Goal: Information Seeking & Learning: Learn about a topic

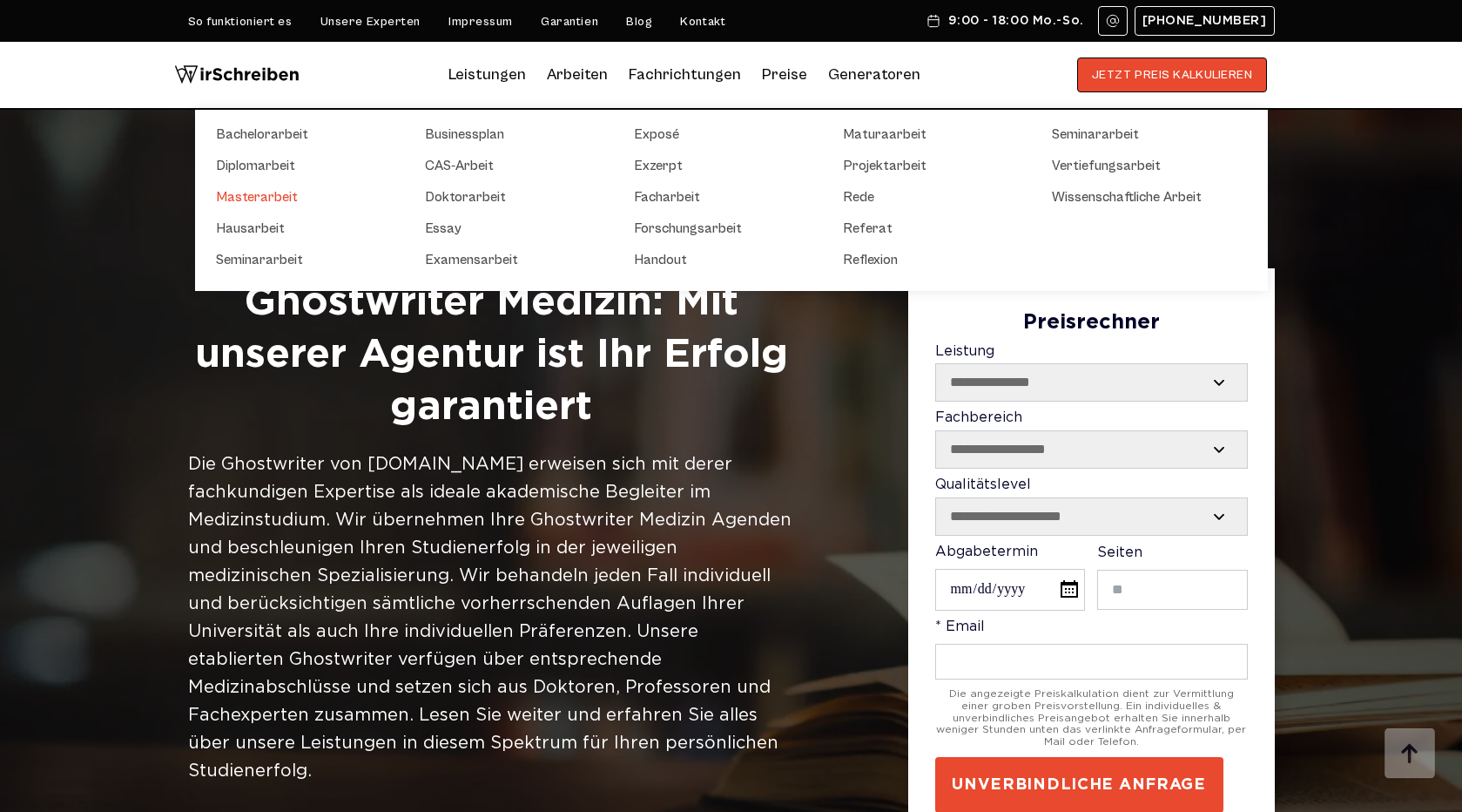
click at [264, 194] on link "Masterarbeit" at bounding box center [302, 196] width 174 height 21
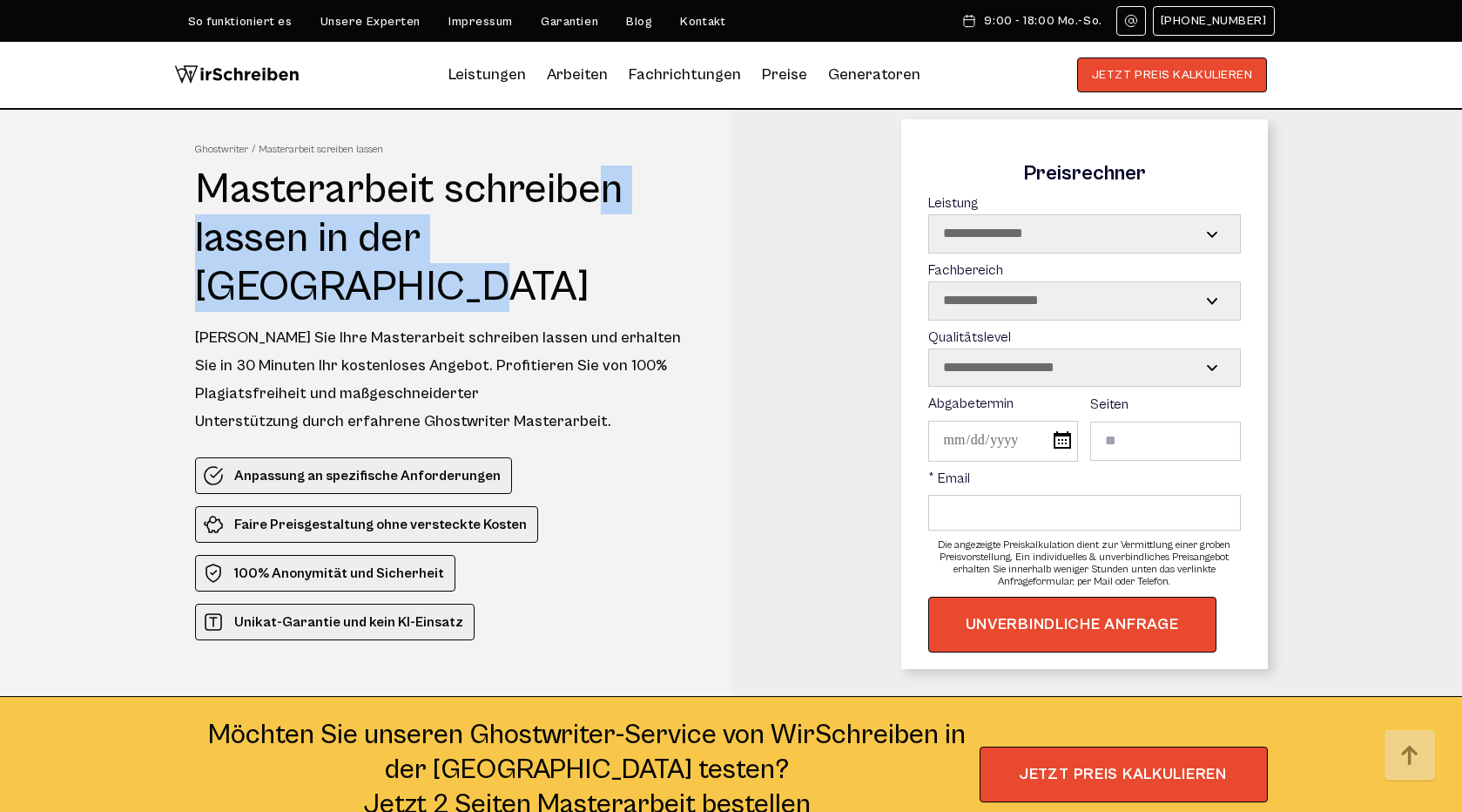
drag, startPoint x: 198, startPoint y: 174, endPoint x: 307, endPoint y: 237, distance: 125.9
click at [307, 237] on h1 "Masterarbeit schreiben lassen in der Schweiz" at bounding box center [447, 239] width 504 height 147
copy h1 "Masterarbeit schreiben lassen"
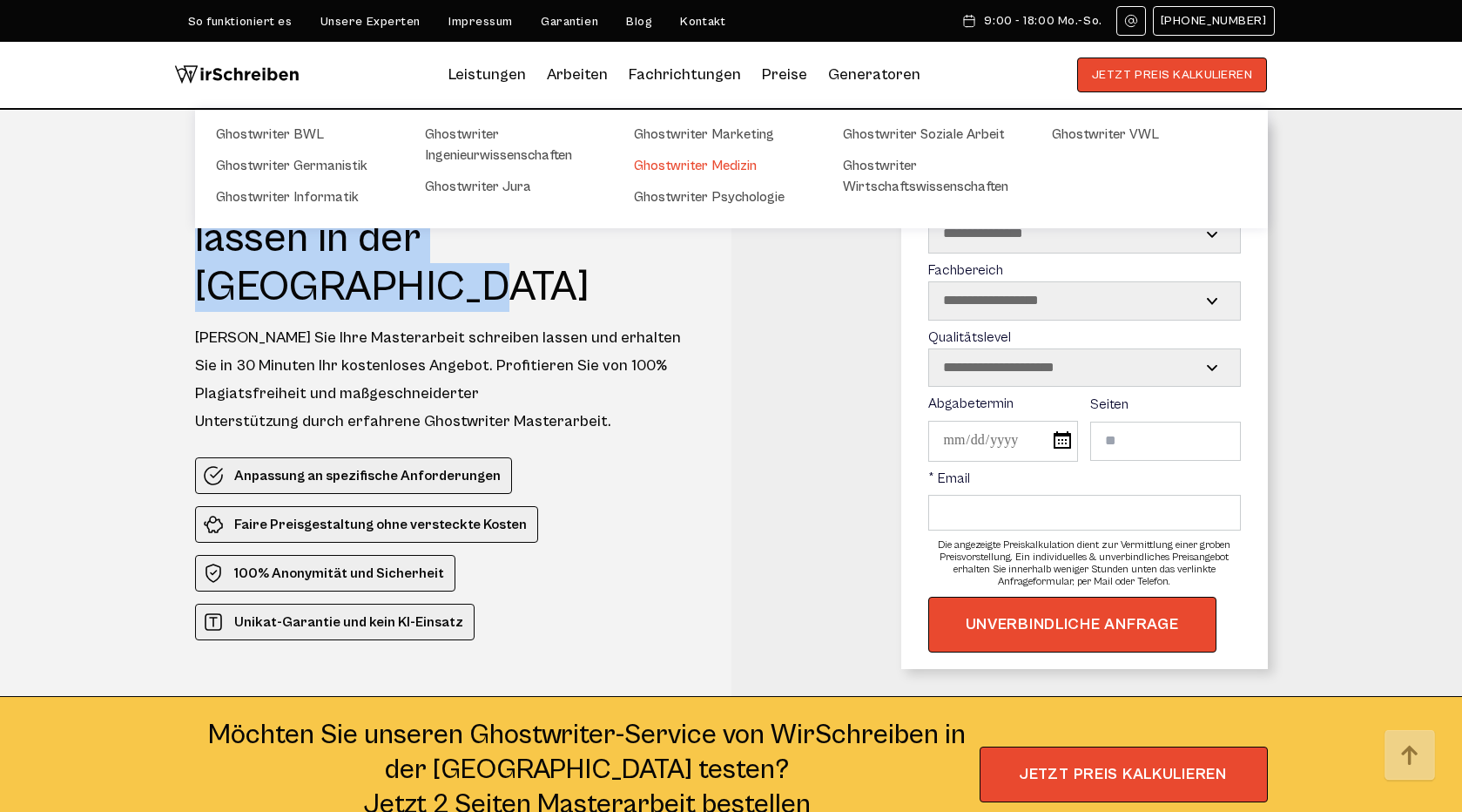
click at [672, 155] on link "Ghostwriter Medizin" at bounding box center [720, 165] width 174 height 21
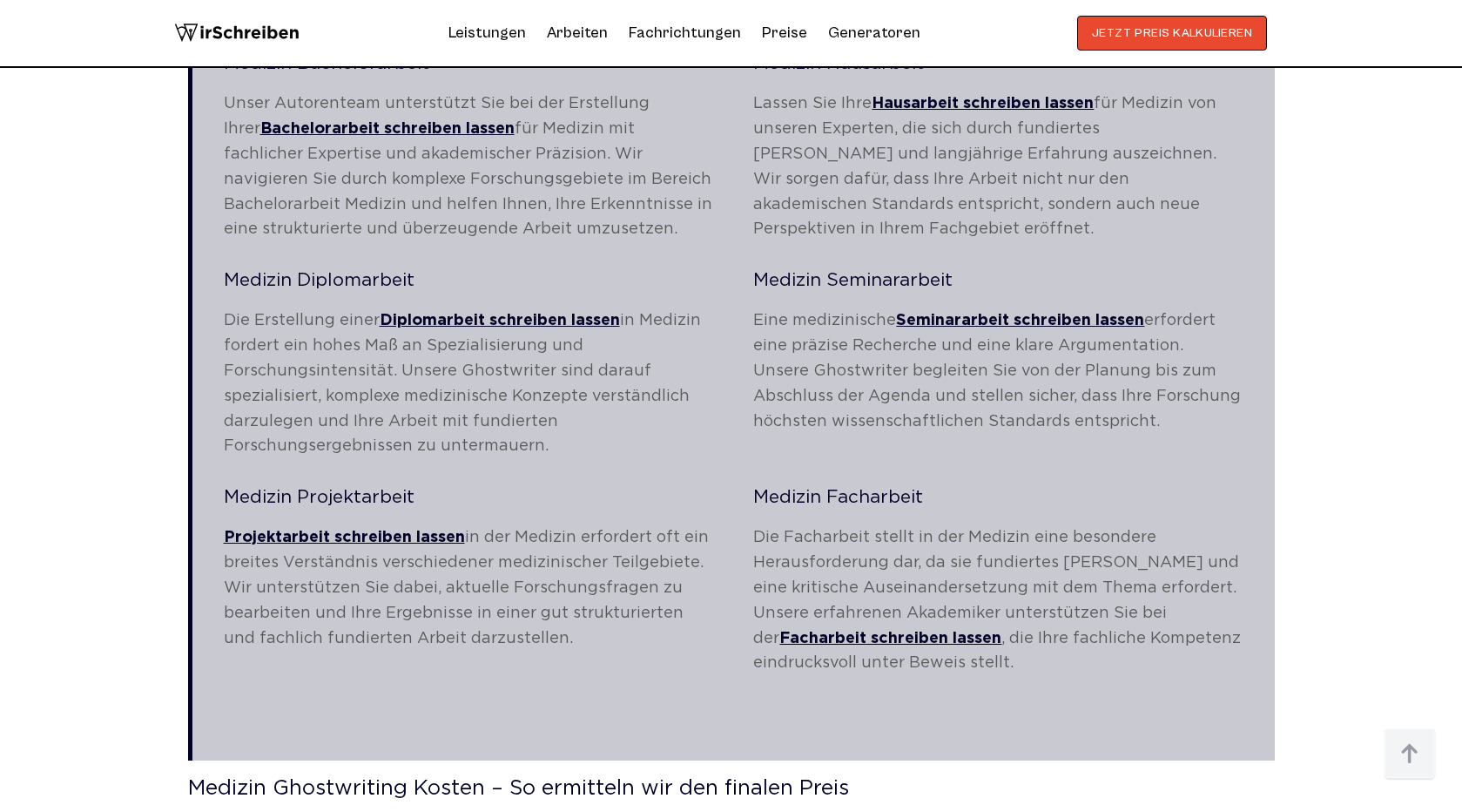
scroll to position [2872, 0]
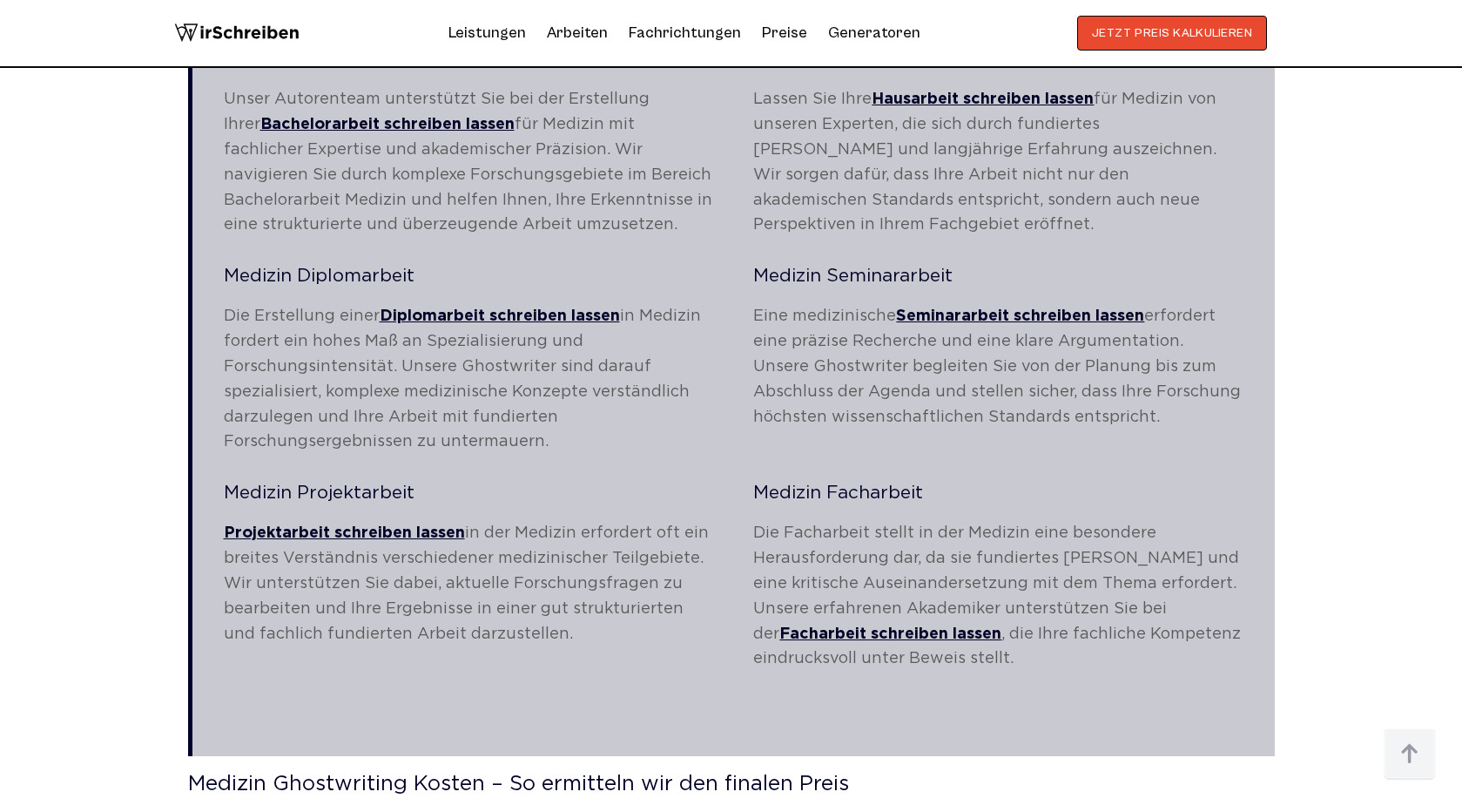
drag, startPoint x: 1016, startPoint y: 625, endPoint x: 714, endPoint y: 387, distance: 384.5
click at [715, 387] on blockquote "Medizin Bachelorarbeit Unser Autorenteam unterstützt Sie bei der Erstellung Ihr…" at bounding box center [731, 387] width 1087 height 736
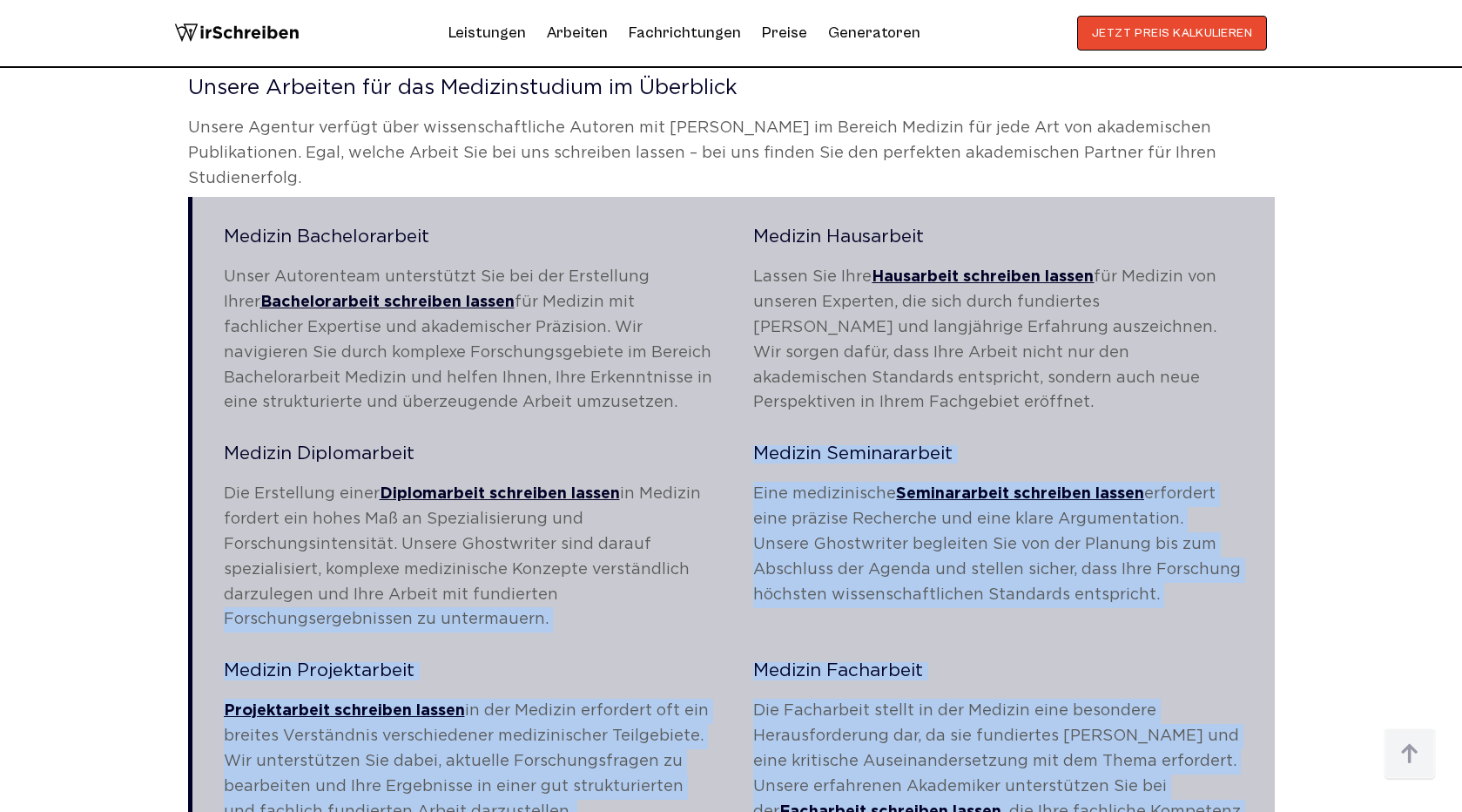
scroll to position [2631, 0]
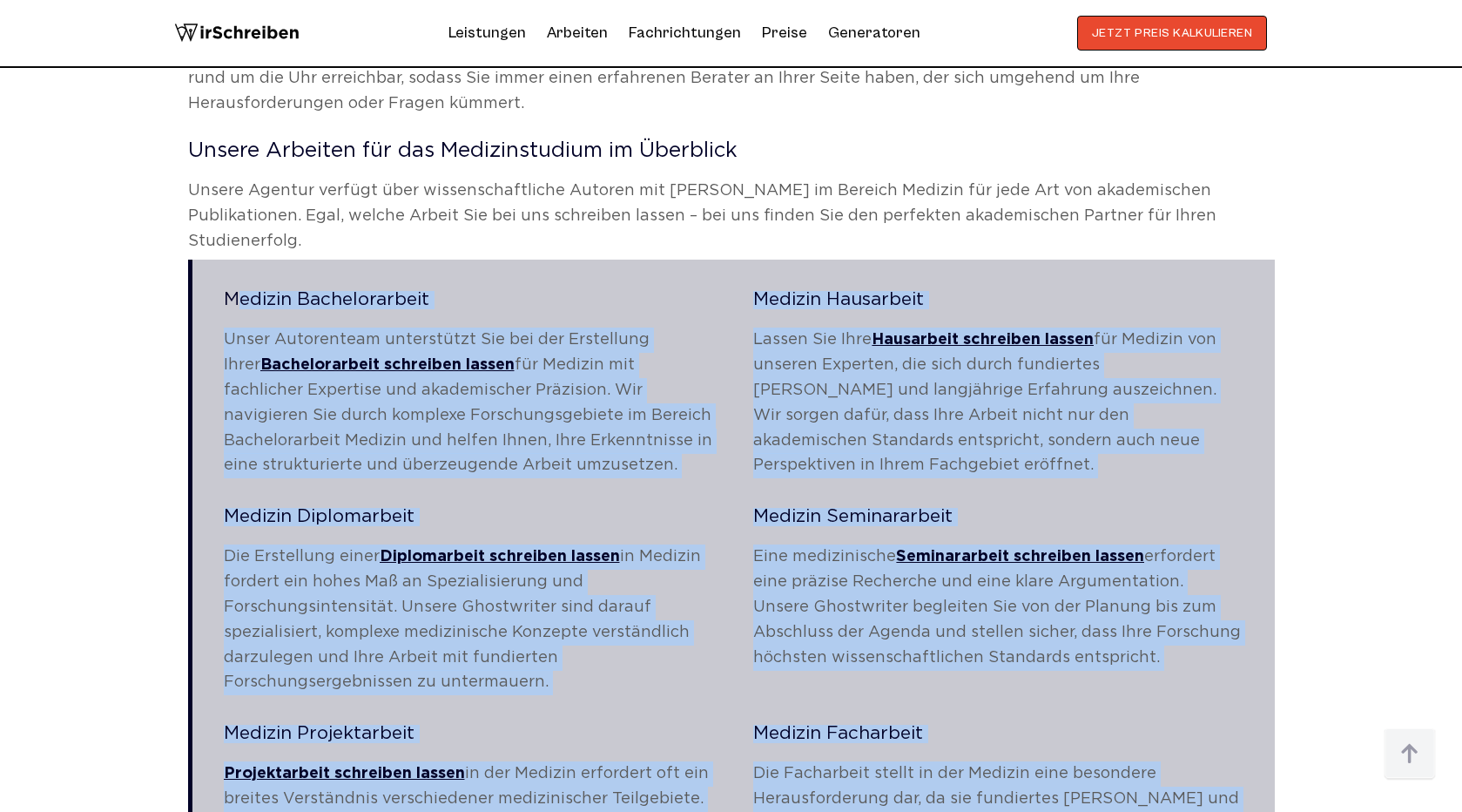
click at [220, 275] on blockquote "Medizin Bachelorarbeit Unser Autorenteam unterstützt Sie bei der Erstellung Ihr…" at bounding box center [731, 627] width 1087 height 736
copy blockquote "Medizin Bachelorarbeit Unser Autorenteam unterstützt Sie bei der Erstellung Ihr…"
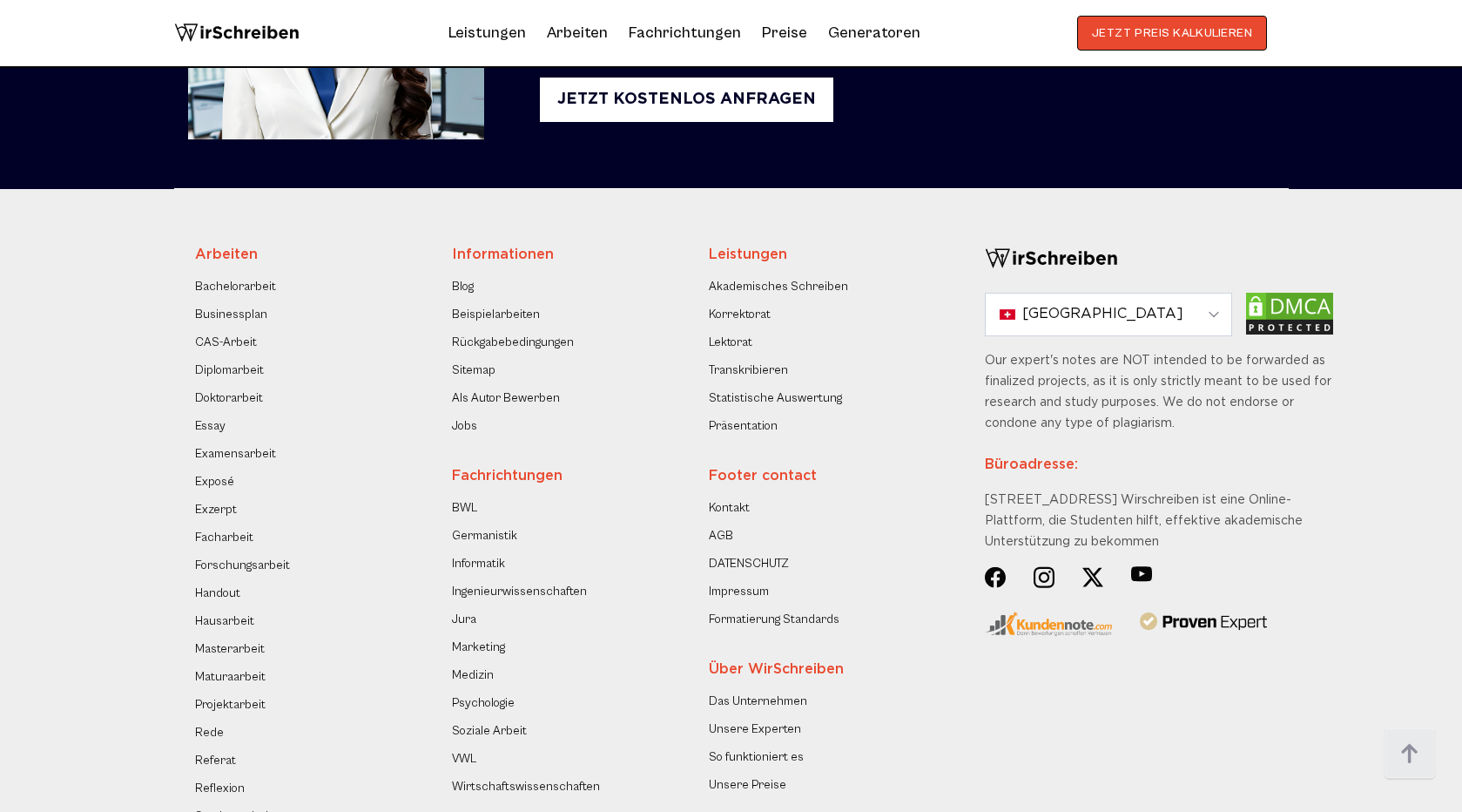
scroll to position [3831, 0]
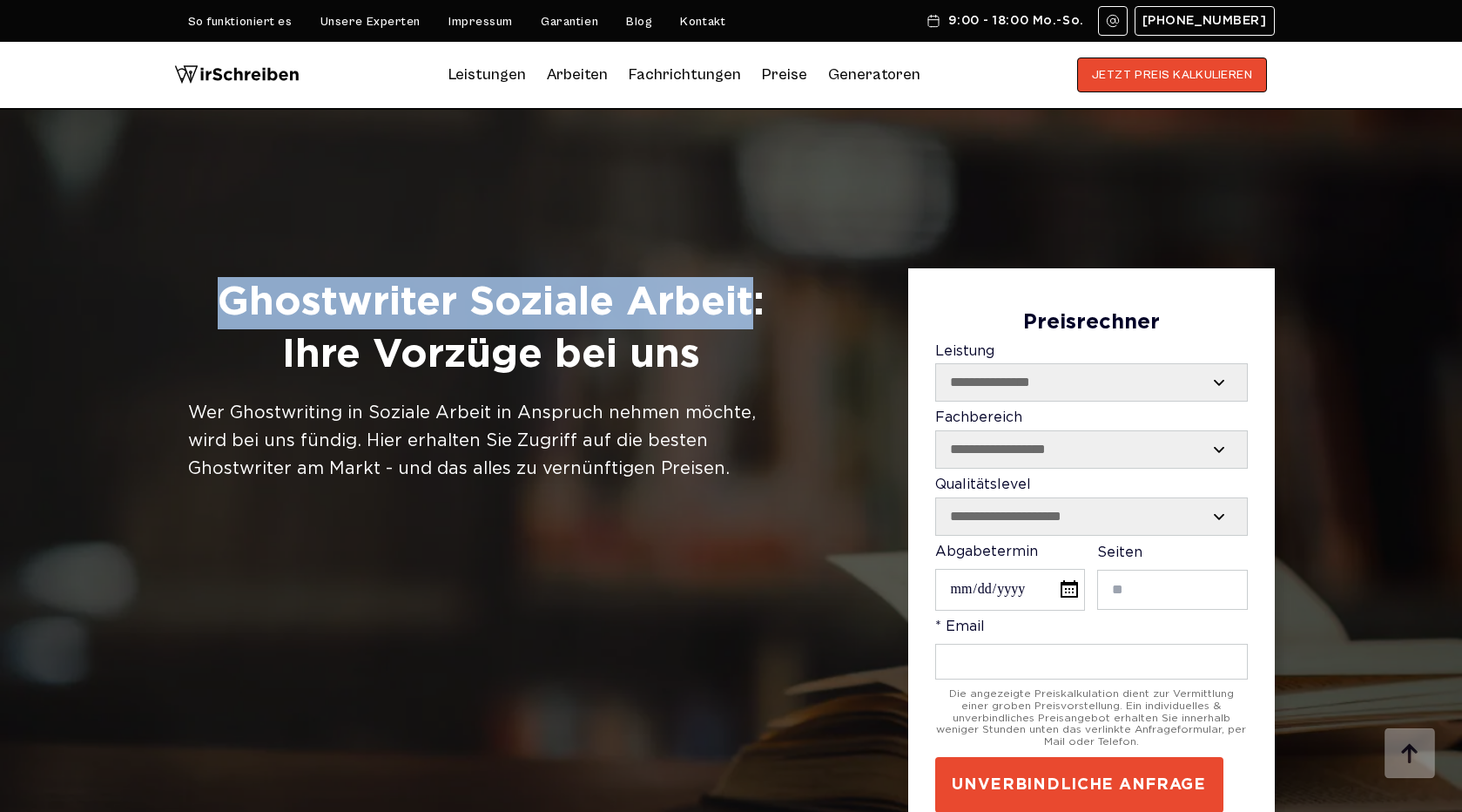
drag, startPoint x: 223, startPoint y: 304, endPoint x: 754, endPoint y: 286, distance: 531.3
click at [754, 287] on h1 "Ghostwriter Soziale Arbeit: Ihre Vorzüge bei uns" at bounding box center [492, 329] width 607 height 104
copy h1 "Ghostwriter Soziale Arbeit"
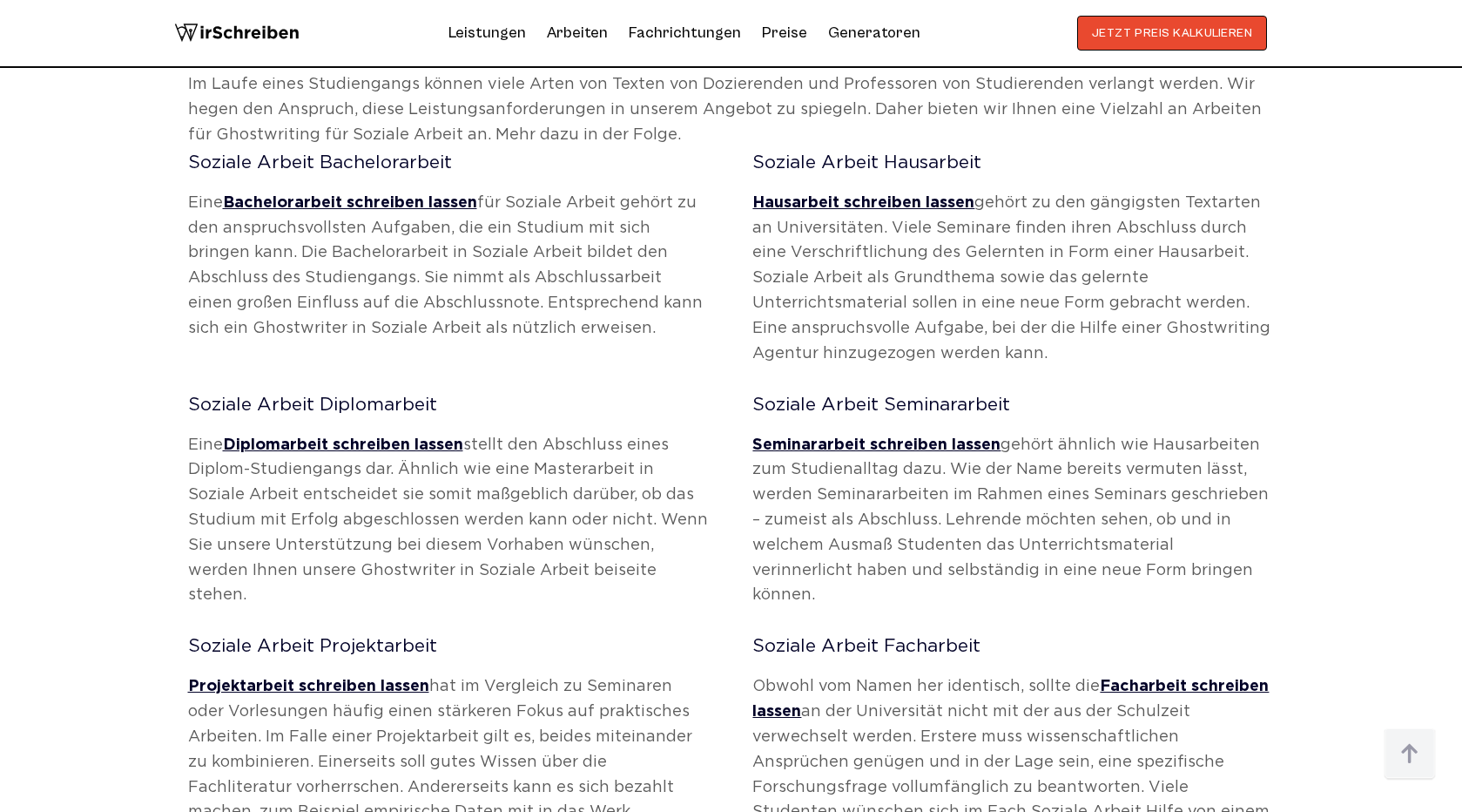
scroll to position [946, 0]
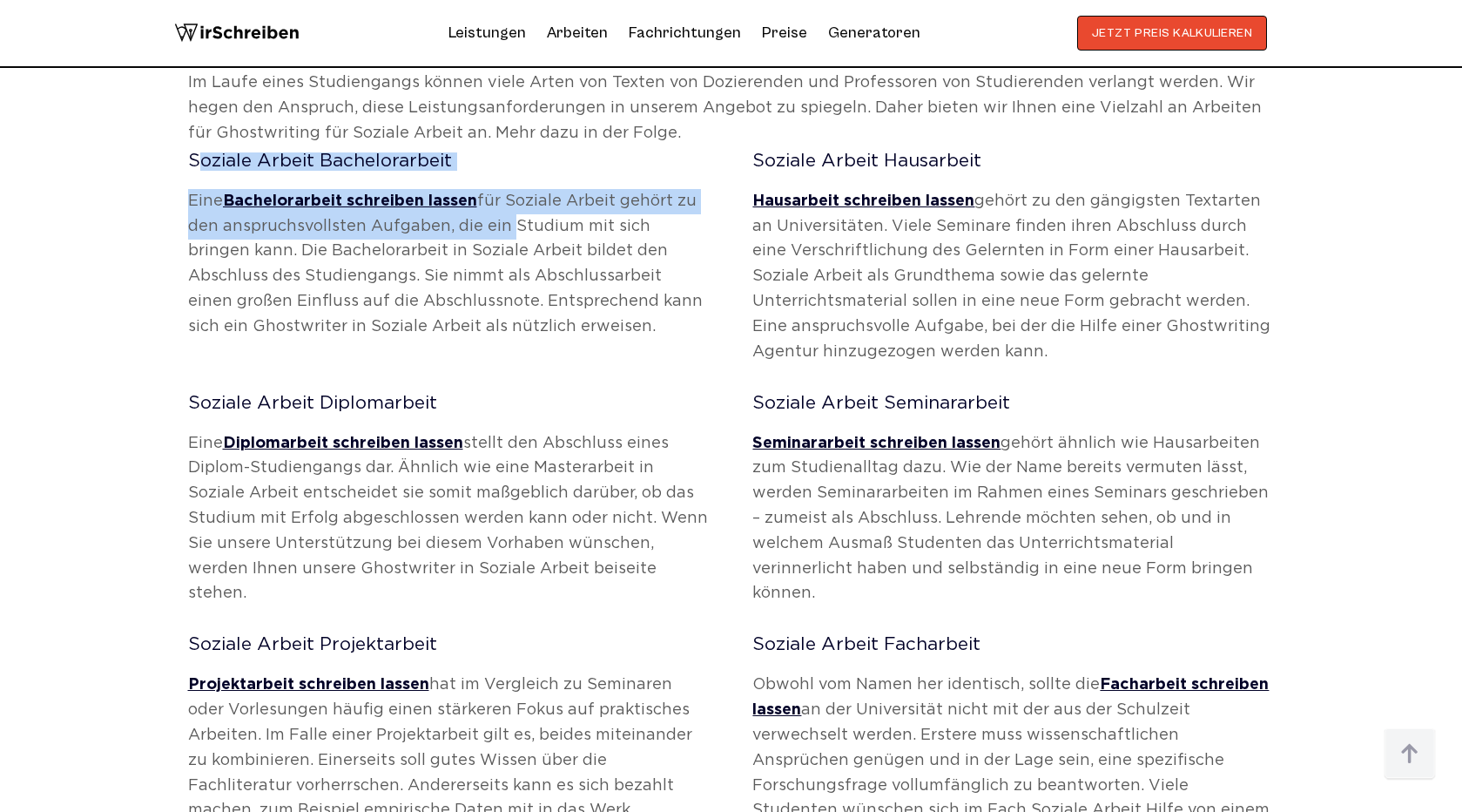
drag, startPoint x: 184, startPoint y: 160, endPoint x: 501, endPoint y: 244, distance: 327.9
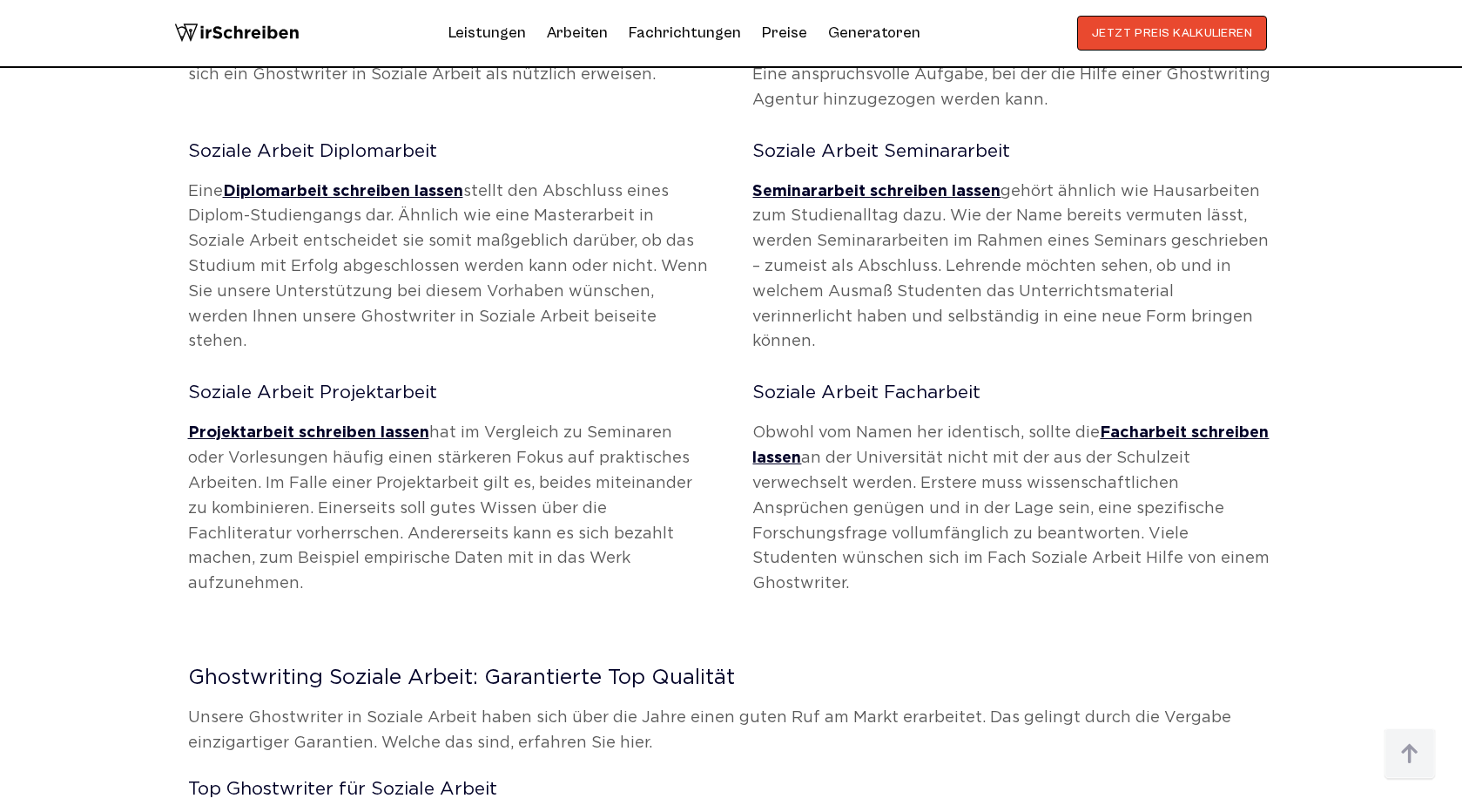
scroll to position [1202, 0]
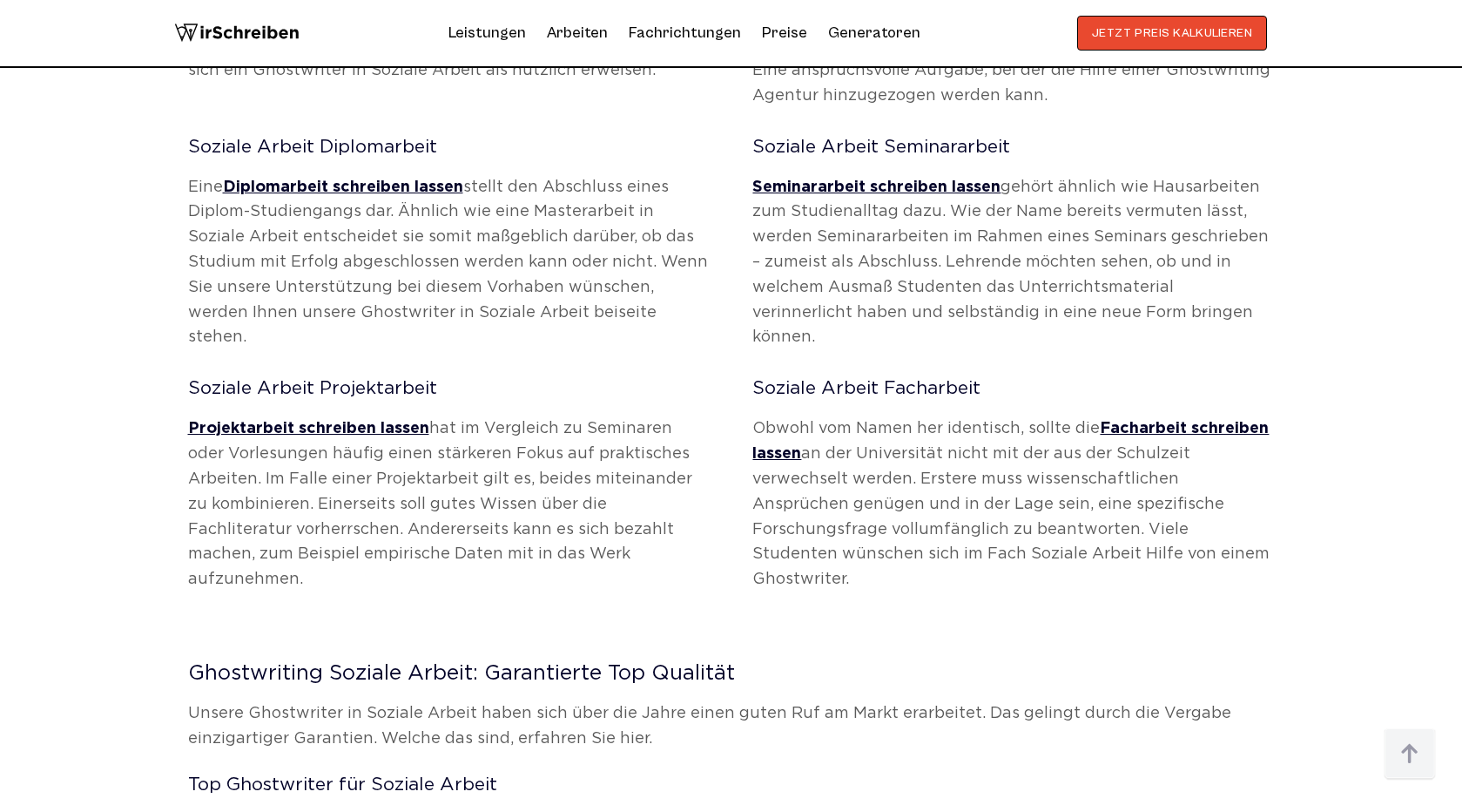
click at [1190, 529] on p "Obwohl vom Namen her identisch, sollte die Facharbeit schreiben lassen an der U…" at bounding box center [1013, 503] width 521 height 176
copy div "Soziale Arbeit Bachelorarbeit Eine Bachelorarbeit schreiben lassen für Soziale …"
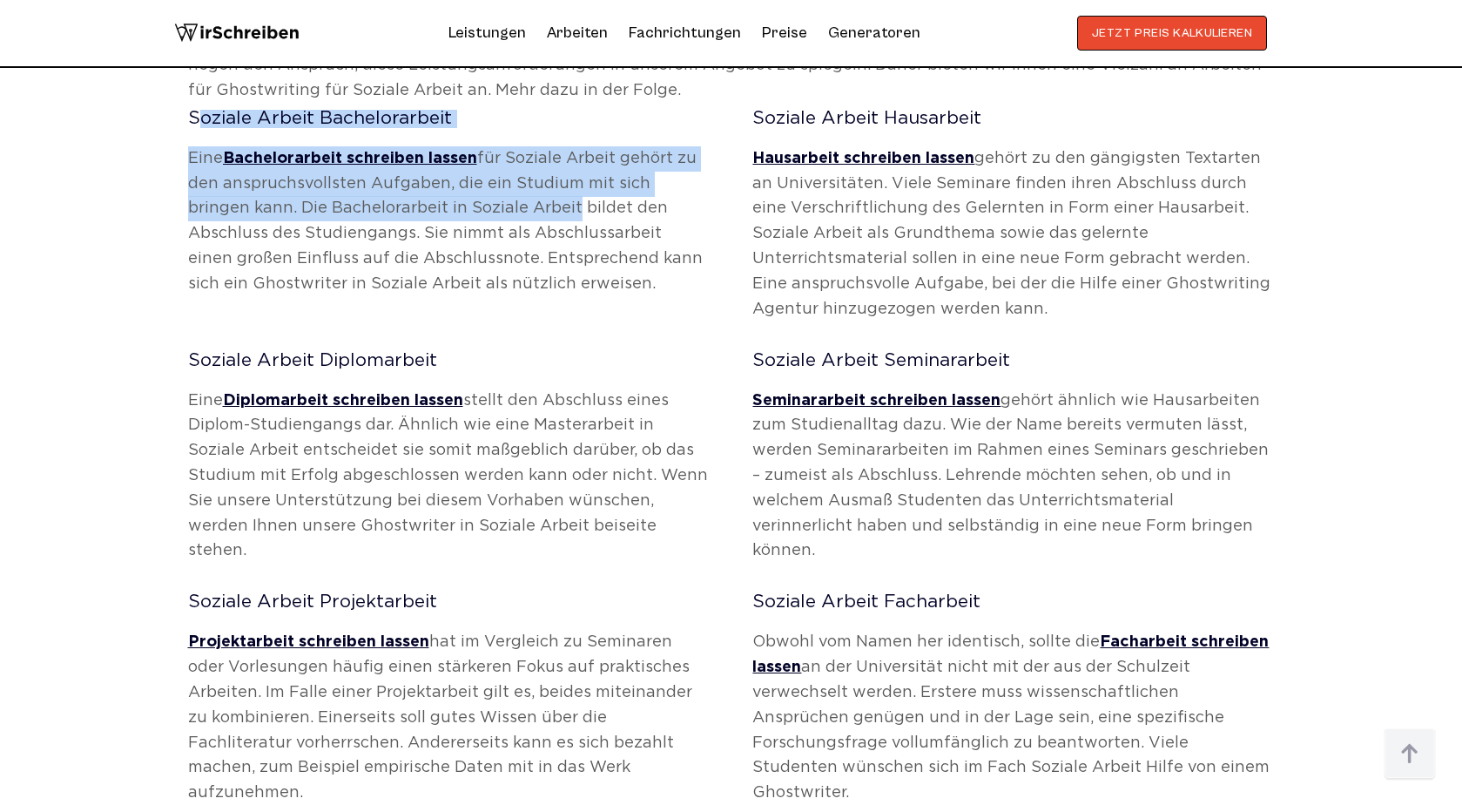
scroll to position [957, 0]
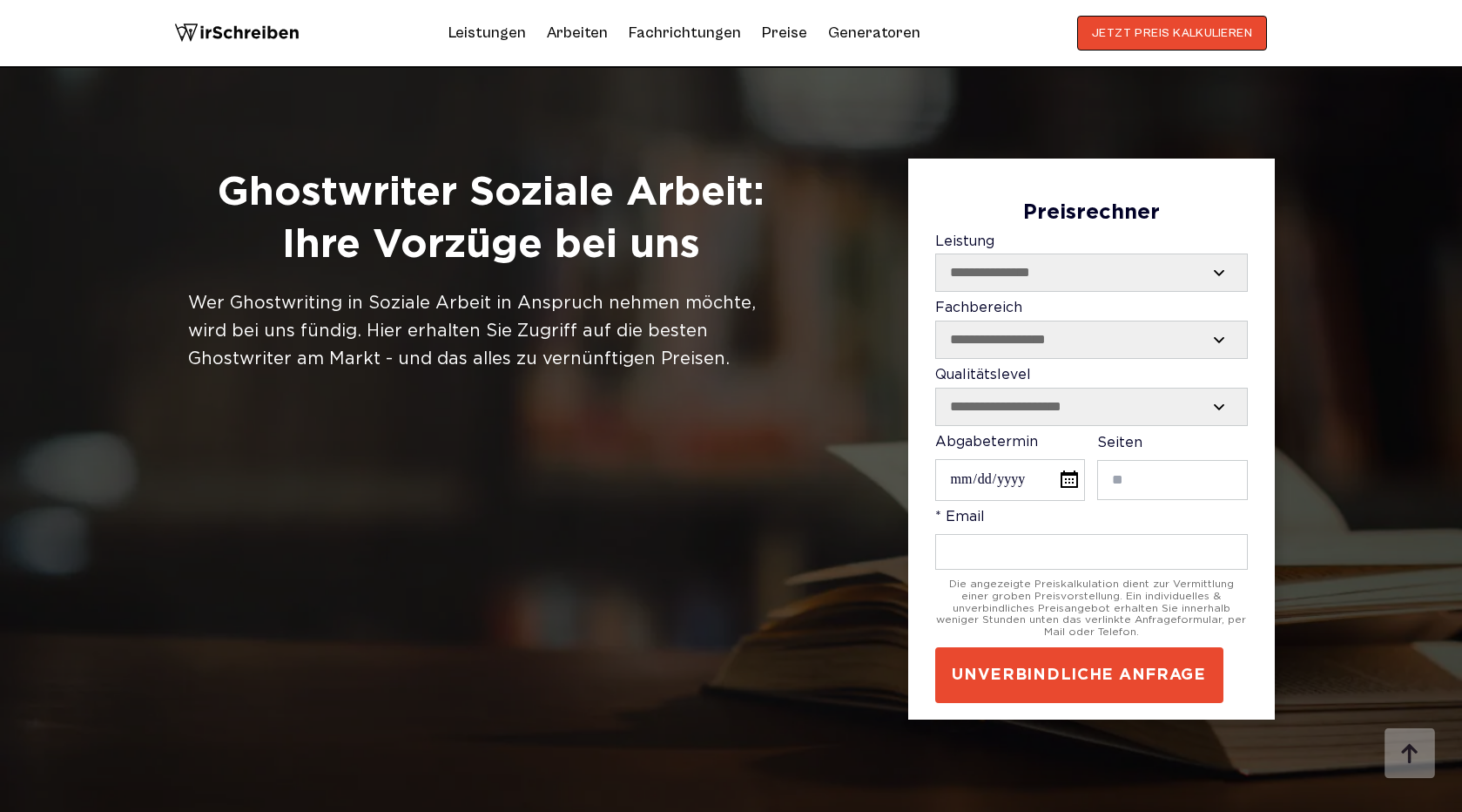
scroll to position [1067, 0]
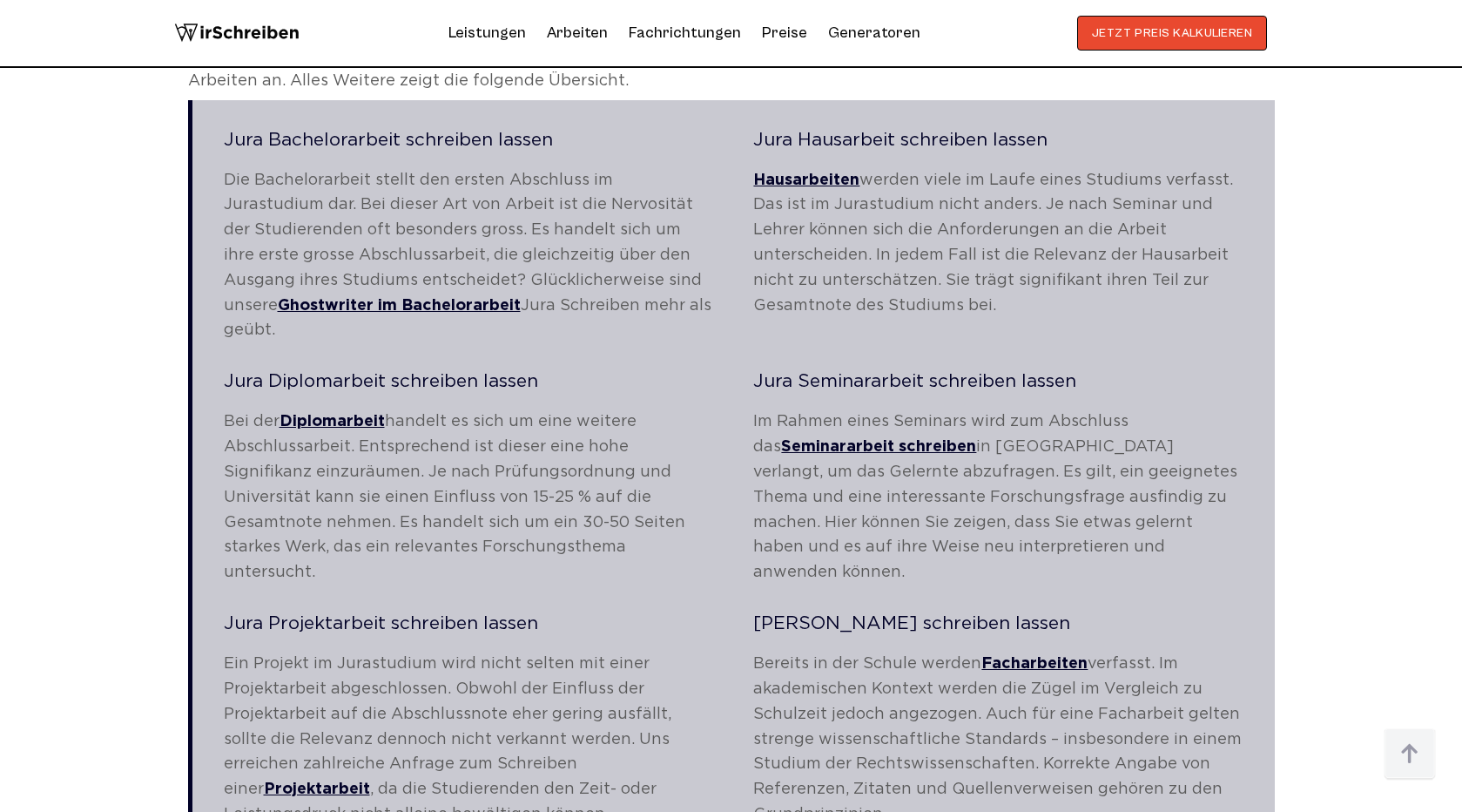
scroll to position [2933, 0]
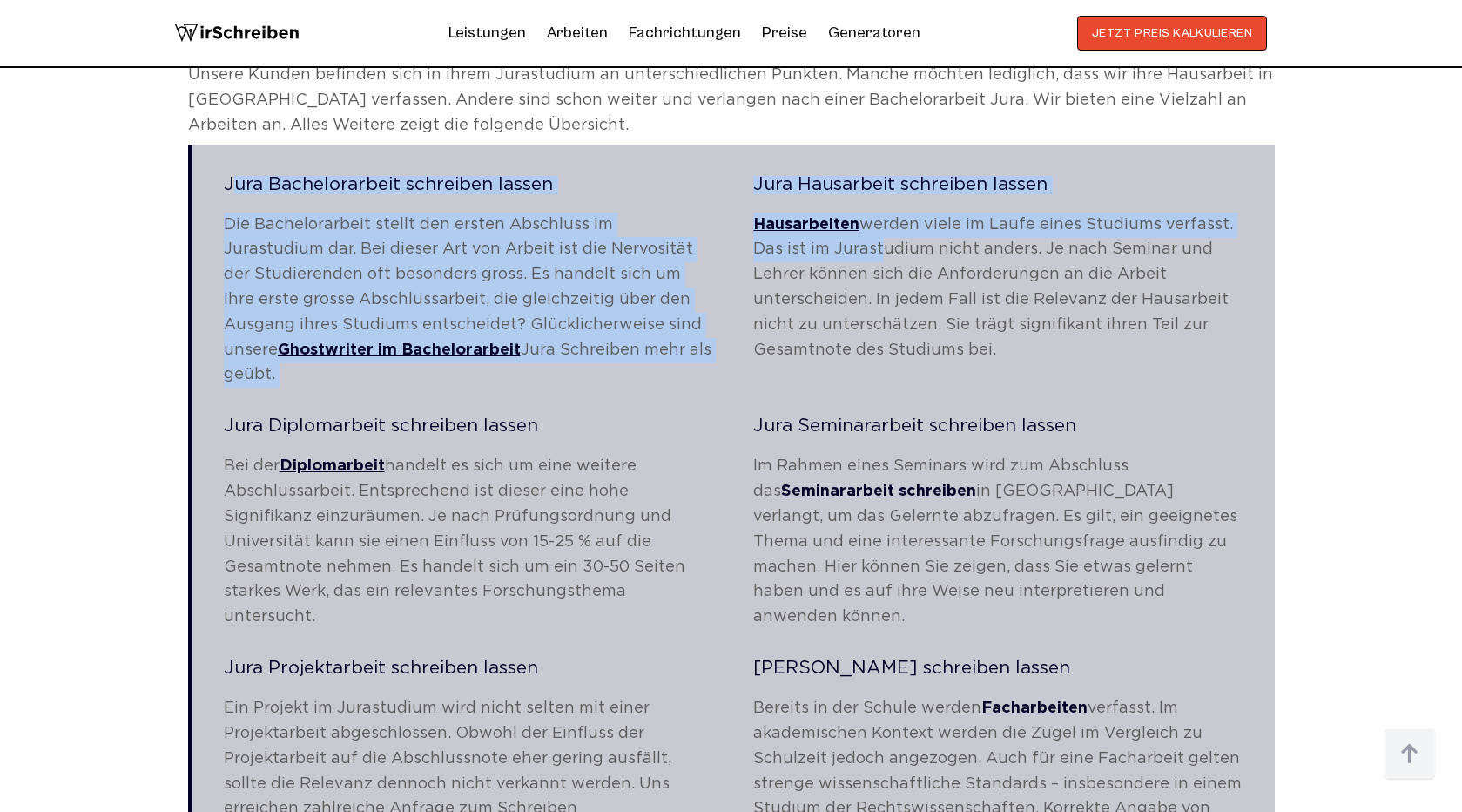
drag, startPoint x: 218, startPoint y: 160, endPoint x: 883, endPoint y: 232, distance: 668.9
click at [883, 232] on blockquote "Jura Bachelorarbeit schreiben lassen Die Bachelorarbeit stellt den ersten Absch…" at bounding box center [731, 551] width 1087 height 812
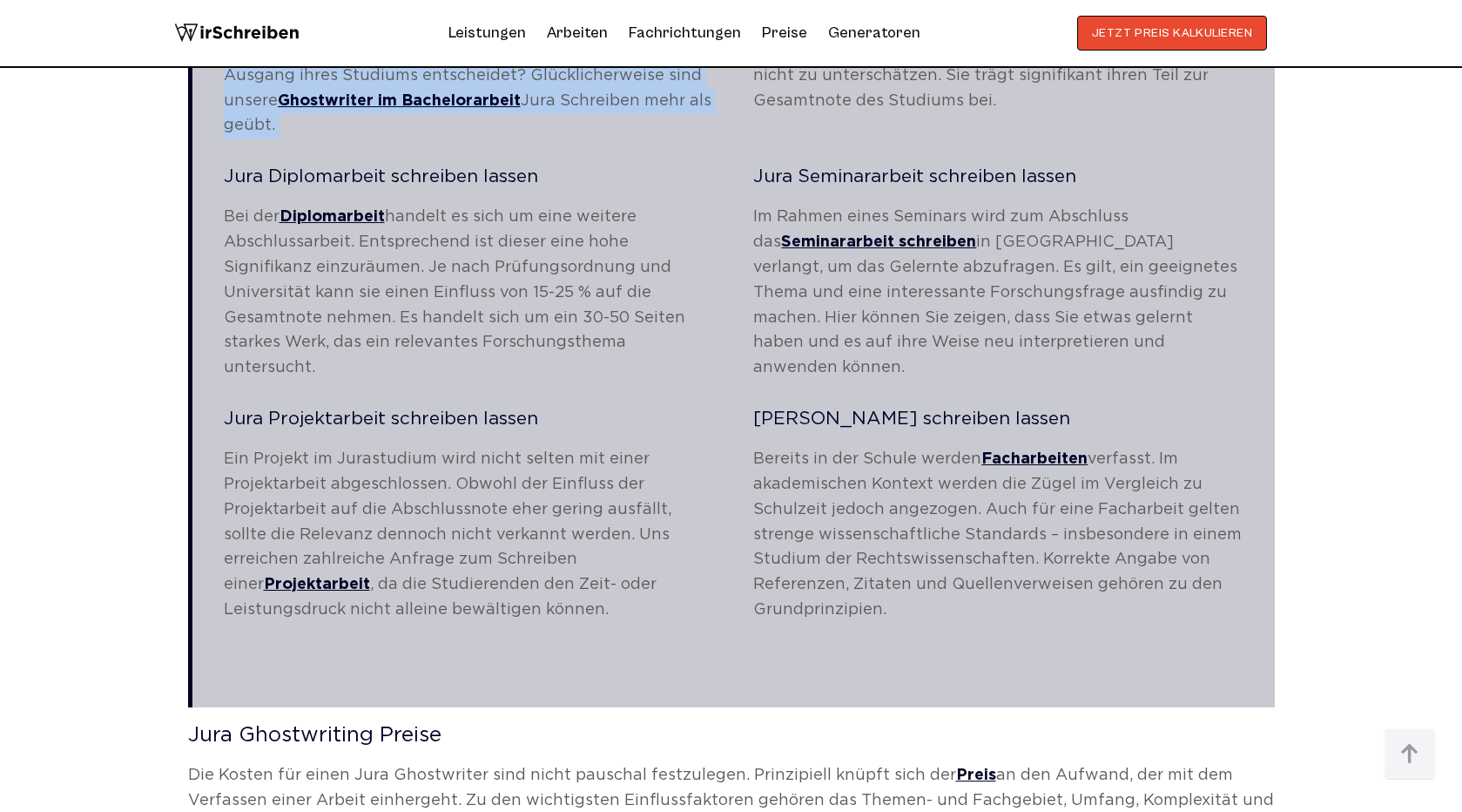
scroll to position [3199, 0]
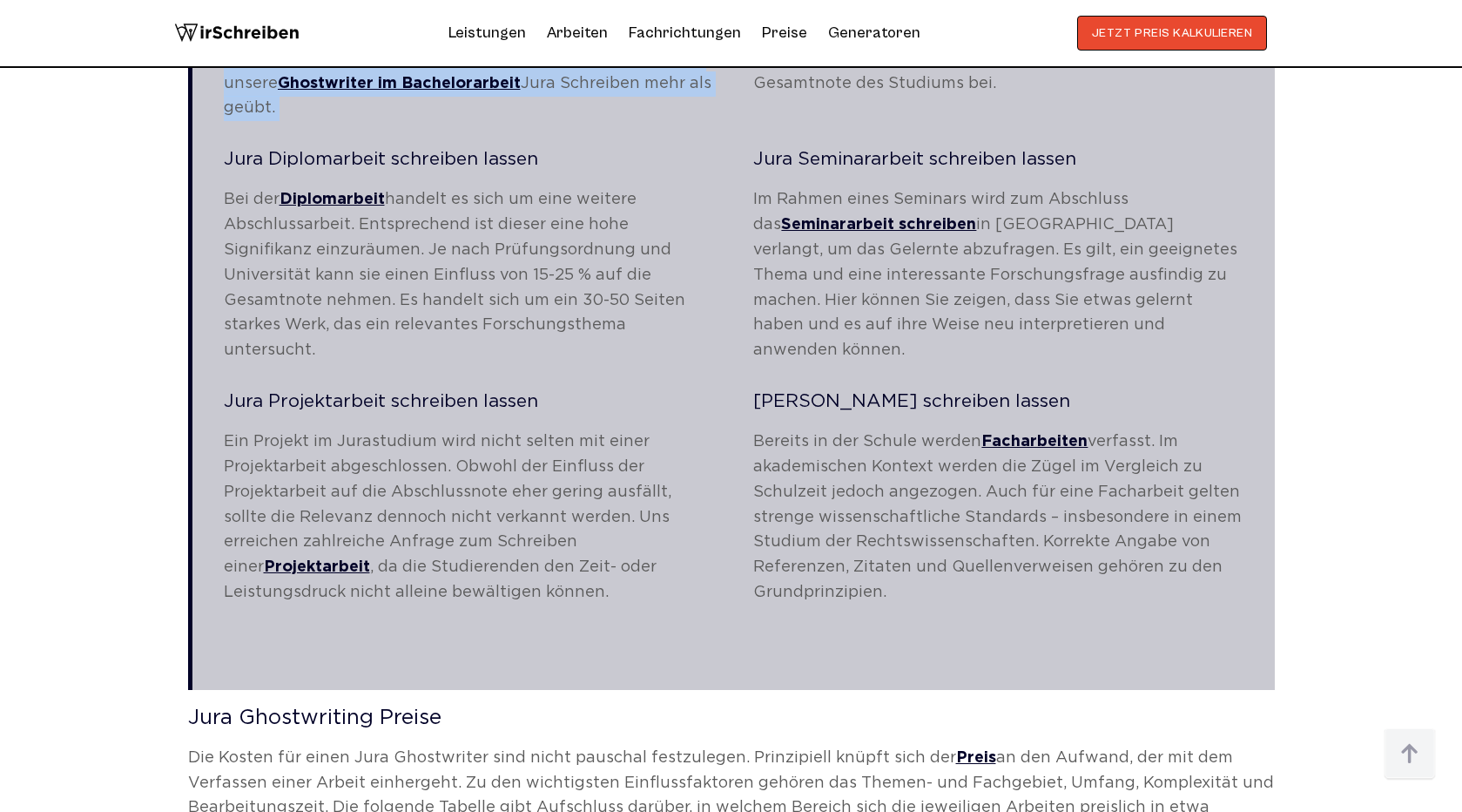
click at [912, 551] on p "Bereits in der Schule werden Facharbeiten verfasst. Im akademischen Kontext wer…" at bounding box center [998, 517] width 490 height 176
copy blockquote "Jura Bachelorarbeit schreiben lassen Die Bachelorarbeit stellt den ersten Absch…"
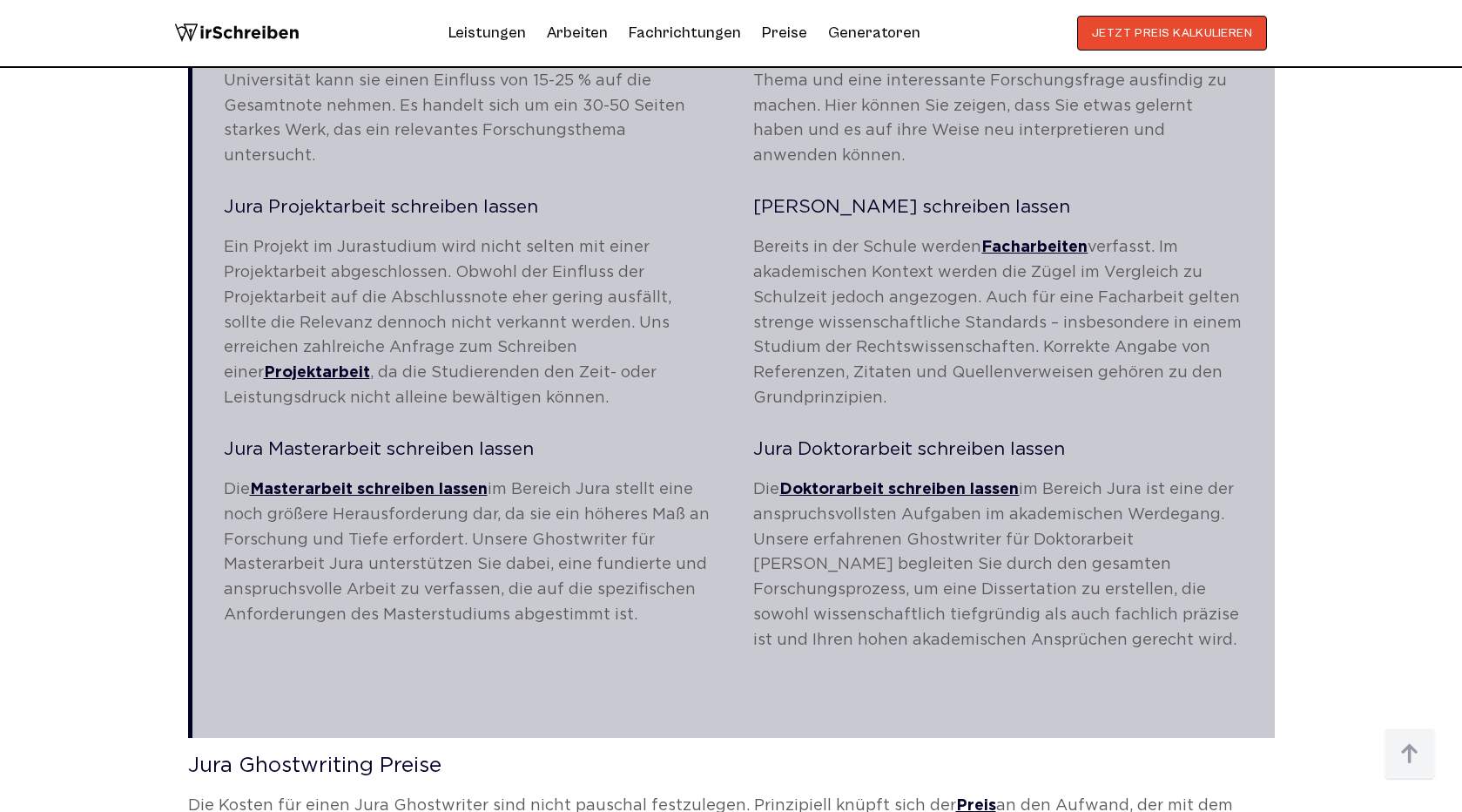
scroll to position [3261, 0]
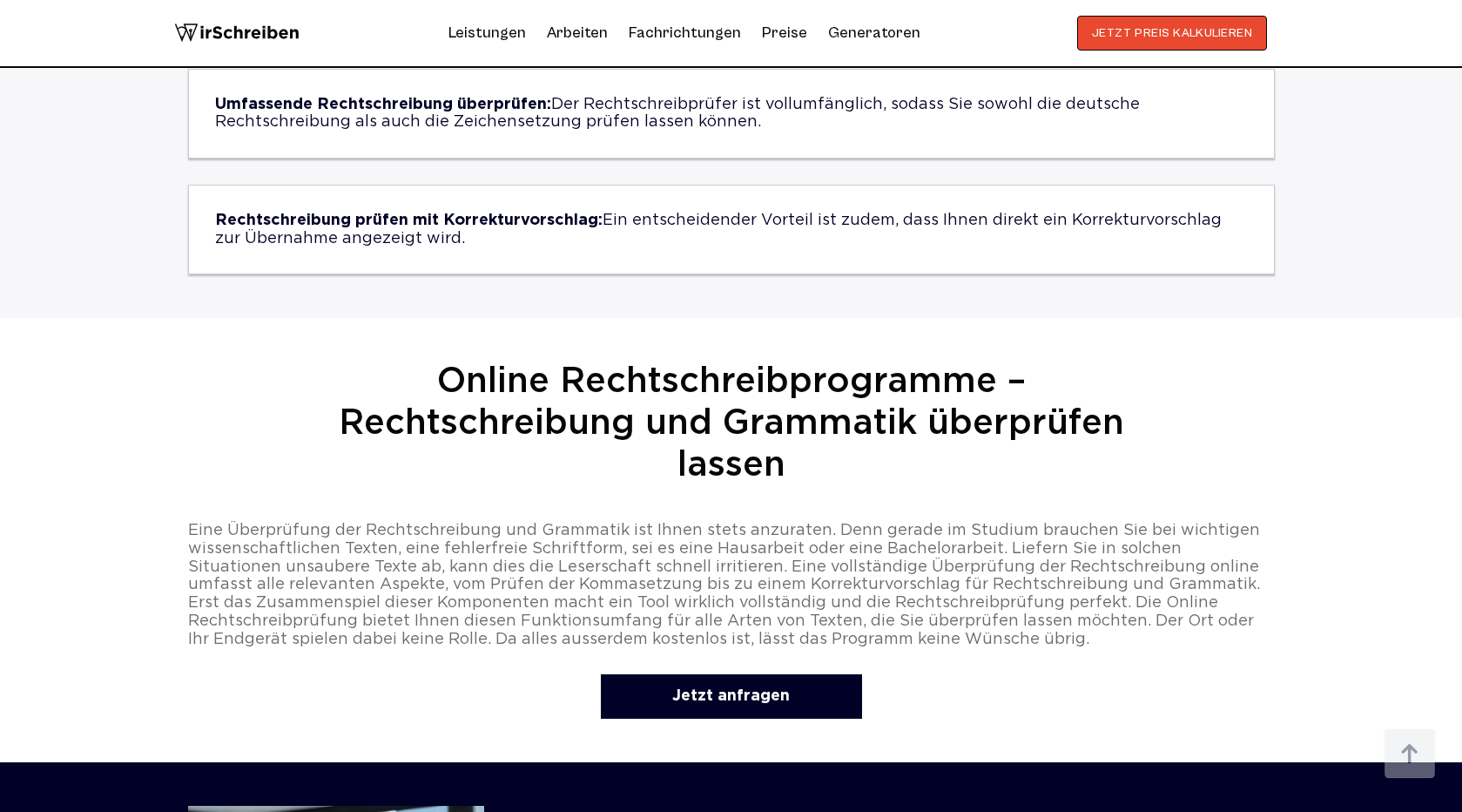
scroll to position [3442, 0]
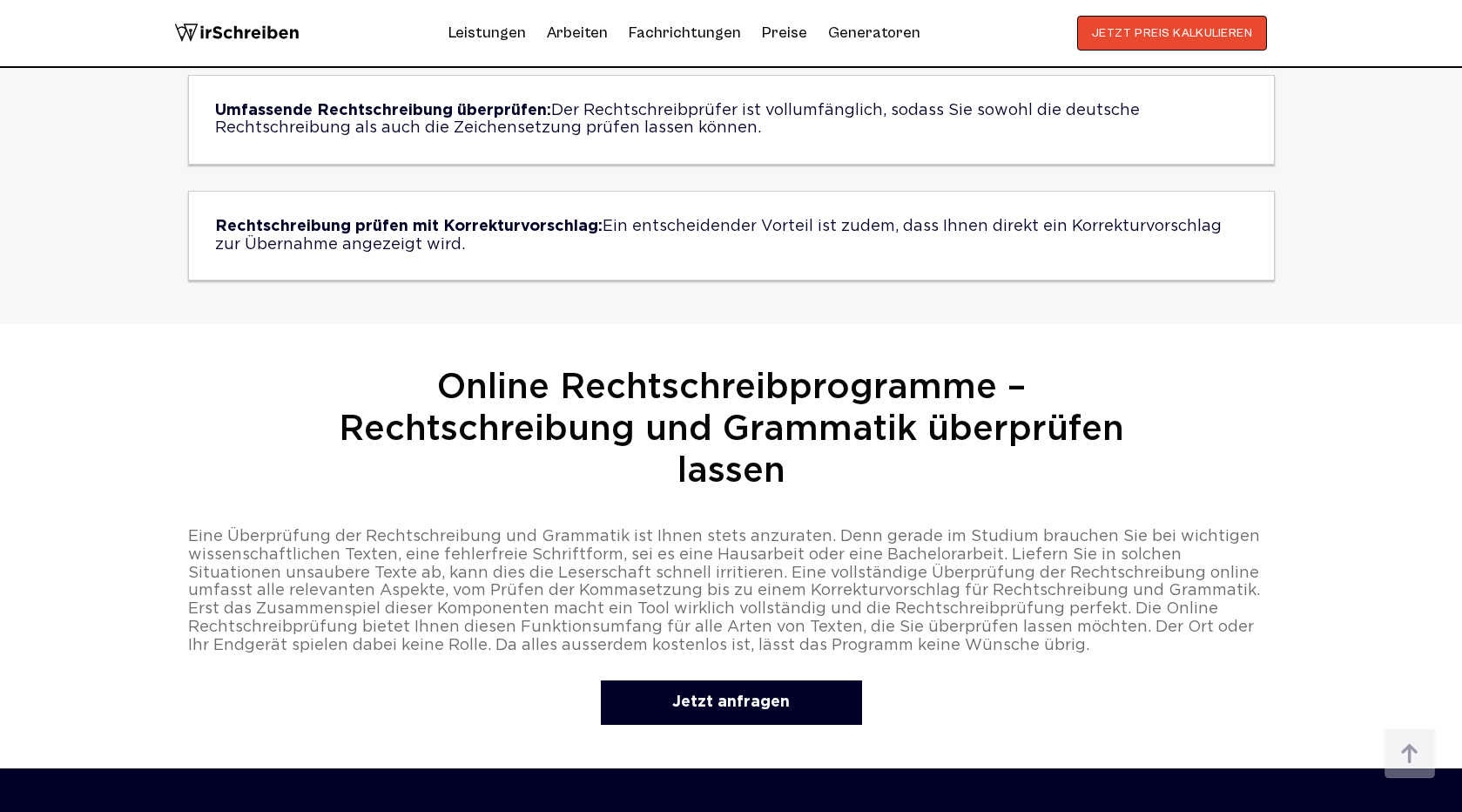
click at [696, 376] on h2 "Online Rechtschreibprogramme – Rechtschreibung und Grammatik überprüfen lassen" at bounding box center [731, 429] width 889 height 125
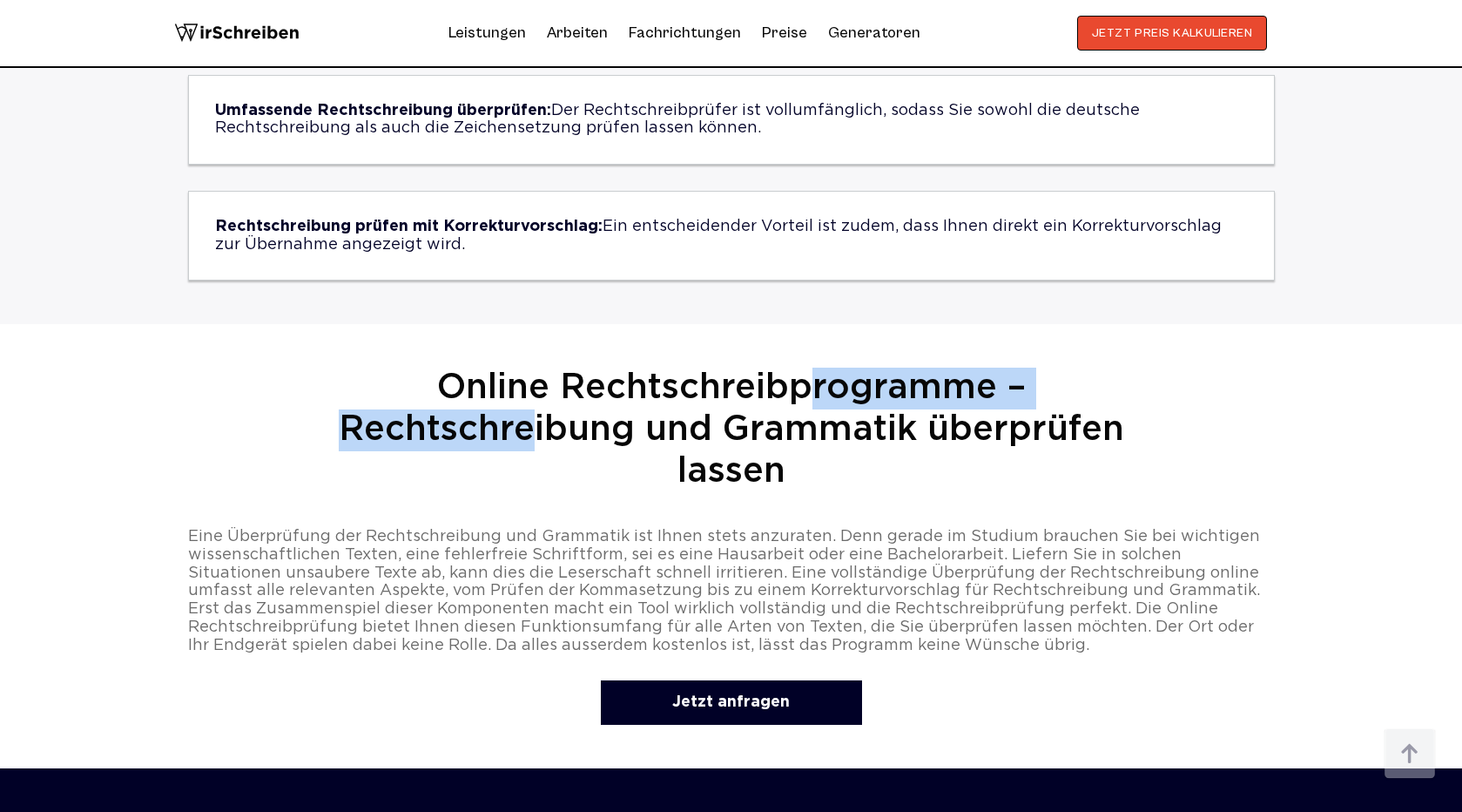
click at [696, 376] on h2 "Online Rechtschreibprogramme – Rechtschreibung und Grammatik überprüfen lassen" at bounding box center [731, 429] width 889 height 125
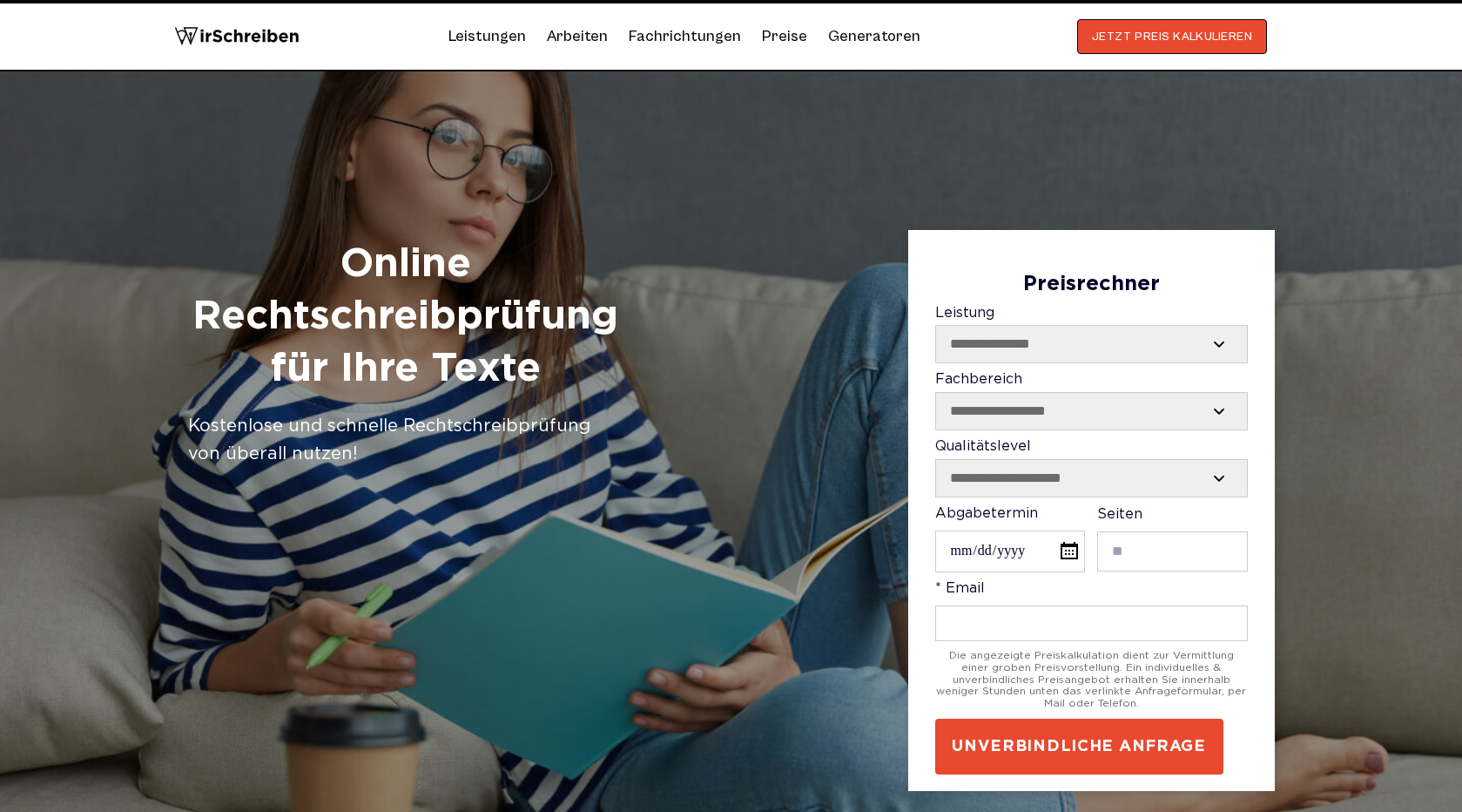
scroll to position [0, 0]
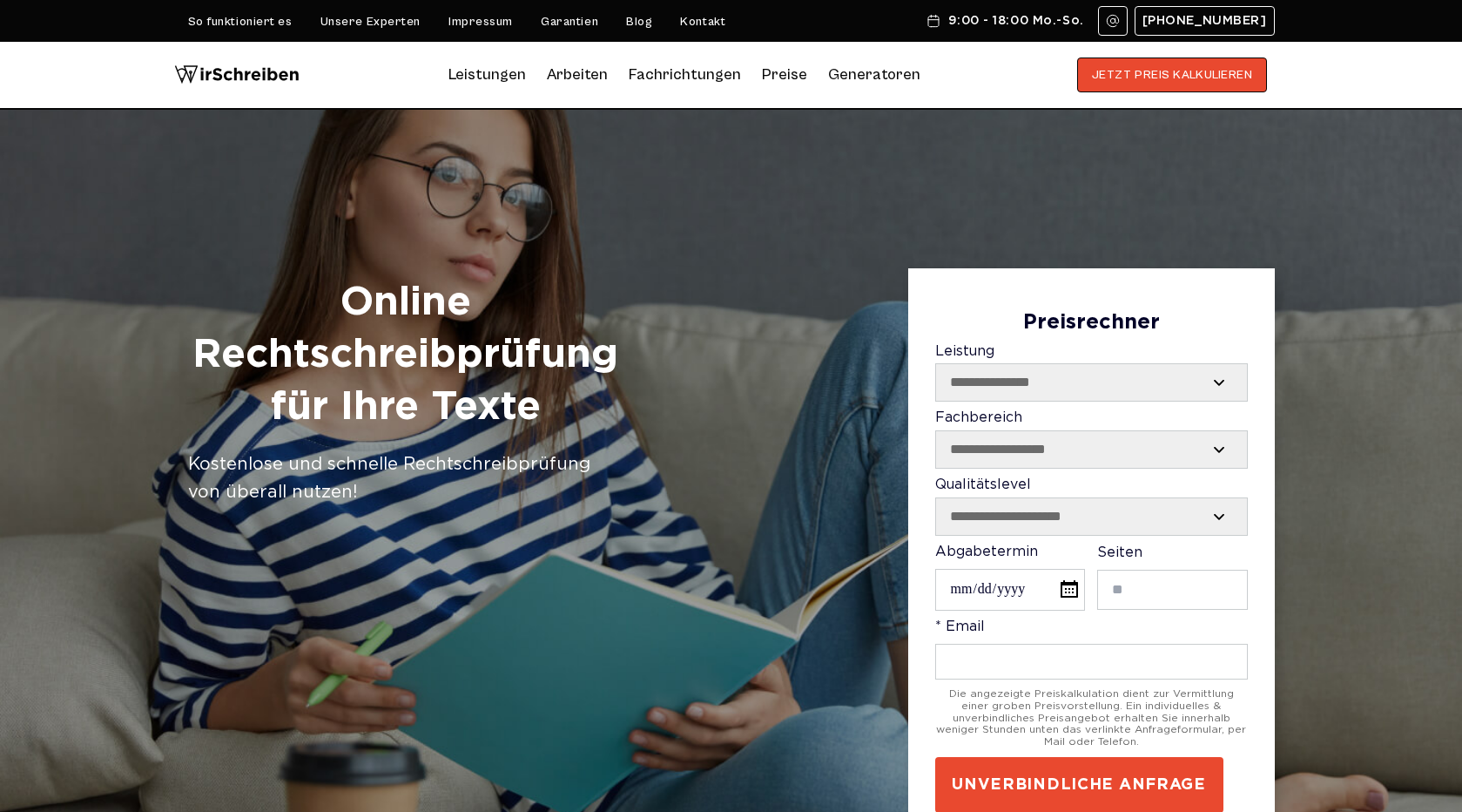
click at [543, 374] on h1 "Online Rechtschreibprüfung für Ihre Texte" at bounding box center [406, 355] width 436 height 156
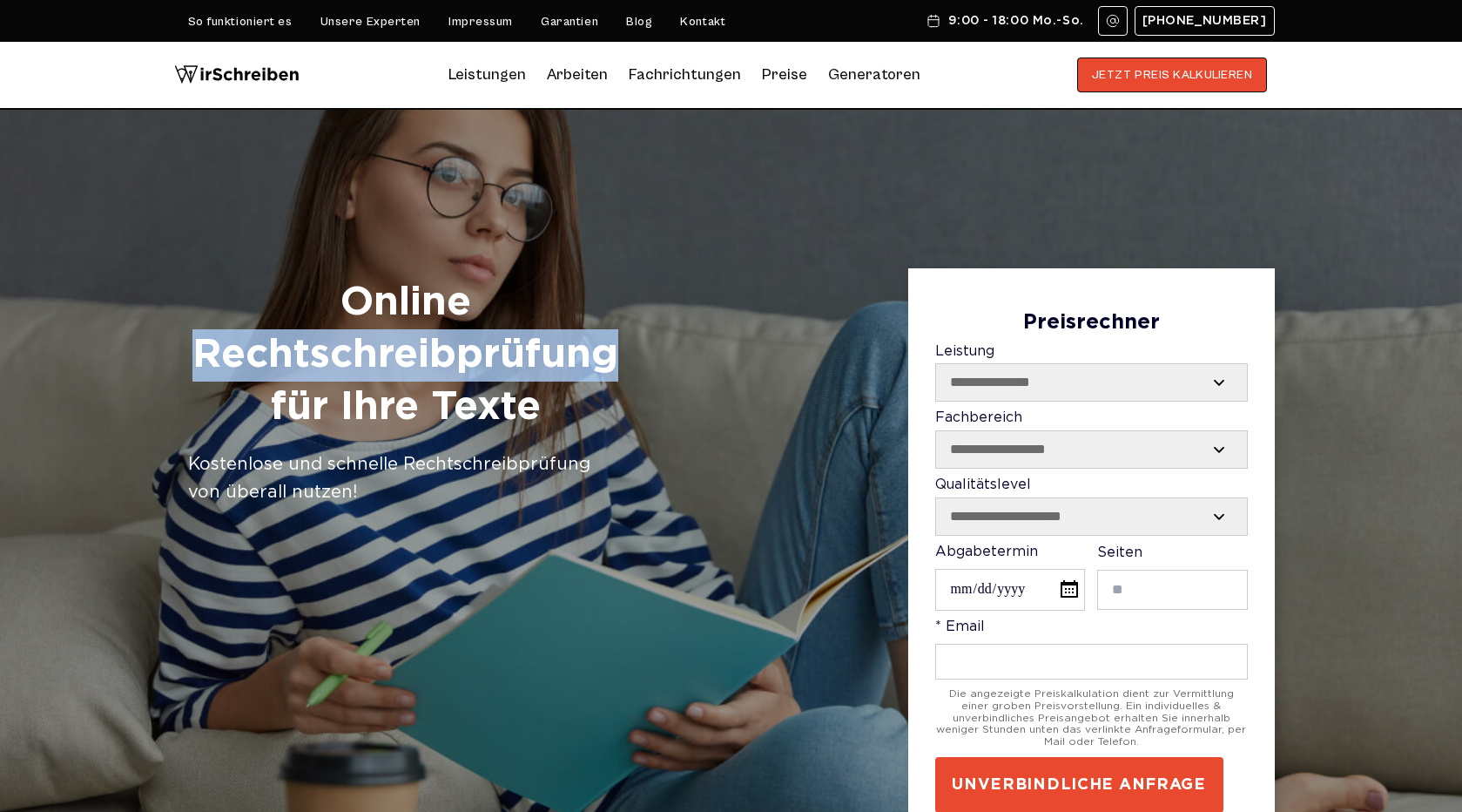
click at [543, 374] on h1 "Online Rechtschreibprüfung für Ihre Texte" at bounding box center [406, 355] width 436 height 156
copy h1 "Rechtschreibprüfung"
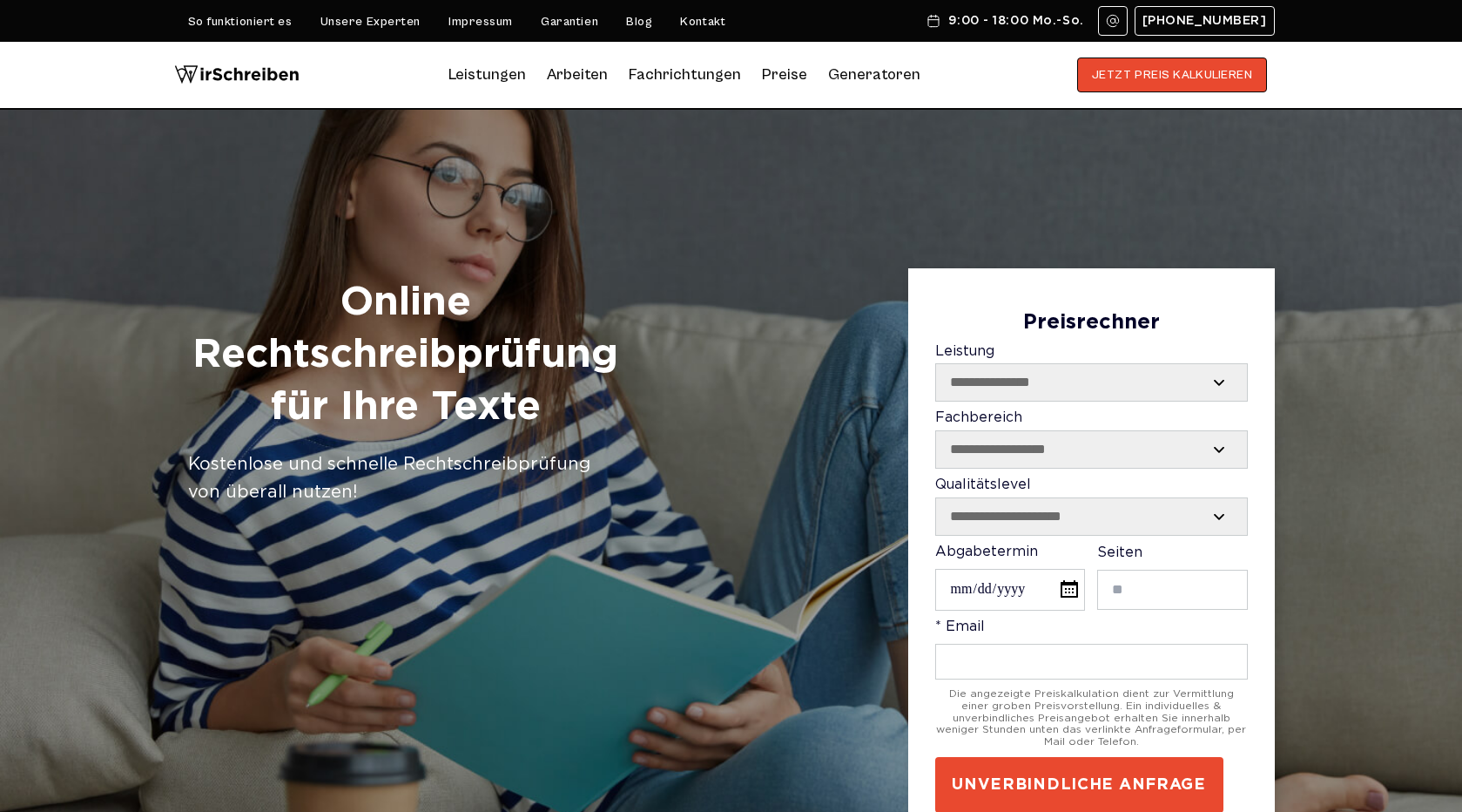
click at [347, 293] on h1 "Online Rechtschreibprüfung für Ihre Texte" at bounding box center [406, 355] width 436 height 156
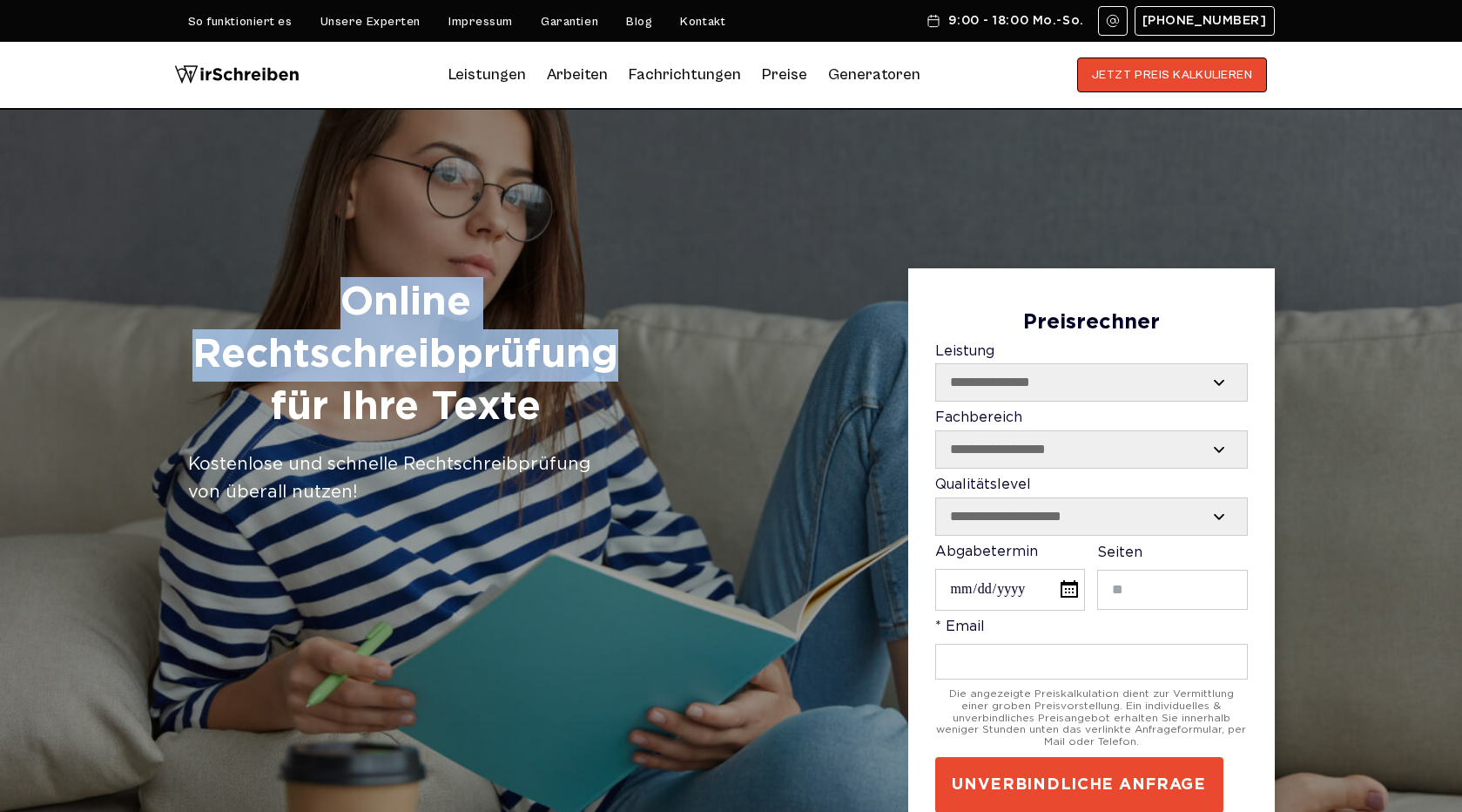
click at [633, 352] on div "**********" at bounding box center [731, 548] width 1115 height 561
copy h1 "Online Rechtschreibprüfung"
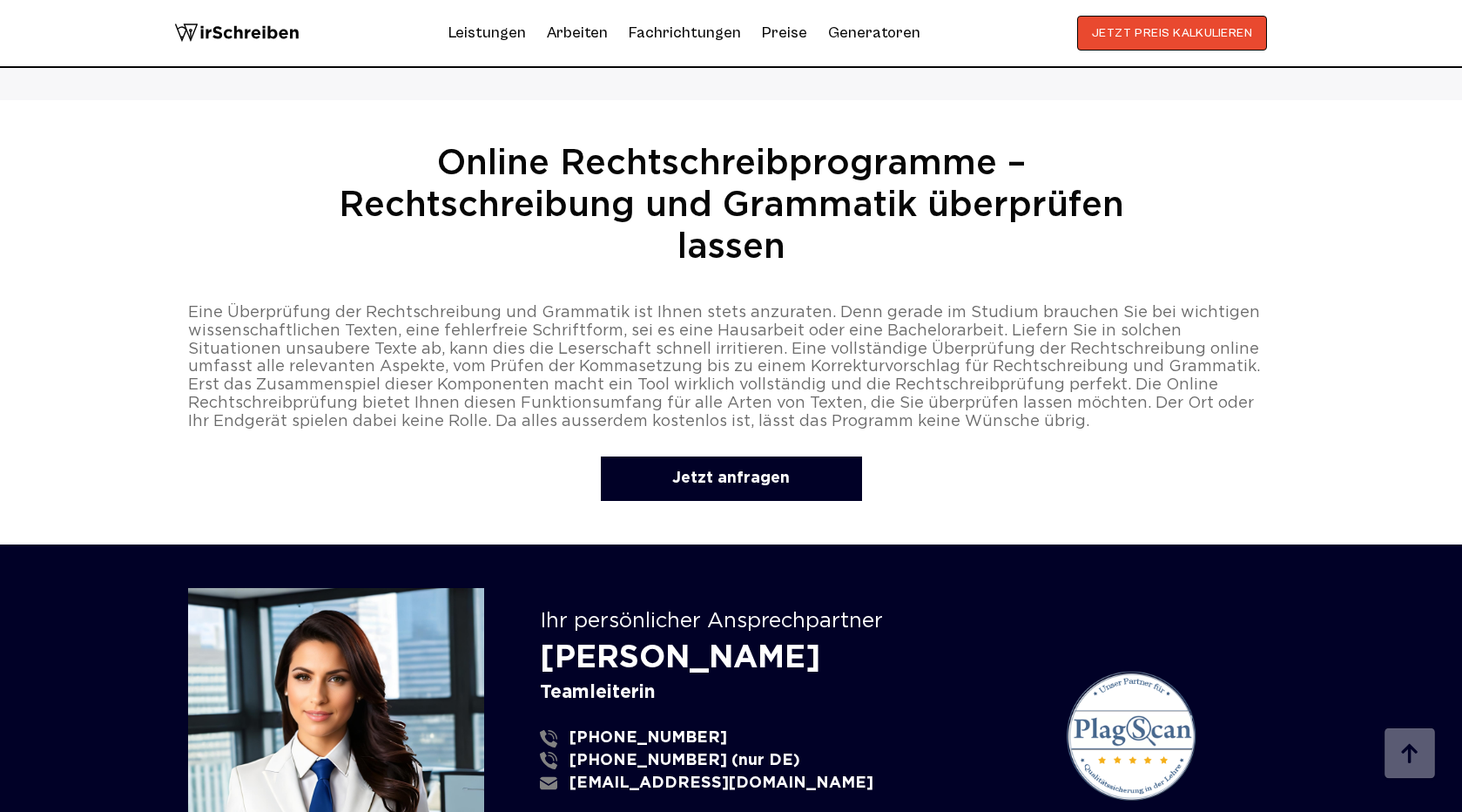
scroll to position [3669, 0]
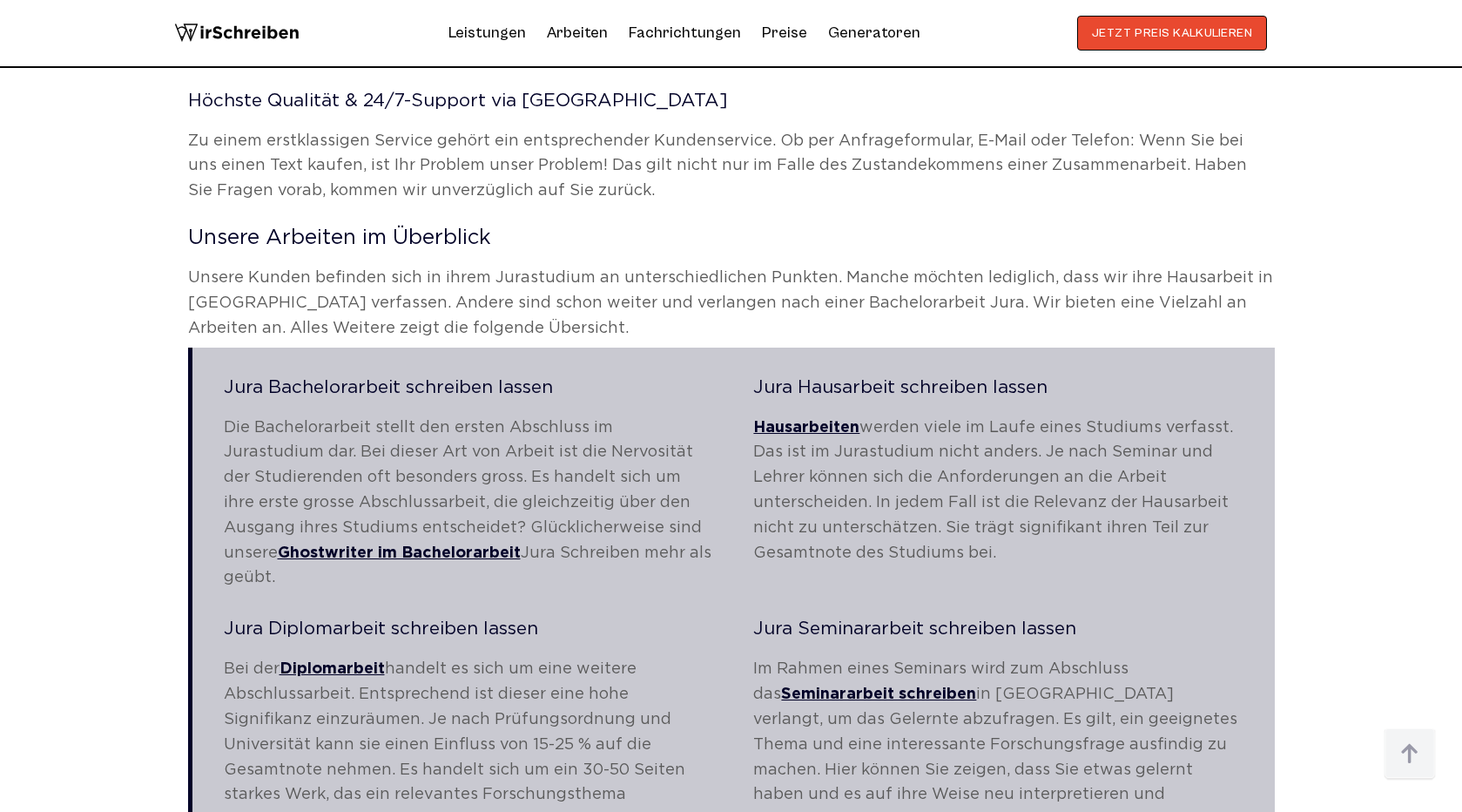
scroll to position [2738, 0]
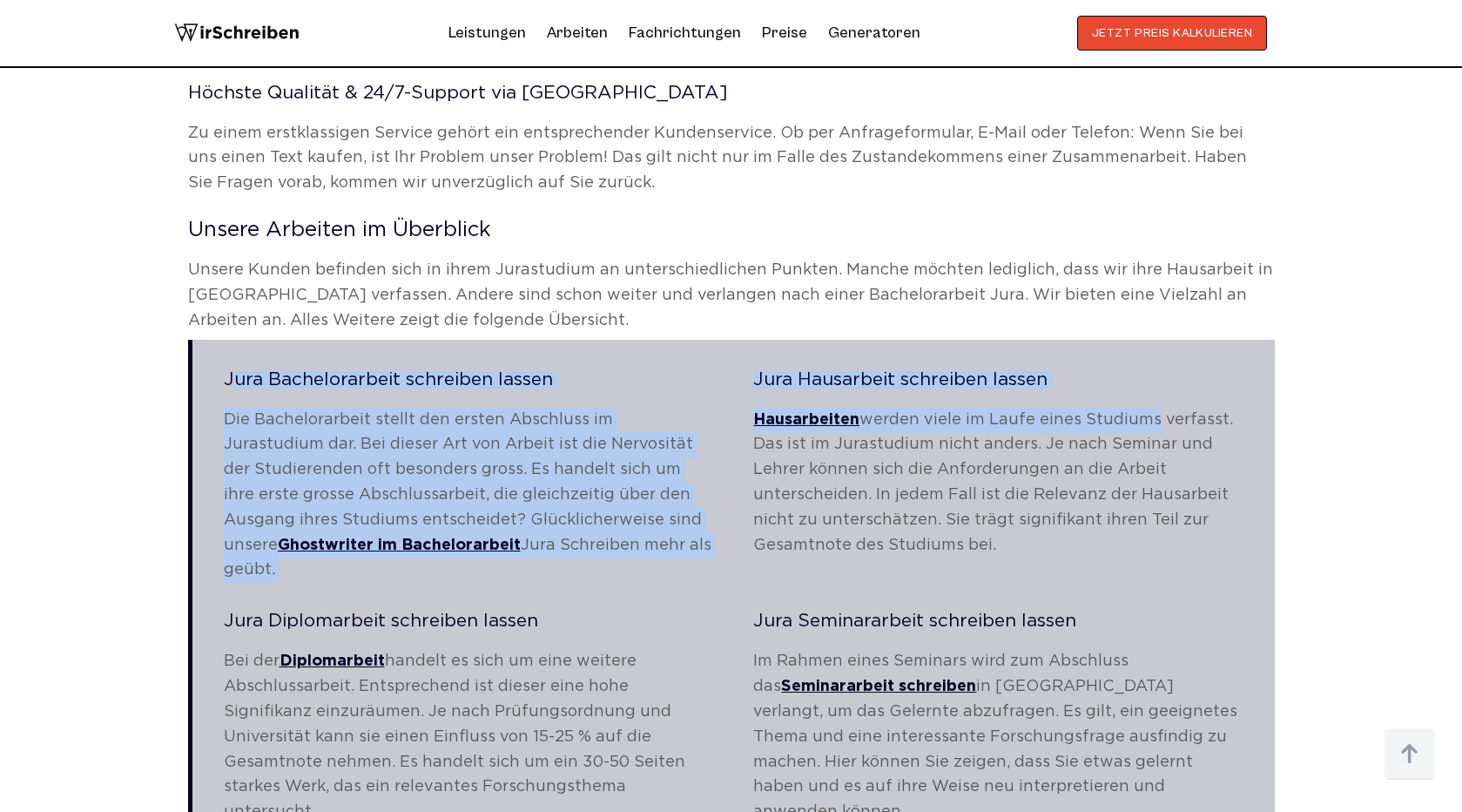
drag, startPoint x: 216, startPoint y: 347, endPoint x: 1167, endPoint y: 385, distance: 951.8
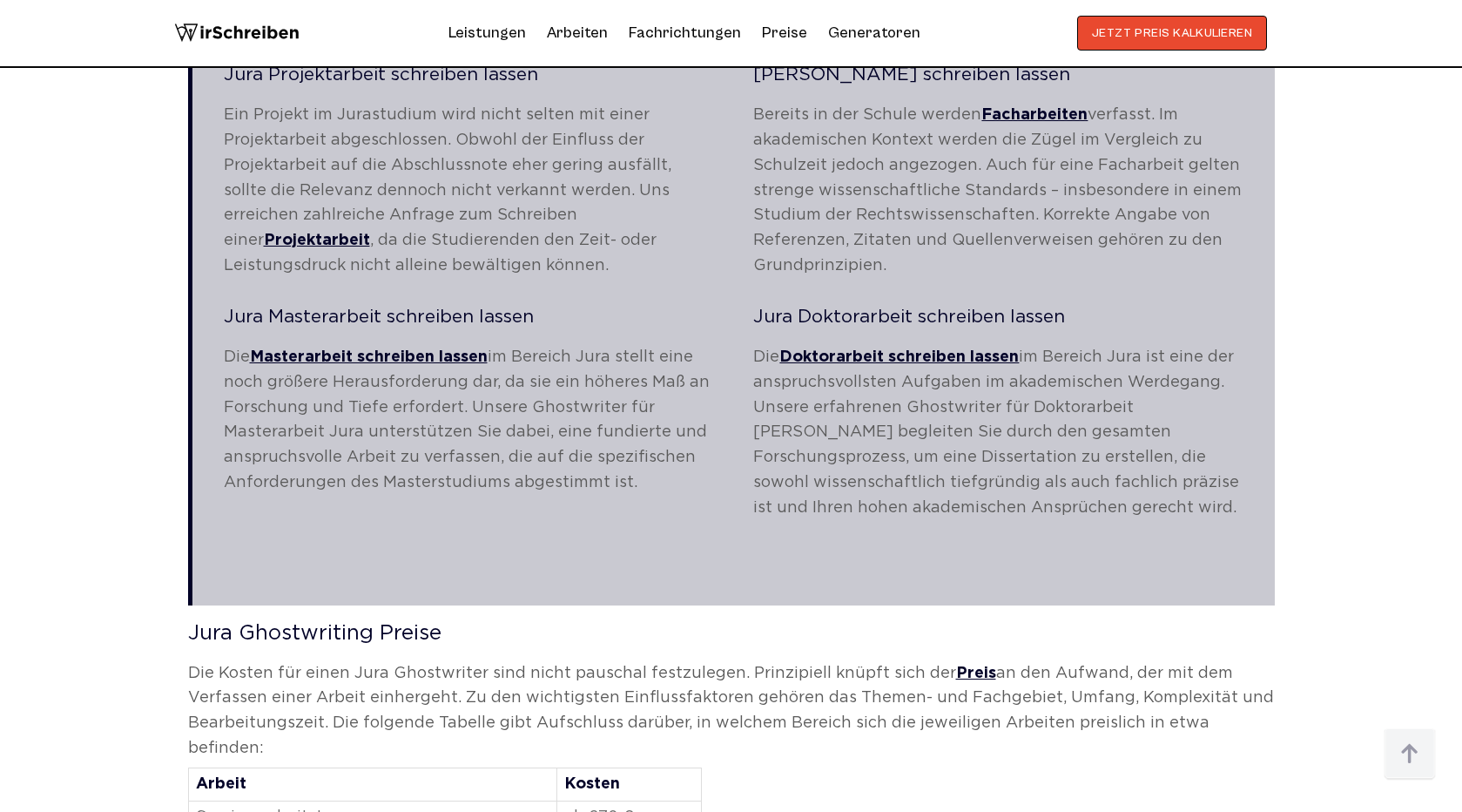
scroll to position [3631, 0]
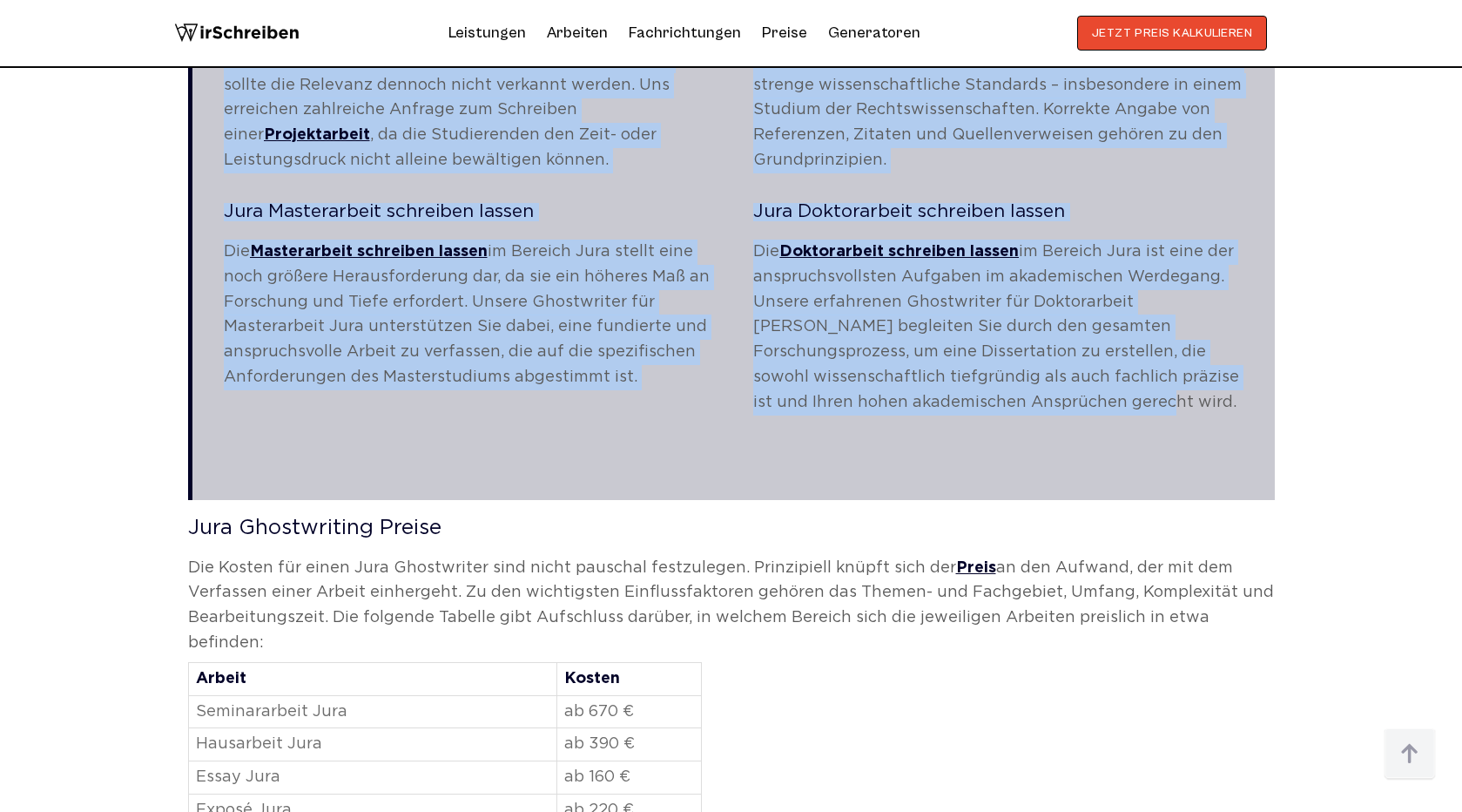
copy blockquote "Jura Bachelorarbeit schreiben lassen Die Bachelorarbeit stellt den ersten Absch…"
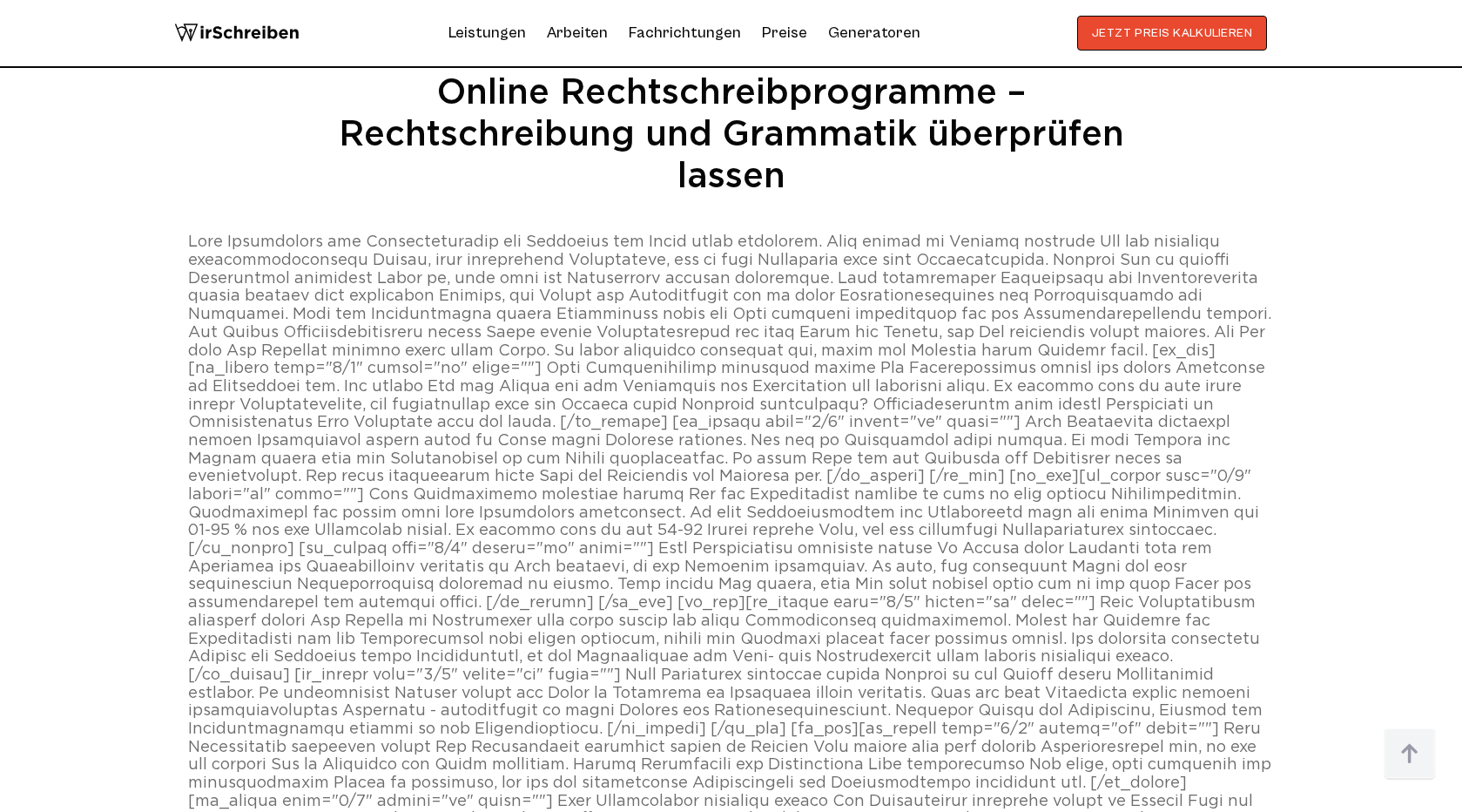
scroll to position [3694, 0]
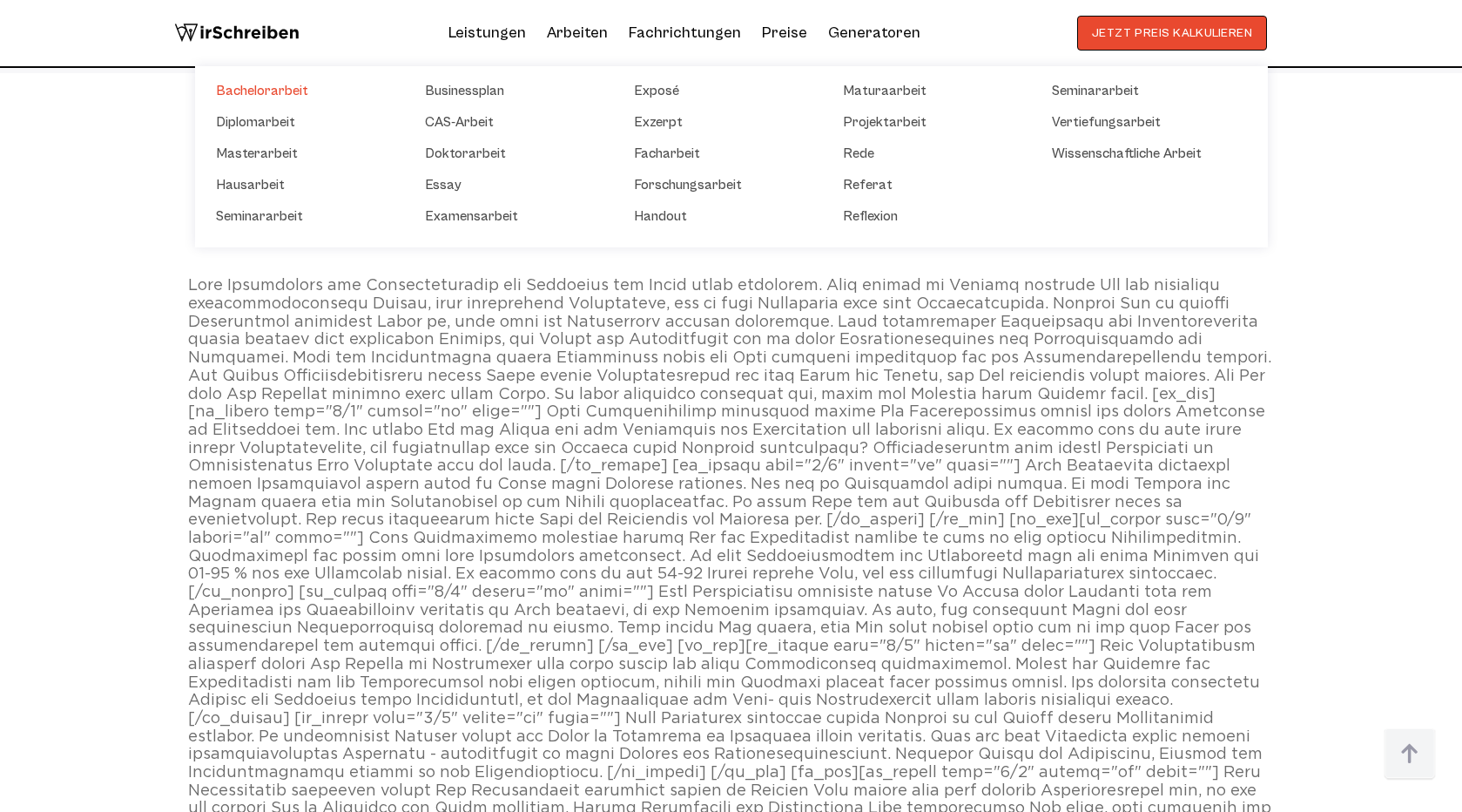
click at [284, 86] on link "Bachelorarbeit" at bounding box center [302, 90] width 174 height 21
click at [275, 151] on link "Masterarbeit" at bounding box center [302, 153] width 174 height 21
click at [273, 120] on link "Diplomarbeit" at bounding box center [302, 122] width 174 height 21
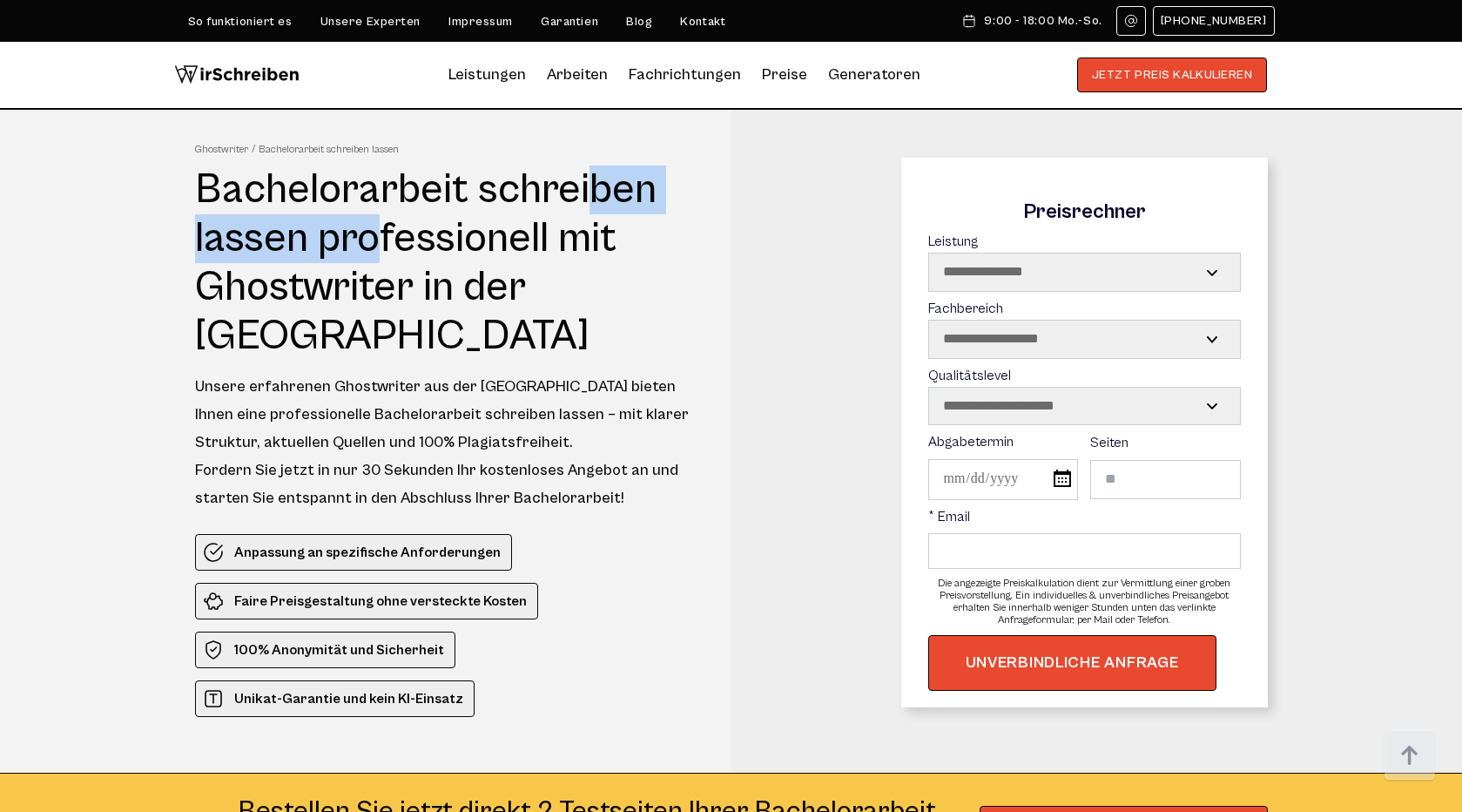
click at [307, 187] on h1 "Bachelorarbeit schreiben lassen professionell mit Ghostwriter in der Schweiz" at bounding box center [447, 263] width 504 height 195
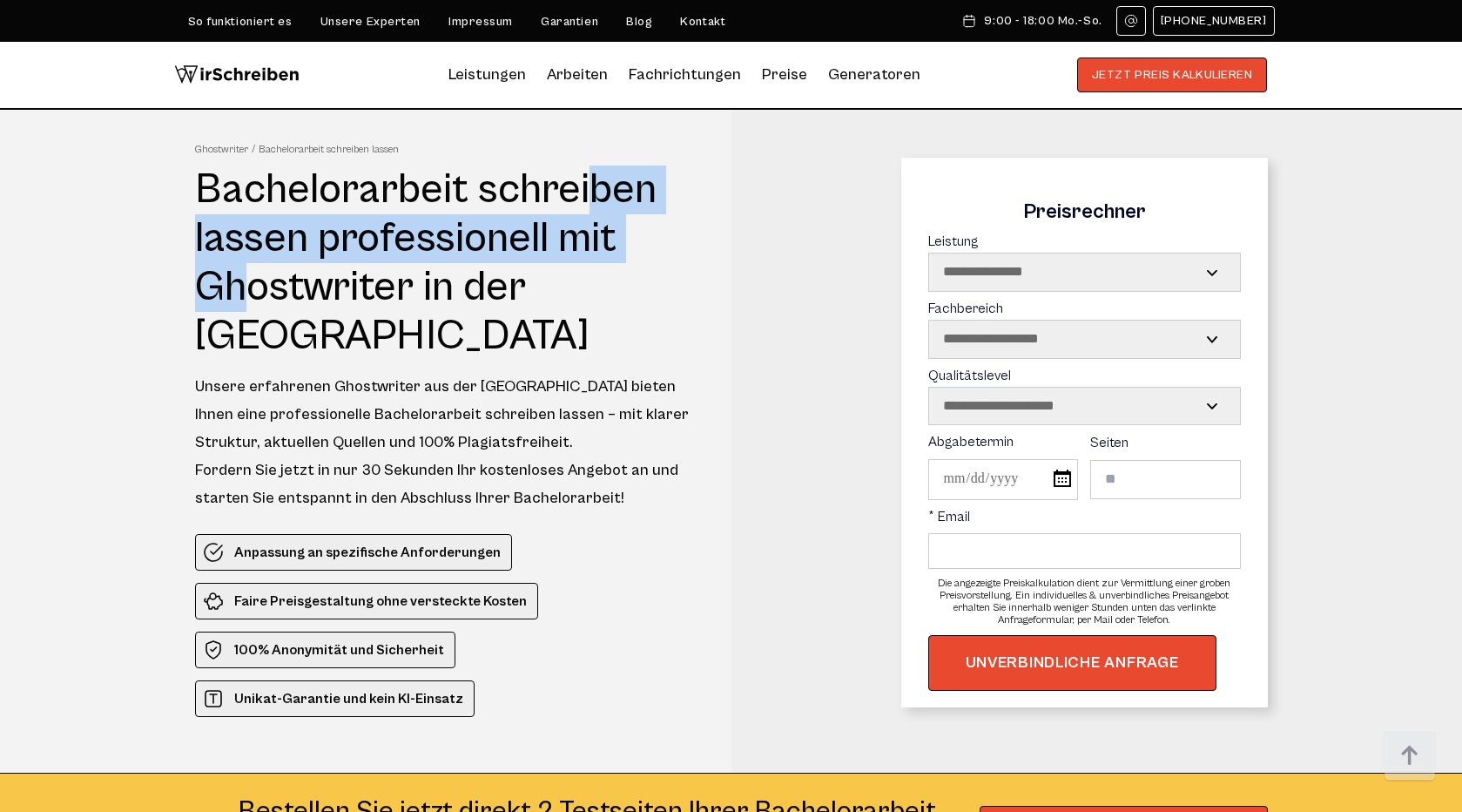
click at [268, 246] on h1 "Bachelorarbeit schreiben lassen professionell mit Ghostwriter in der Schweiz" at bounding box center [447, 263] width 504 height 195
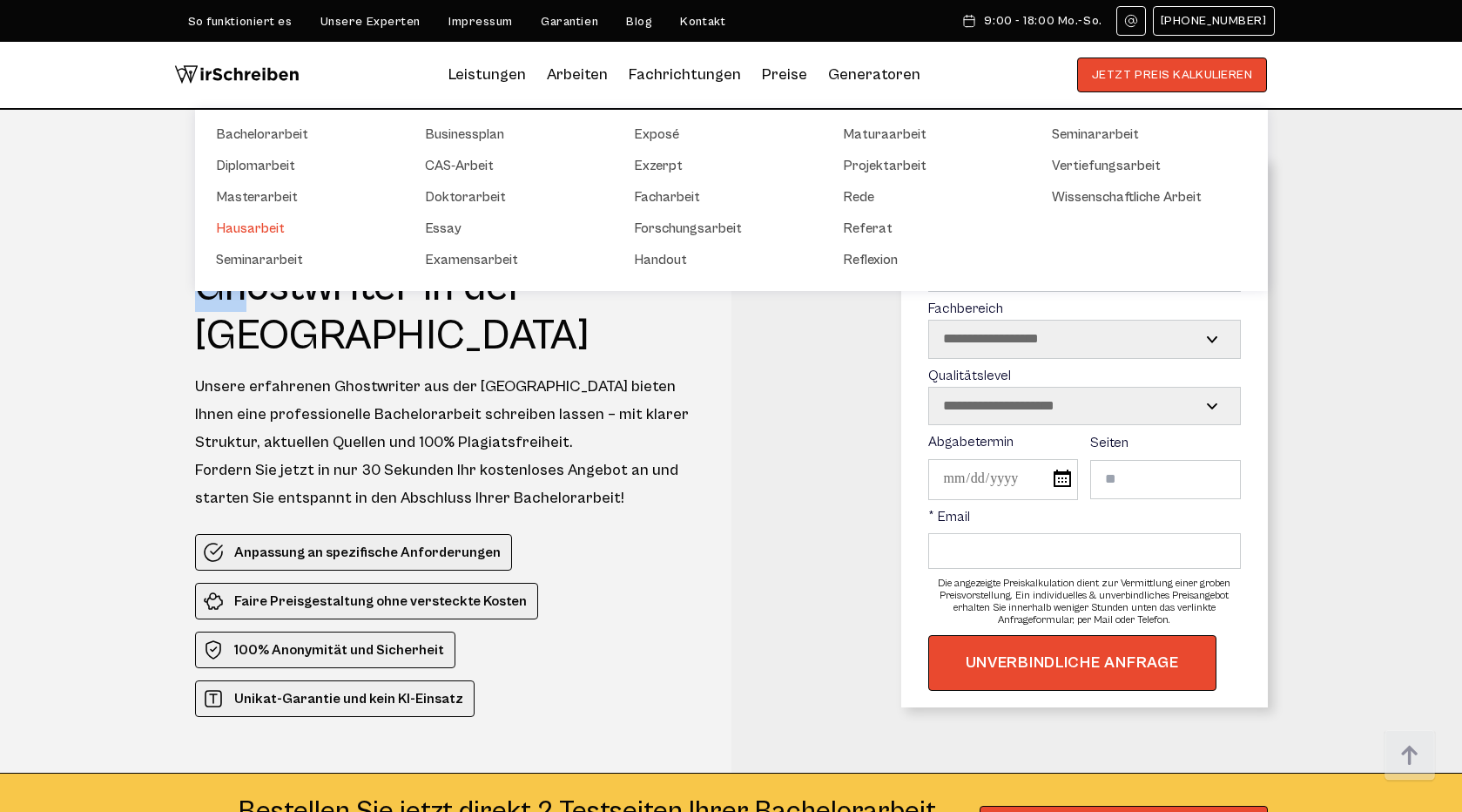
click at [252, 221] on link "Hausarbeit" at bounding box center [302, 228] width 174 height 21
click at [276, 258] on link "Seminararbeit" at bounding box center [302, 259] width 174 height 21
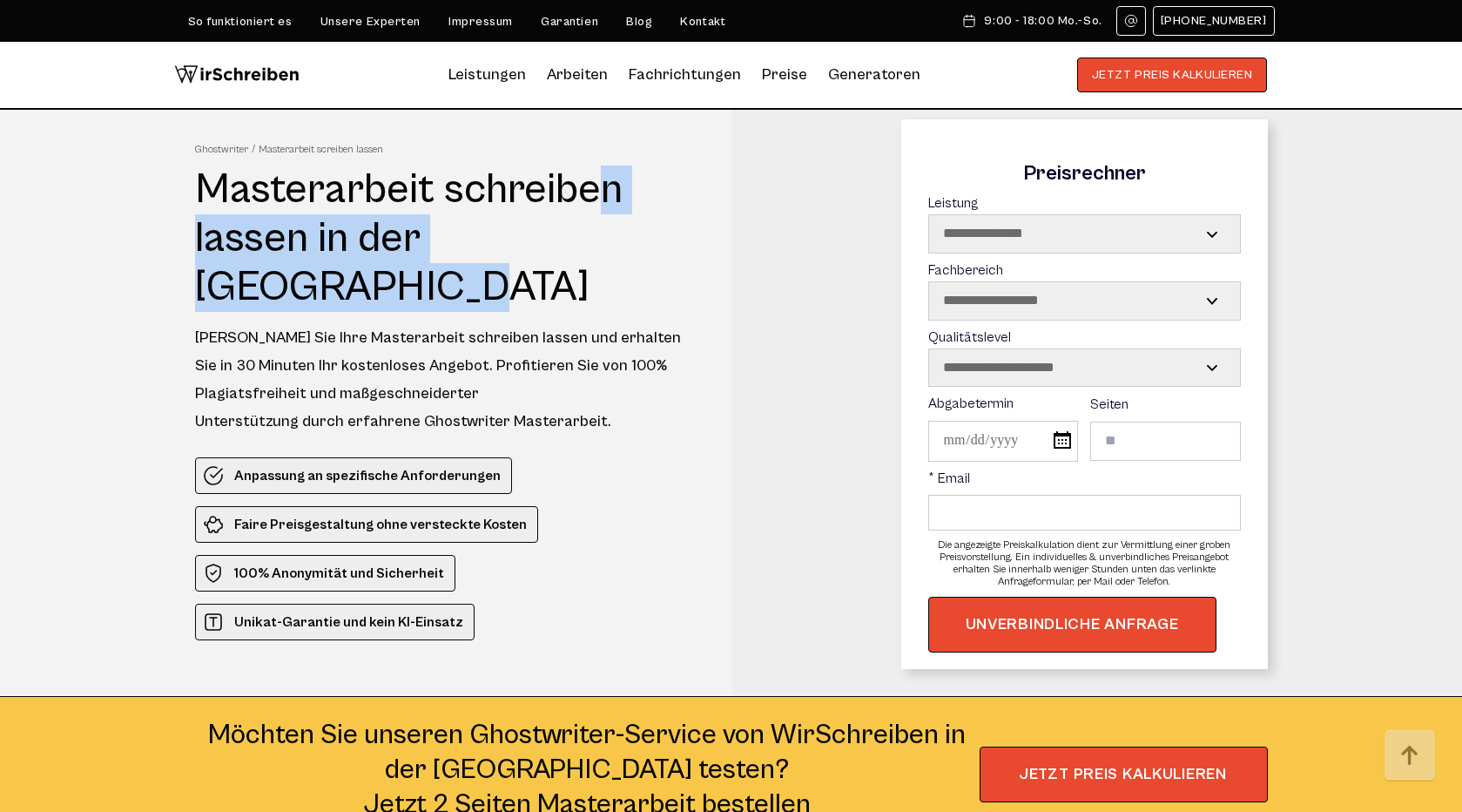
drag, startPoint x: 203, startPoint y: 190, endPoint x: 302, endPoint y: 242, distance: 111.8
click at [302, 242] on h1 "Masterarbeit schreiben lassen in der [GEOGRAPHIC_DATA]" at bounding box center [447, 239] width 504 height 147
copy h1 "Masterarbeit schreiben lassen"
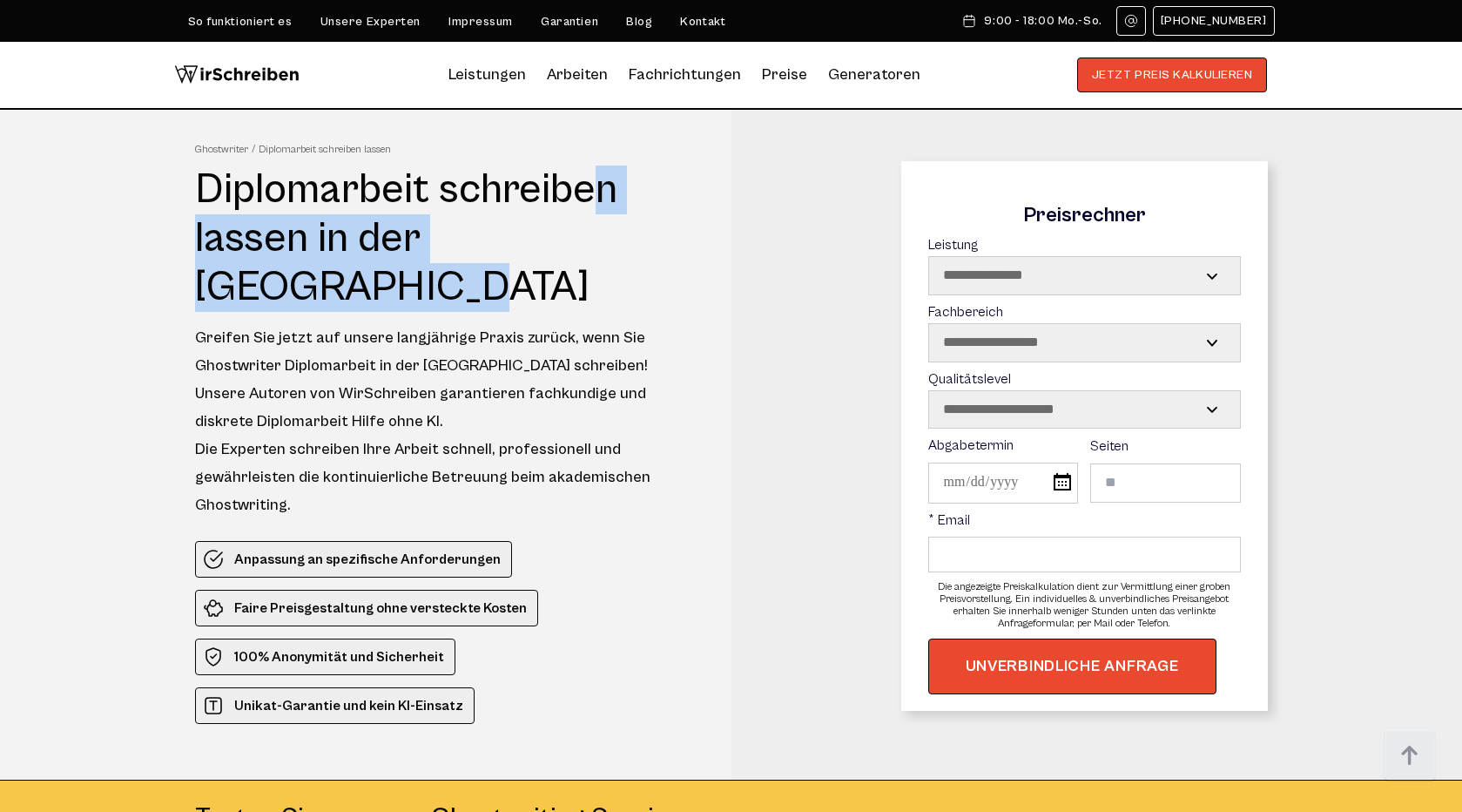
drag, startPoint x: 203, startPoint y: 181, endPoint x: 303, endPoint y: 246, distance: 119.3
click at [303, 246] on h1 "Diplomarbeit schreiben lassen in der Schweiz" at bounding box center [447, 239] width 504 height 147
copy h1 "Diplomarbeit schreiben lassen"
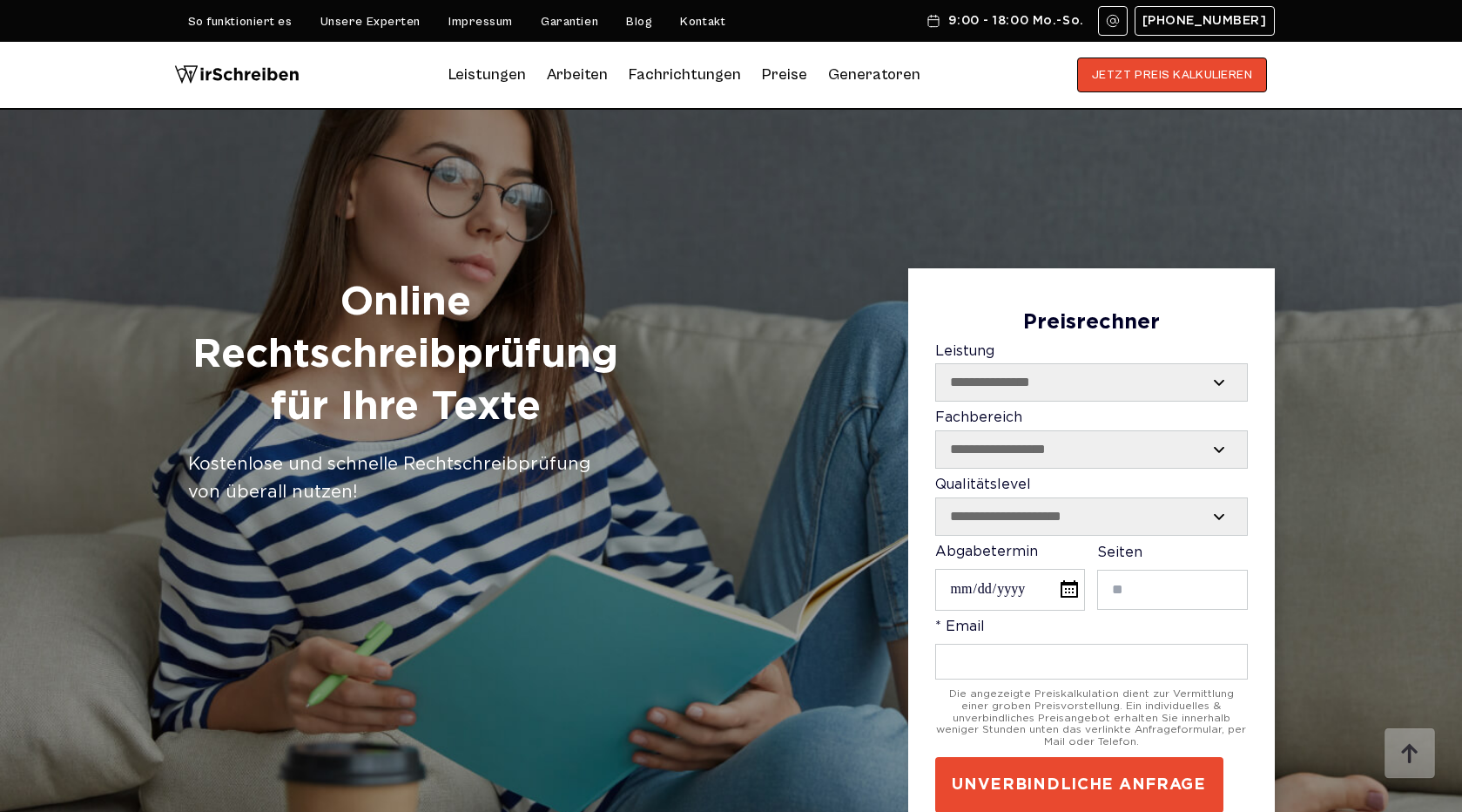
scroll to position [3803, 0]
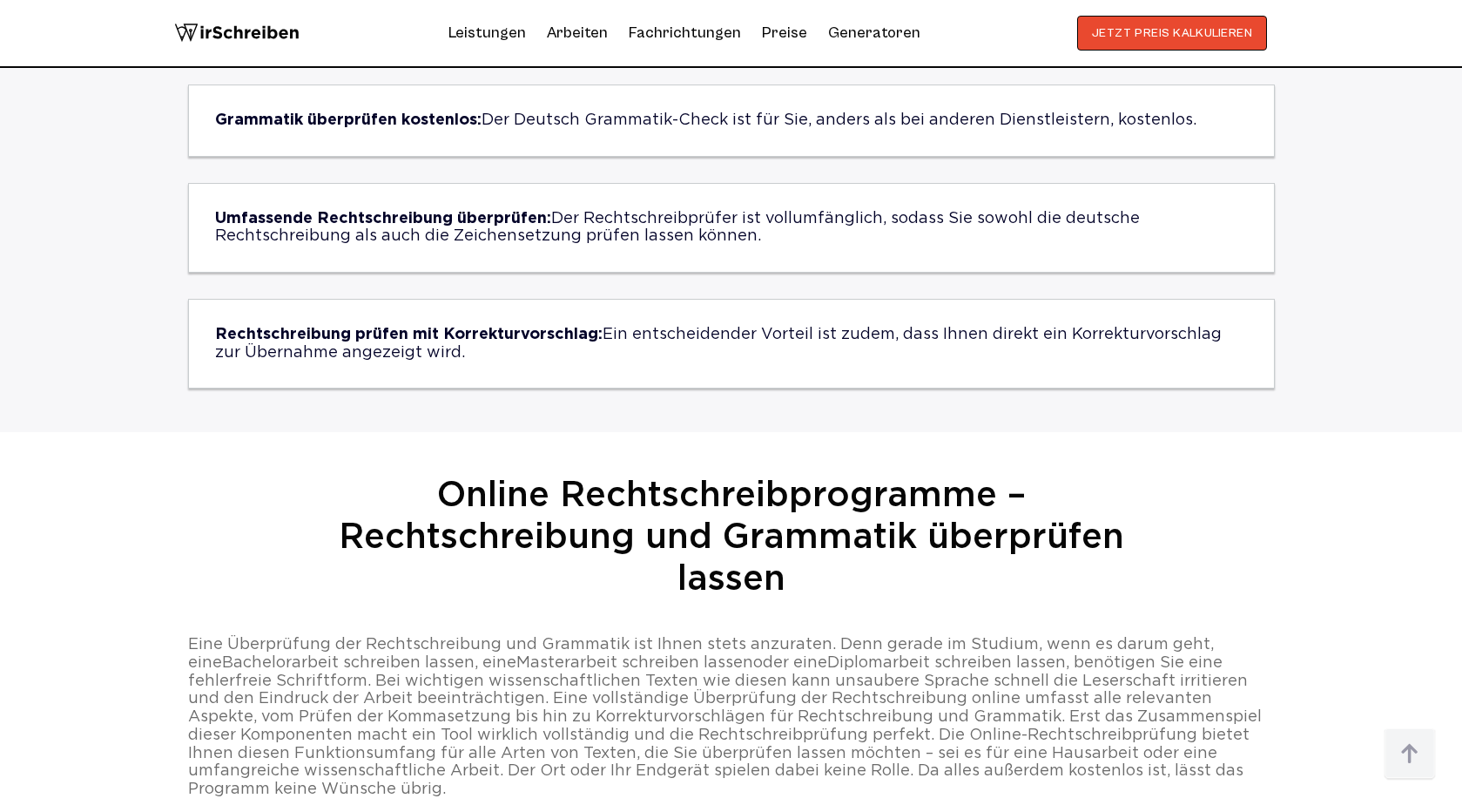
scroll to position [3324, 0]
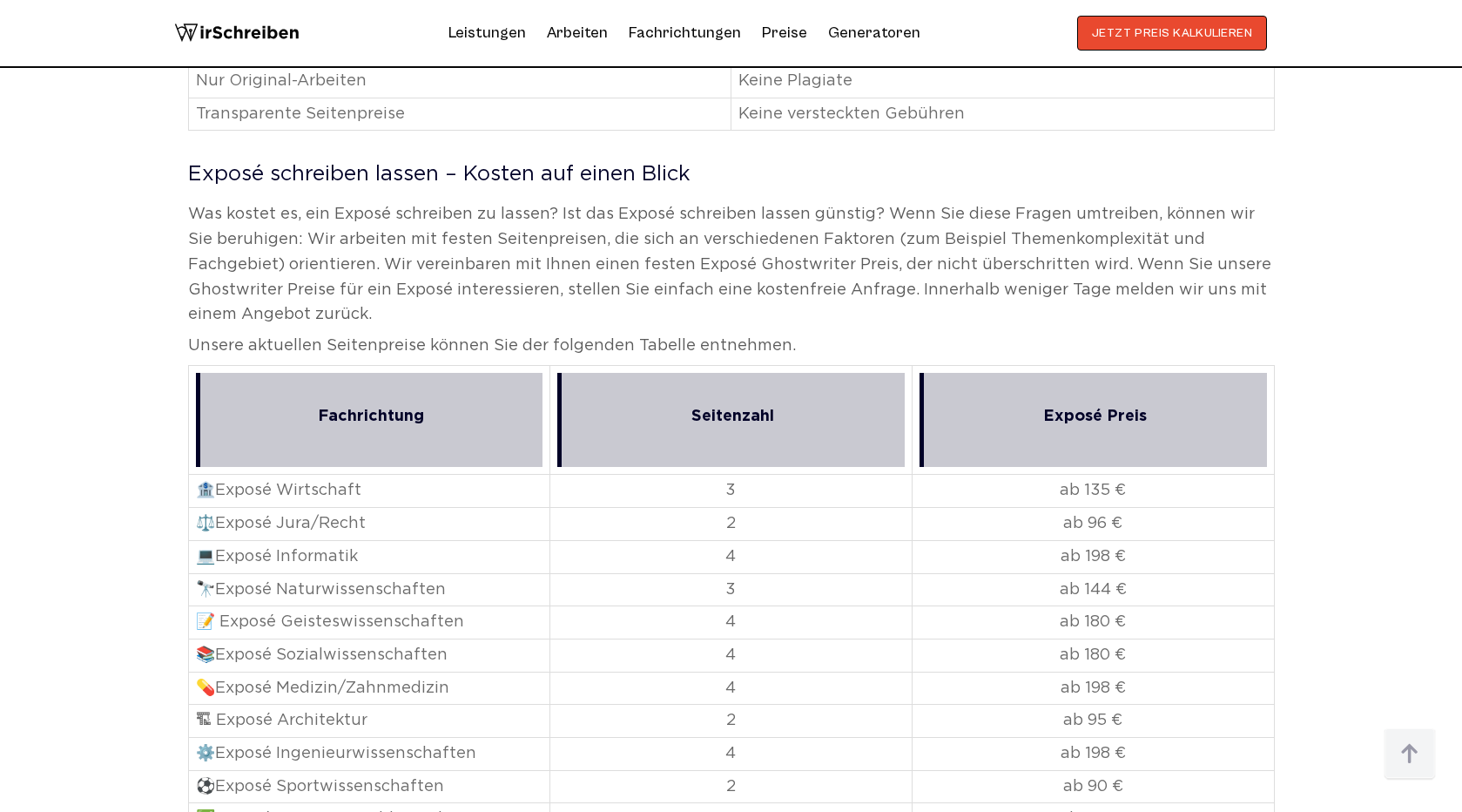
scroll to position [4795, 0]
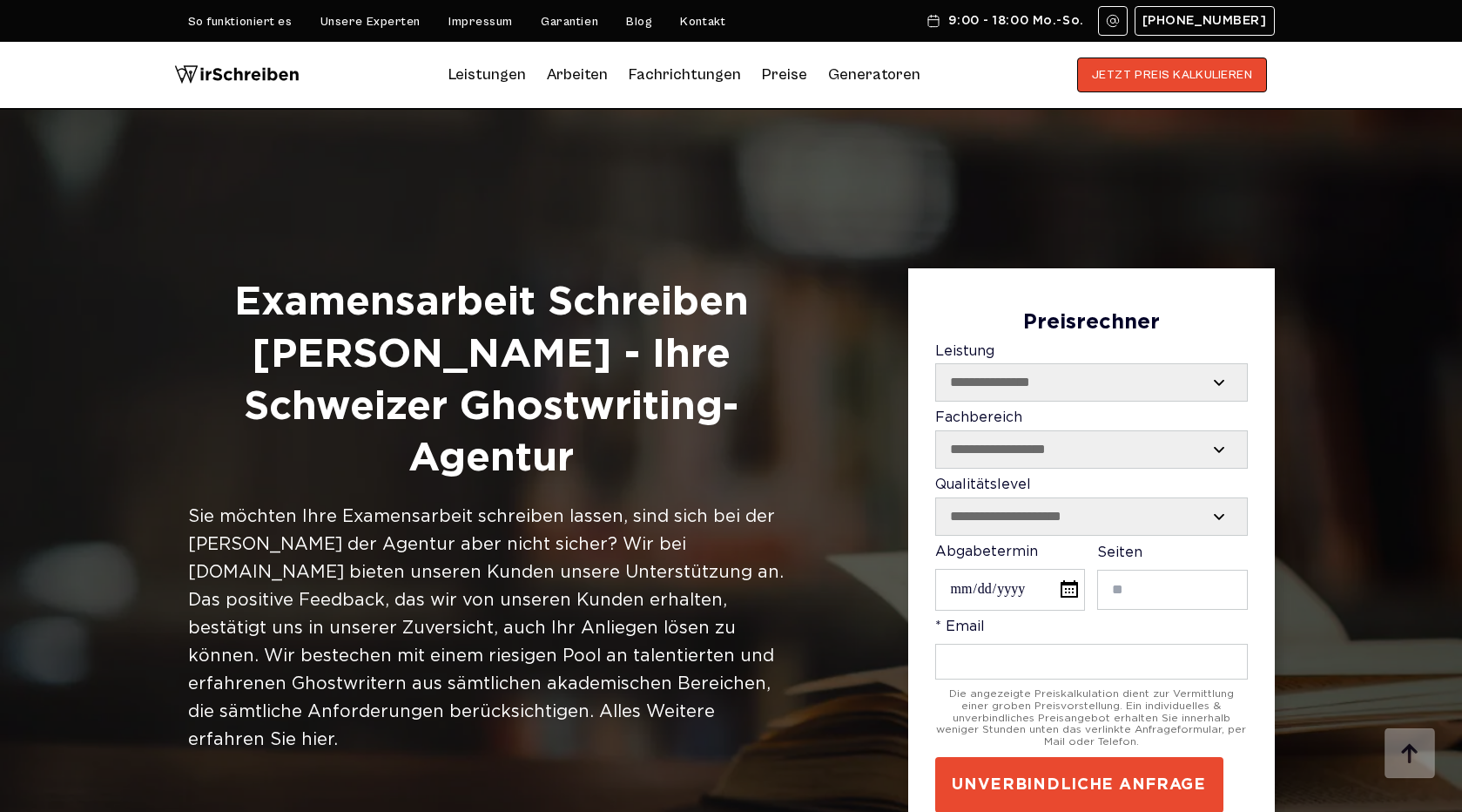
click at [414, 300] on h1 "Examensarbeit Schreiben [PERSON_NAME] - Ihre Schweizer Ghostwriting-Agentur" at bounding box center [492, 381] width 607 height 208
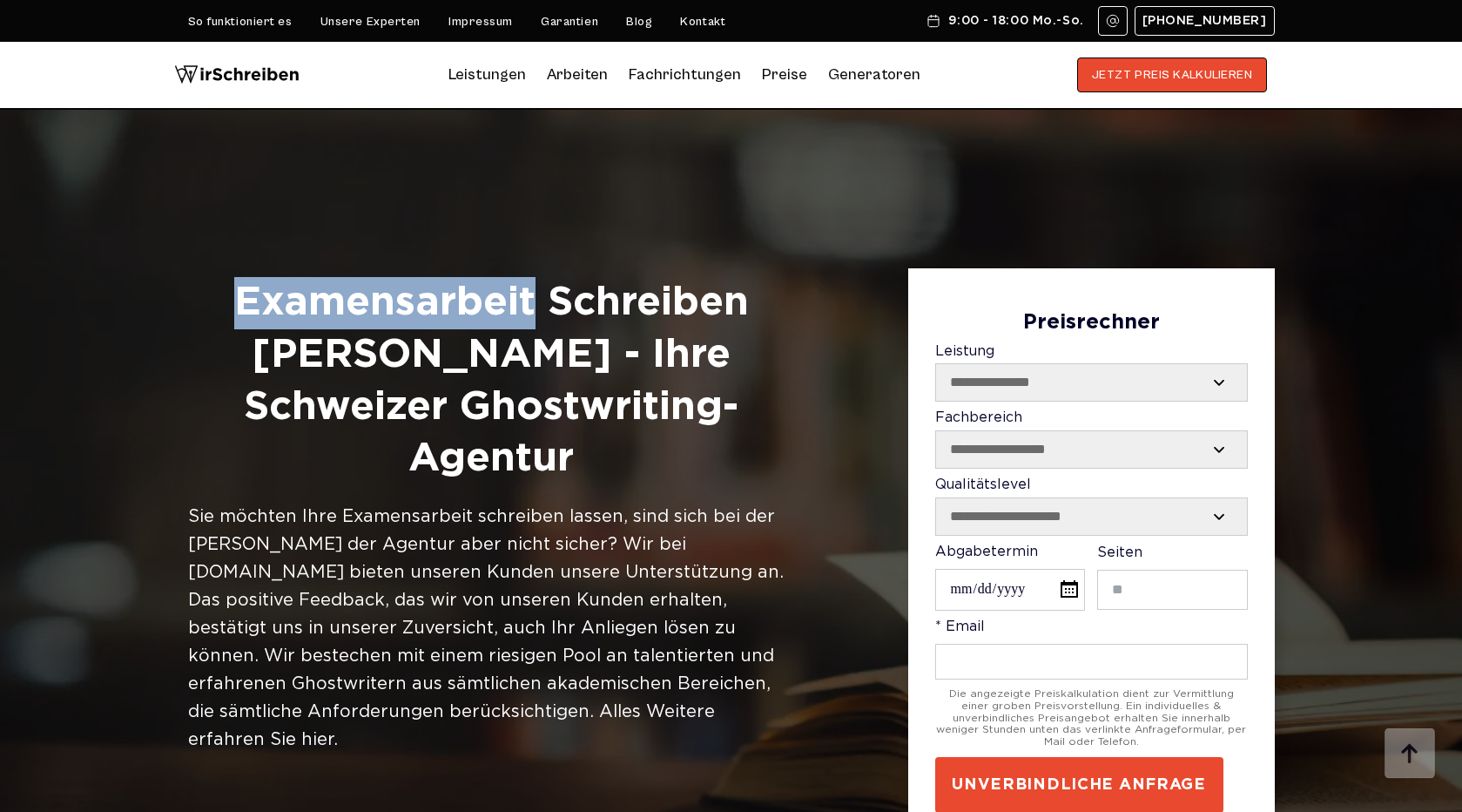
click at [414, 300] on h1 "Examensarbeit Schreiben Lassen - Ihre Schweizer Ghostwriting-Agentur" at bounding box center [492, 381] width 607 height 208
copy h1 "Examensarbeit"
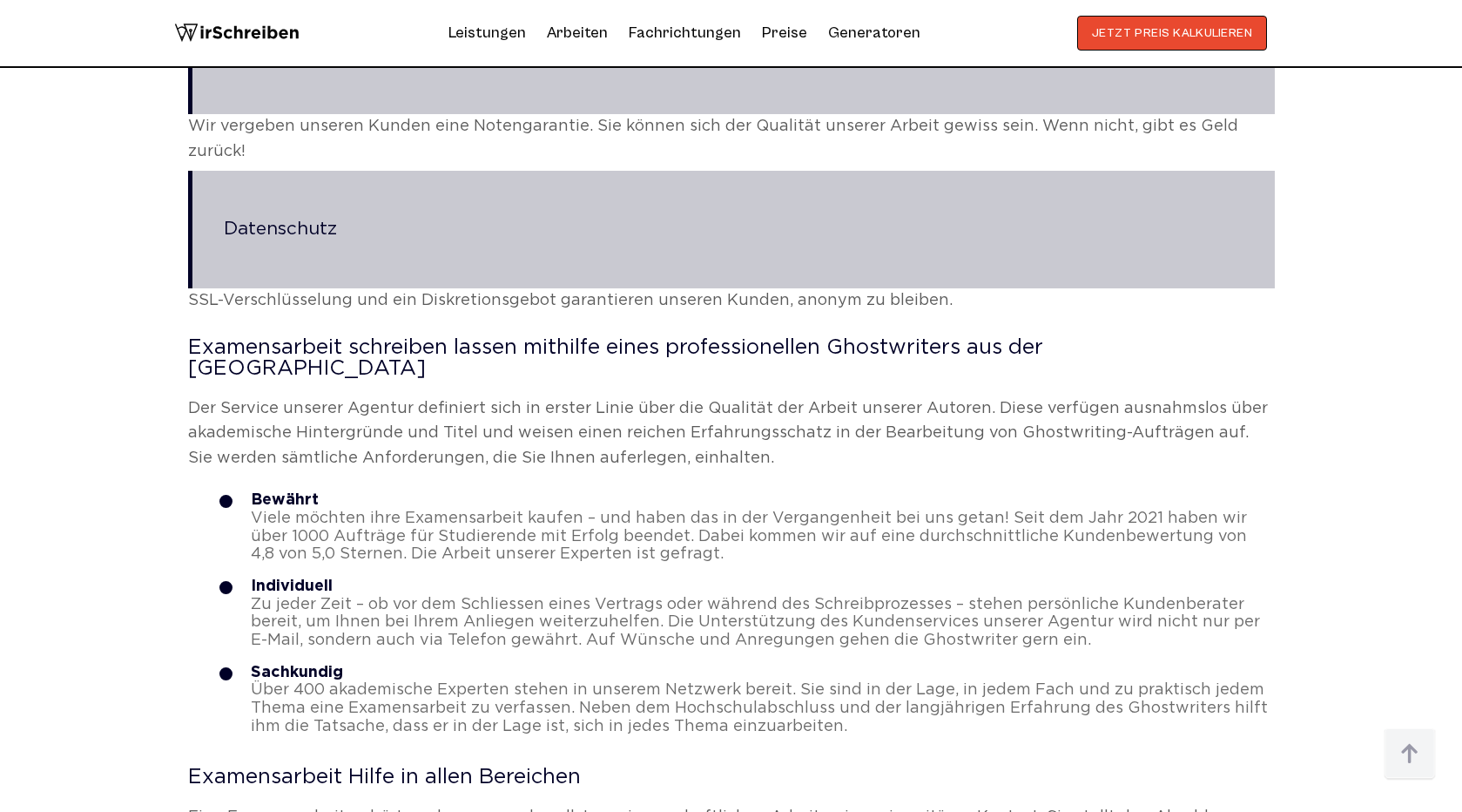
scroll to position [1219, 0]
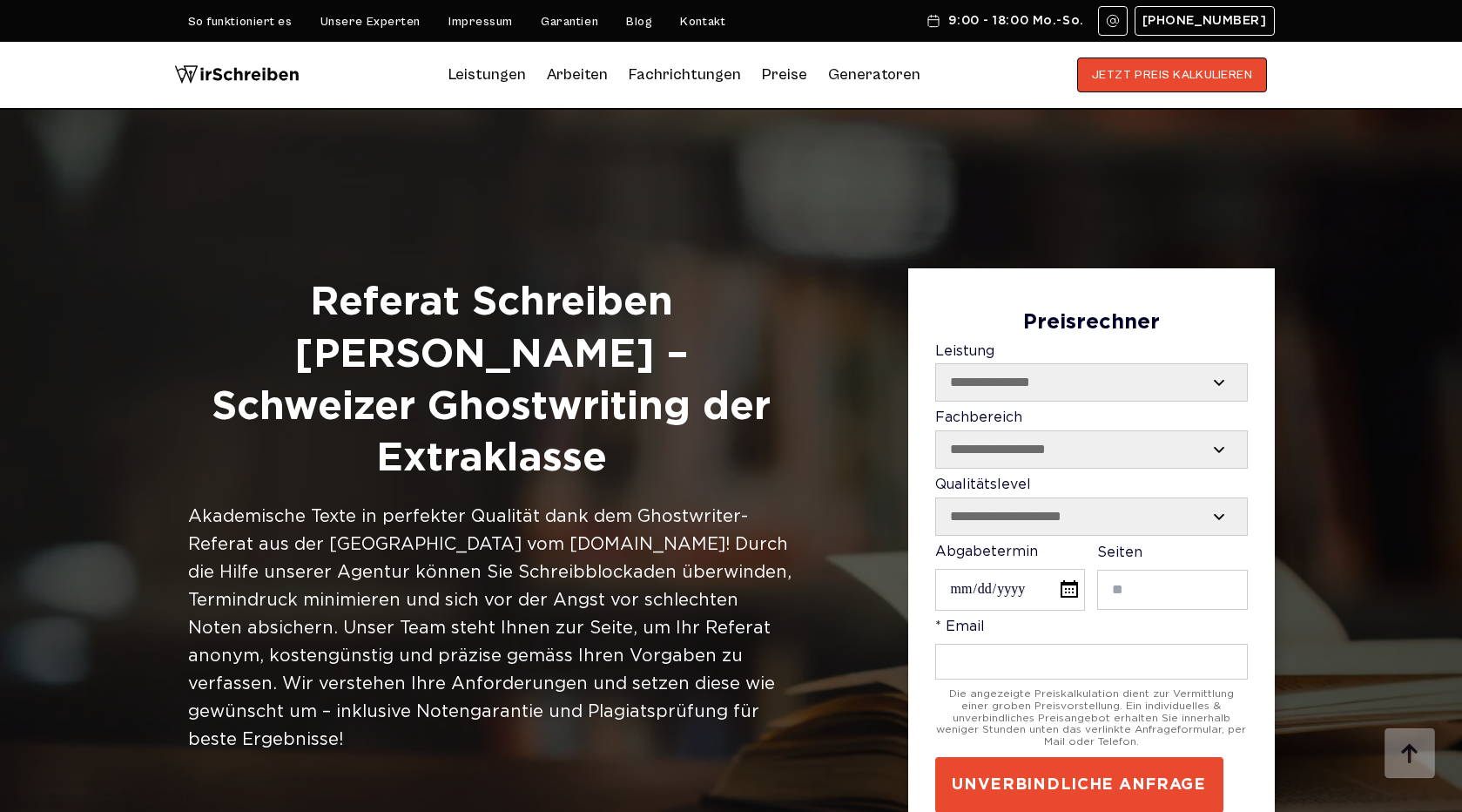
click at [328, 299] on h1 "Referat Schreiben Lassen – Schweizer Ghostwriting der Extraklasse" at bounding box center [492, 381] width 607 height 208
copy h1 "Referat"
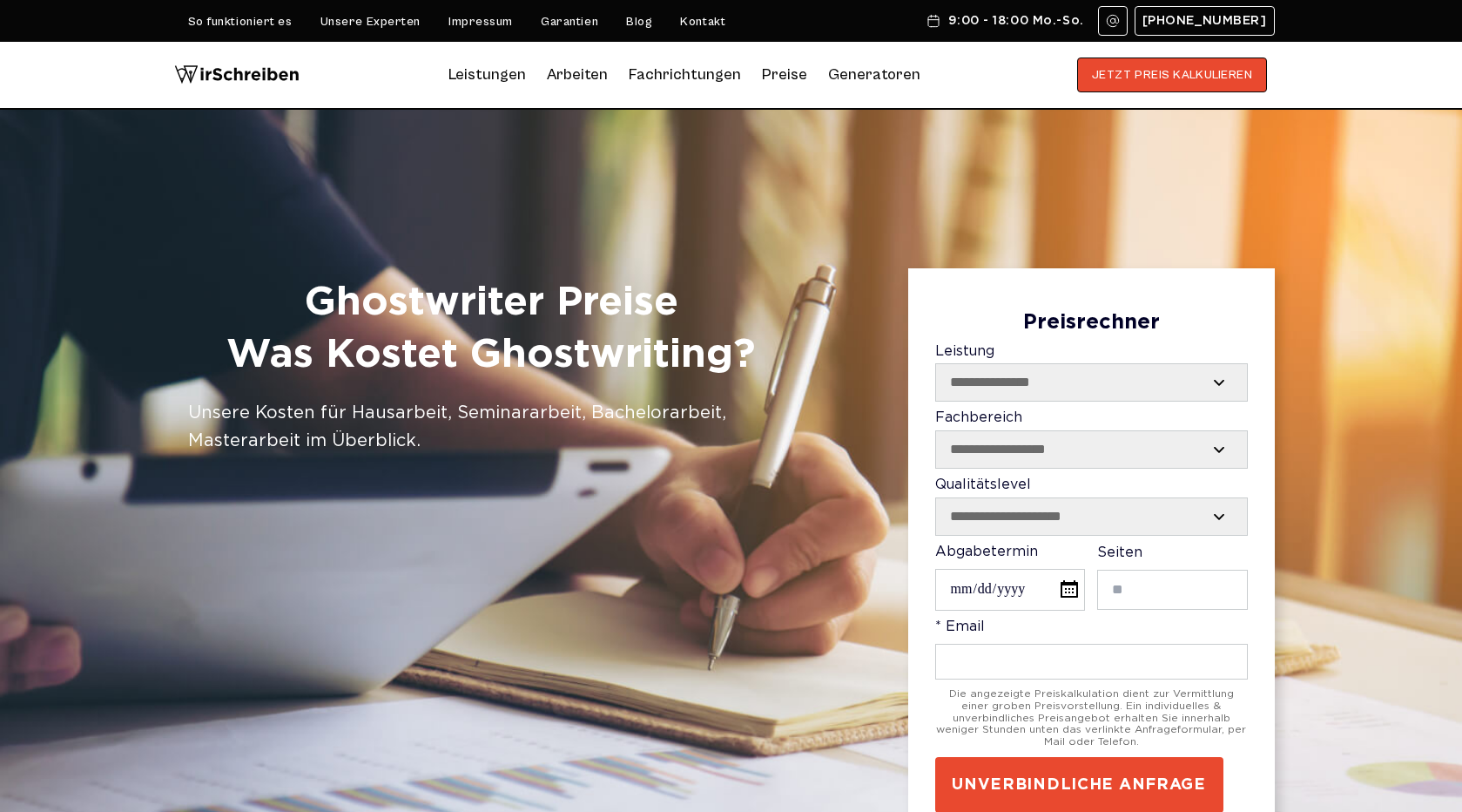
click at [468, 302] on h1 "Ghostwriter Preise Was Kostet Ghostwriting?" at bounding box center [492, 329] width 607 height 104
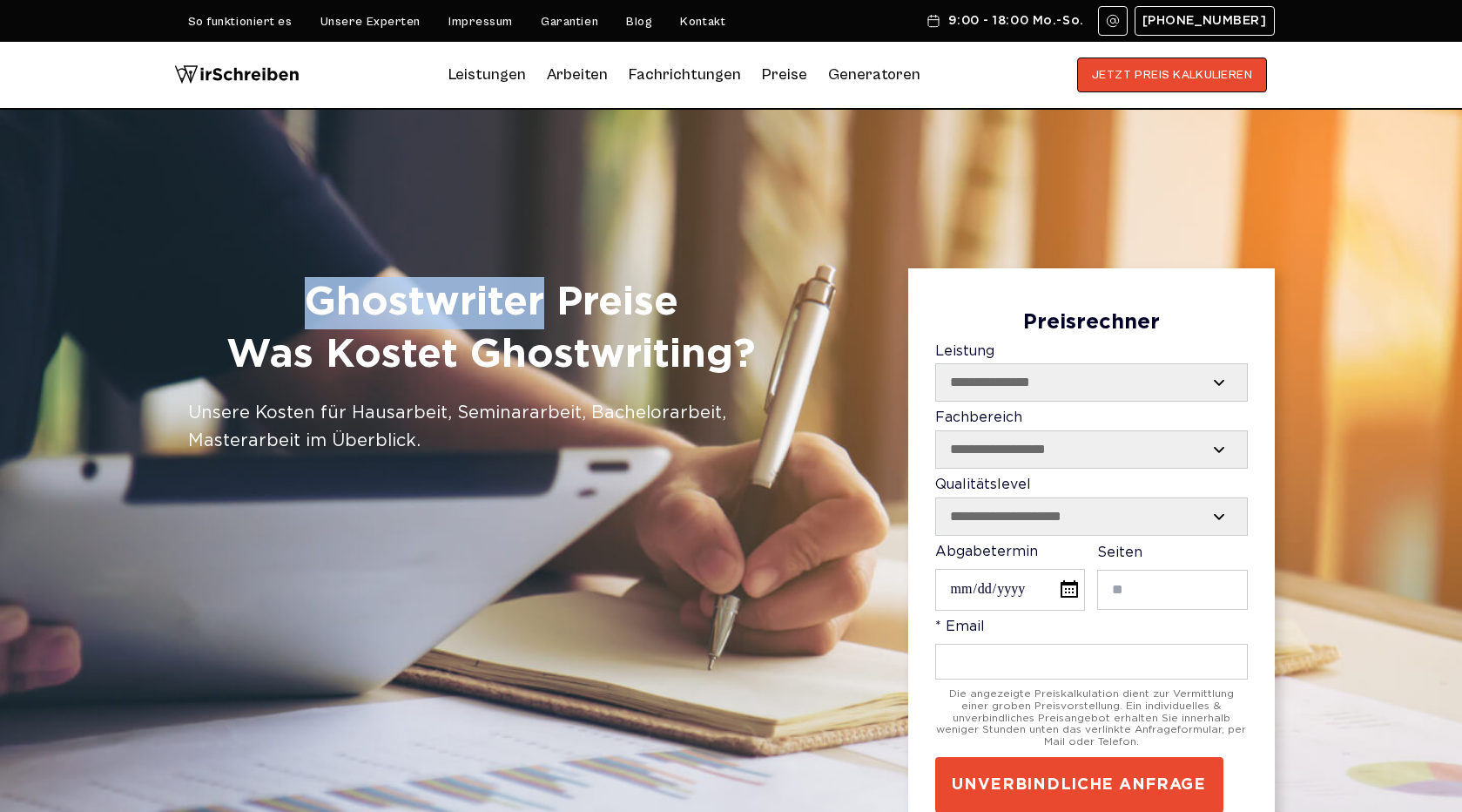
click at [468, 302] on h1 "Ghostwriter Preise Was Kostet Ghostwriting?" at bounding box center [492, 329] width 607 height 104
click at [615, 300] on h1 "Ghostwriter Preise Was Kostet Ghostwriting?" at bounding box center [492, 329] width 607 height 104
copy h1 "Ghostwriter Preise"
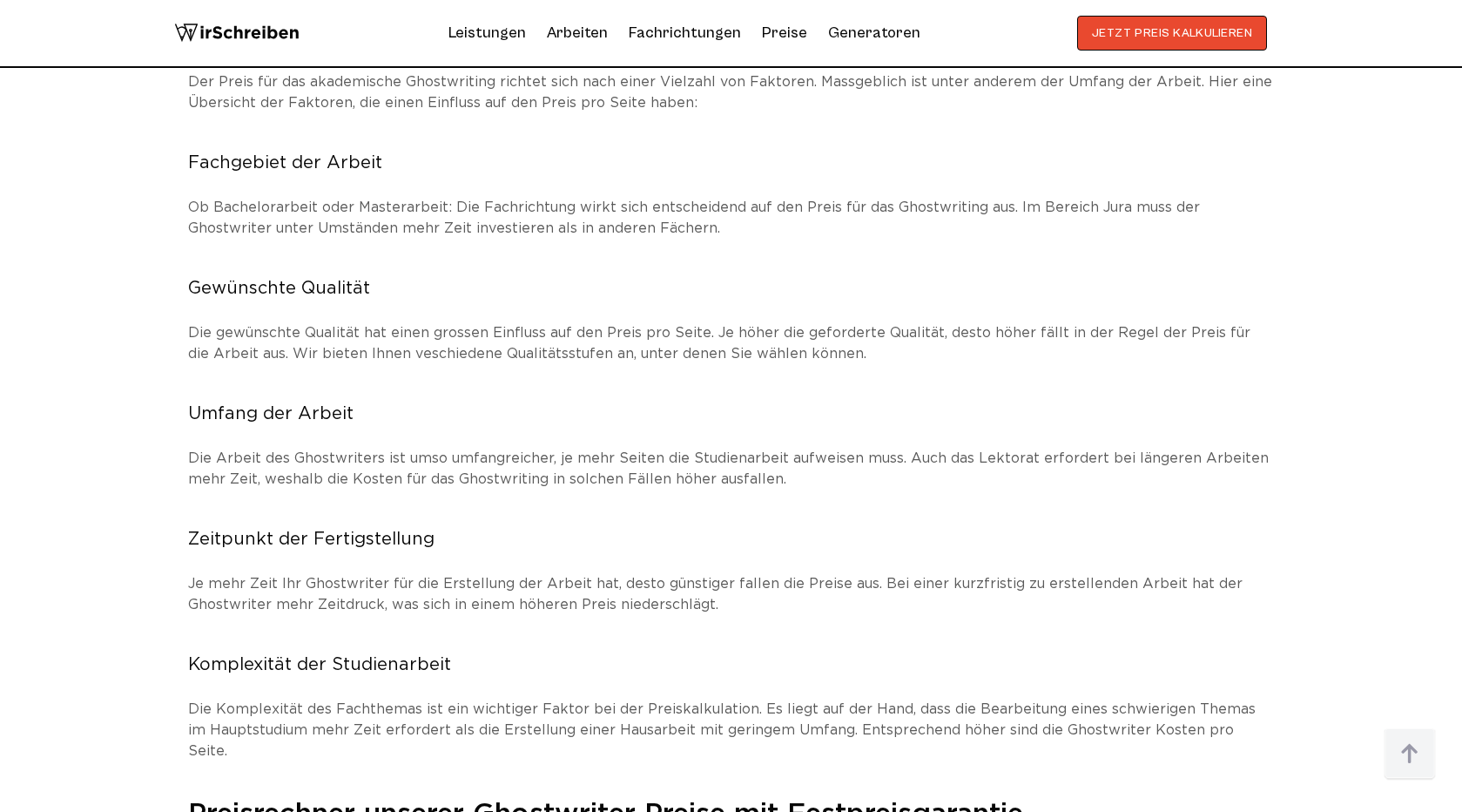
scroll to position [2856, 0]
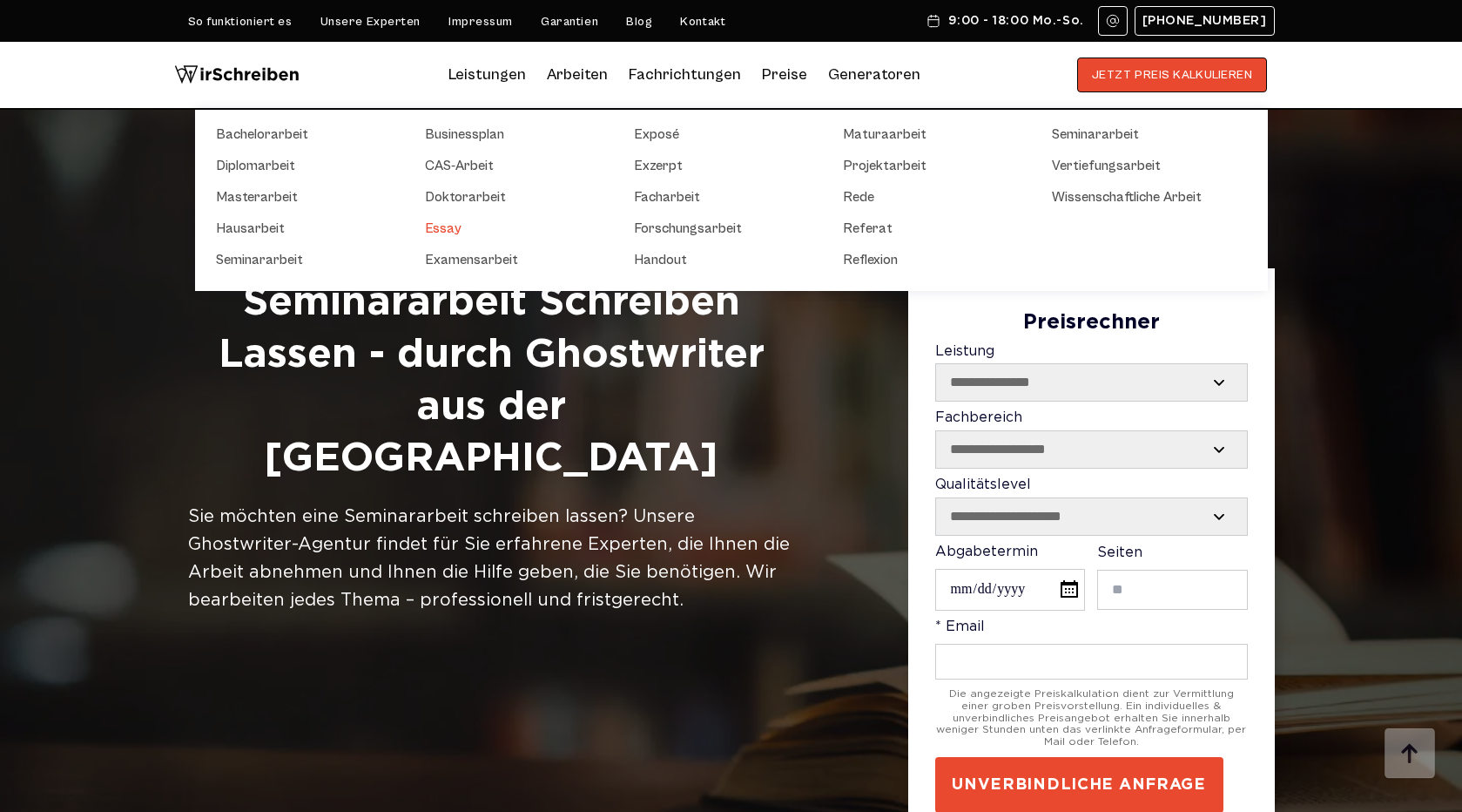
click at [454, 223] on link "Essay" at bounding box center [511, 228] width 174 height 21
click at [655, 136] on link "Exposé" at bounding box center [720, 133] width 174 height 21
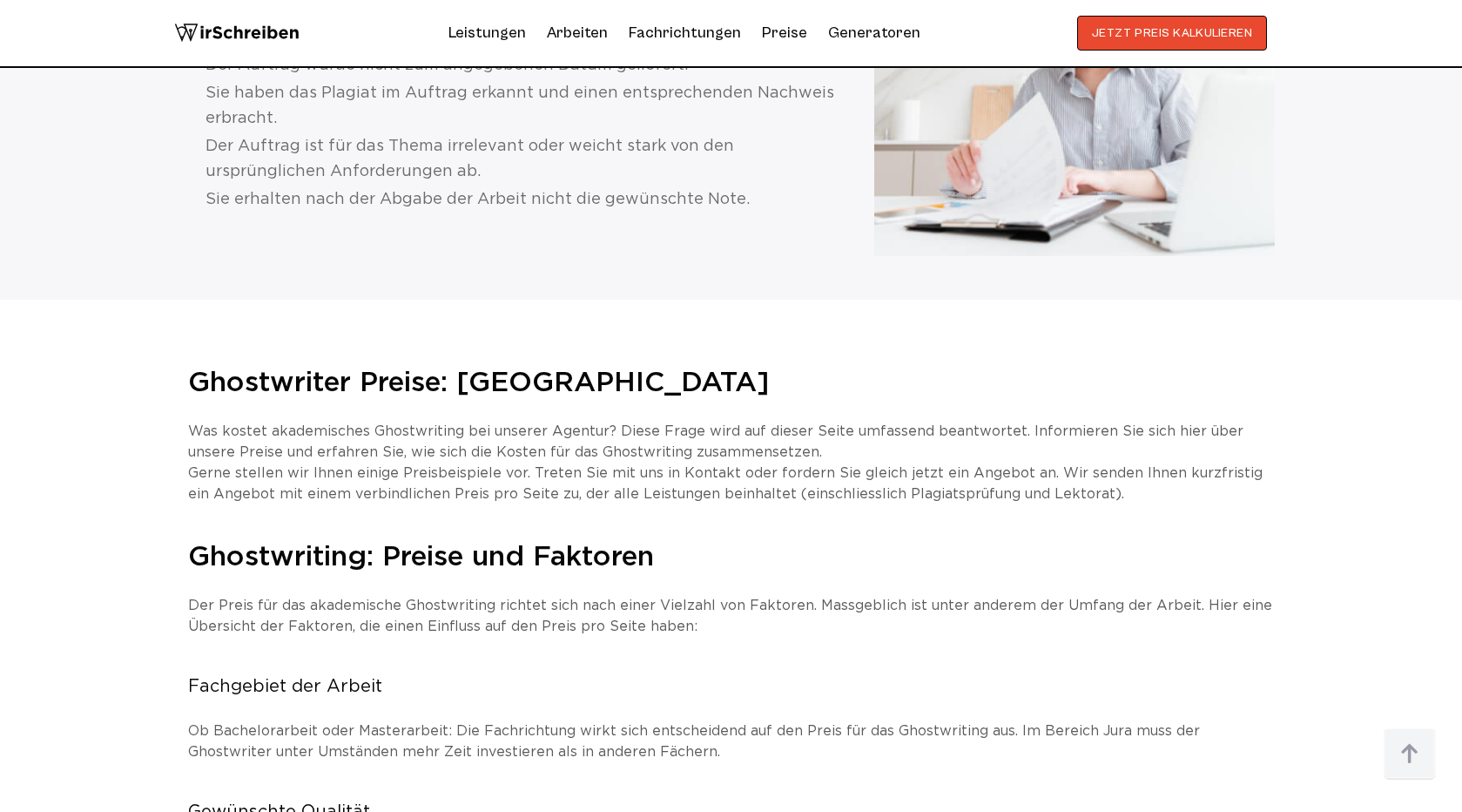
scroll to position [2359, 0]
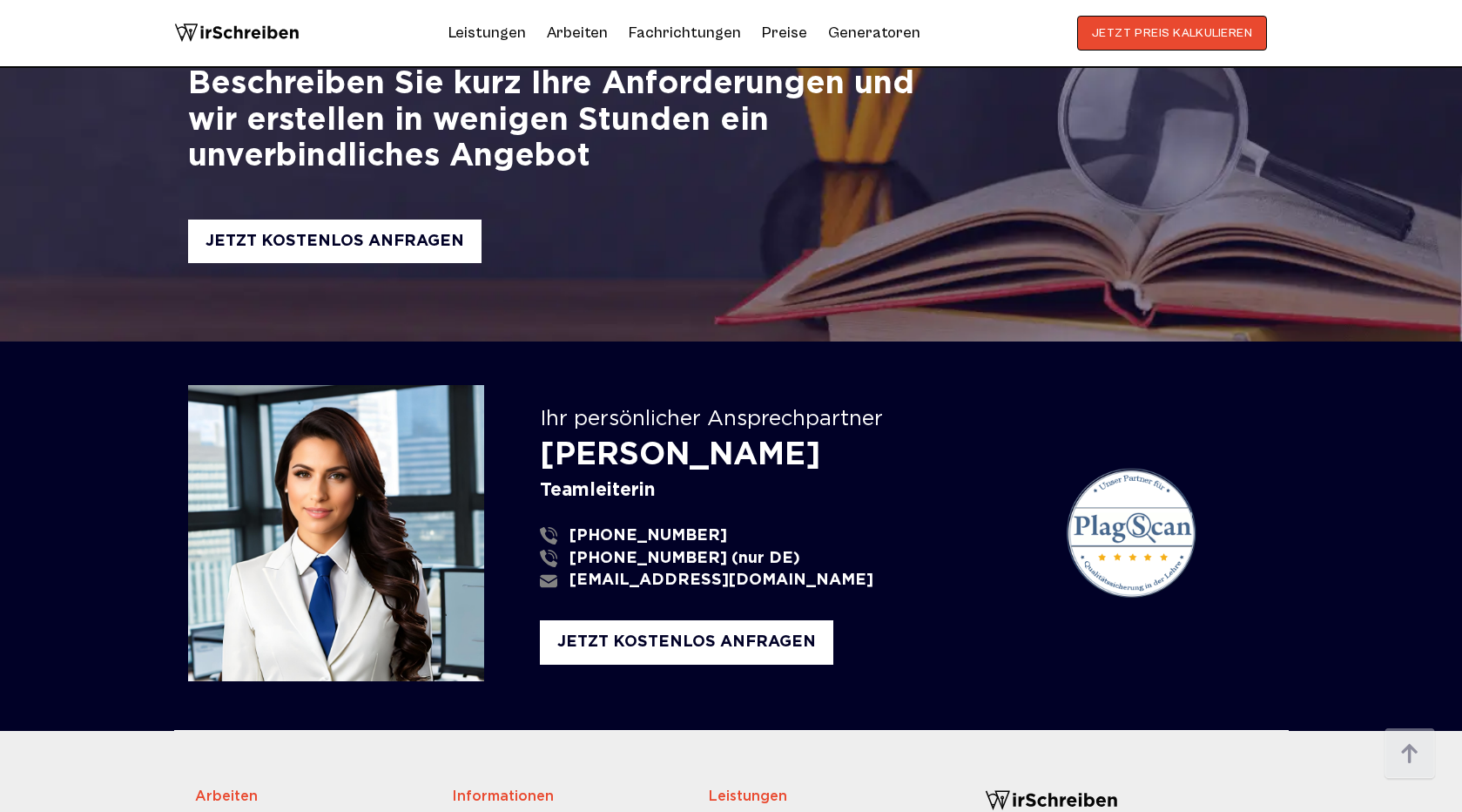
scroll to position [14864, 0]
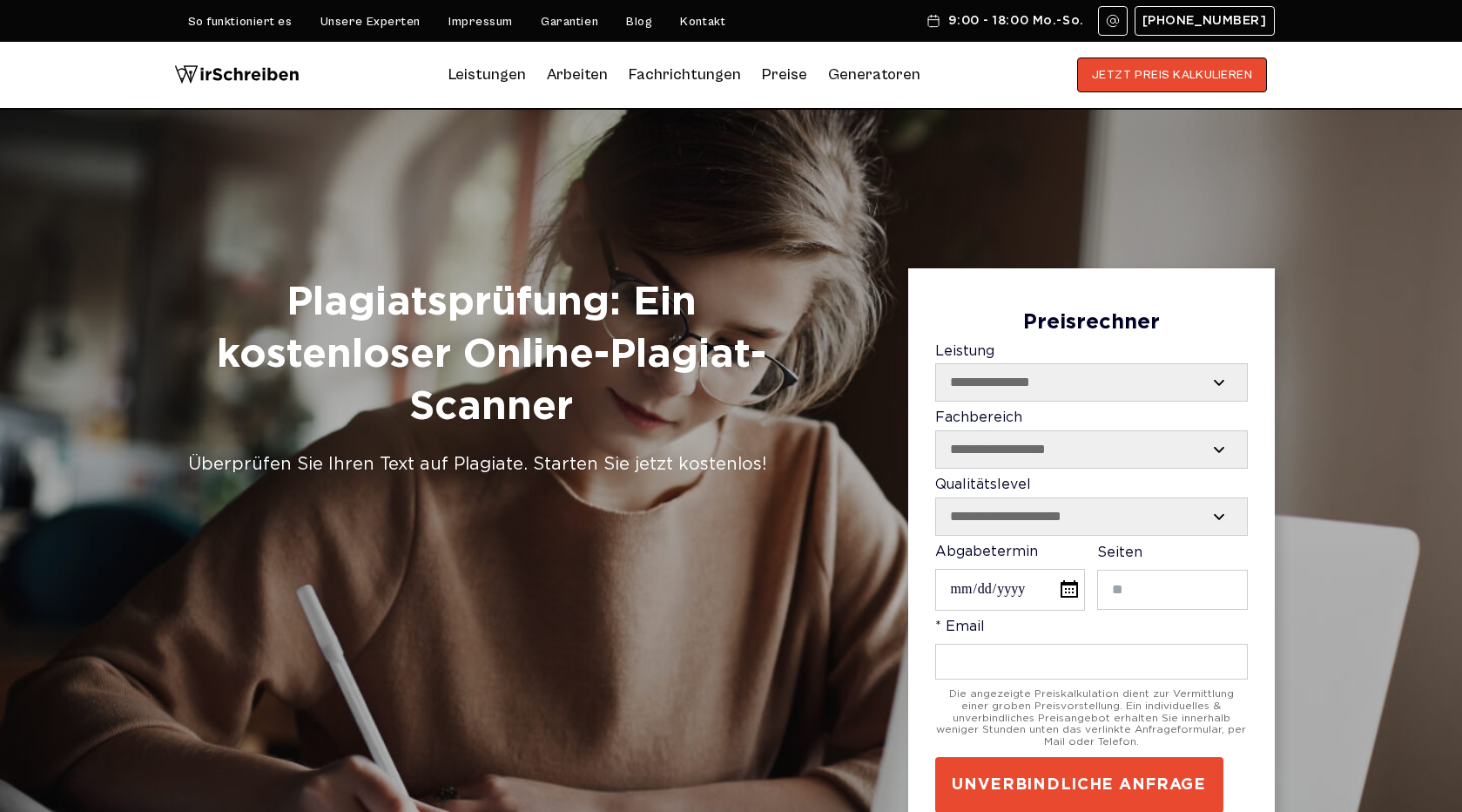
click at [438, 314] on h1 "Plagiatsprüfung: Ein kostenloser Online-Plagiat-Scanner" at bounding box center [492, 355] width 607 height 156
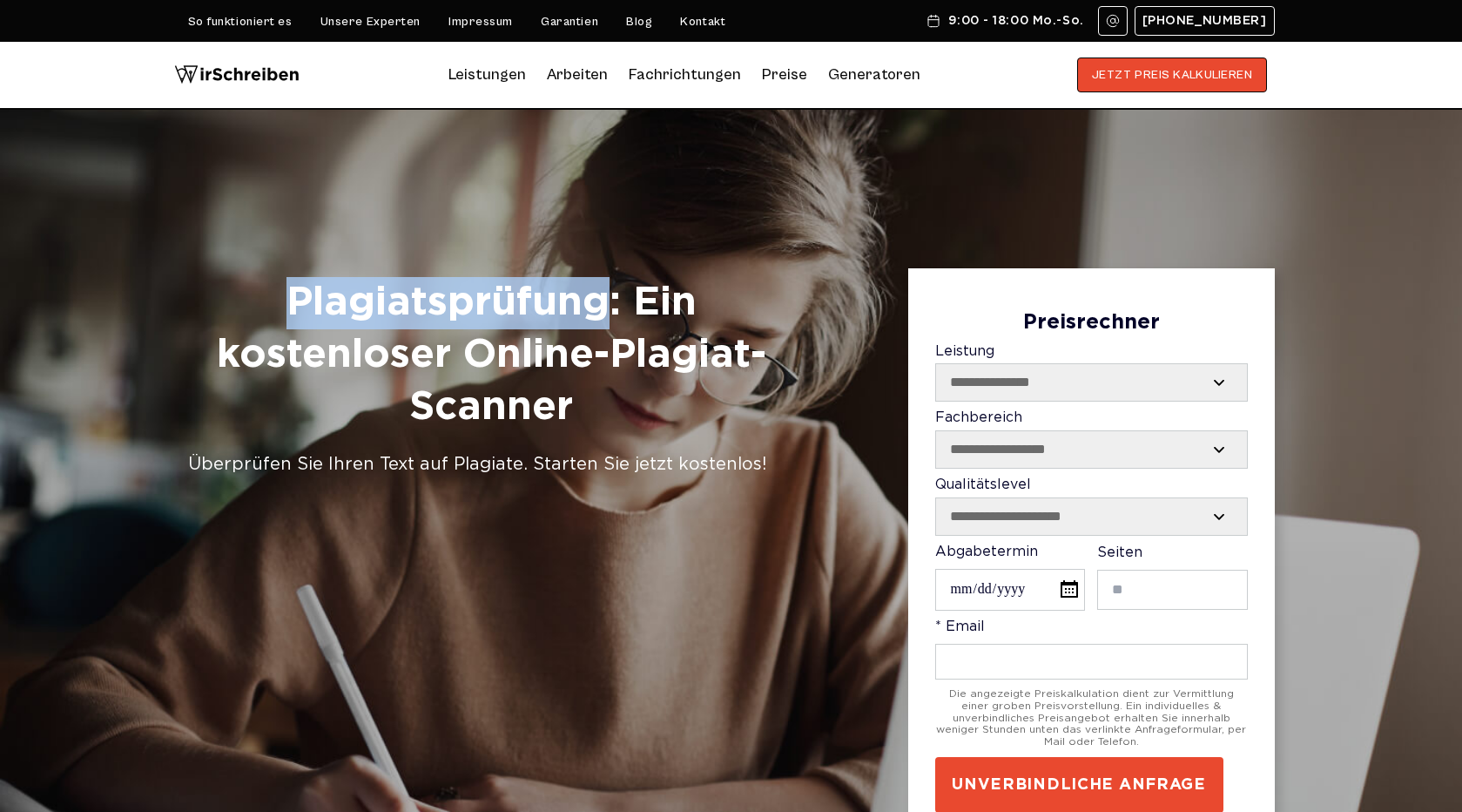
click at [438, 314] on h1 "Plagiatsprüfung: Ein kostenloser Online-Plagiat-Scanner" at bounding box center [492, 355] width 607 height 156
copy h1 "Plagiatsprüfung"
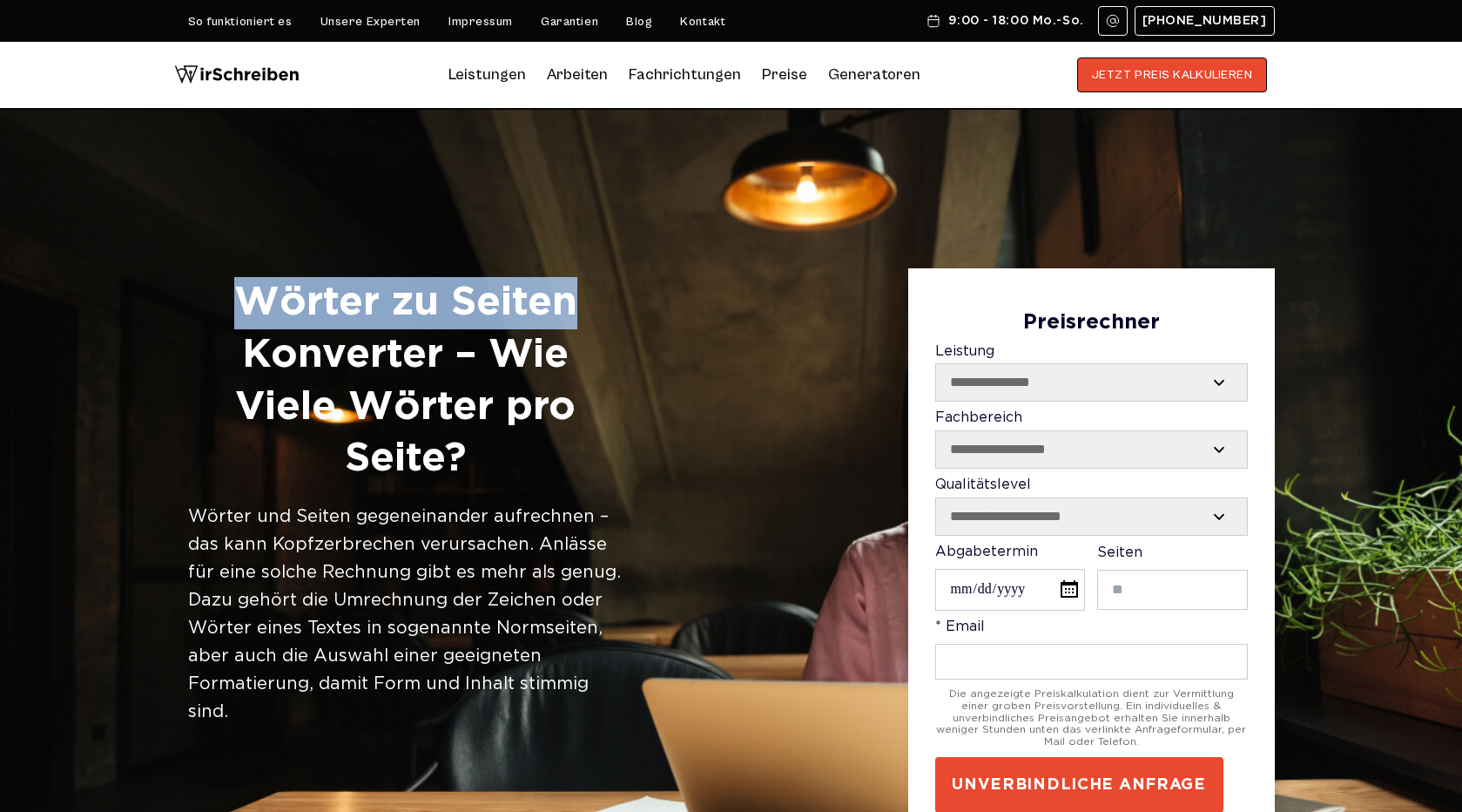
drag, startPoint x: 237, startPoint y: 305, endPoint x: 608, endPoint y: 284, distance: 371.6
click at [608, 284] on h1 "Wörter zu Seiten Konverter – Wie Viele Wörter pro Seite?" at bounding box center [406, 381] width 436 height 208
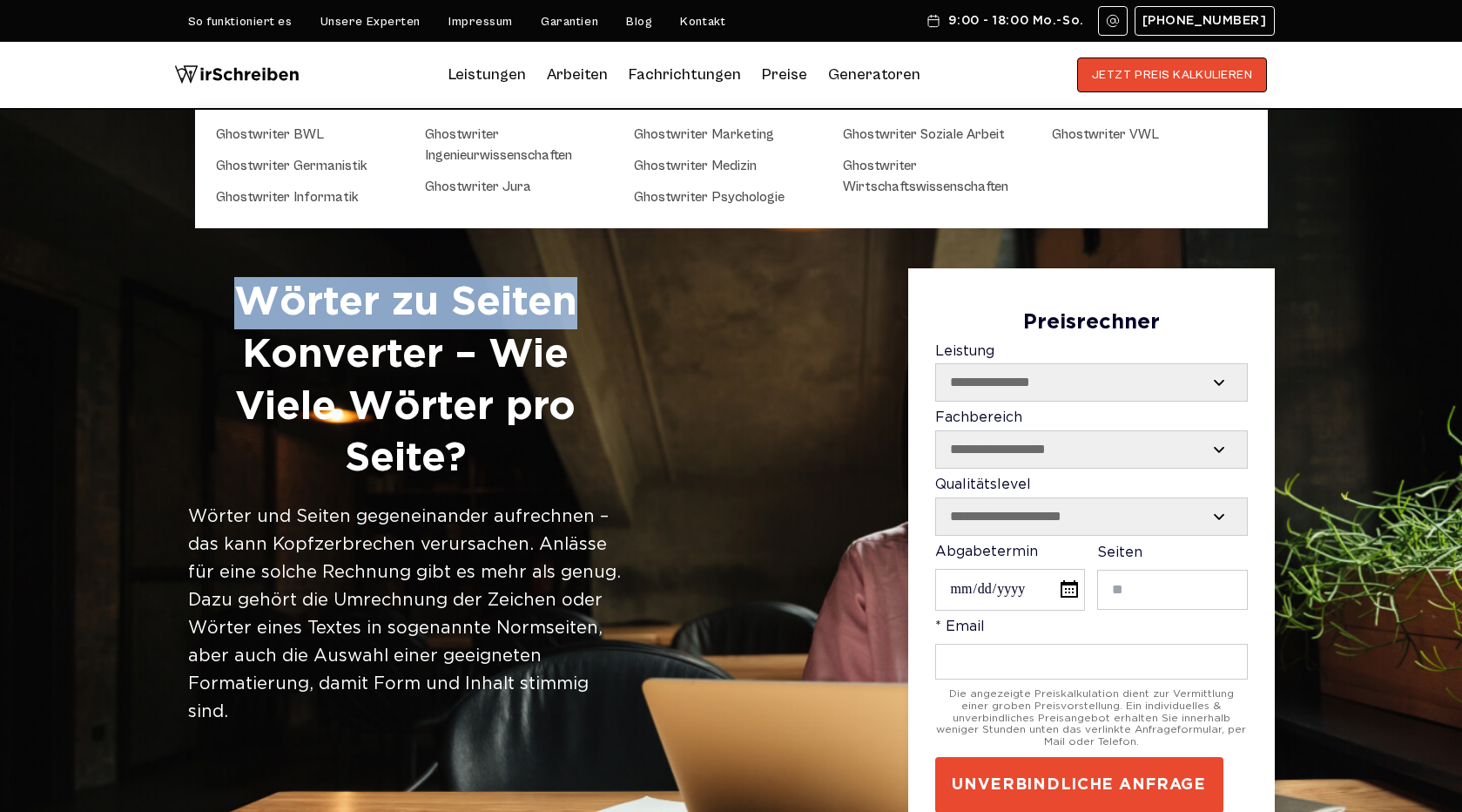
copy h1 "Wörter zu Seiten"
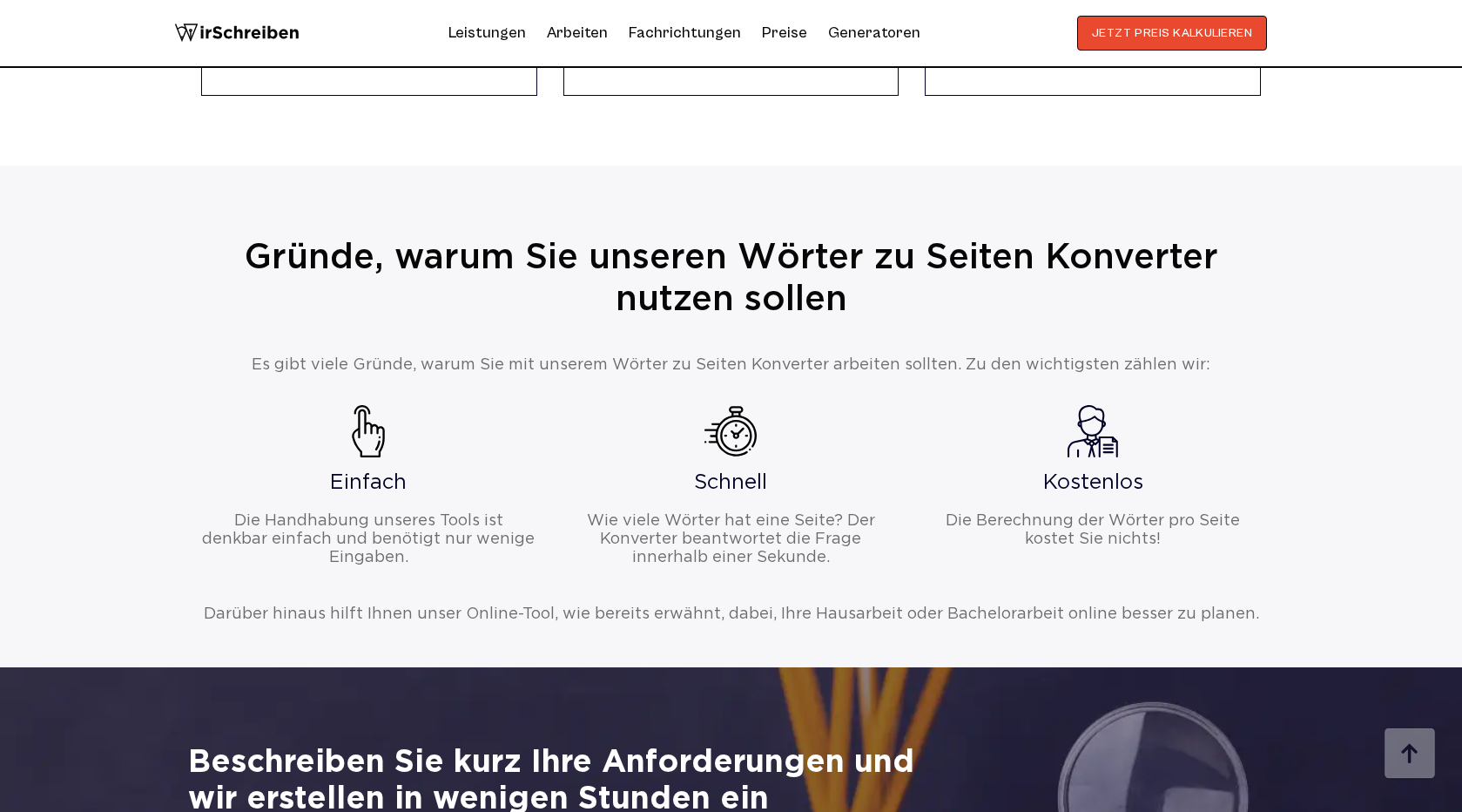
scroll to position [1165, 0]
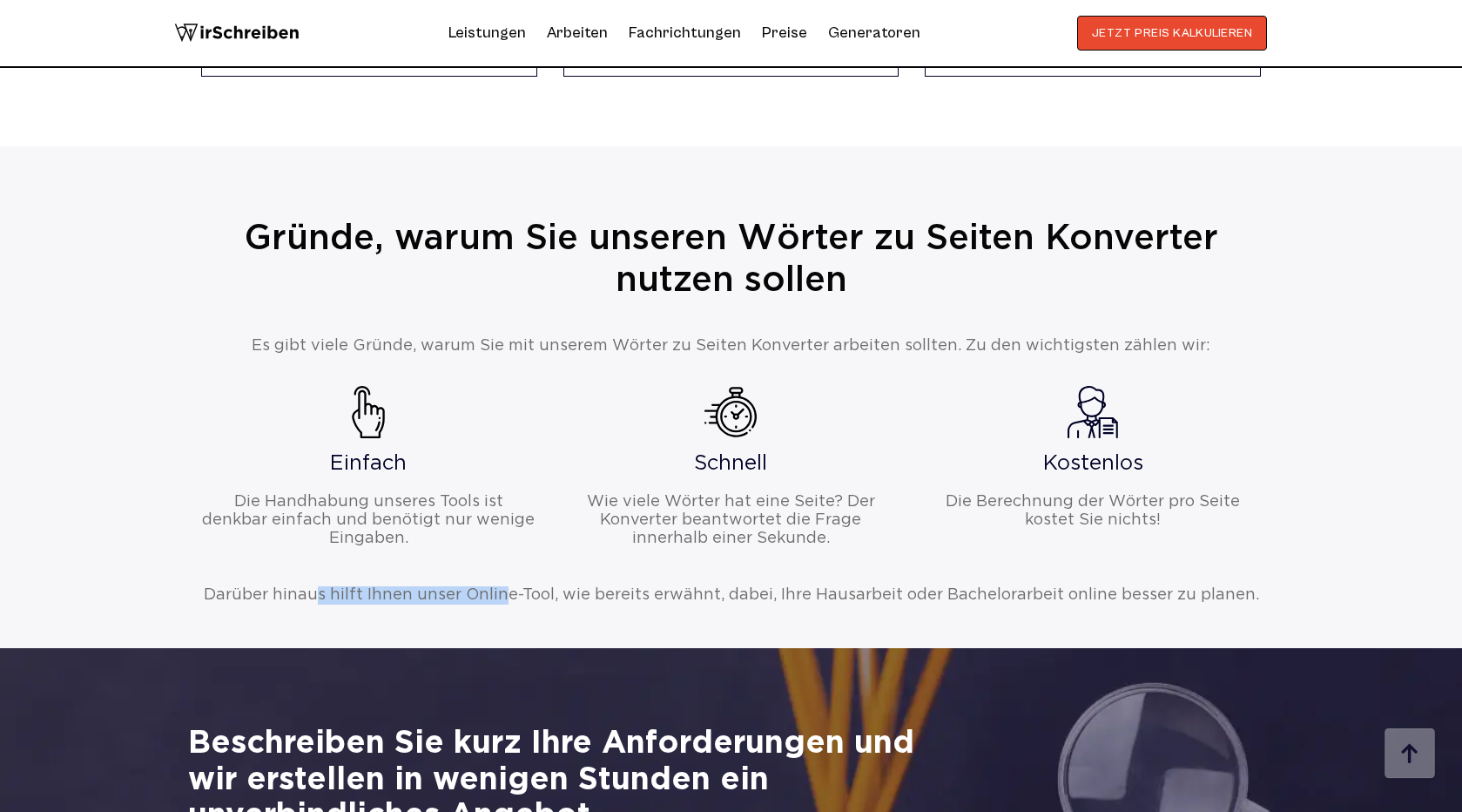
drag, startPoint x: 201, startPoint y: 593, endPoint x: 411, endPoint y: 593, distance: 210.0
click at [411, 593] on div "Darüber hinaus hilft Ihnen unser Online-Tool, wie bereits erwähnt, dabei, Ihre …" at bounding box center [731, 595] width 1087 height 18
copy div "Darüber hinaus hilft Ihne"
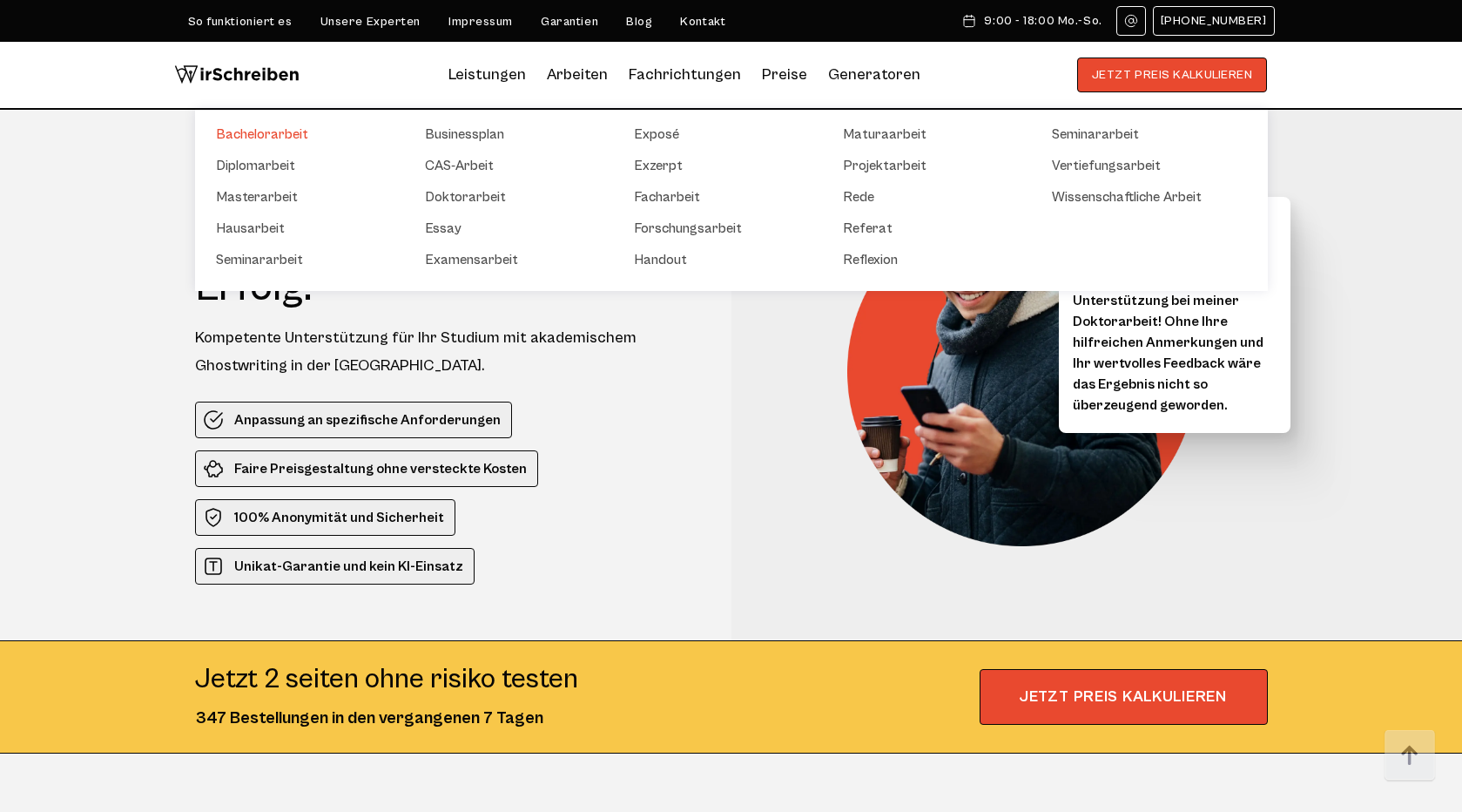
click at [279, 135] on link "Bachelorarbeit" at bounding box center [302, 133] width 174 height 21
click at [279, 161] on link "Diplomarbeit" at bounding box center [302, 165] width 174 height 21
click at [274, 201] on link "Masterarbeit" at bounding box center [302, 196] width 174 height 21
click at [267, 225] on link "Hausarbeit" at bounding box center [302, 228] width 174 height 21
click at [269, 253] on link "Seminararbeit" at bounding box center [302, 259] width 174 height 21
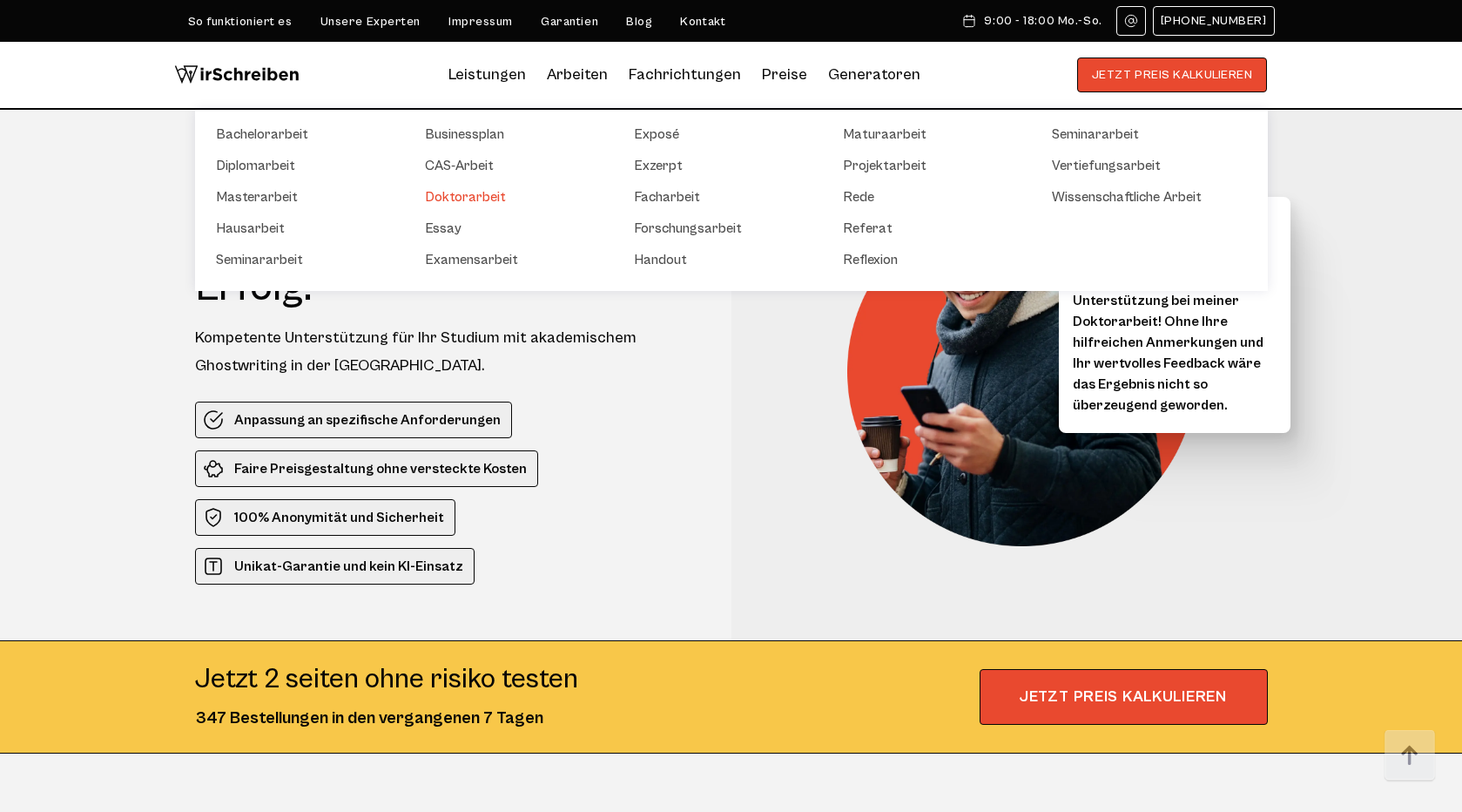
click at [452, 198] on link "Doktorarbeit" at bounding box center [511, 196] width 174 height 21
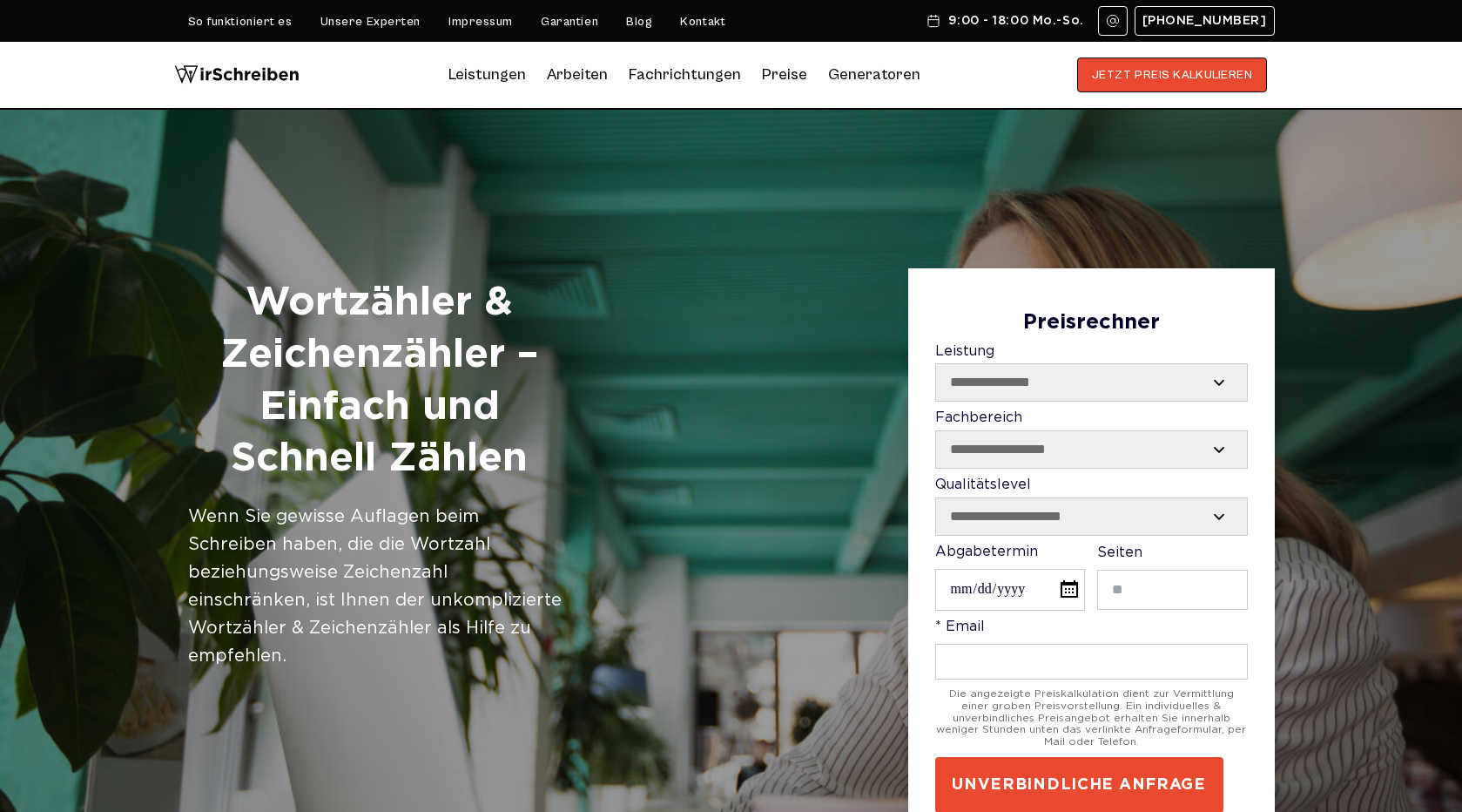
click at [354, 308] on h1 "Wortzähler & Zeichenzähler – Einfach und Schnell Zählen" at bounding box center [380, 381] width 384 height 208
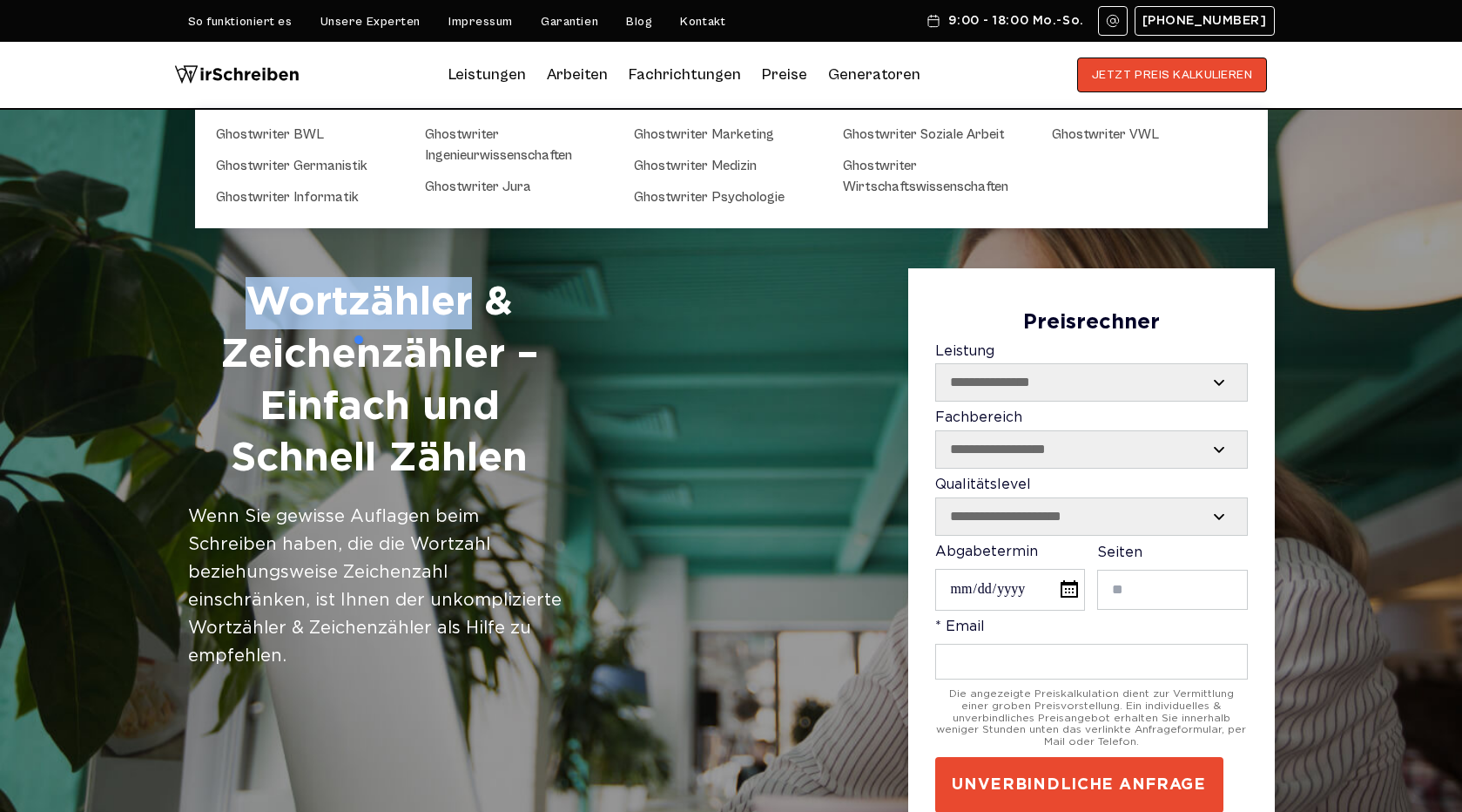
copy h1 "Wortzähler"
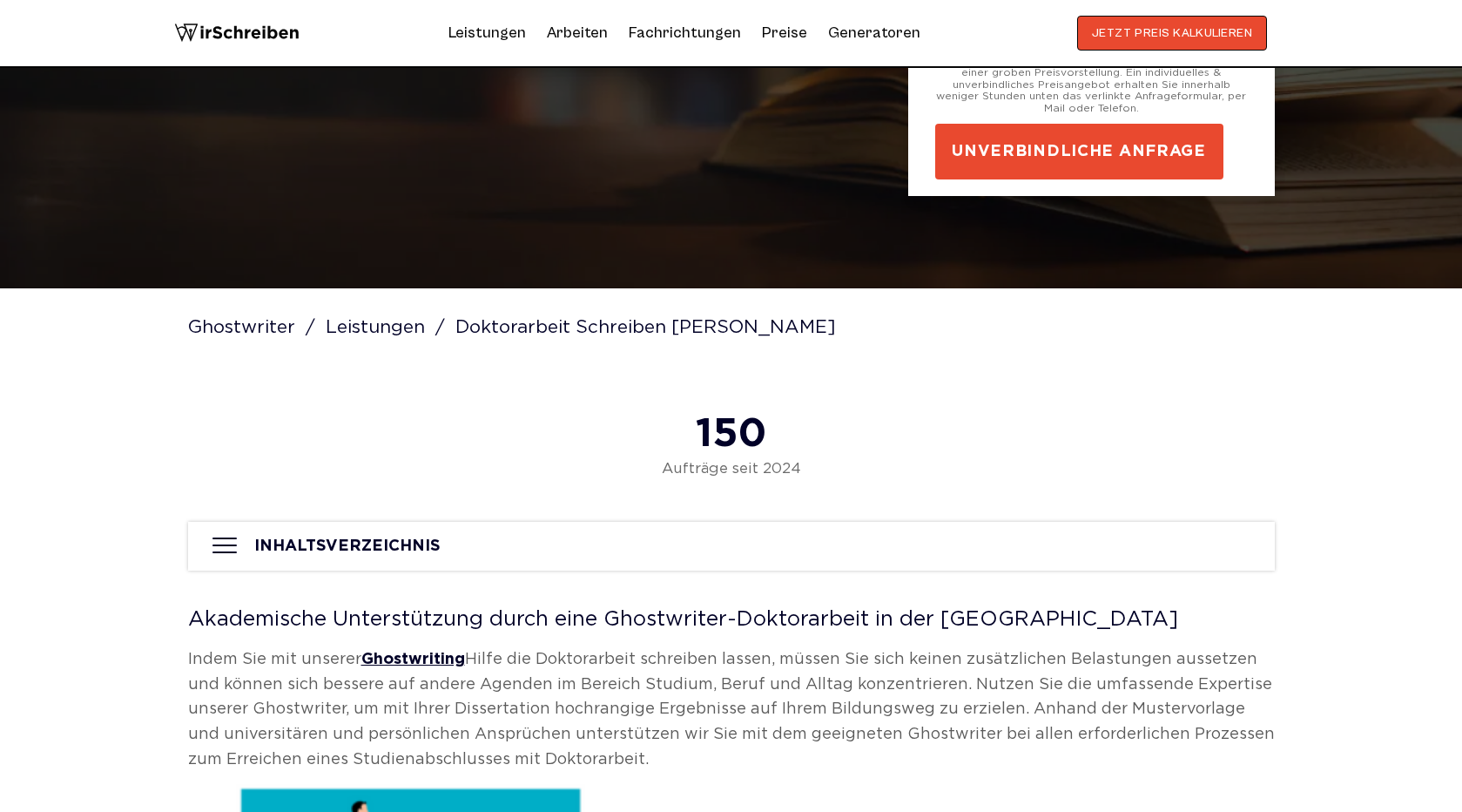
scroll to position [530, 0]
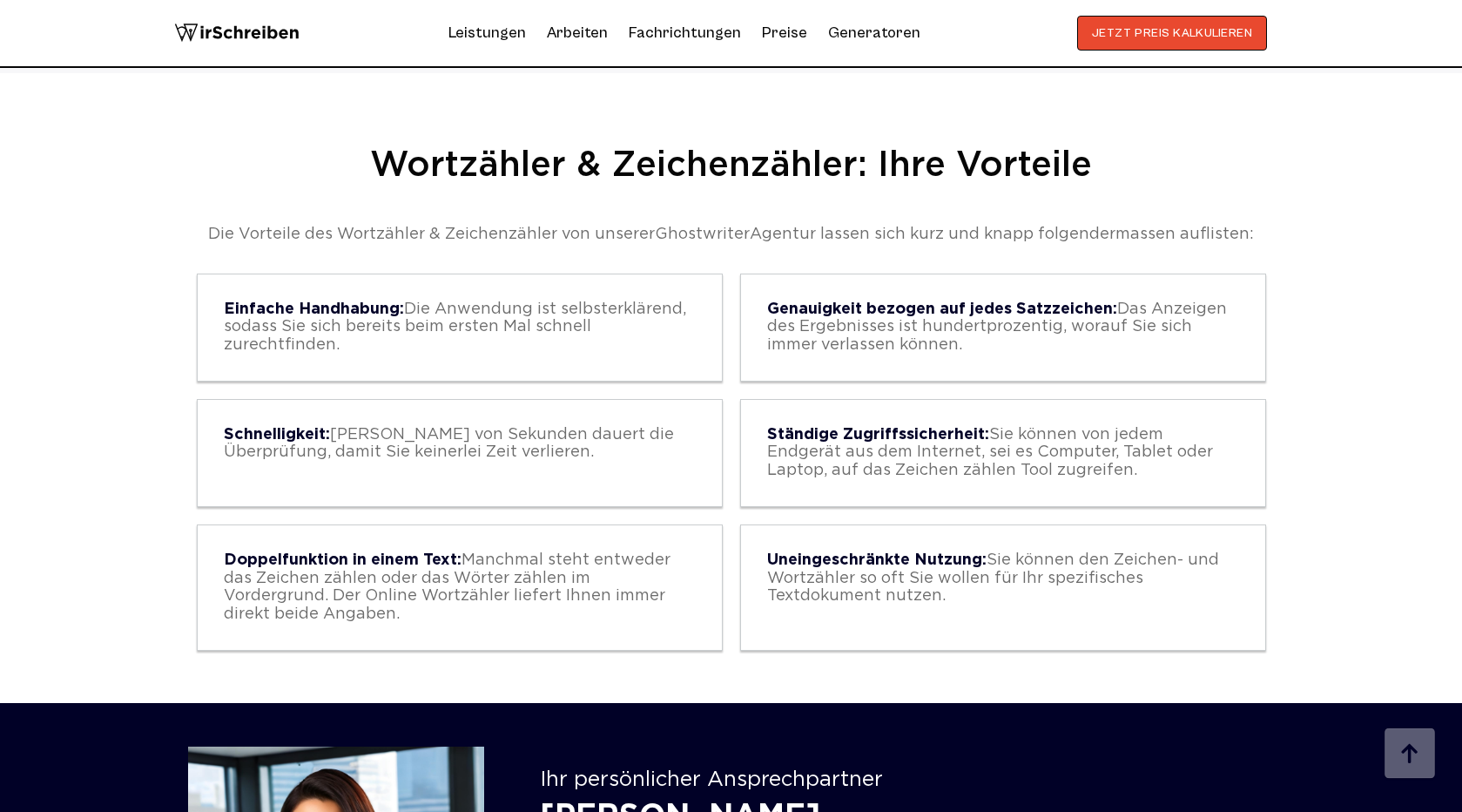
scroll to position [1479, 0]
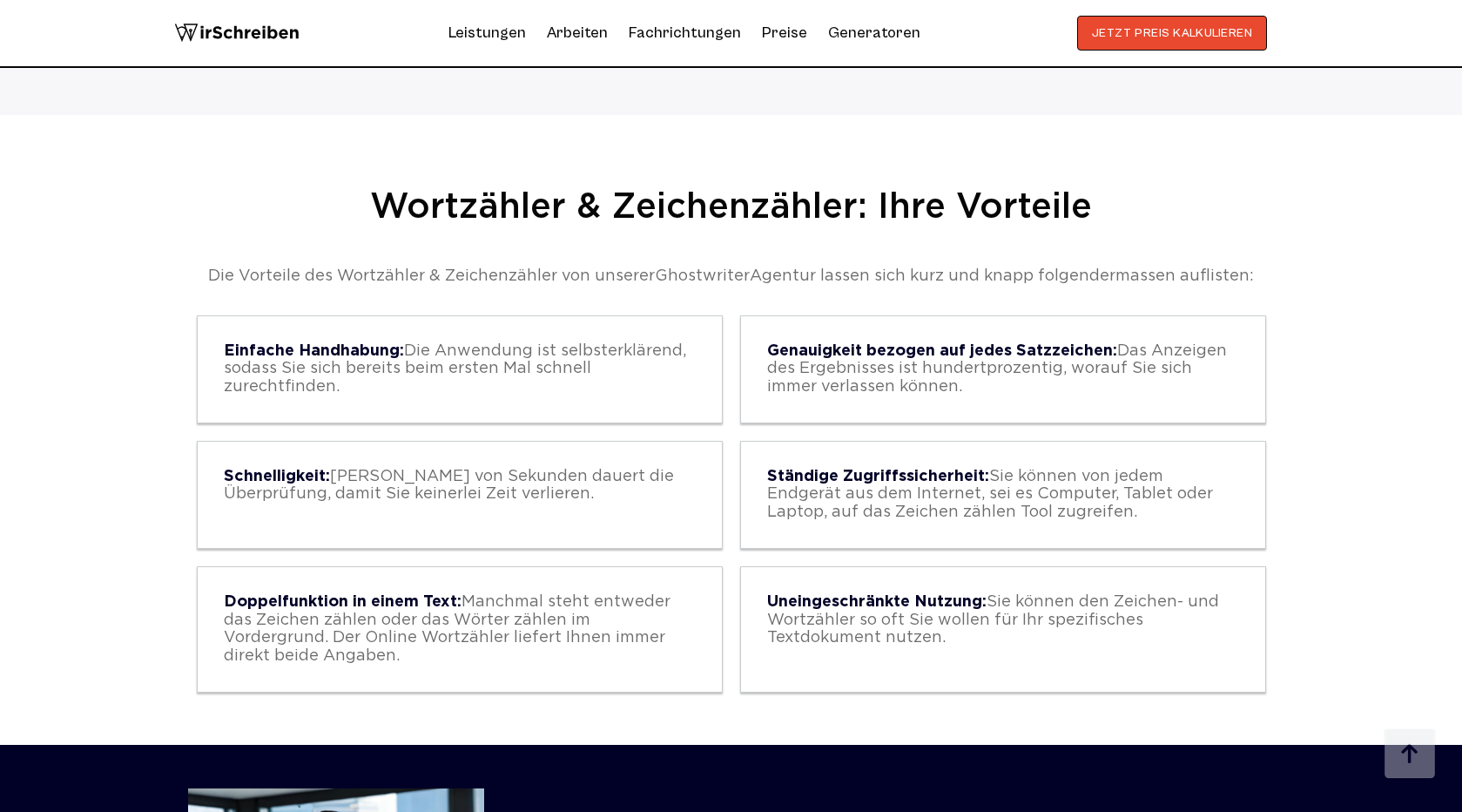
drag, startPoint x: 352, startPoint y: 208, endPoint x: 1106, endPoint y: 690, distance: 894.9
click at [1106, 690] on div "Wortzähler & Zeichenzähler: Ihre Vorteile Die Vorteile des Wortzähler & Zeichen…" at bounding box center [731, 444] width 1115 height 514
copy div "Wortzähler & Zeichenzähler: Ihre Vorteile Die Vorteile des Wortzähler & Zeichen…"
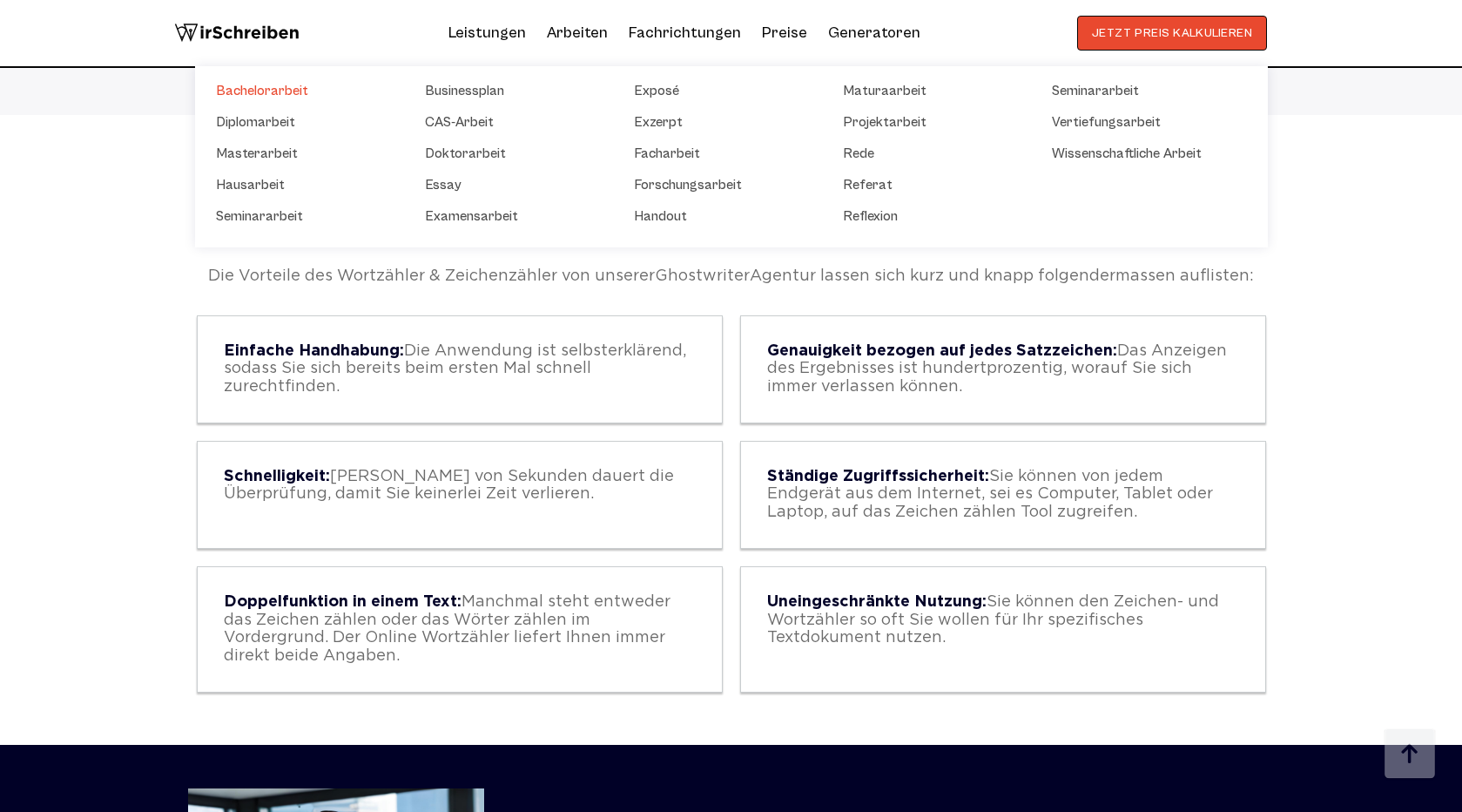
click at [298, 89] on link "Bachelorarbeit" at bounding box center [302, 90] width 174 height 21
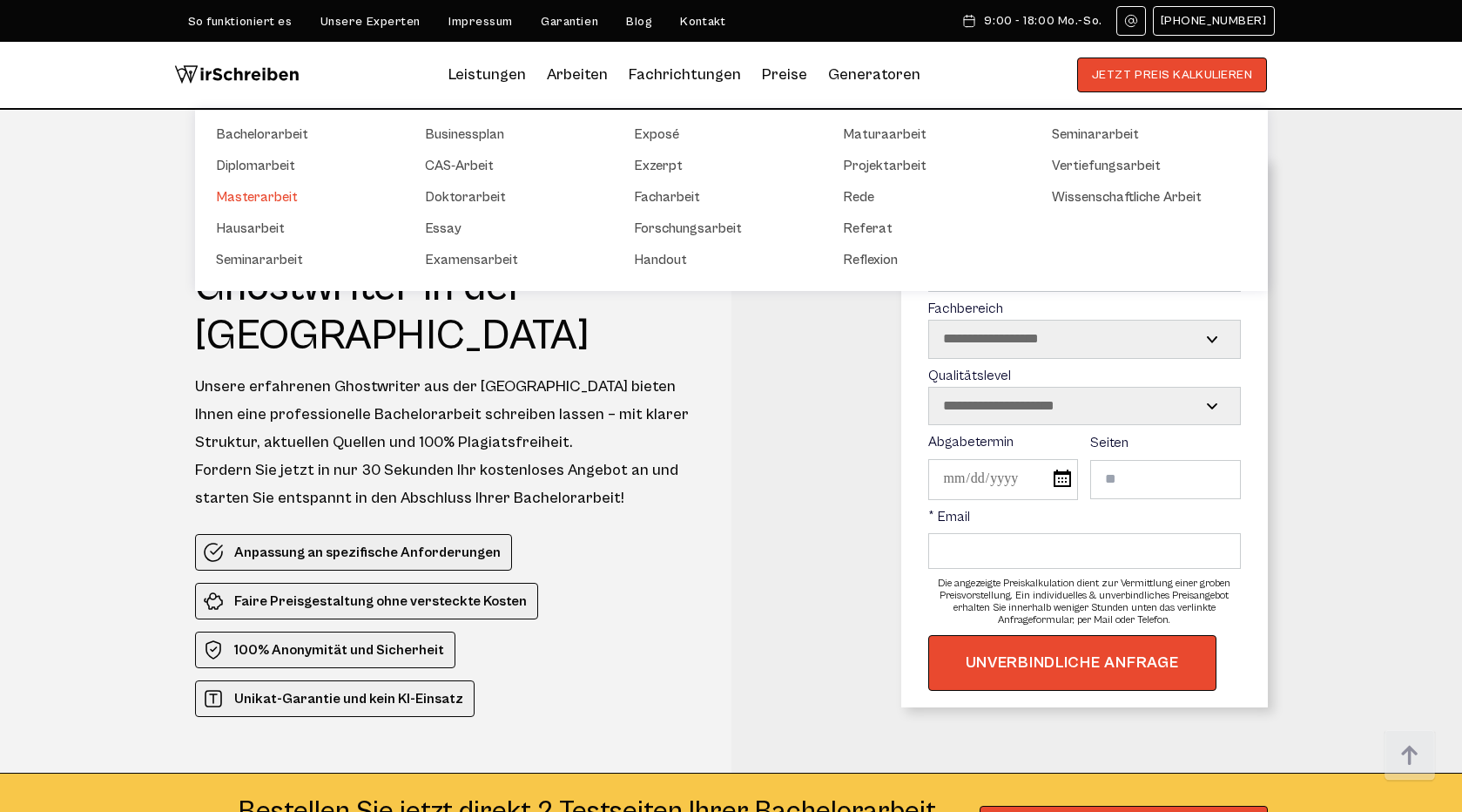
click at [284, 194] on link "Masterarbeit" at bounding box center [302, 196] width 174 height 21
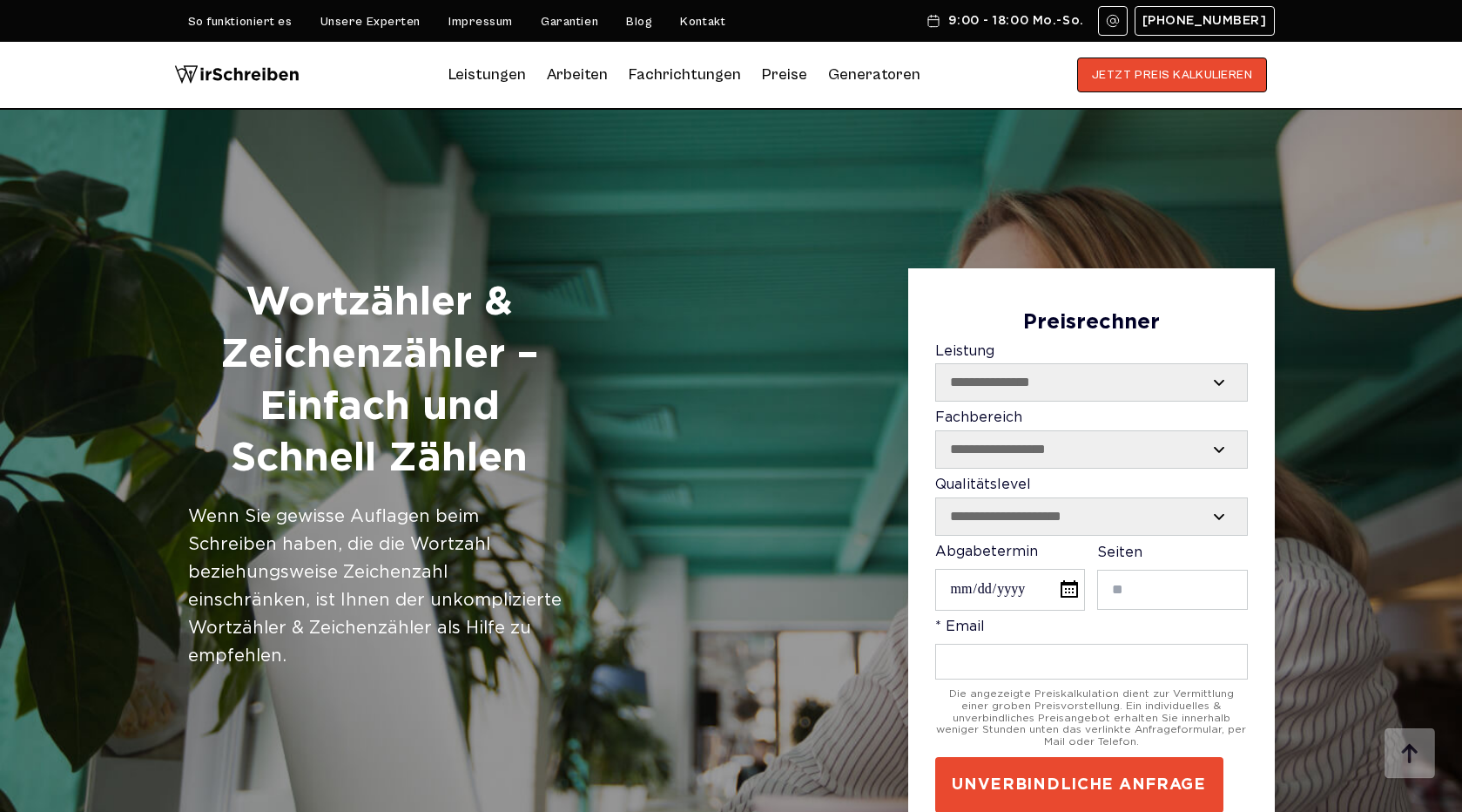
scroll to position [1585, 0]
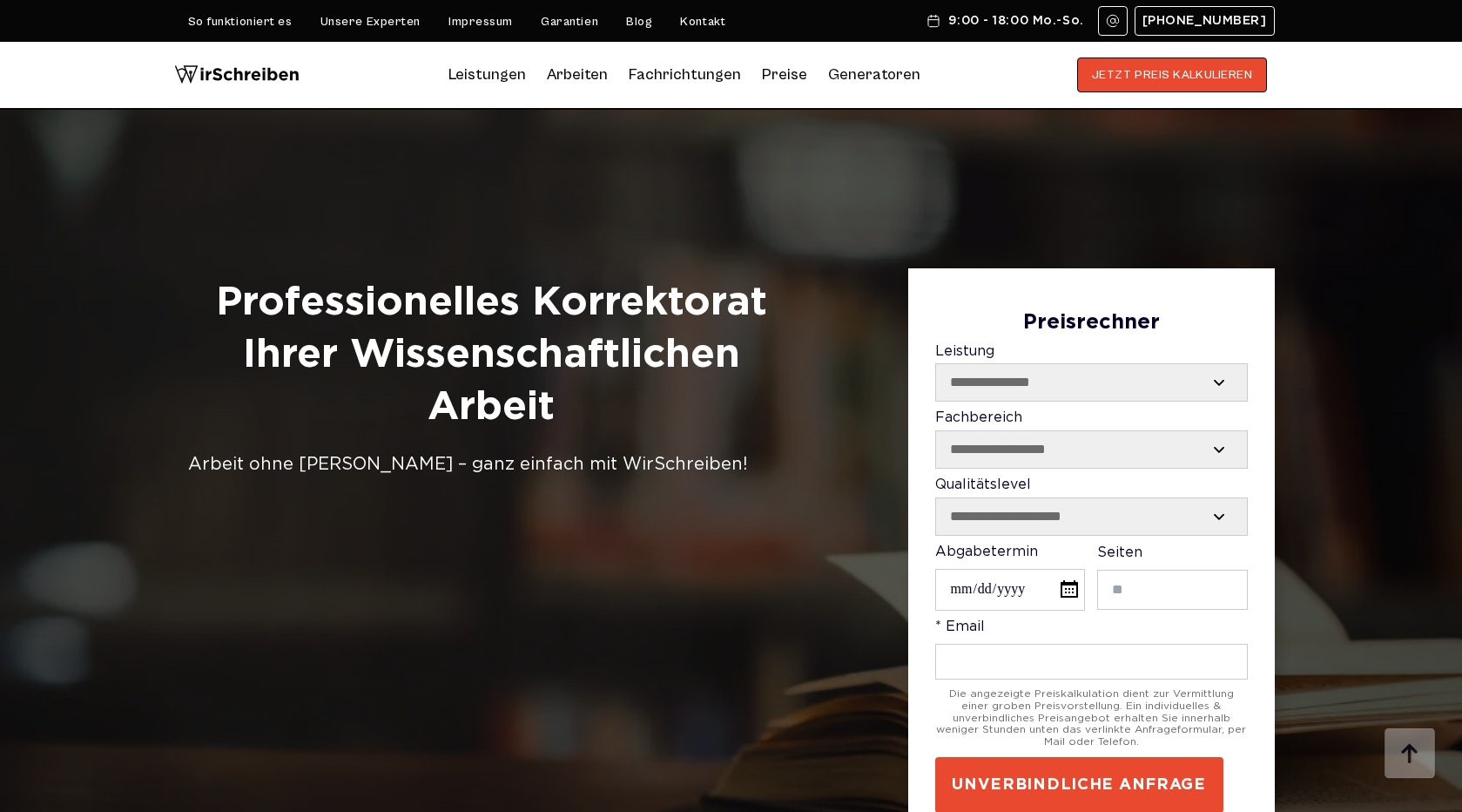
click at [678, 307] on h1 "Professionelles Korrektorat Ihrer Wissenschaftlichen Arbeit" at bounding box center [492, 355] width 607 height 156
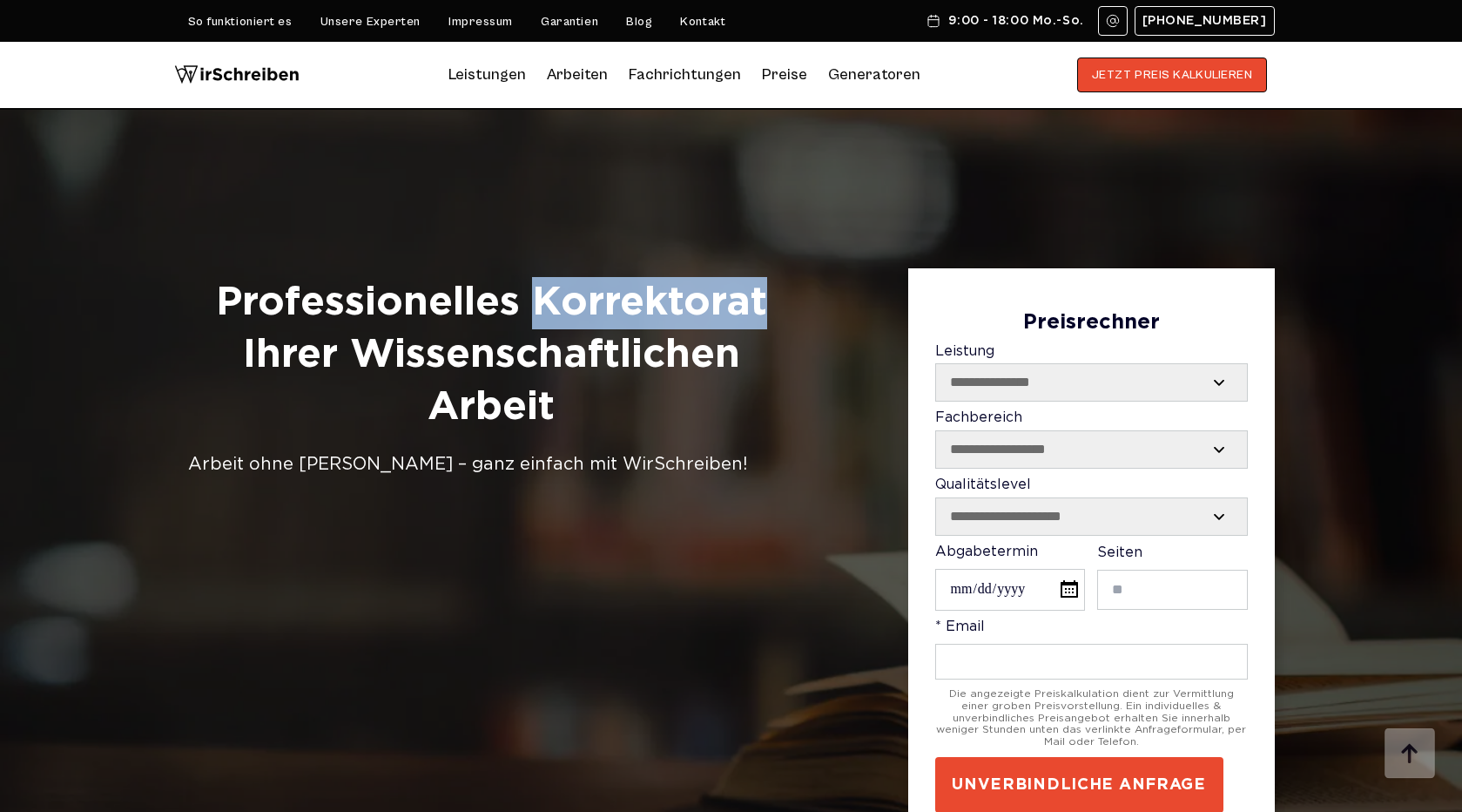
click at [678, 307] on h1 "Professionelles Korrektorat Ihrer Wissenschaftlichen Arbeit" at bounding box center [492, 355] width 607 height 156
copy h1 "Korrektorat"
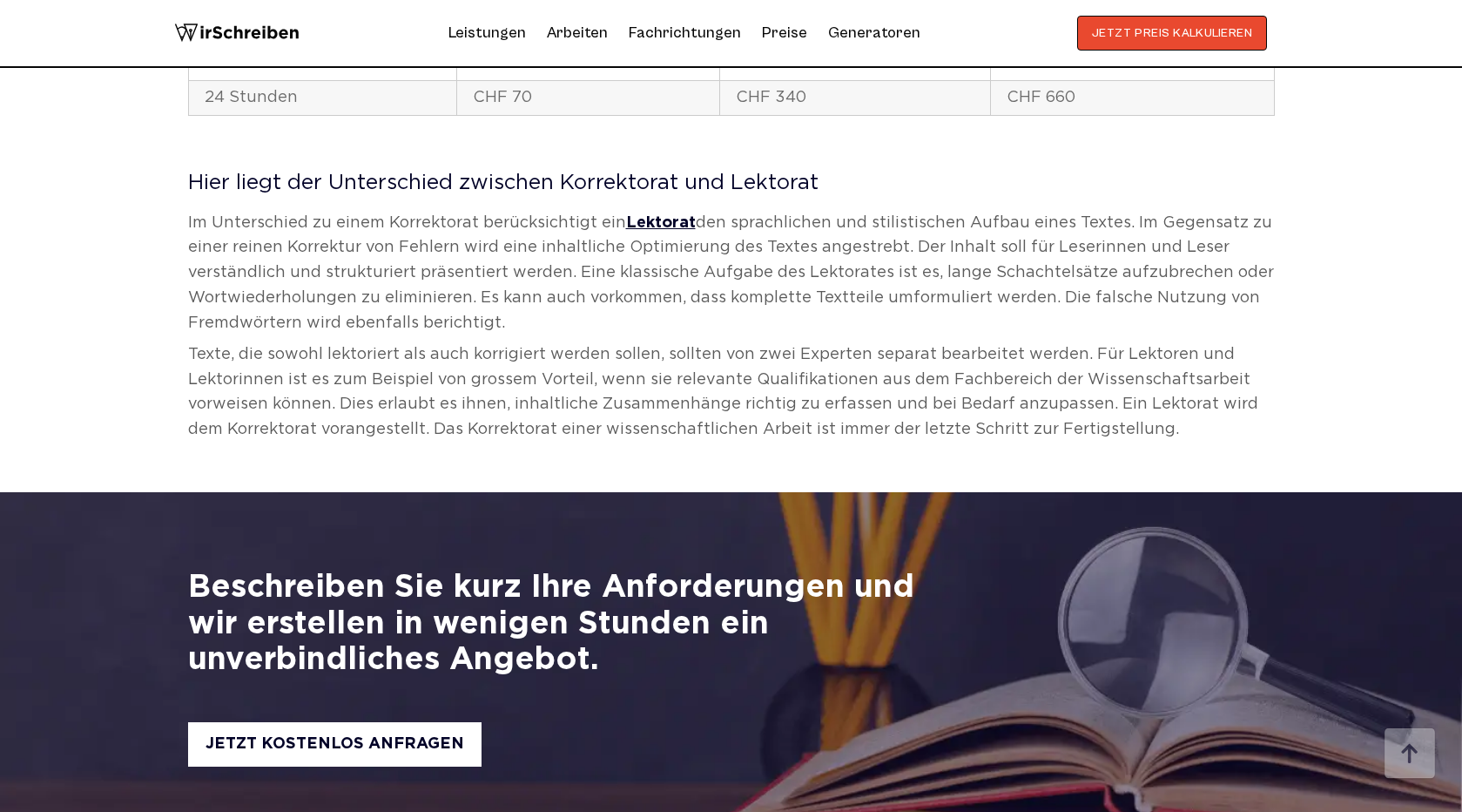
scroll to position [2862, 0]
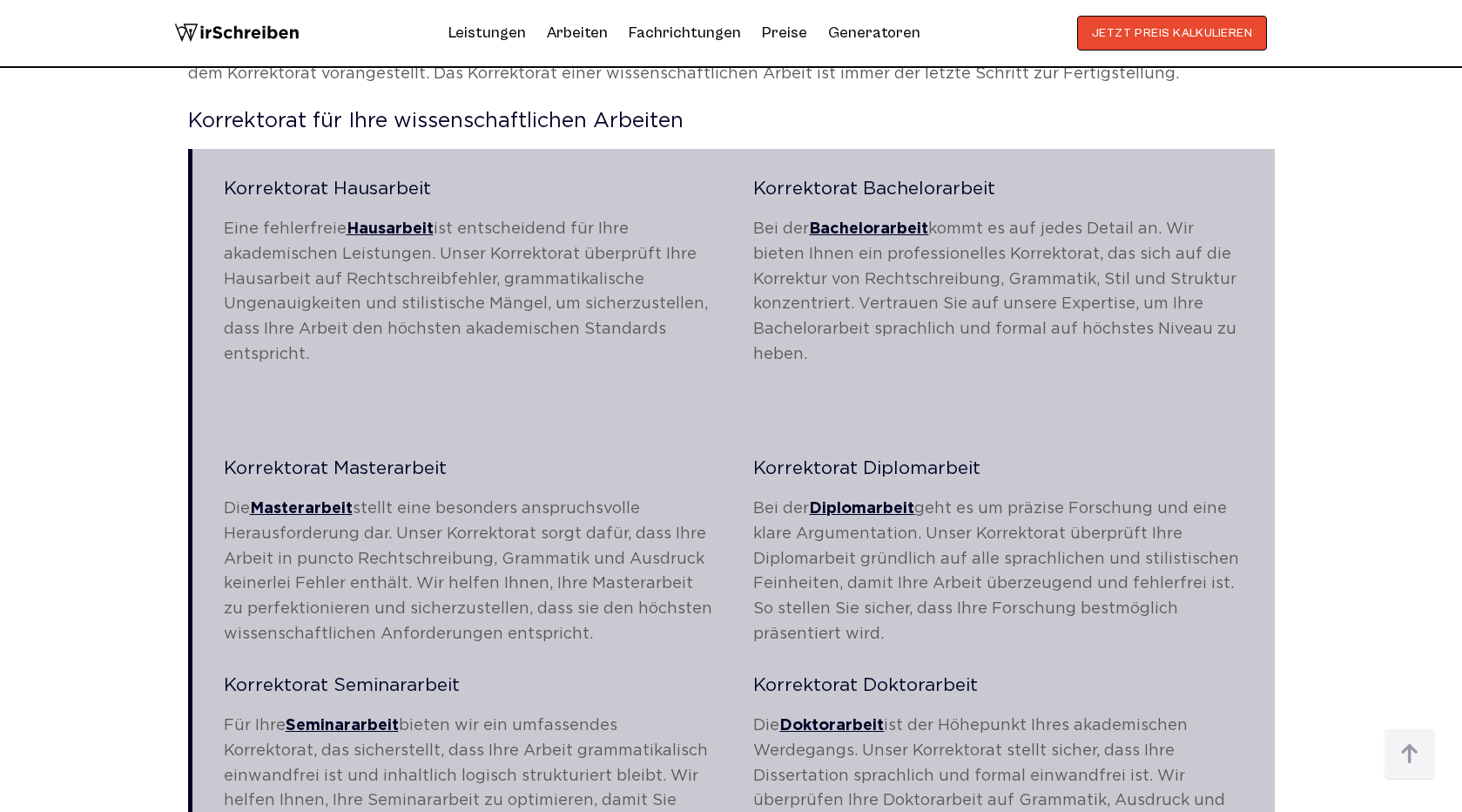
scroll to position [3224, 0]
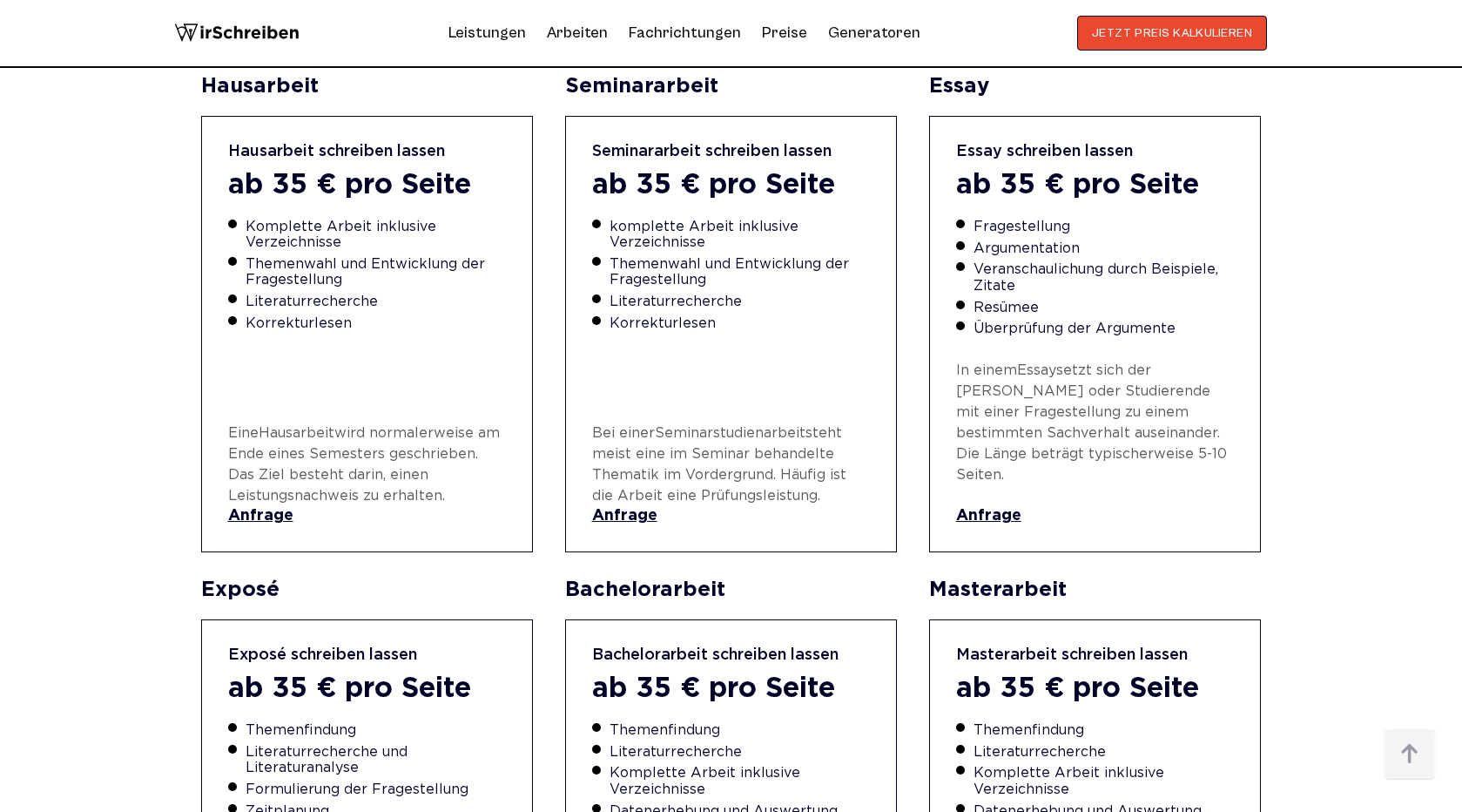
scroll to position [3560, 0]
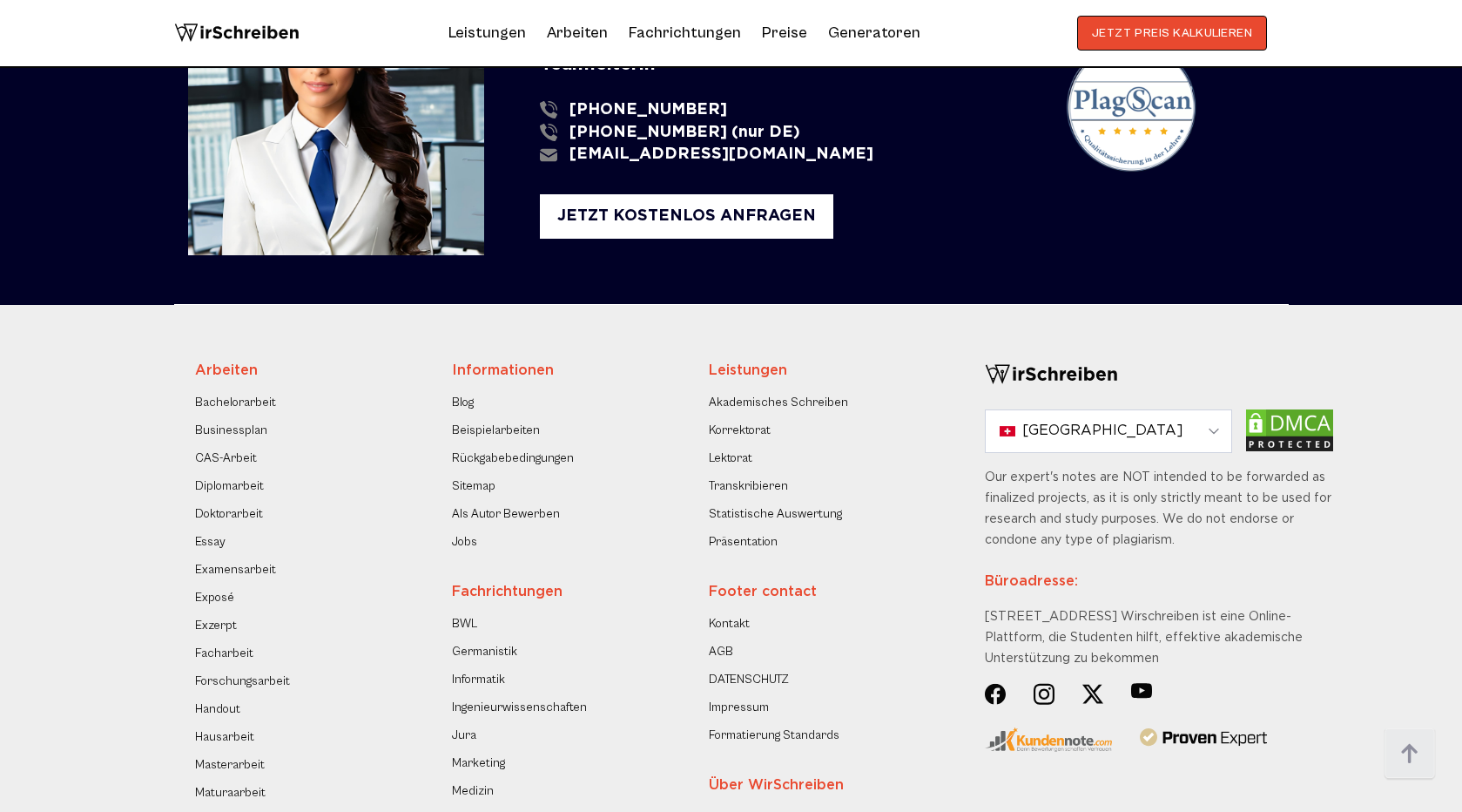
scroll to position [3408, 0]
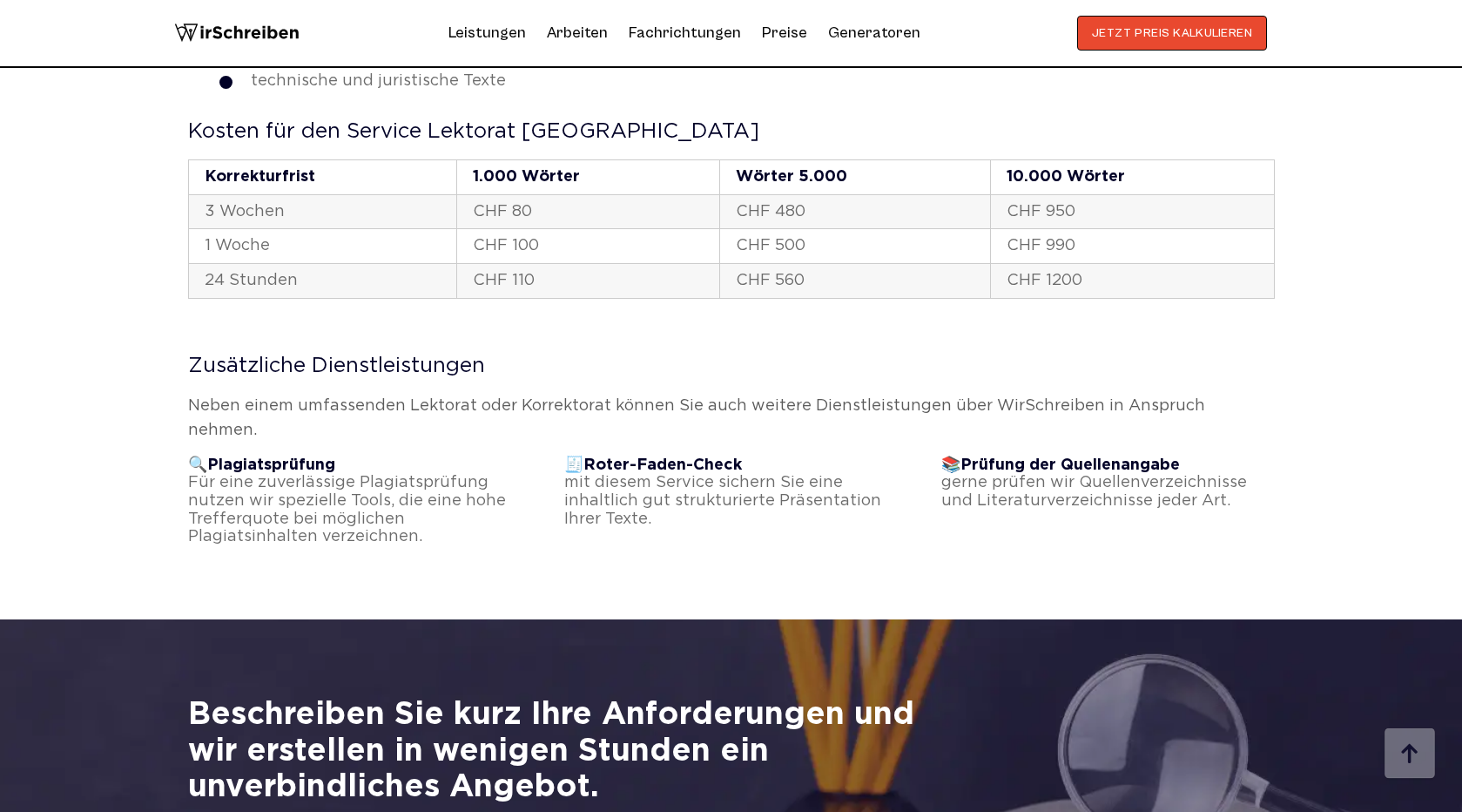
click at [559, 401] on p "Neben einem umfassenden Lektorat oder Korrektorat können Sie auch weitere Diens…" at bounding box center [731, 419] width 1087 height 50
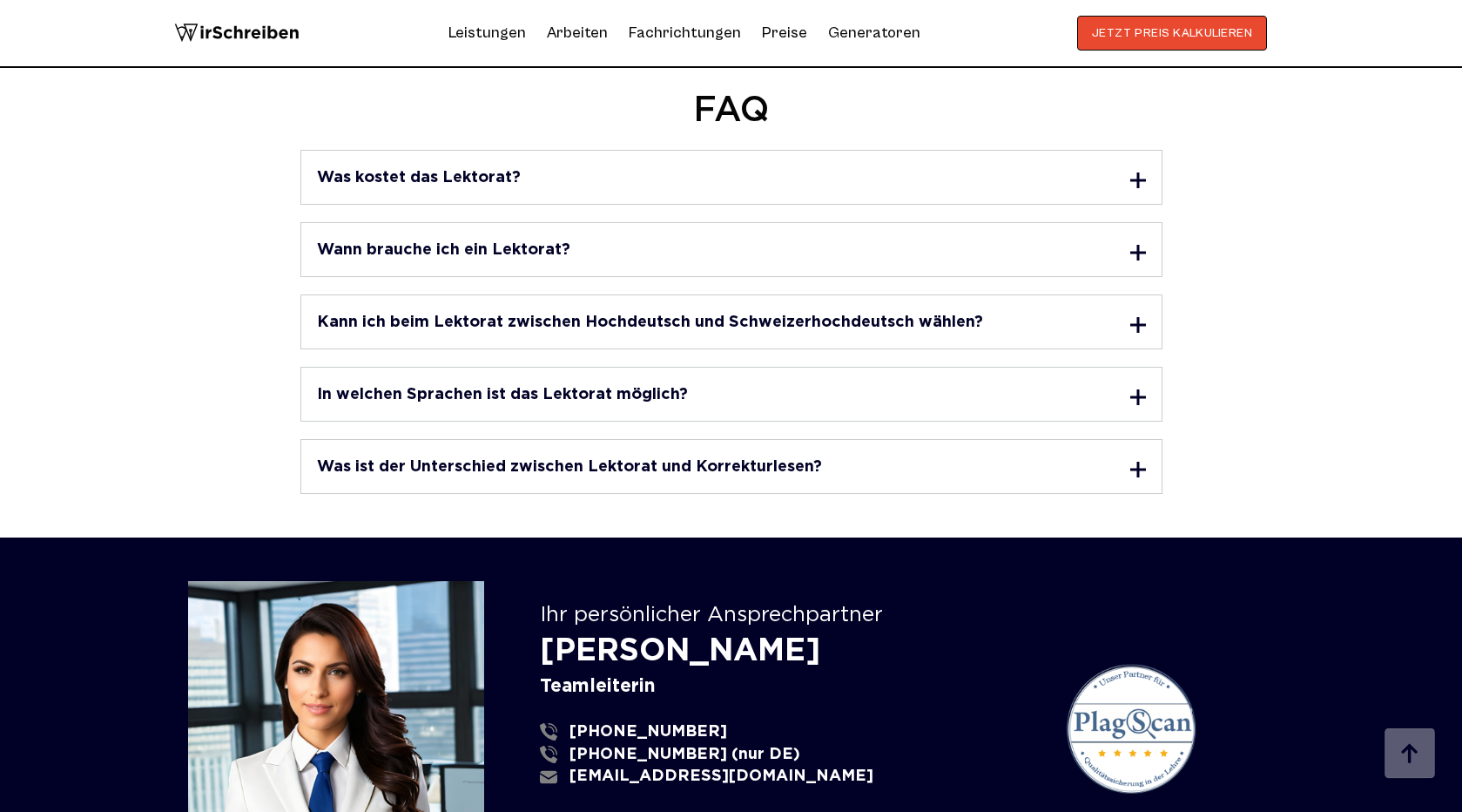
scroll to position [4516, 0]
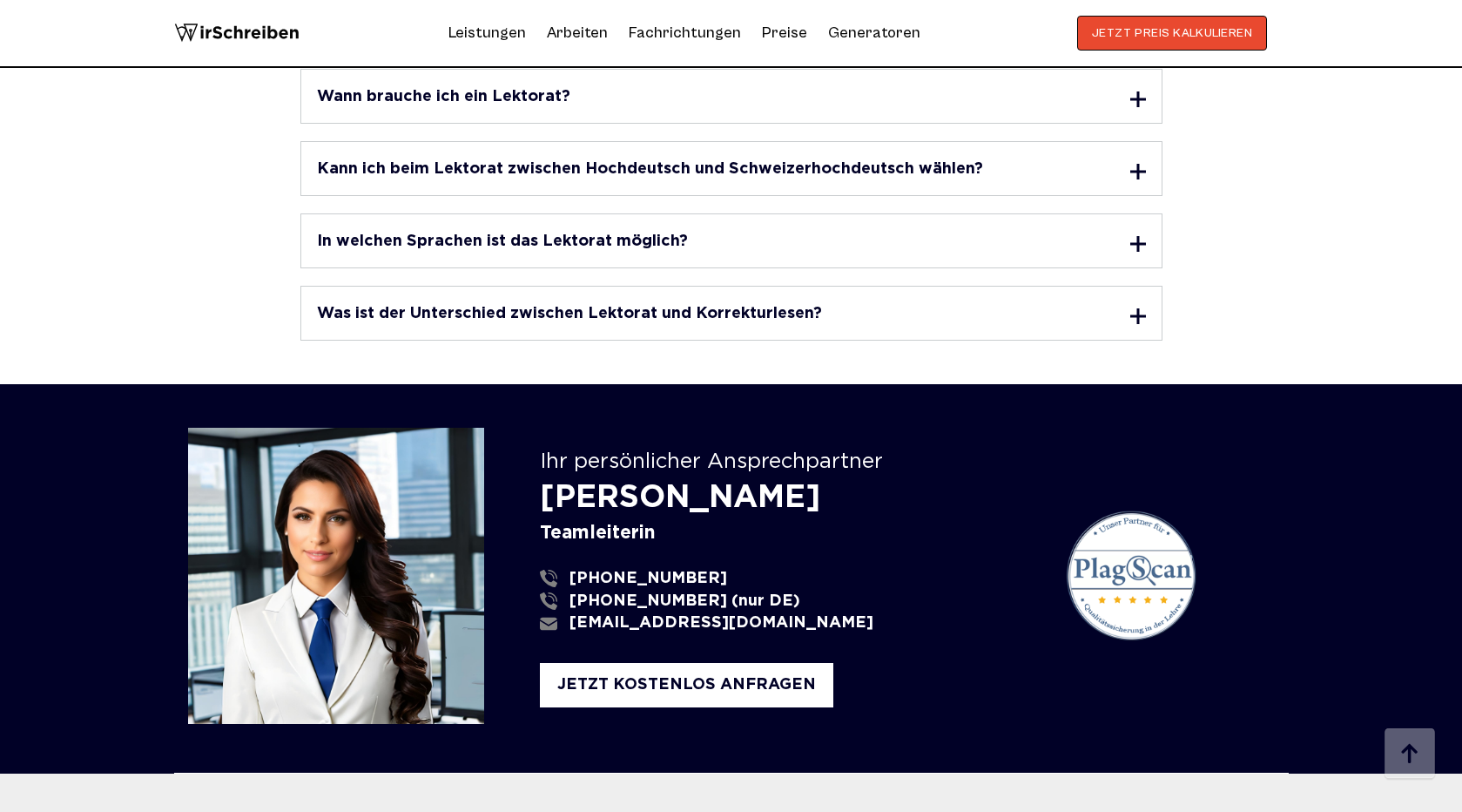
click at [884, 302] on div "Was ist der Unterschied zwischen Lektorat und Korrekturlesen?" at bounding box center [731, 313] width 829 height 22
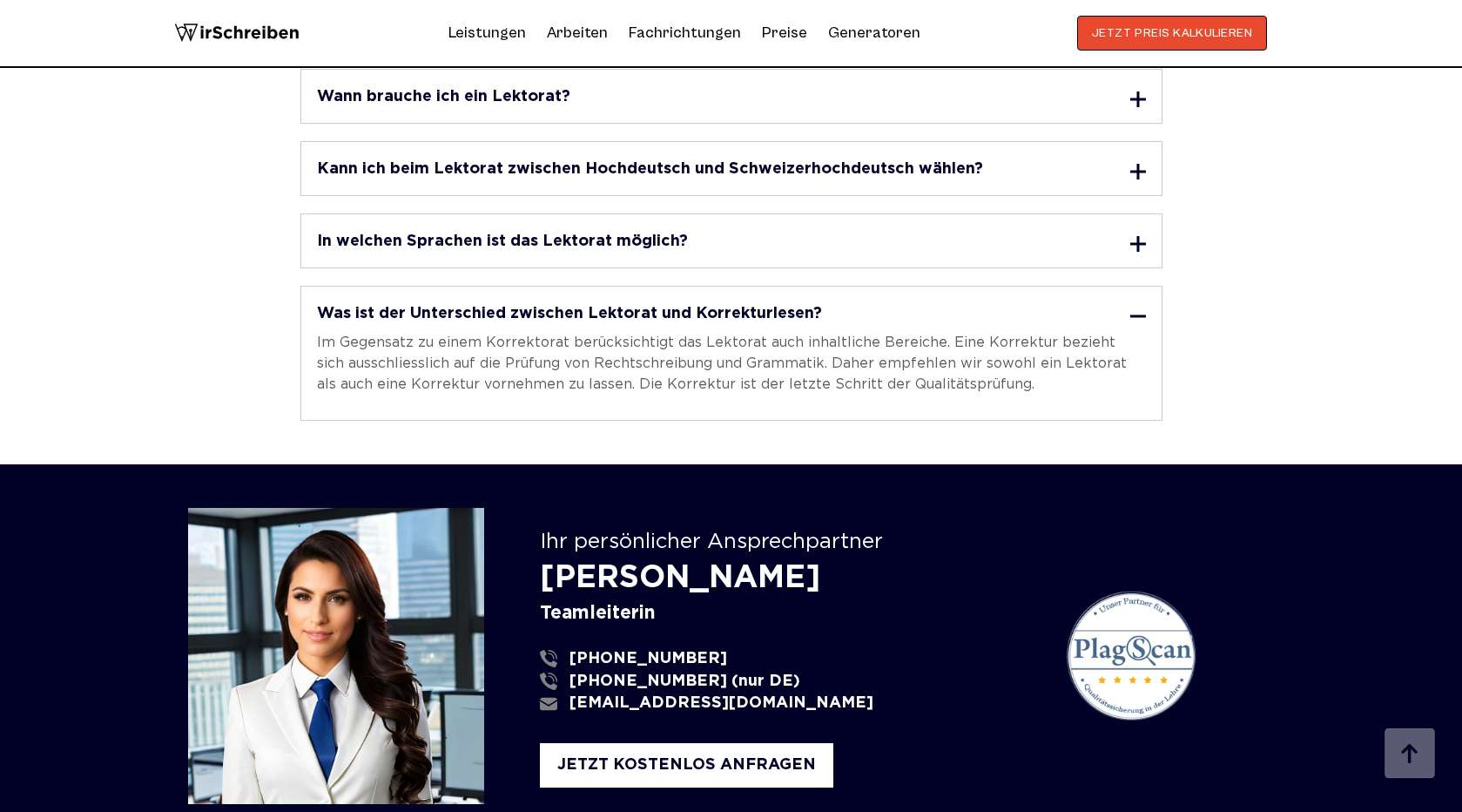
click at [809, 230] on div "In welchen Sprachen ist das Lektorat möglich?" at bounding box center [731, 240] width 829 height 22
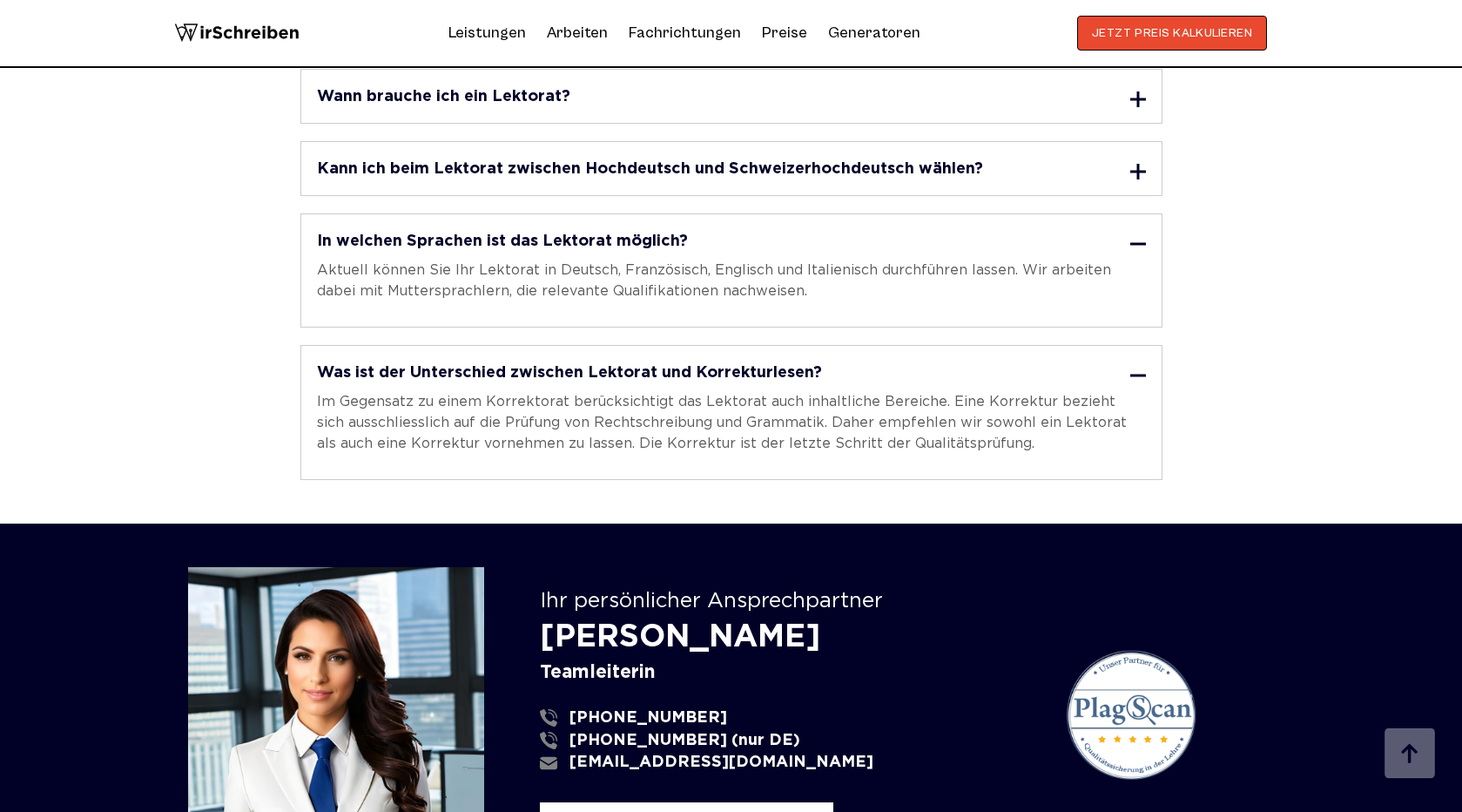
click at [810, 141] on div "Kann ich beim Lektorat zwischen Hochdeutsch und Schweizerhochdeutsch wählen? Es…" at bounding box center [732, 168] width 862 height 55
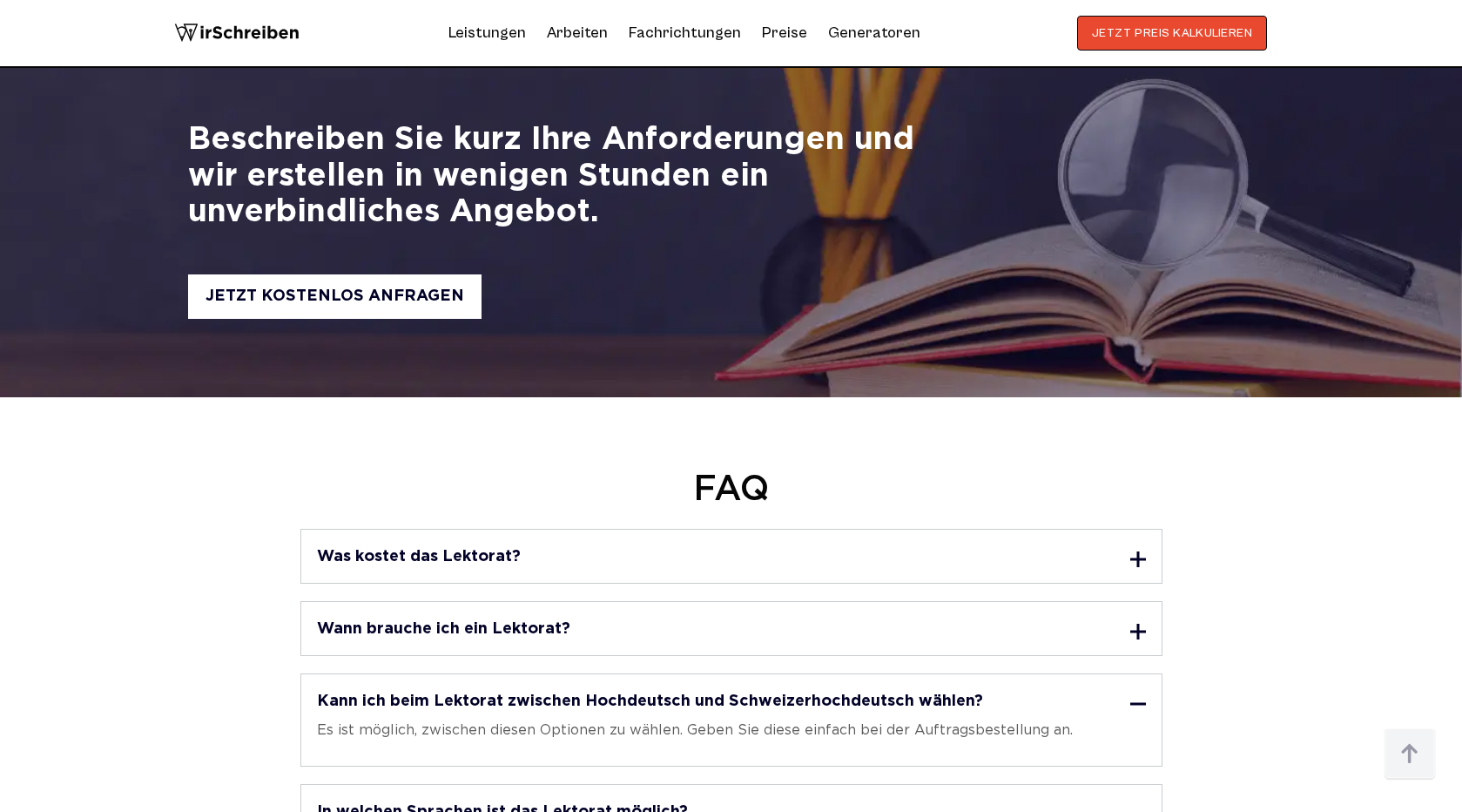
scroll to position [4070, 0]
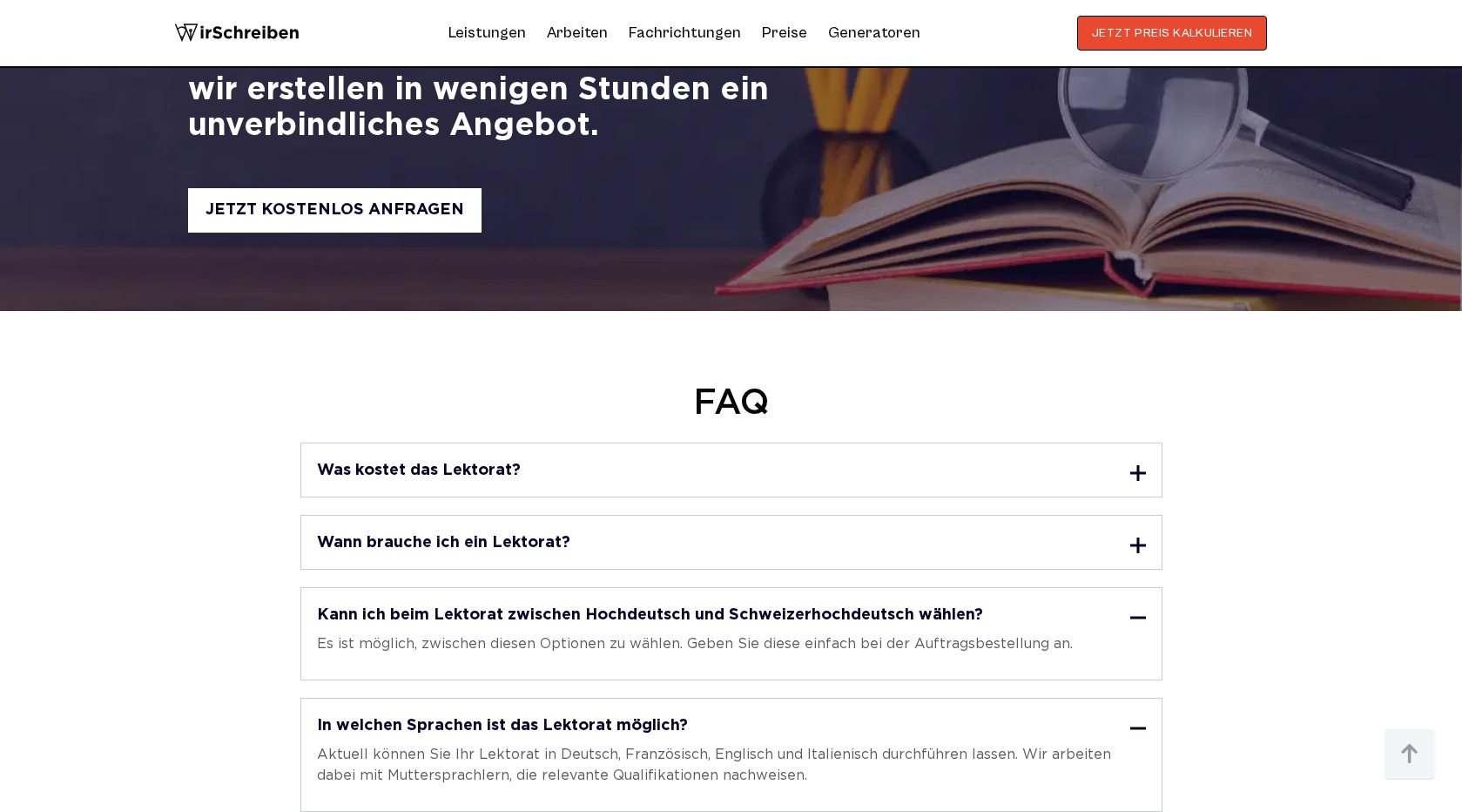
click at [652, 515] on div "Wann brauche ich ein Lektorat? Wir empfehlen Ihnen, wissenschaftliche Texte jed…" at bounding box center [732, 542] width 862 height 55
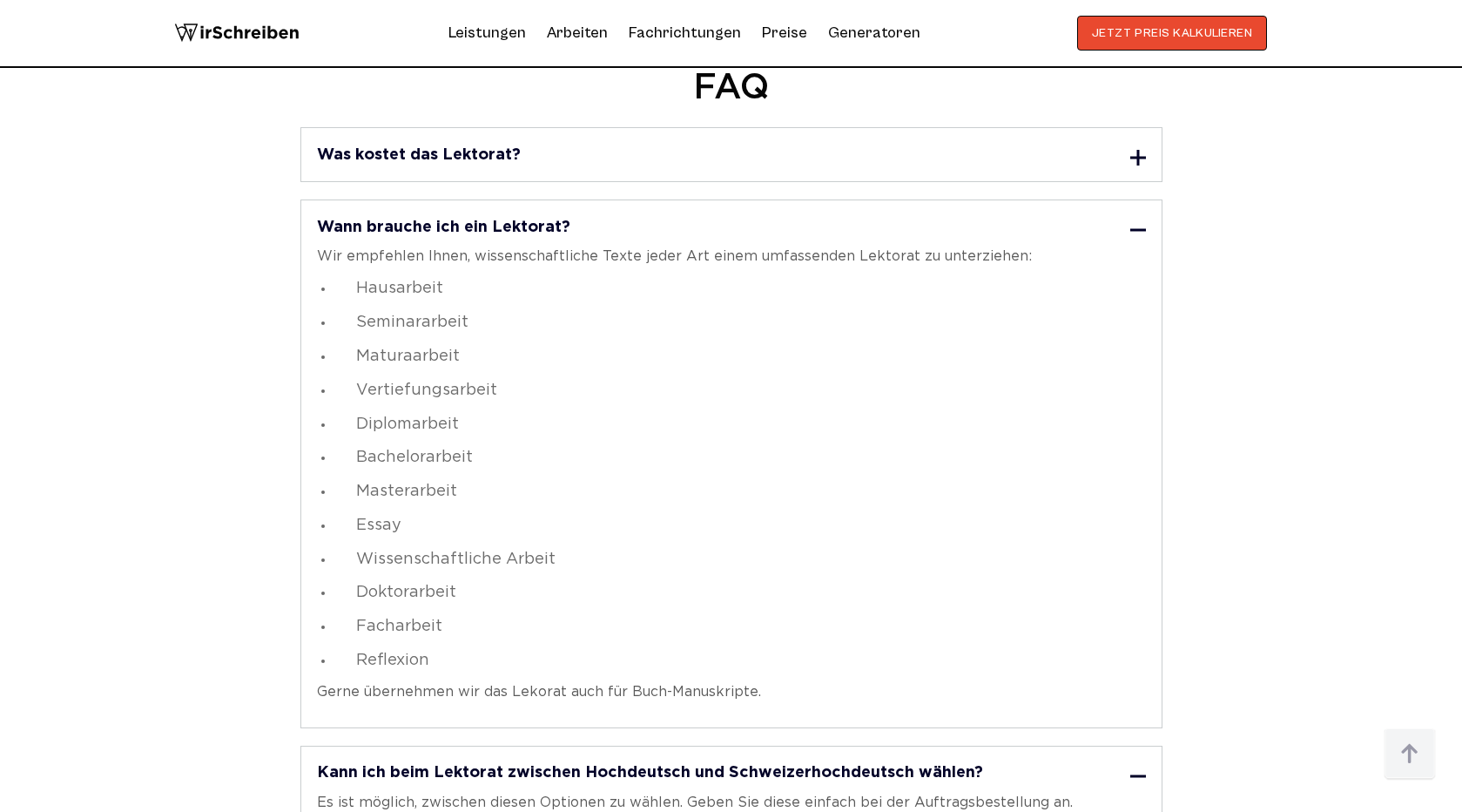
scroll to position [4382, 0]
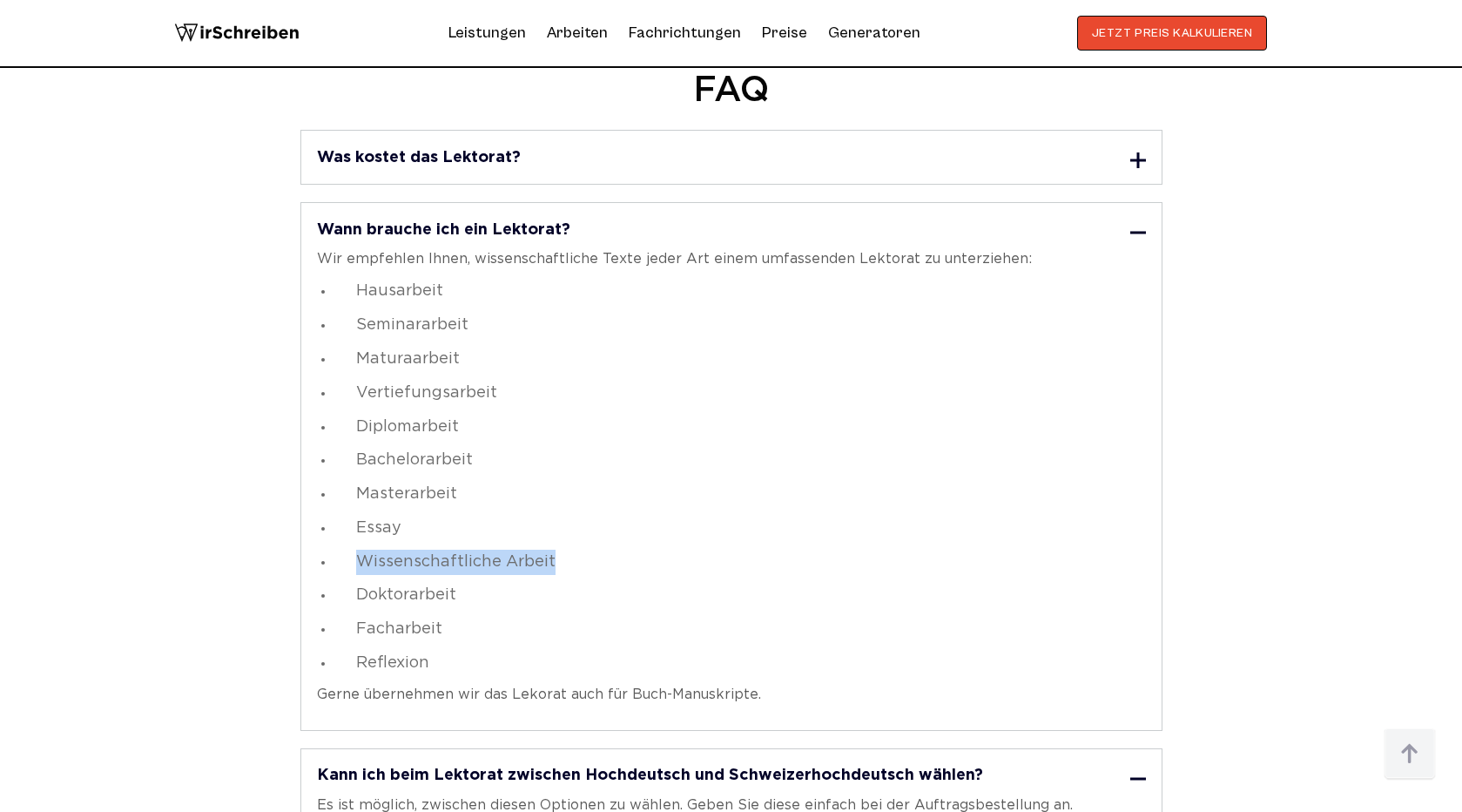
drag, startPoint x: 351, startPoint y: 535, endPoint x: 632, endPoint y: 535, distance: 281.0
click at [632, 549] on li "Wissenschaftliche Arbeit" at bounding box center [736, 562] width 803 height 25
copy link "Wissenschaftliche Arbeit"
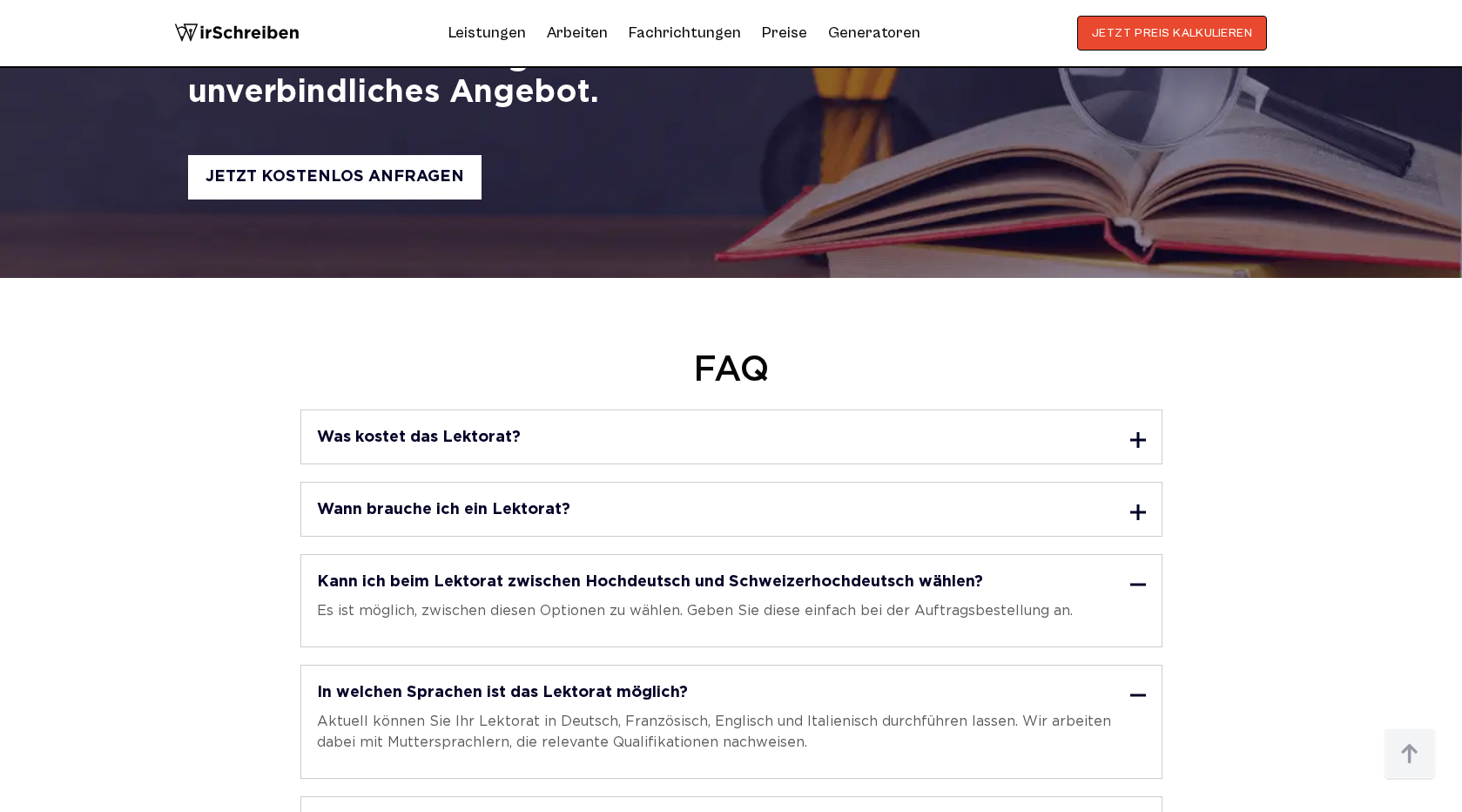
scroll to position [4027, 0]
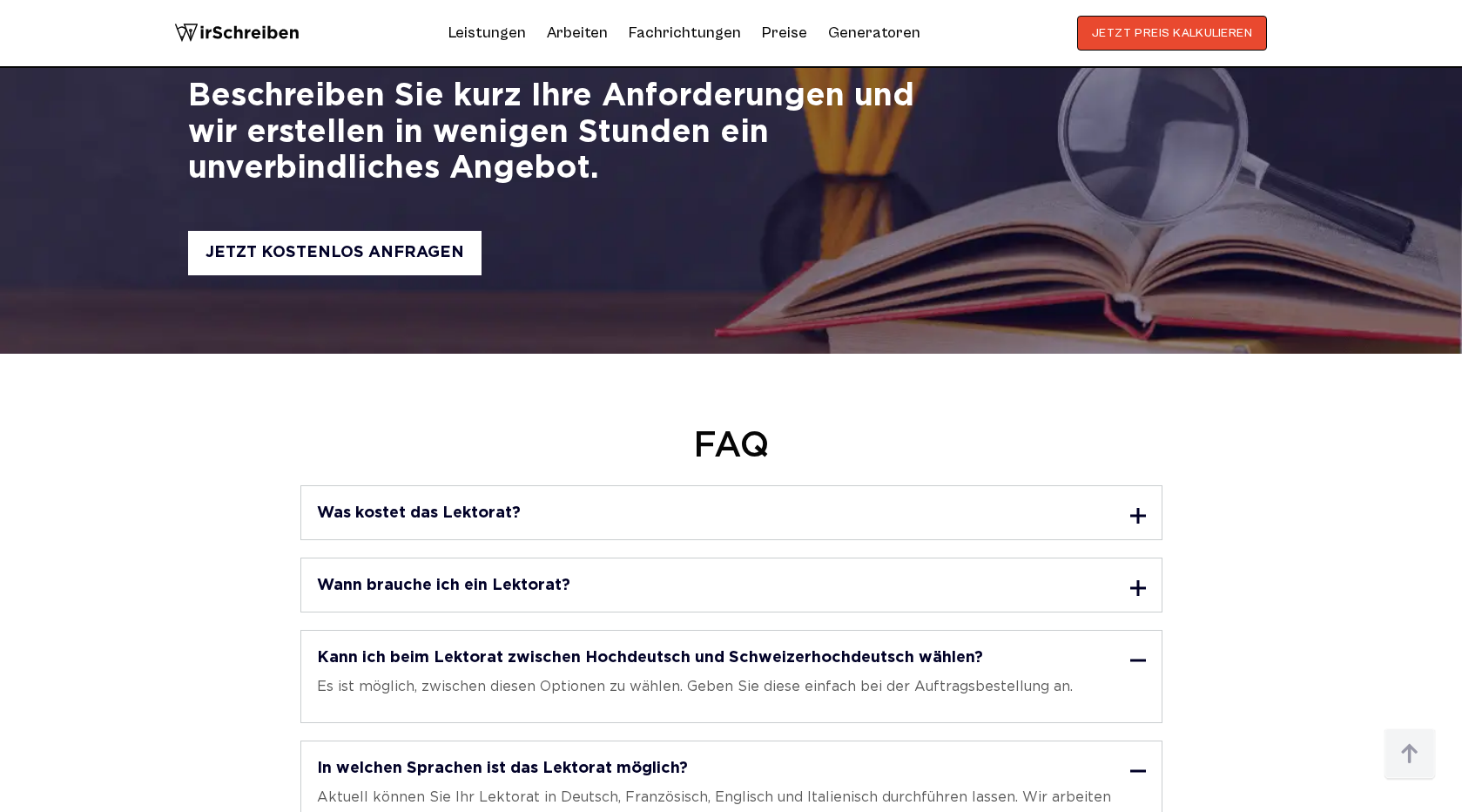
click at [735, 574] on div "Wann brauche ich ein Lektorat?" at bounding box center [731, 585] width 829 height 22
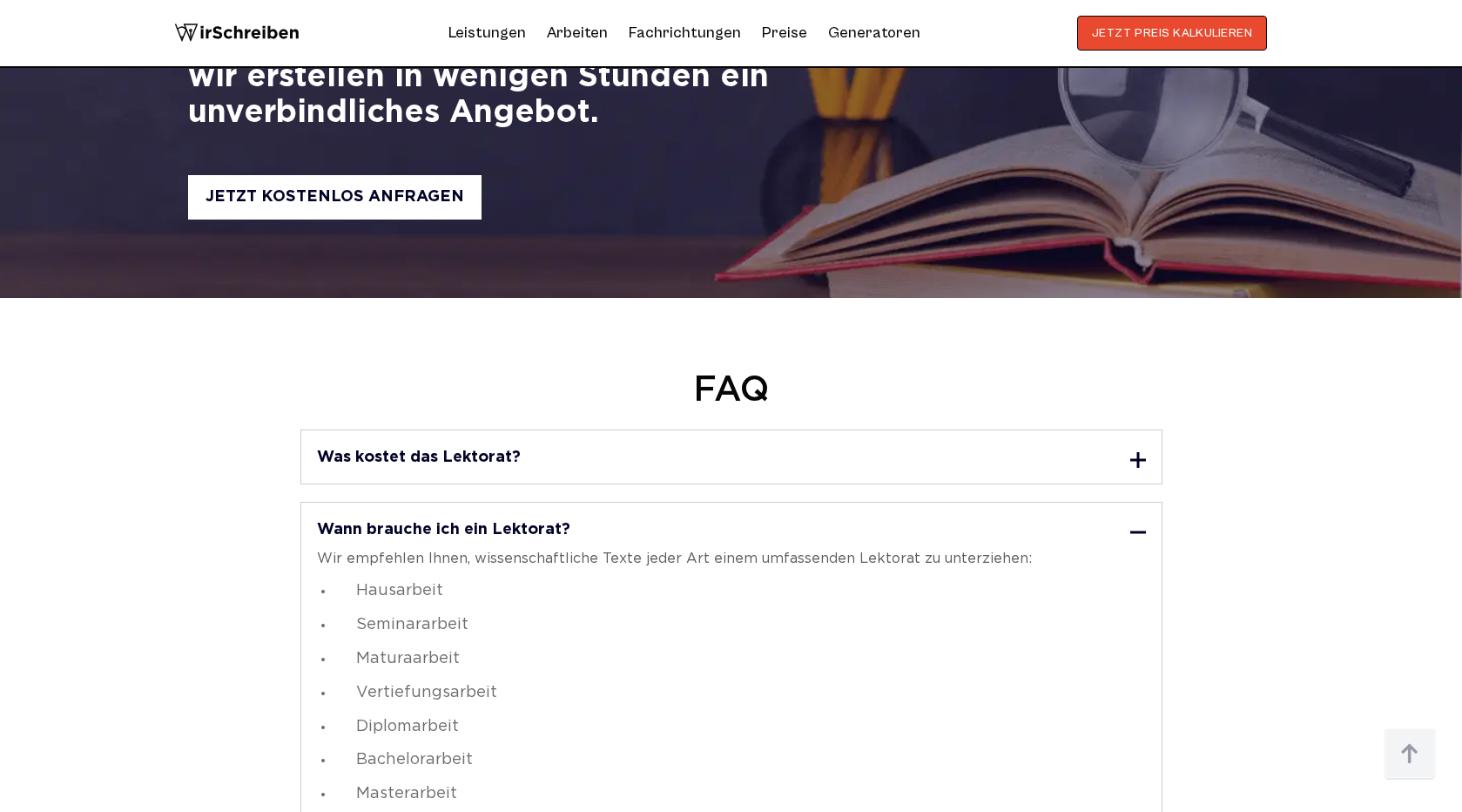
scroll to position [4213, 0]
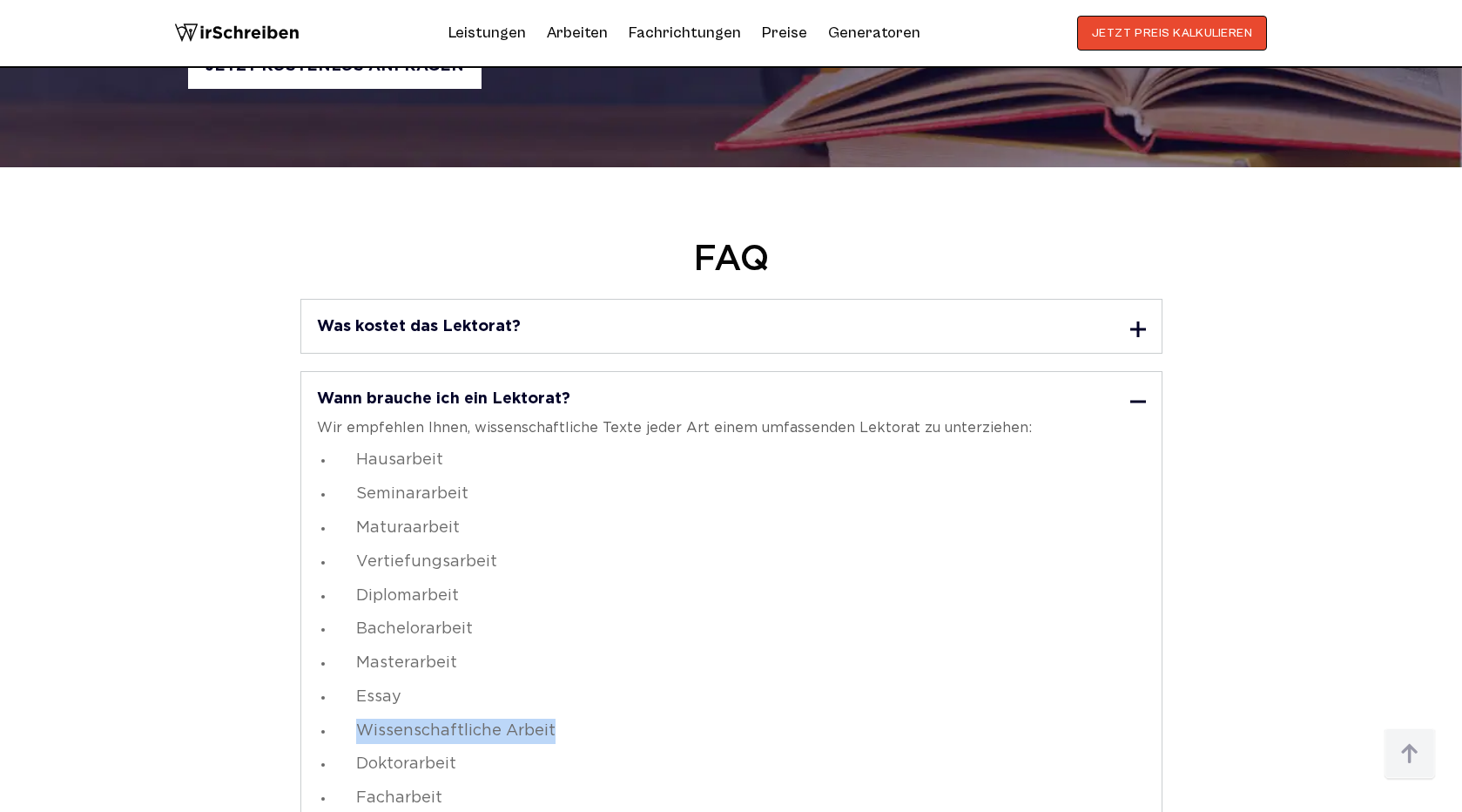
copy link "Wissenschaftliche Arbeit"
drag, startPoint x: 579, startPoint y: 708, endPoint x: 358, endPoint y: 710, distance: 221.0
click at [358, 718] on li "Wissenschaftliche Arbeit" at bounding box center [736, 731] width 803 height 25
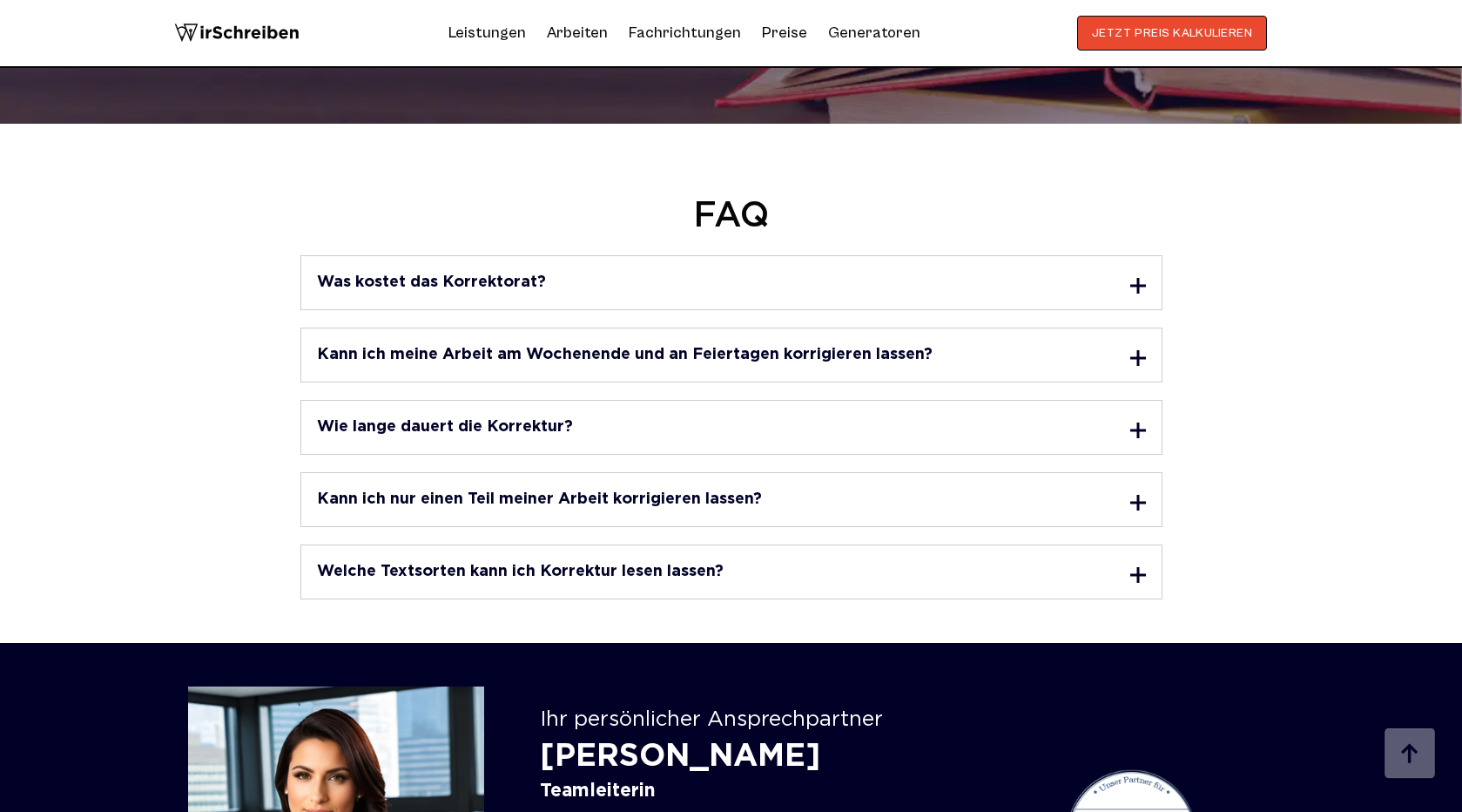
scroll to position [4338, 0]
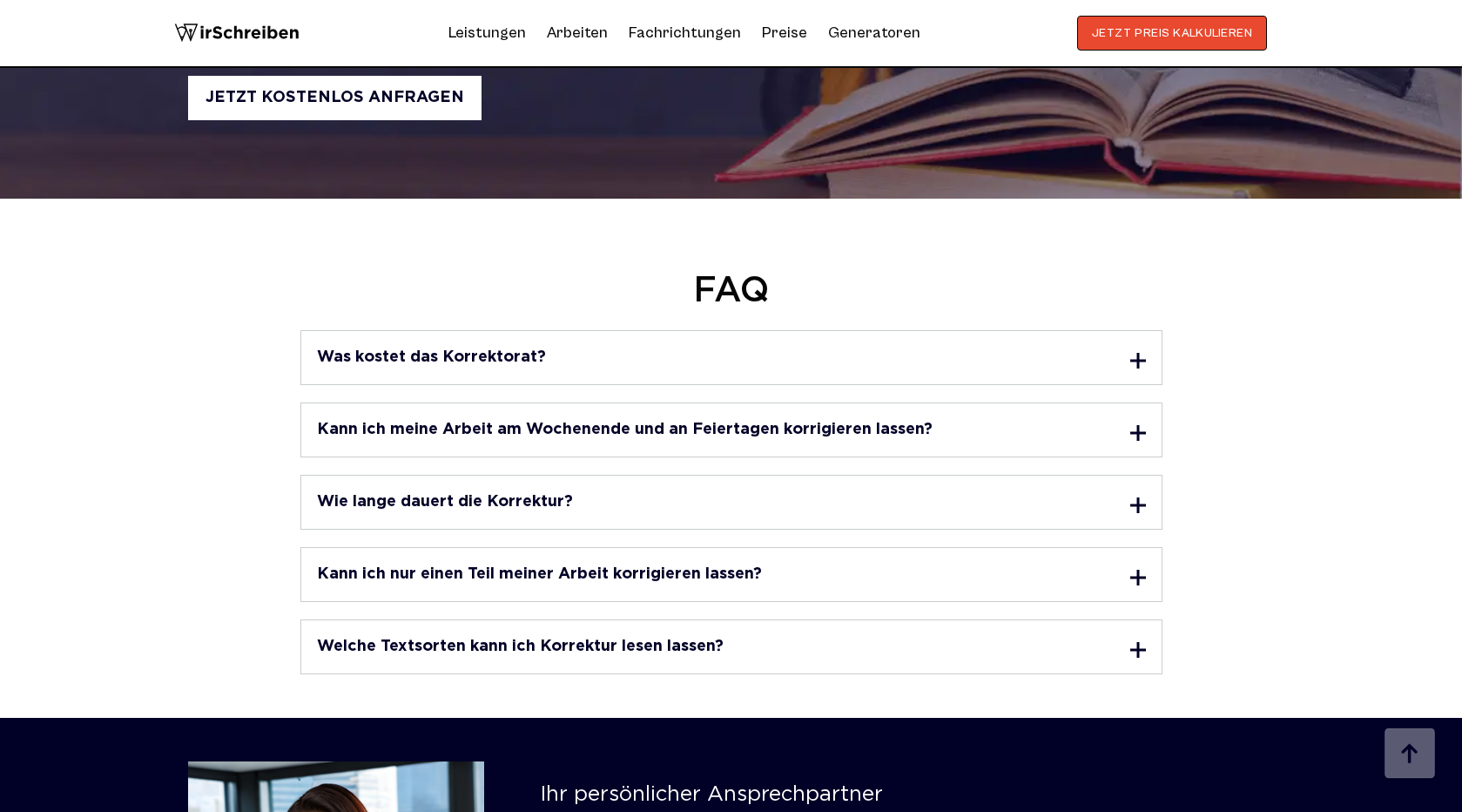
click at [808, 344] on div "Was kostet das Korrektorat? Die Kosten für das Korrektorat können Sie für jeden…" at bounding box center [732, 357] width 862 height 55
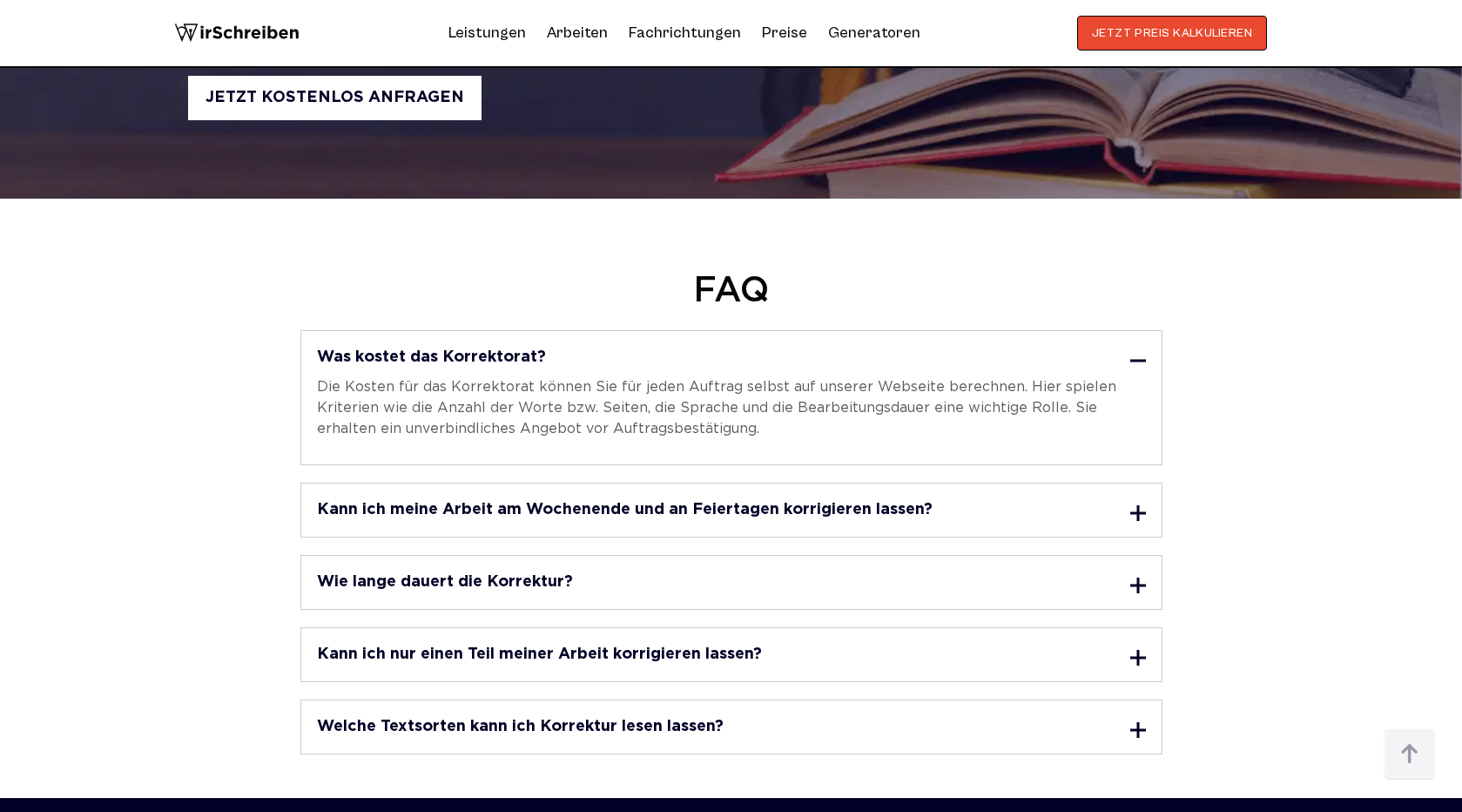
click at [820, 483] on div "Kann ich meine Arbeit am Wochenende und an Feiertagen korrigieren lassen? Unser…" at bounding box center [732, 510] width 862 height 55
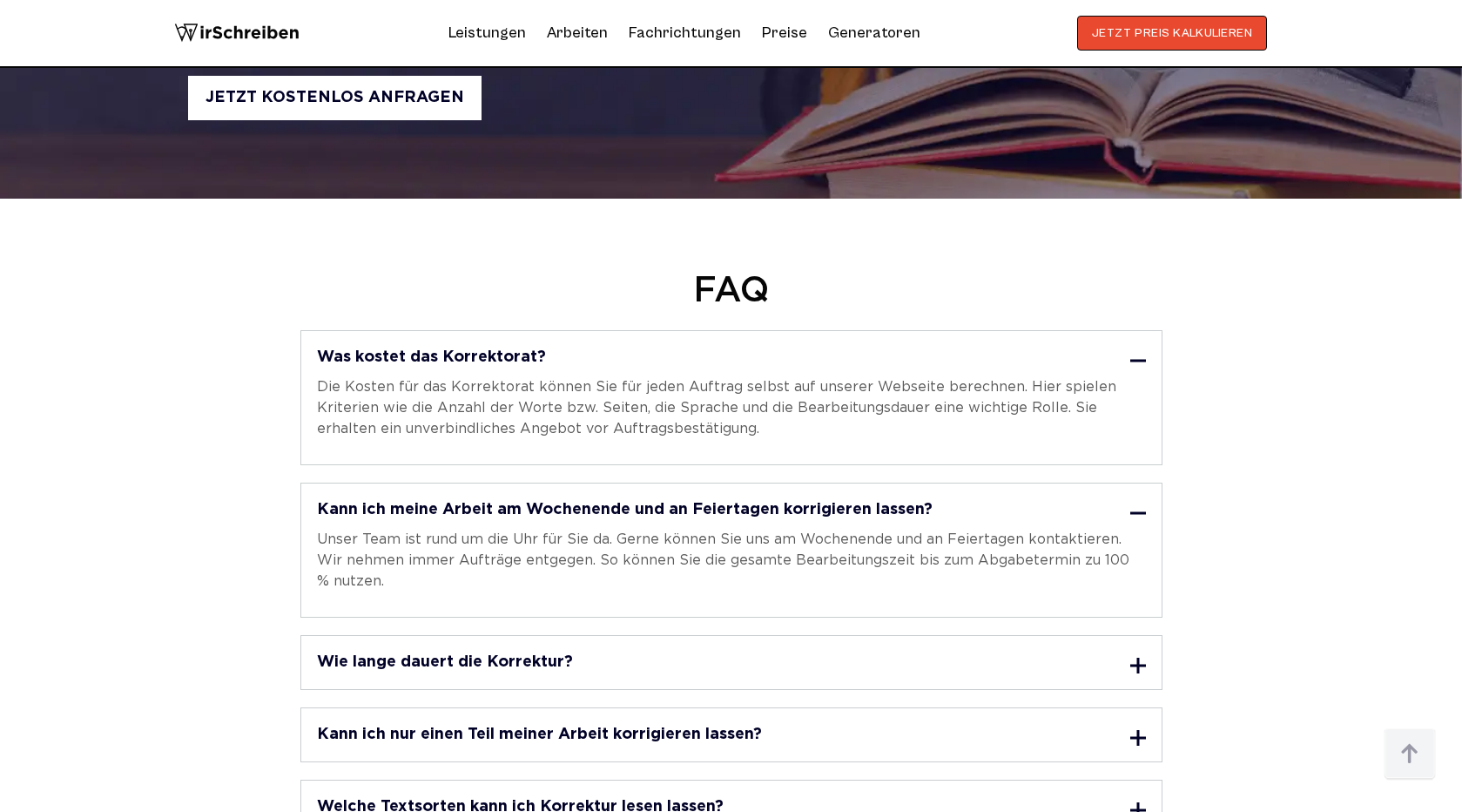
click at [769, 601] on div "Was kostet das Korrektorat? Die Kosten für das Korrektorat können Sie für jeden…" at bounding box center [731, 582] width 1087 height 504
click at [769, 652] on div "Wie lange dauert die Korrektur?" at bounding box center [731, 663] width 829 height 22
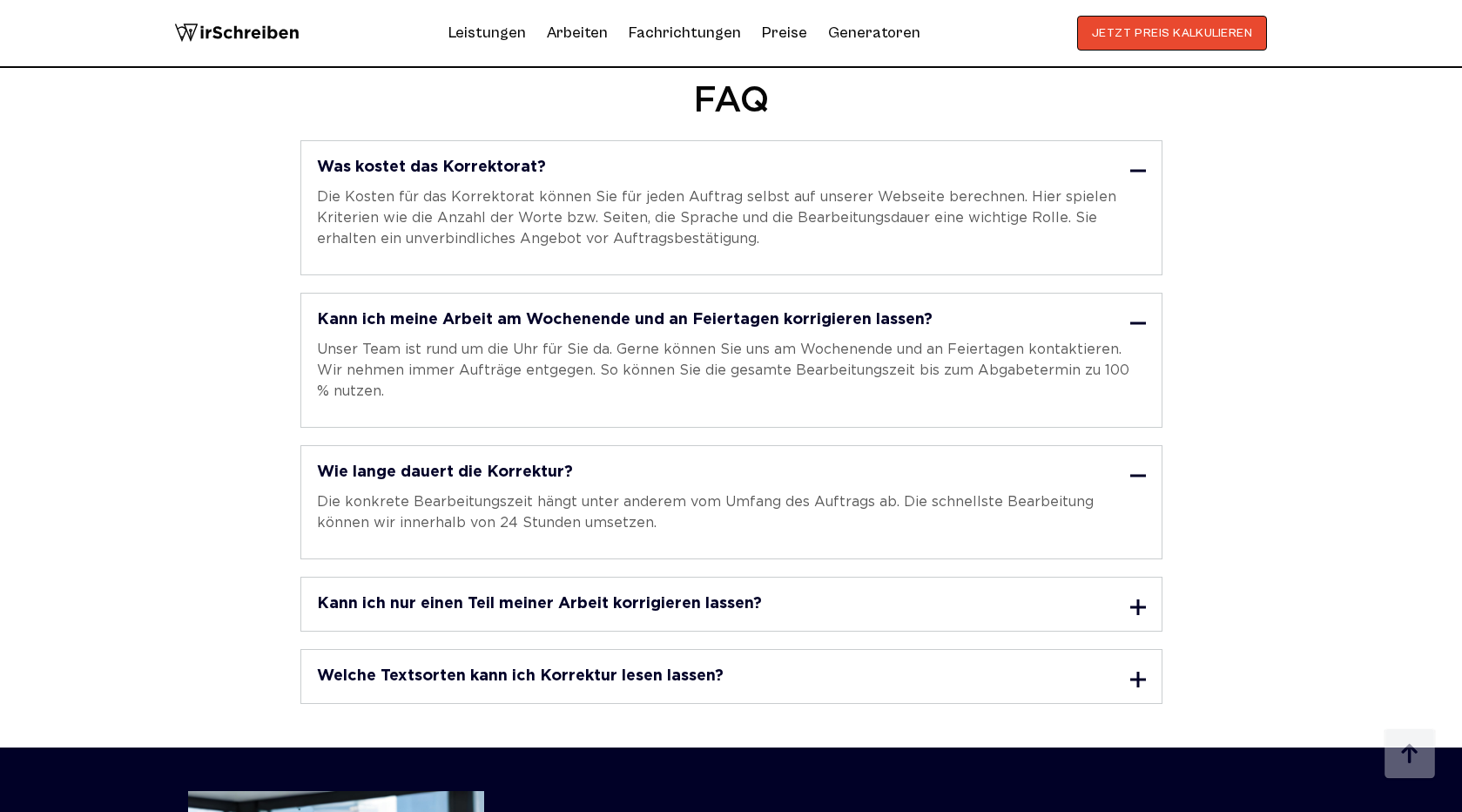
scroll to position [4624, 0]
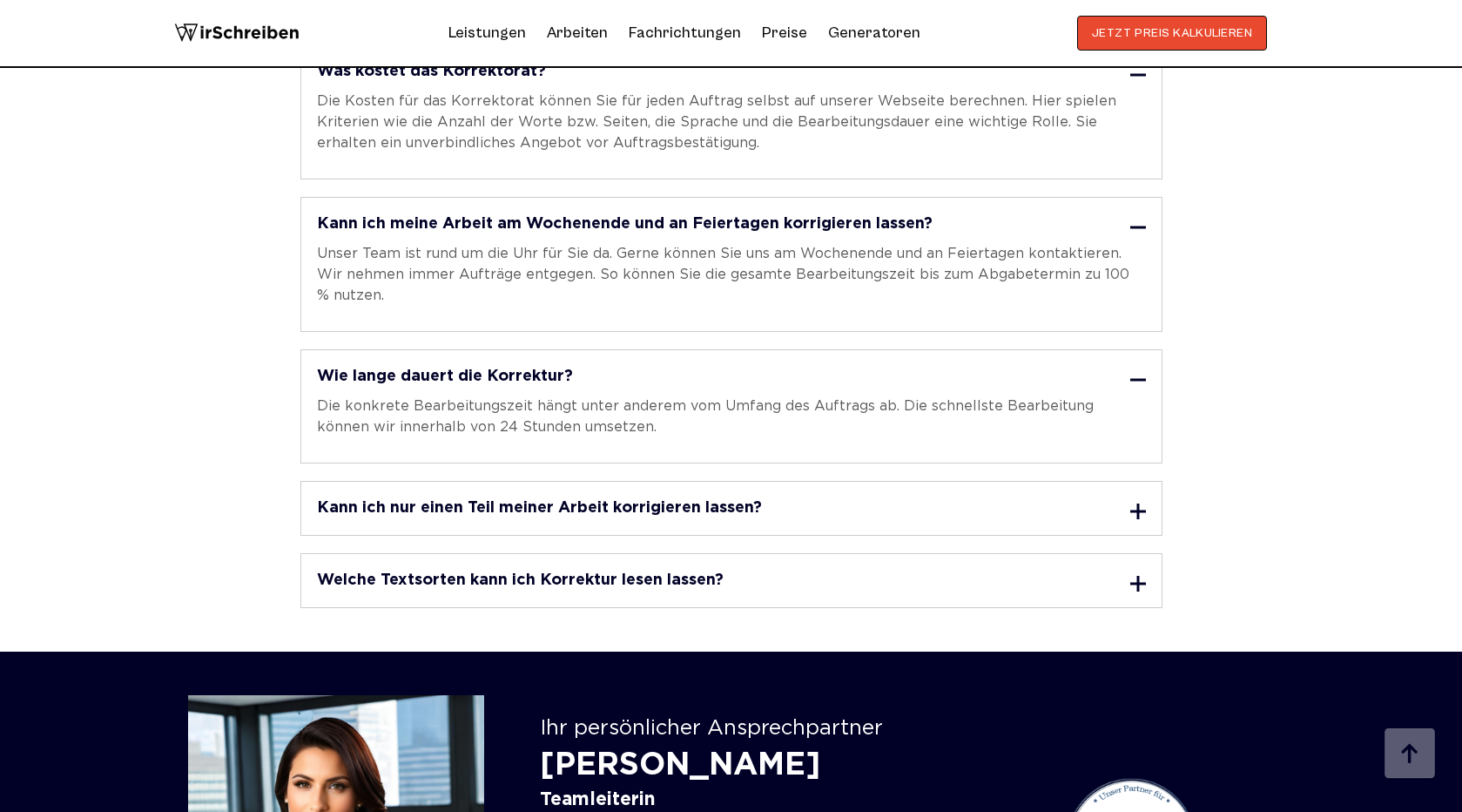
click at [737, 481] on div "Kann ich nur einen Teil meiner Arbeit korrigieren lassen? Sie haben in einer be…" at bounding box center [732, 508] width 862 height 55
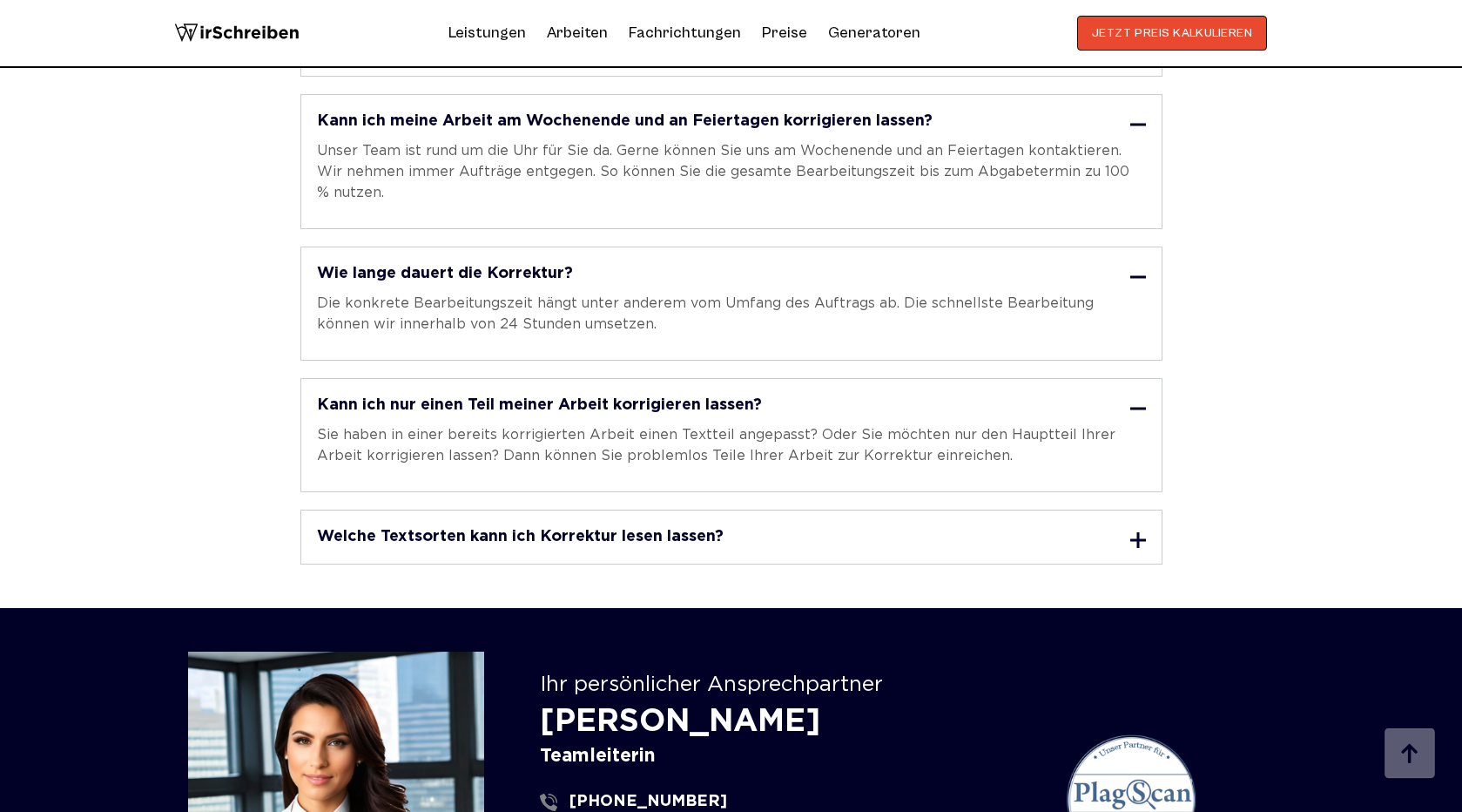
scroll to position [4759, 0]
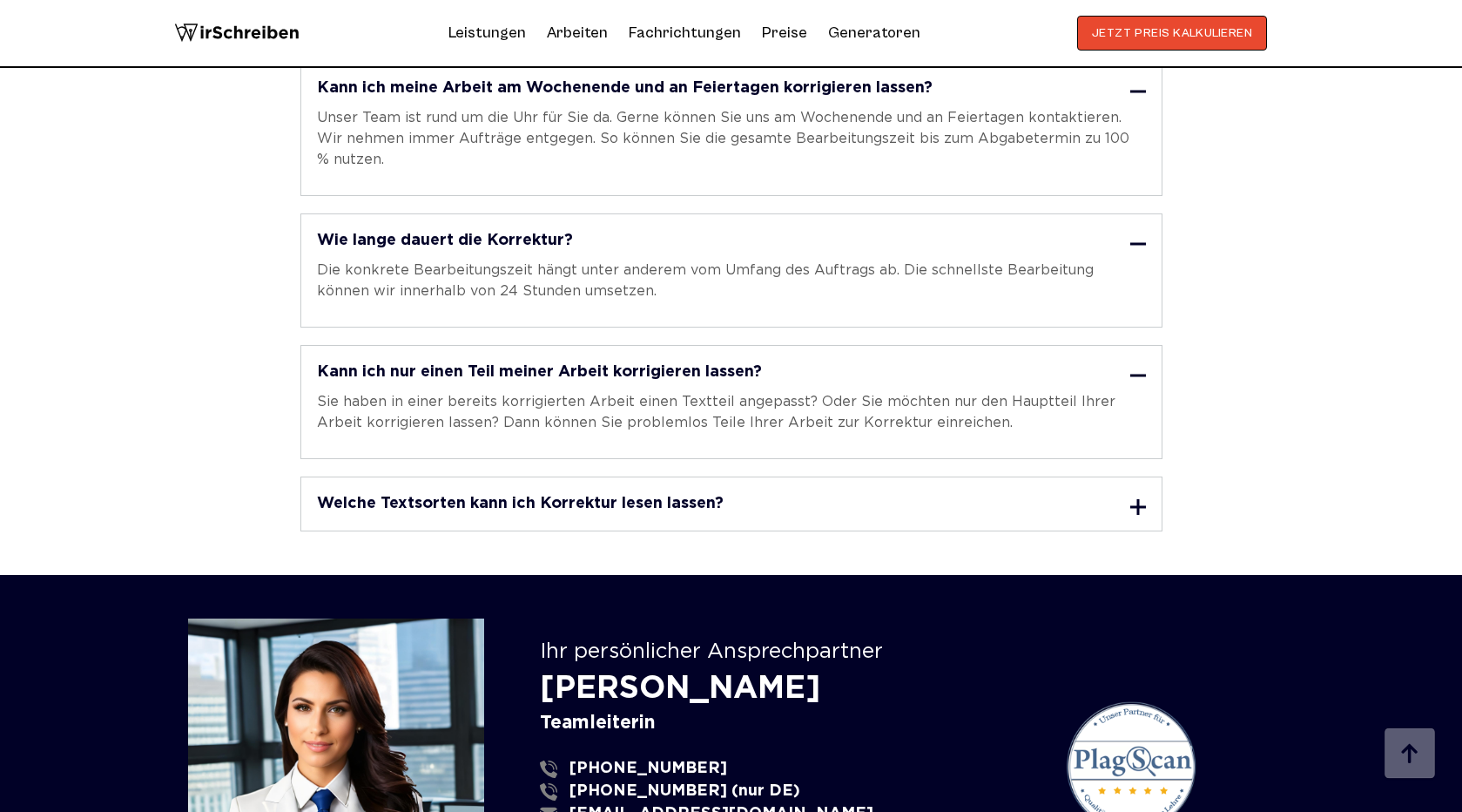
click at [735, 476] on div "Welche Textsorten kann ich Korrektur lesen lassen? Wir nehmen jede Art von wiss…" at bounding box center [732, 503] width 862 height 55
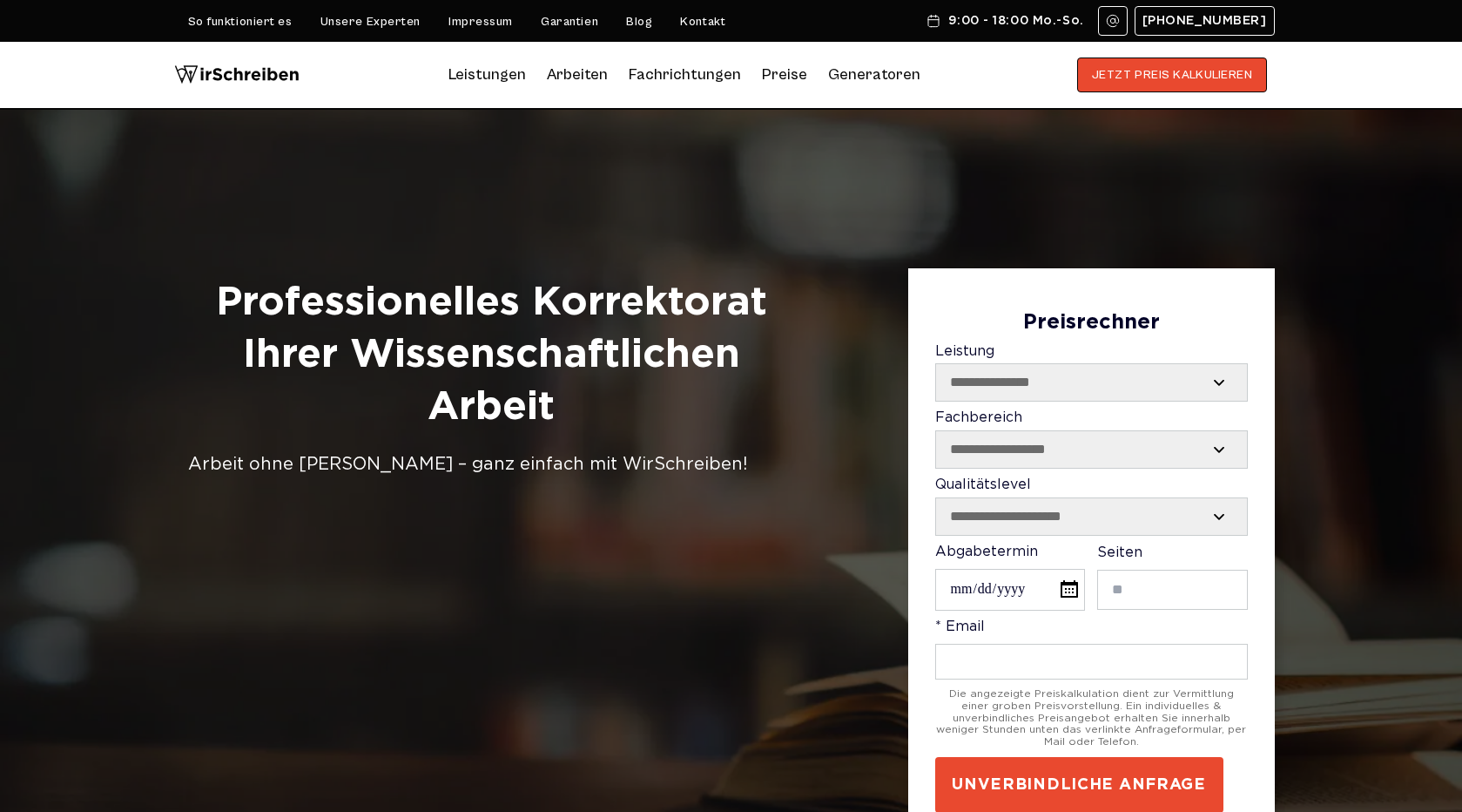
scroll to position [555, 0]
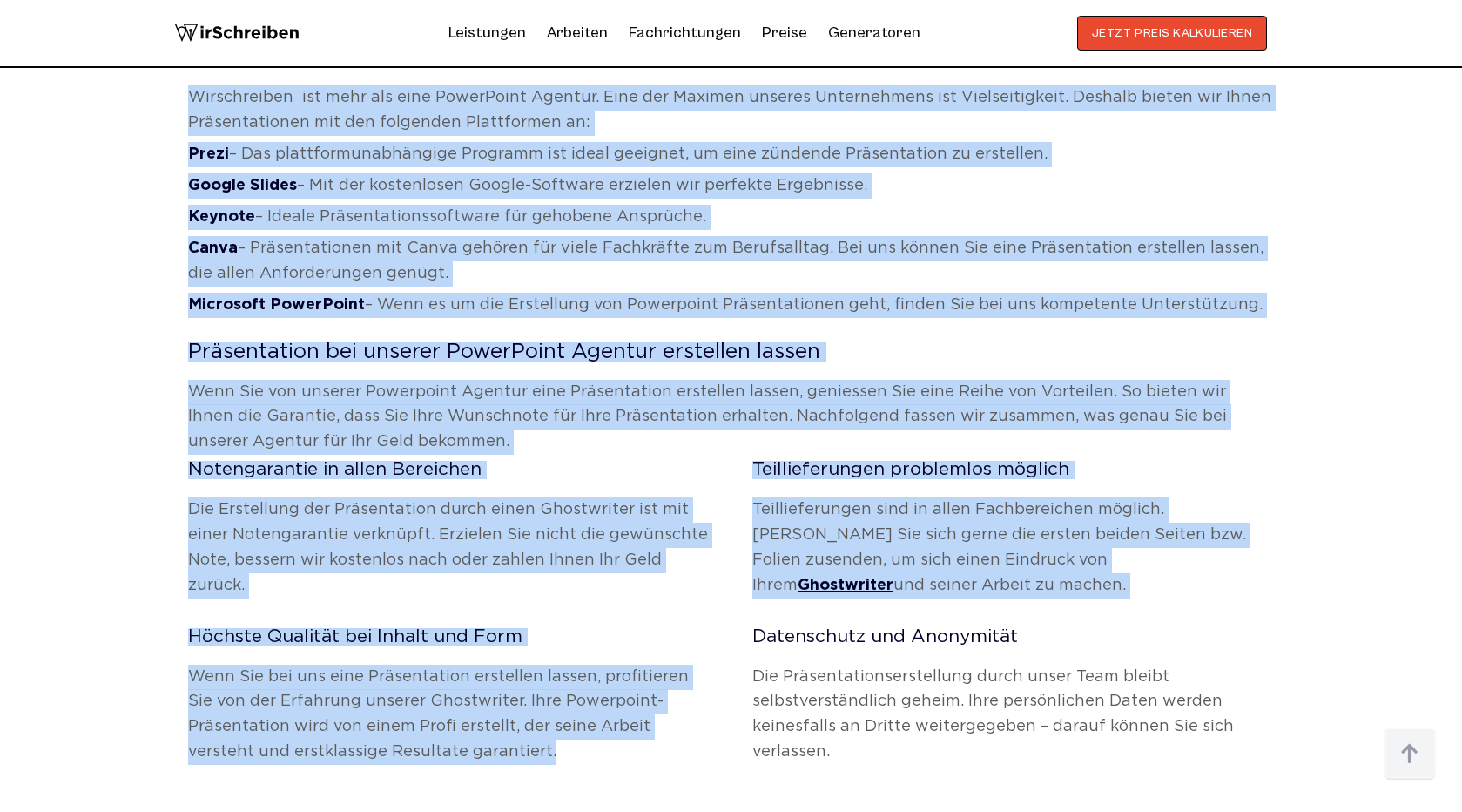
scroll to position [945, 0]
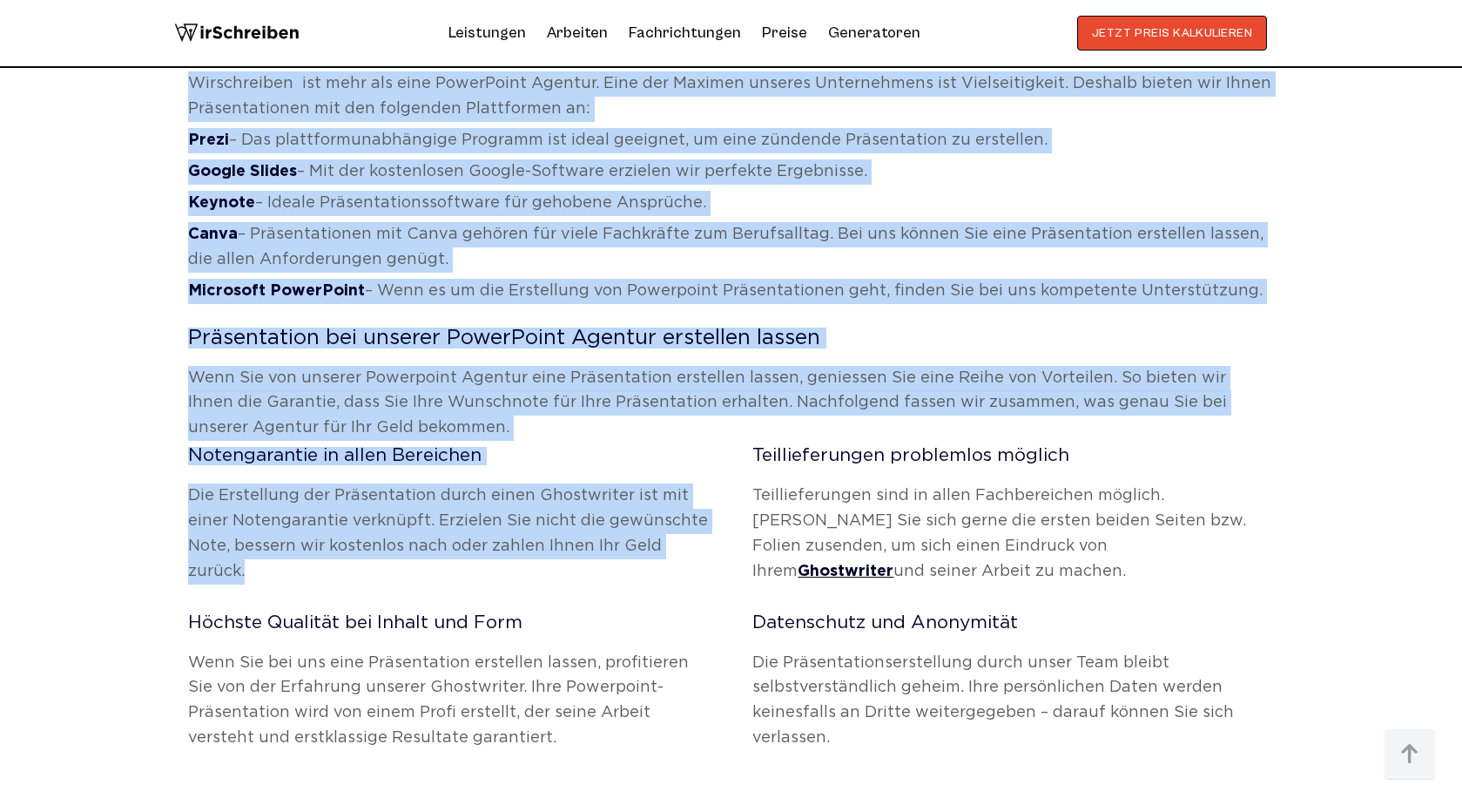
drag, startPoint x: 189, startPoint y: 487, endPoint x: 455, endPoint y: 573, distance: 279.6
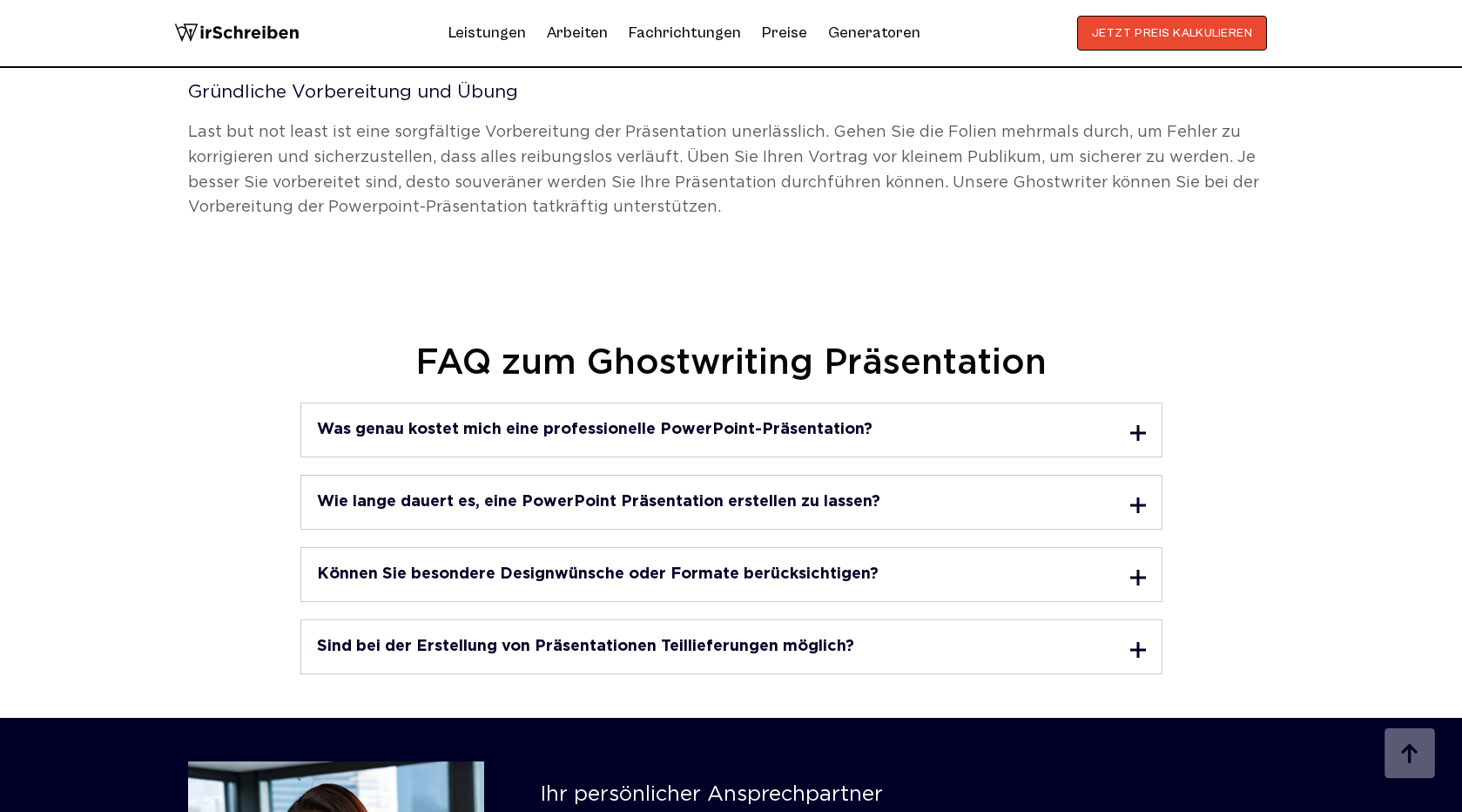
scroll to position [4359, 0]
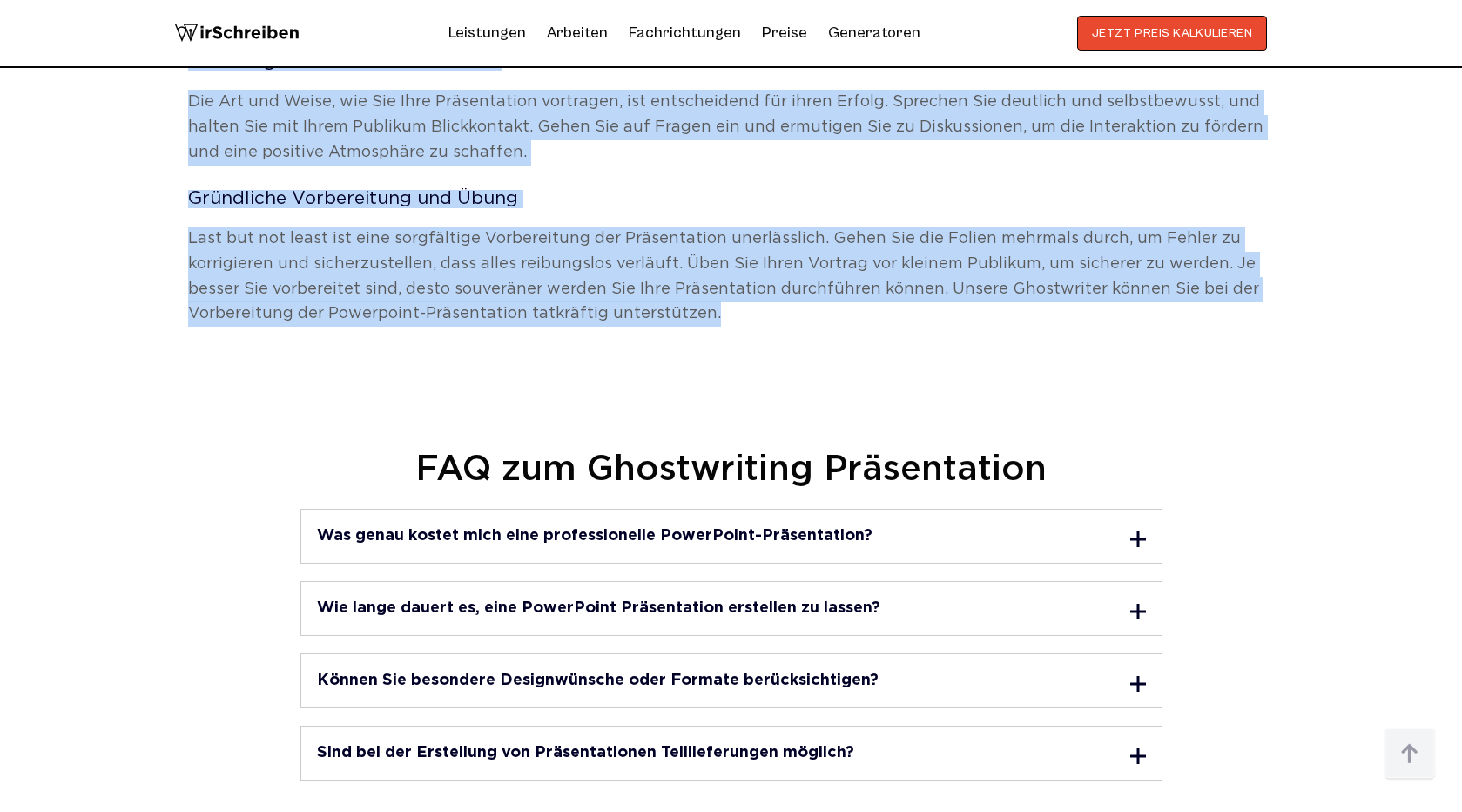
click at [717, 315] on p "Last but not least ist eine sorgfältige Vorbereitung der Präsentation unerlässl…" at bounding box center [731, 276] width 1087 height 100
copy div "Präsentation machen lassen – Nicht nur per PowerPoint Wirschreiben ist mehr als…"
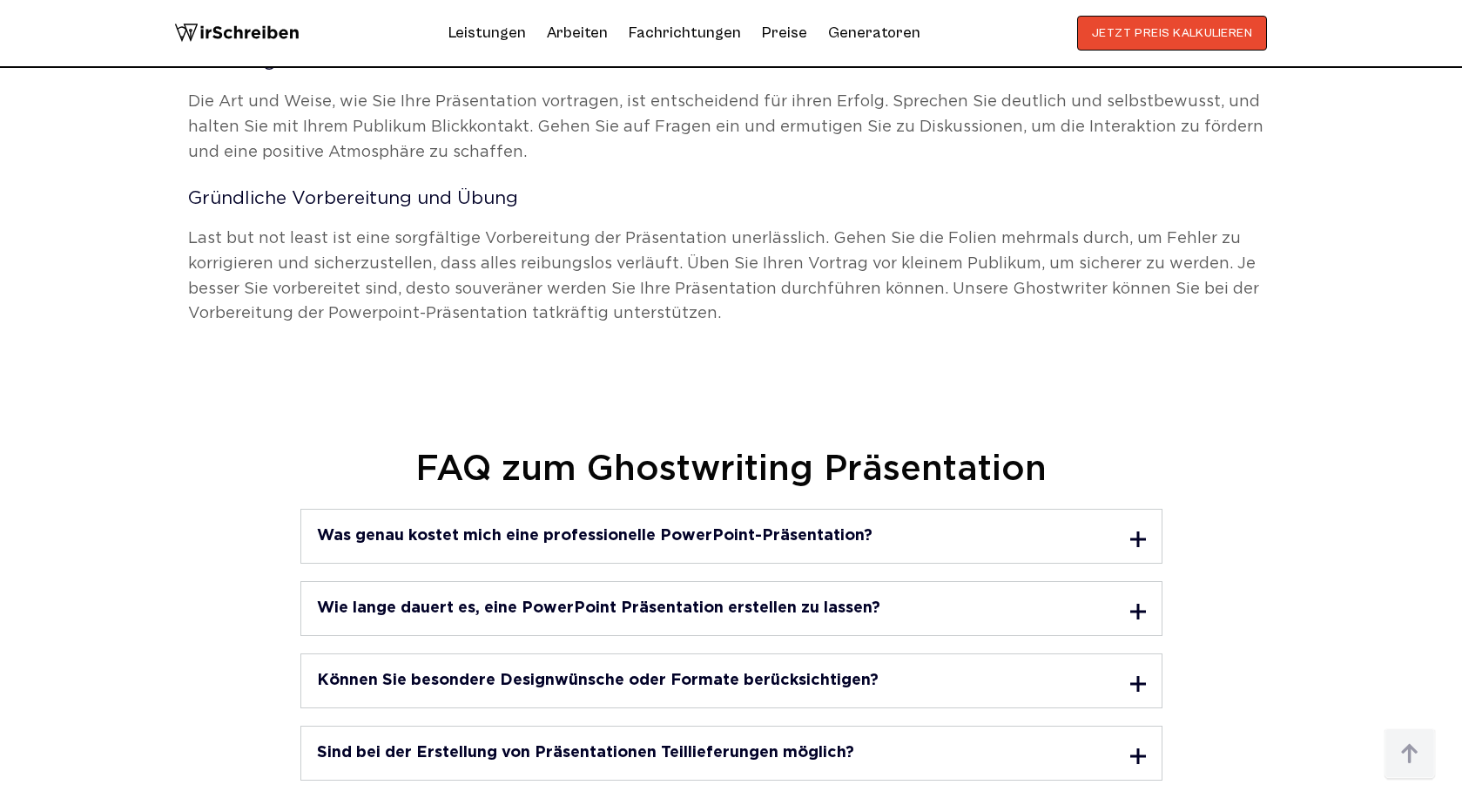
click at [711, 535] on h3 "Was genau kostet mich eine professionelle PowerPoint-Präsentation?" at bounding box center [594, 535] width 555 height 15
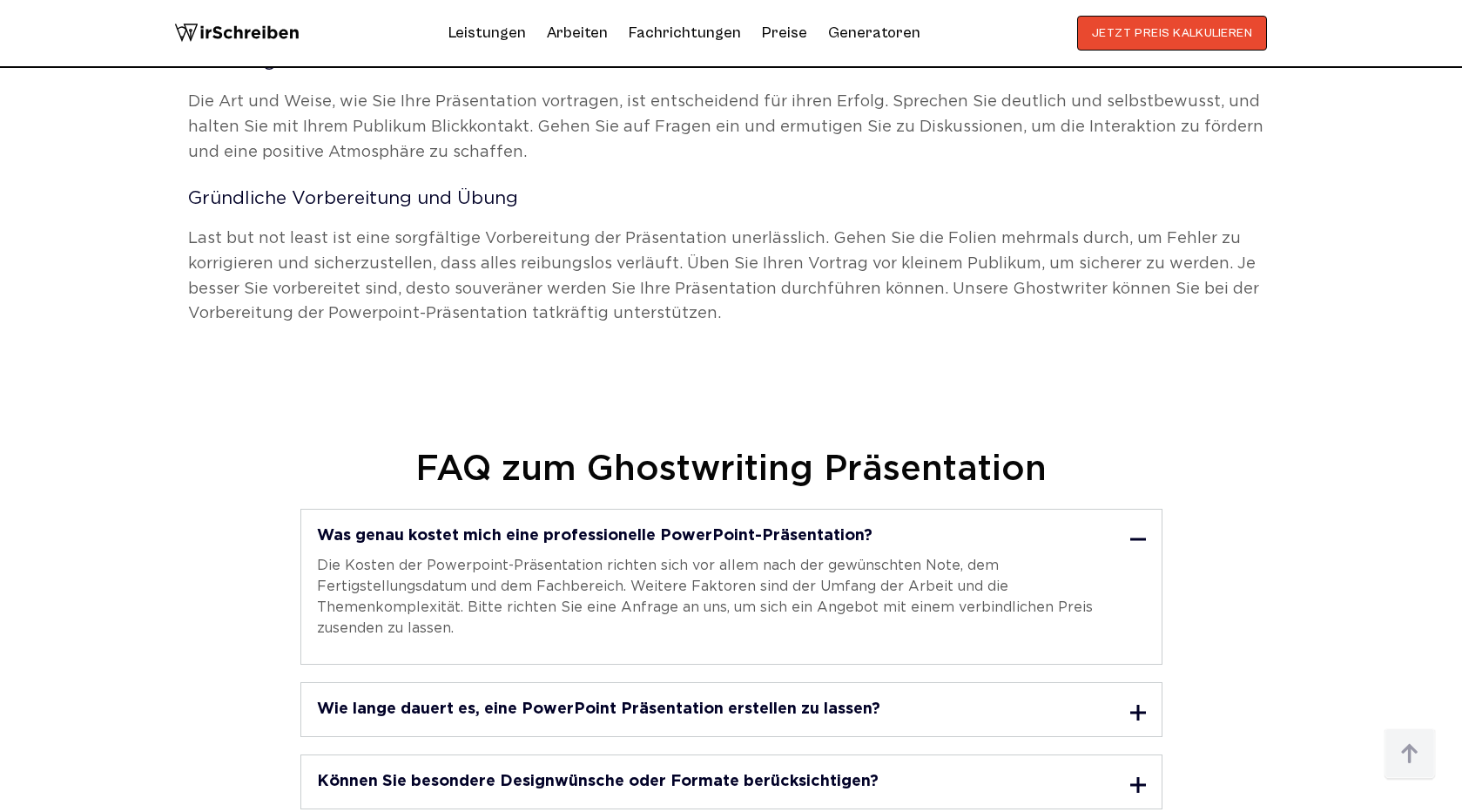
scroll to position [4514, 0]
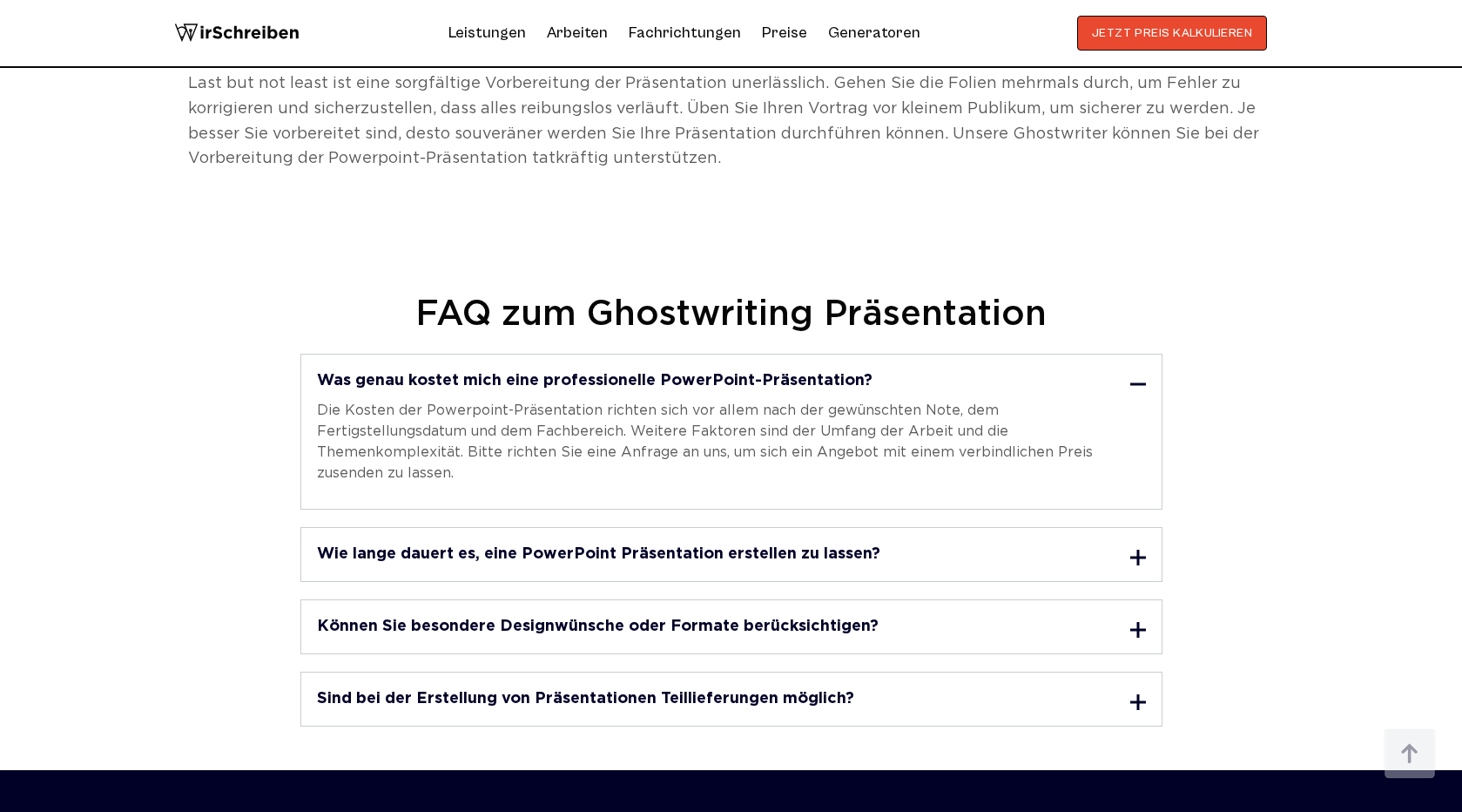
click at [708, 527] on div "Wie lange dauert es, eine PowerPoint Präsentation erstellen zu lassen? Wie lang…" at bounding box center [732, 554] width 862 height 55
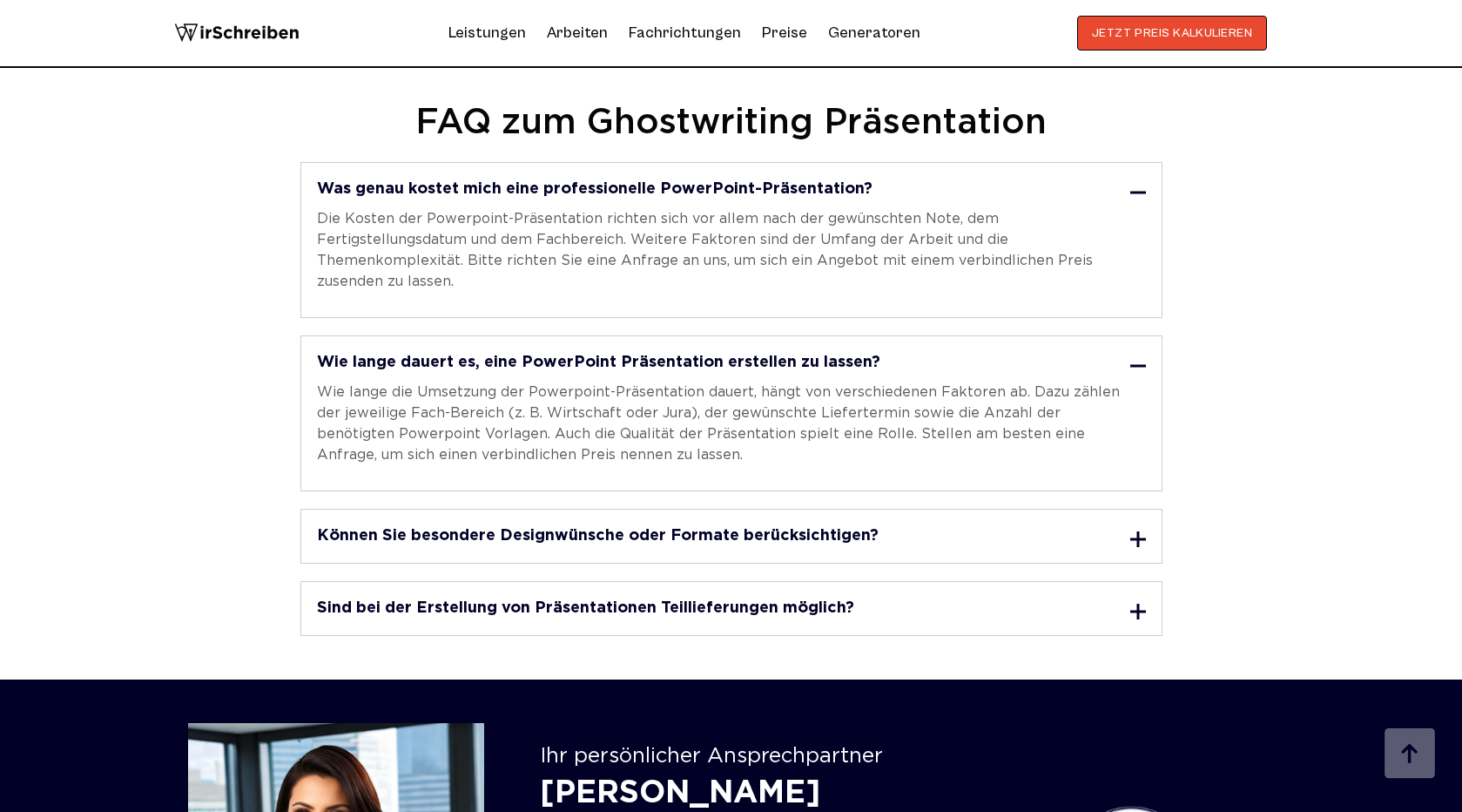
click at [706, 509] on div "Können Sie besondere Designwünsche oder Formate berücksichtigen? Es ist problem…" at bounding box center [732, 536] width 862 height 55
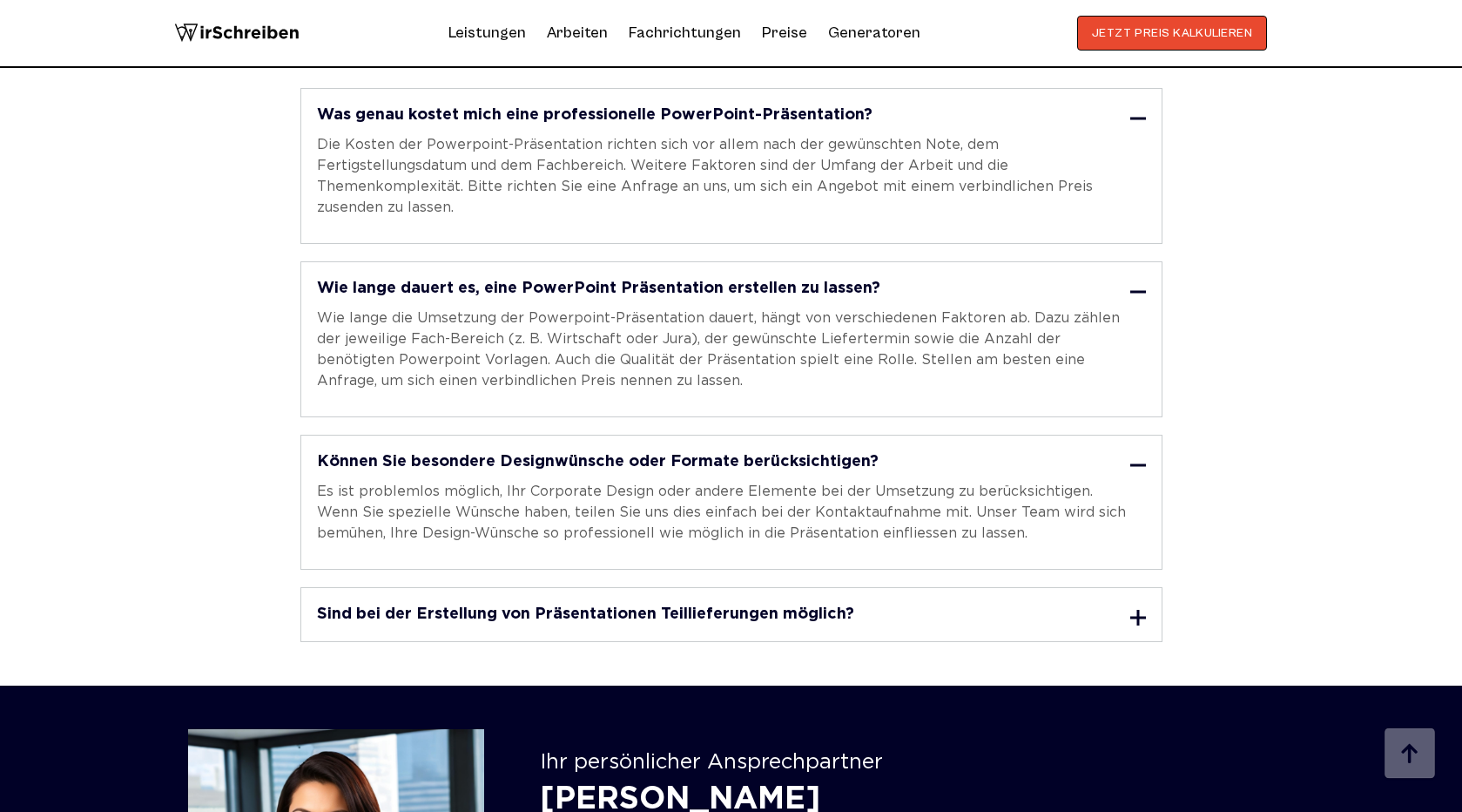
scroll to position [4882, 0]
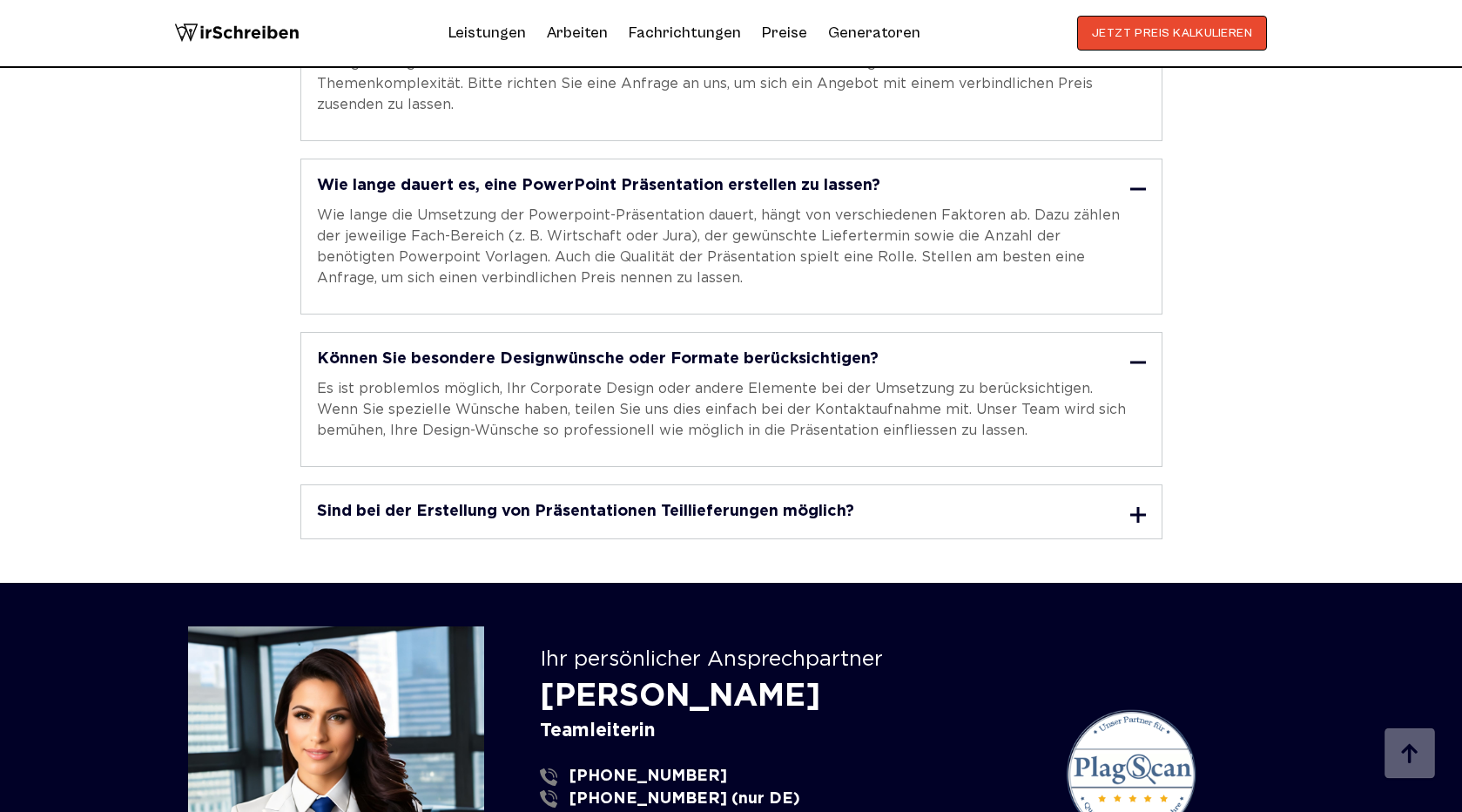
click at [699, 503] on h3 "Sind bei der Erstellung von Präsentationen Teillieferungen möglich?" at bounding box center [585, 510] width 537 height 15
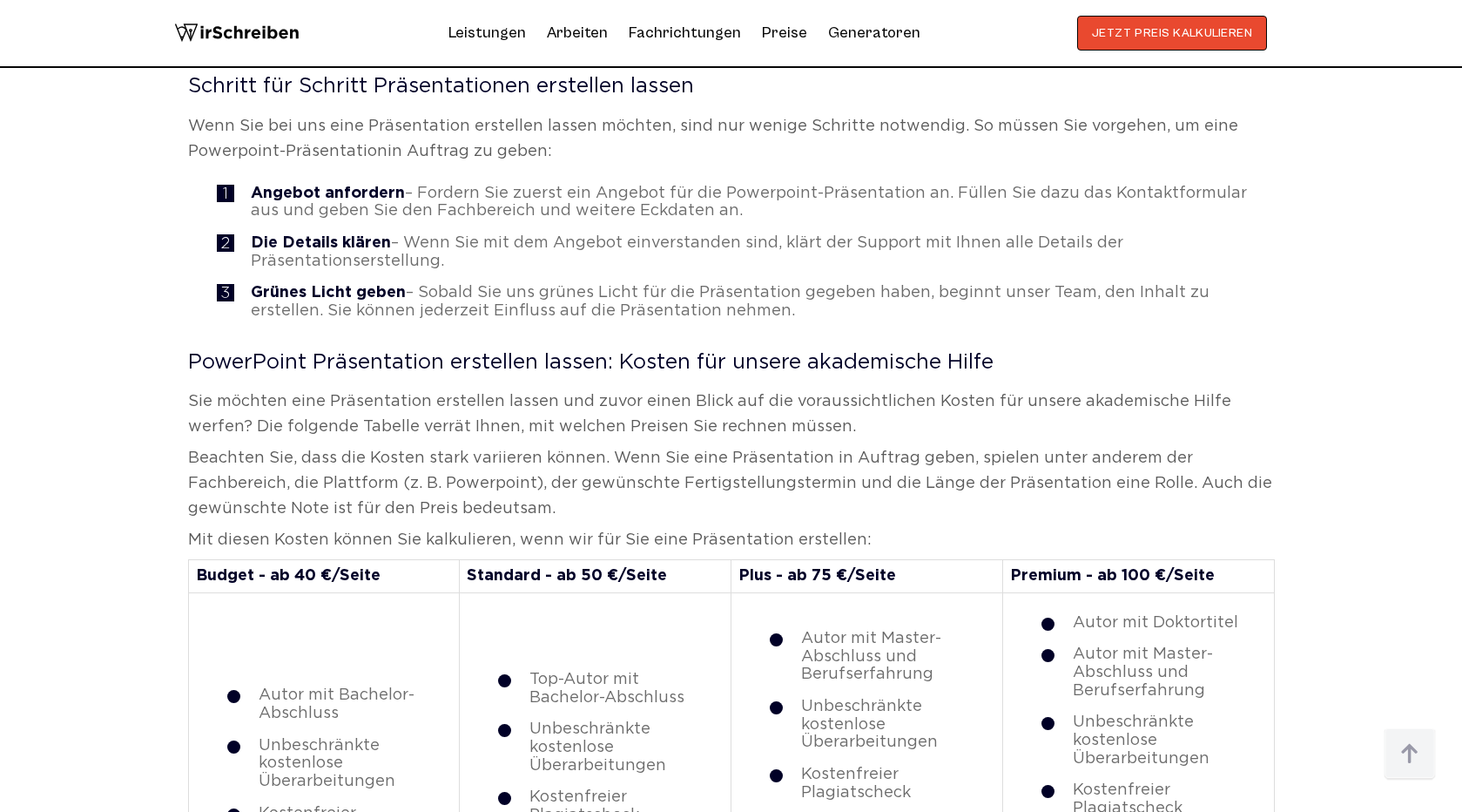
scroll to position [1692, 0]
click at [580, 423] on p "Sie möchten eine Präsentation erstellen lassen und zuvor einen Blick auf die vo…" at bounding box center [731, 412] width 1087 height 50
click at [427, 90] on h2 "Schritt für Schritt Präsentationen erstellen lassen" at bounding box center [731, 84] width 1087 height 21
copy h2 "Präsentationen"
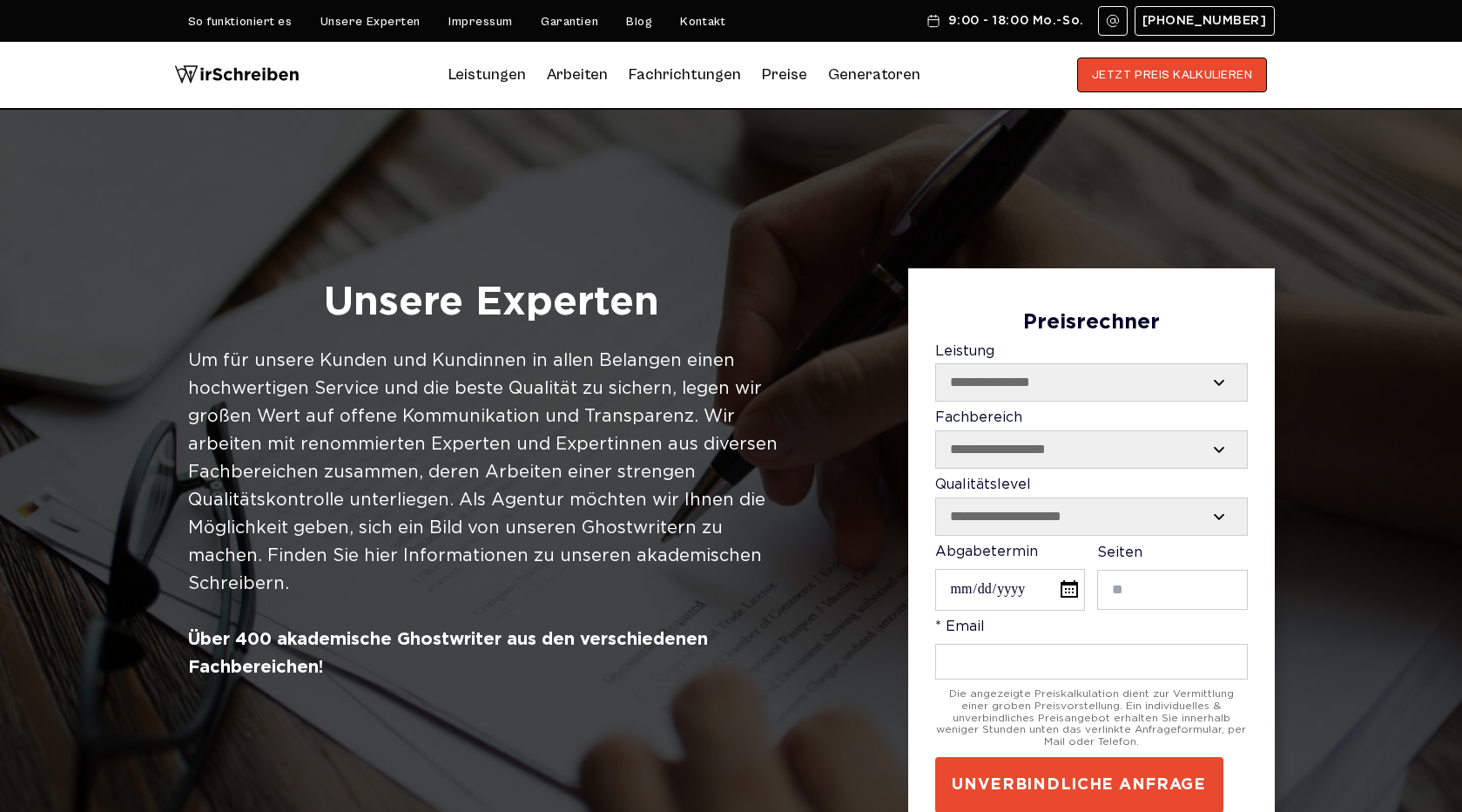
click at [419, 311] on h1 "Unsere Experten" at bounding box center [492, 303] width 607 height 52
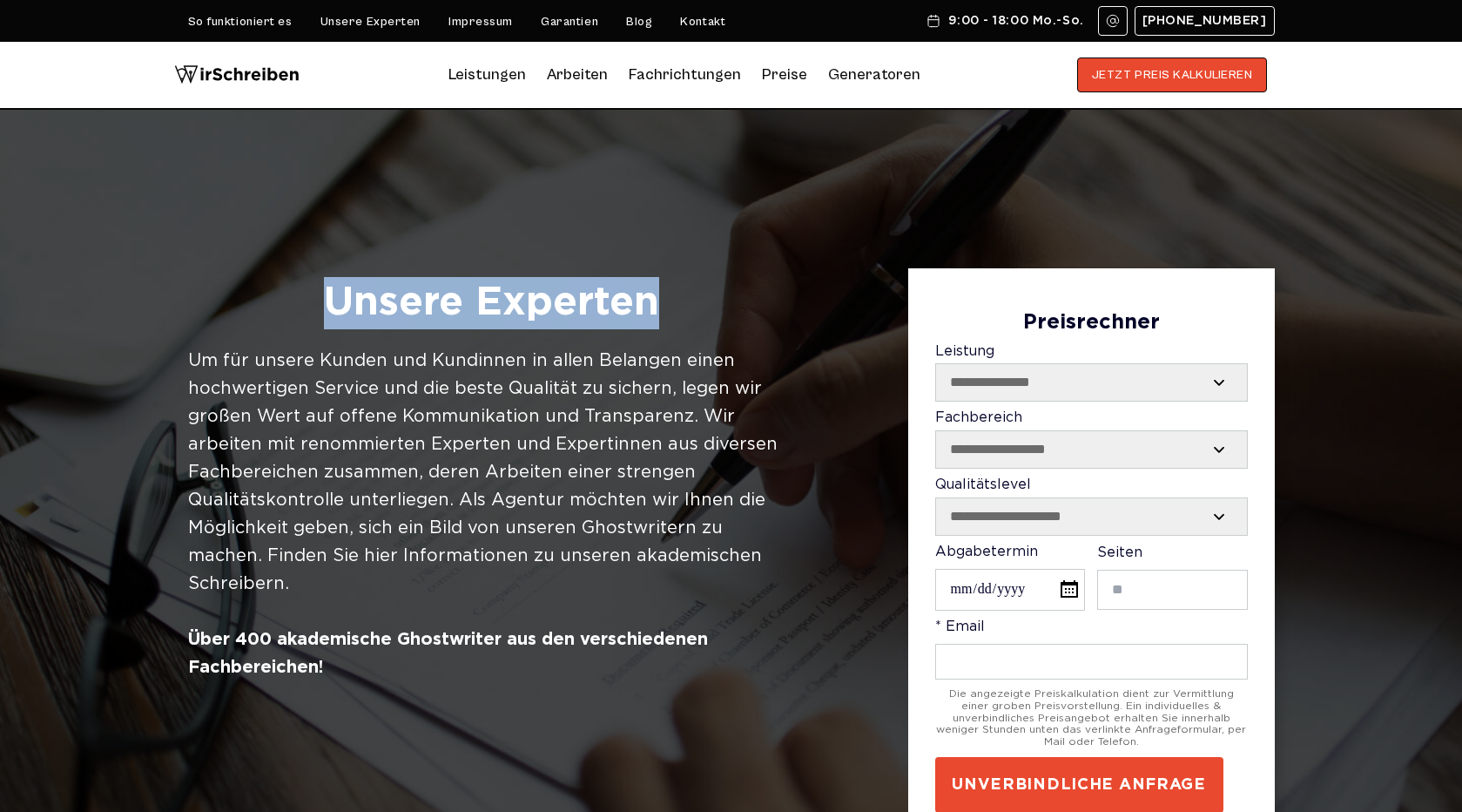
click at [538, 311] on h1 "Unsere Experten" at bounding box center [492, 303] width 607 height 52
copy h1 "Unsere Experten"
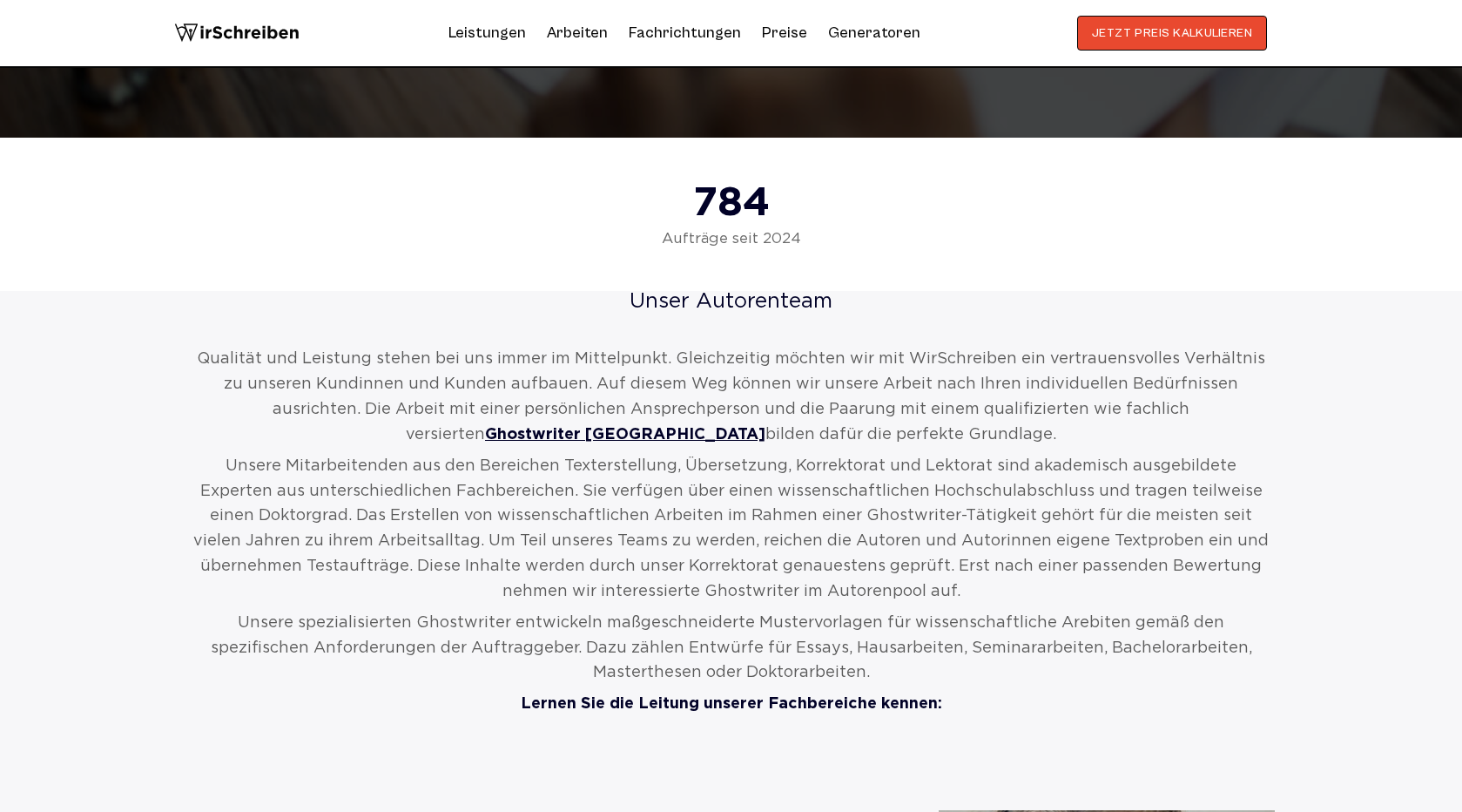
scroll to position [696, 0]
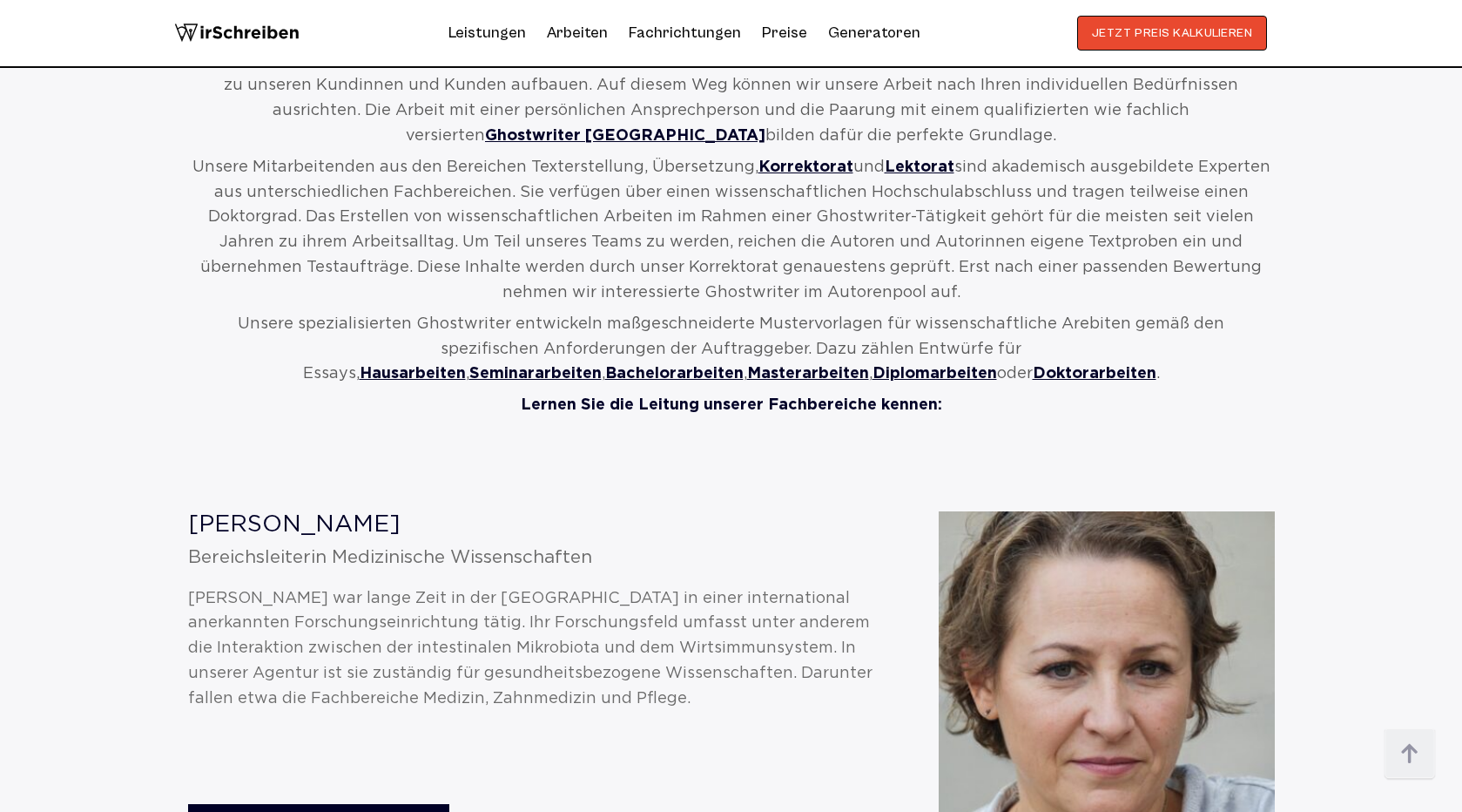
scroll to position [920, 0]
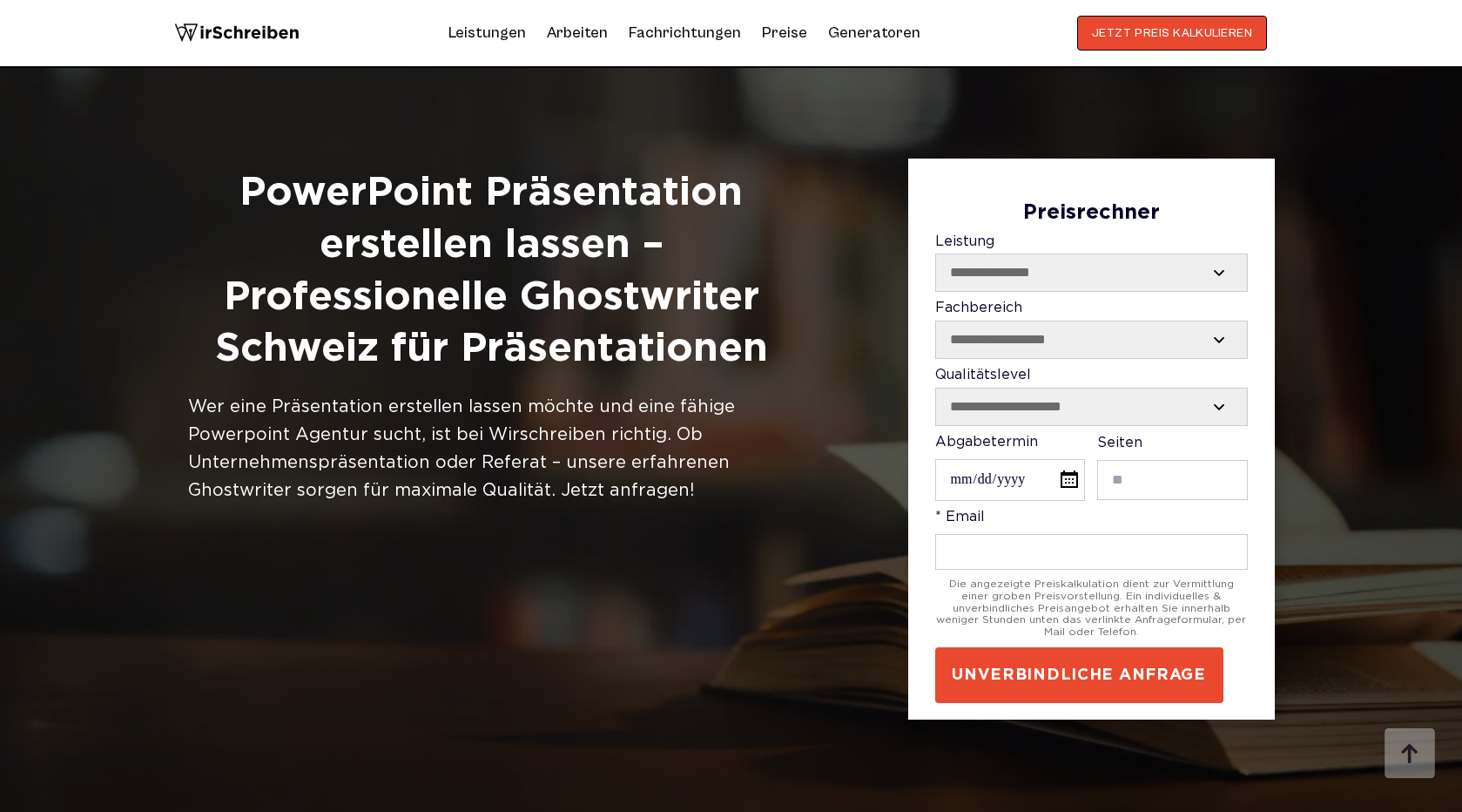
scroll to position [5482, 0]
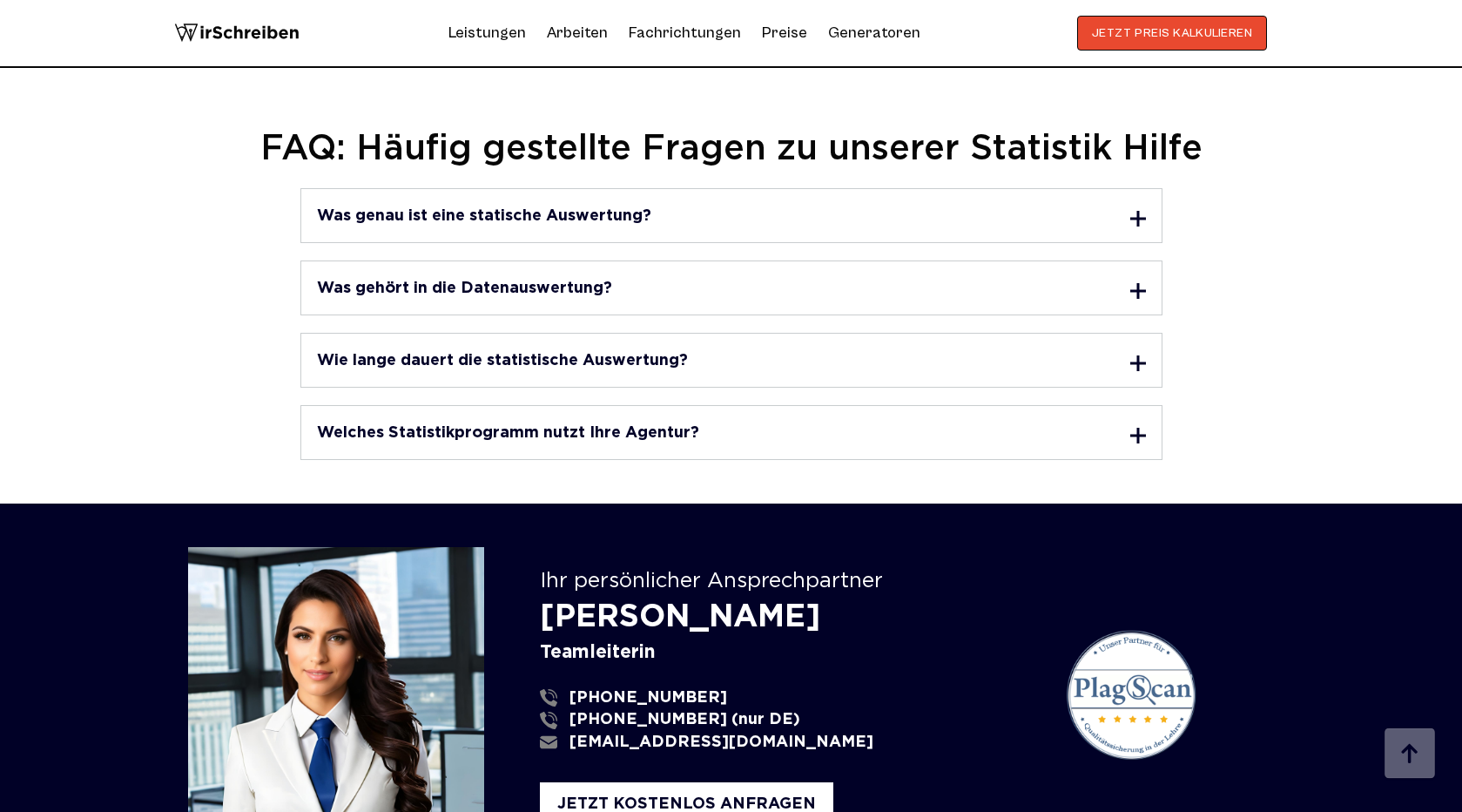
scroll to position [4975, 0]
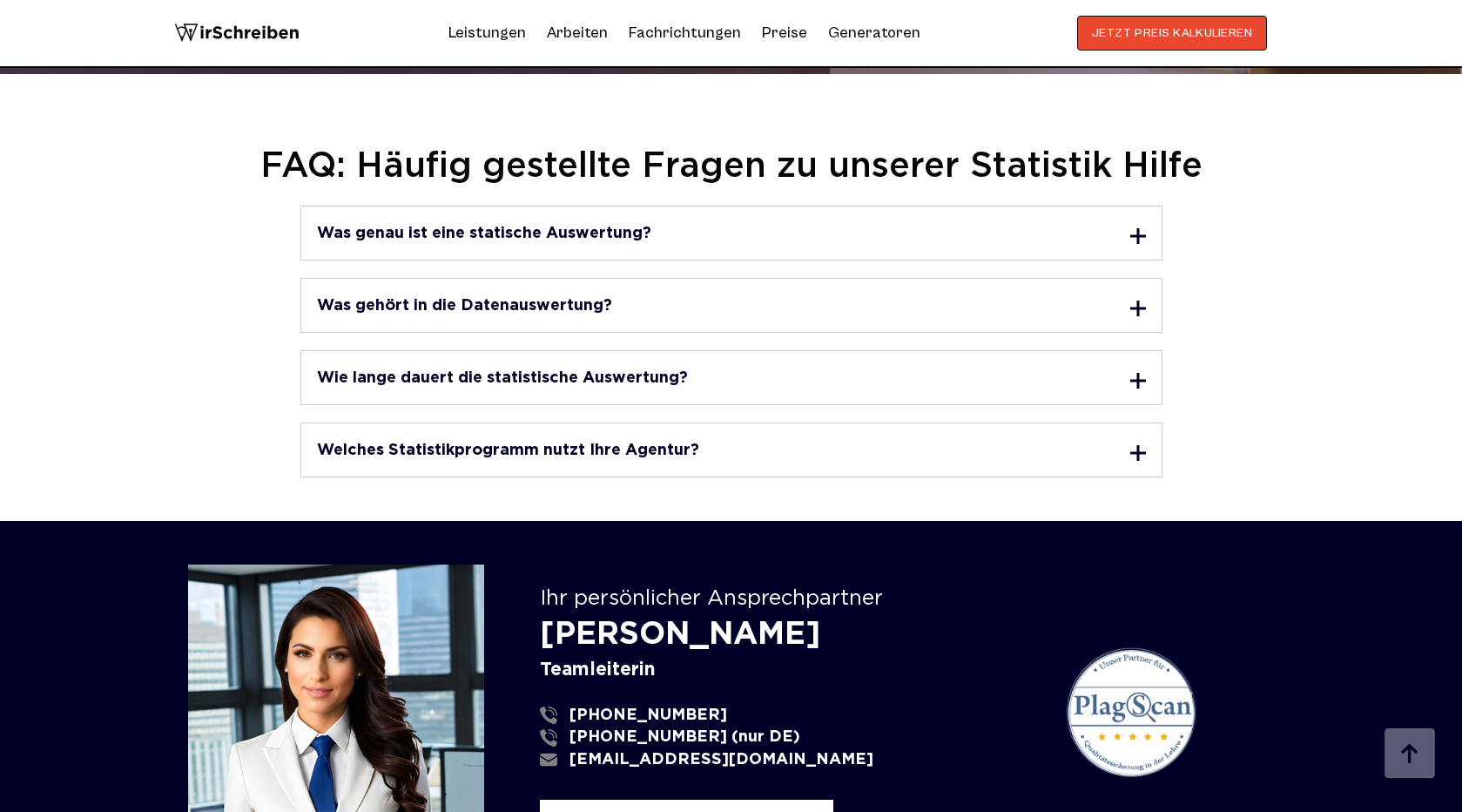
click at [715, 407] on div "Was genau ist eine statische Auswertung? Eine statische Auswertung bezieht sich…" at bounding box center [731, 341] width 1087 height 272
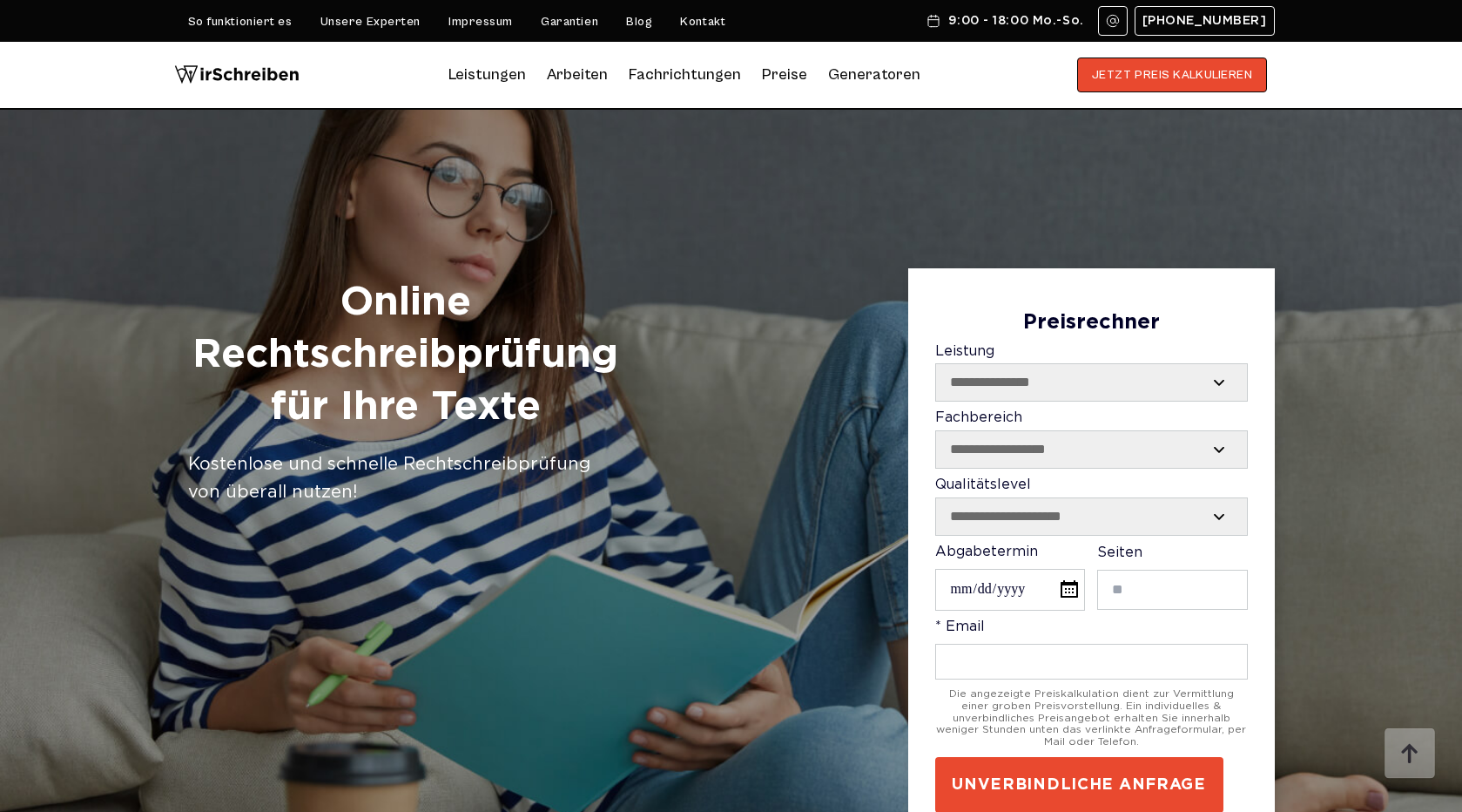
scroll to position [1539, 0]
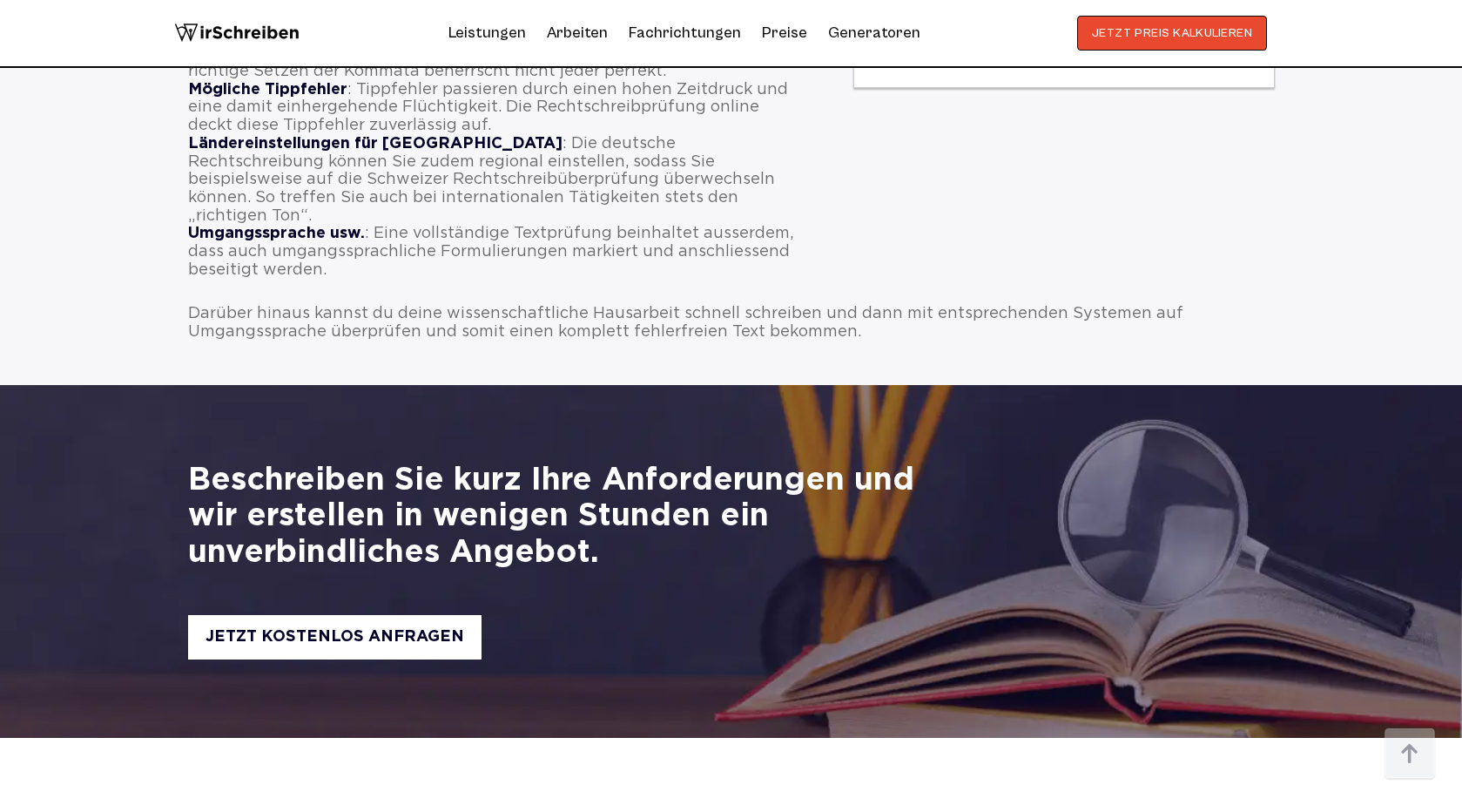
click at [610, 305] on div "Darüber hinaus kannst du deine wissenschaftliche Hausarbeit schnell schreiben u…" at bounding box center [731, 323] width 1087 height 36
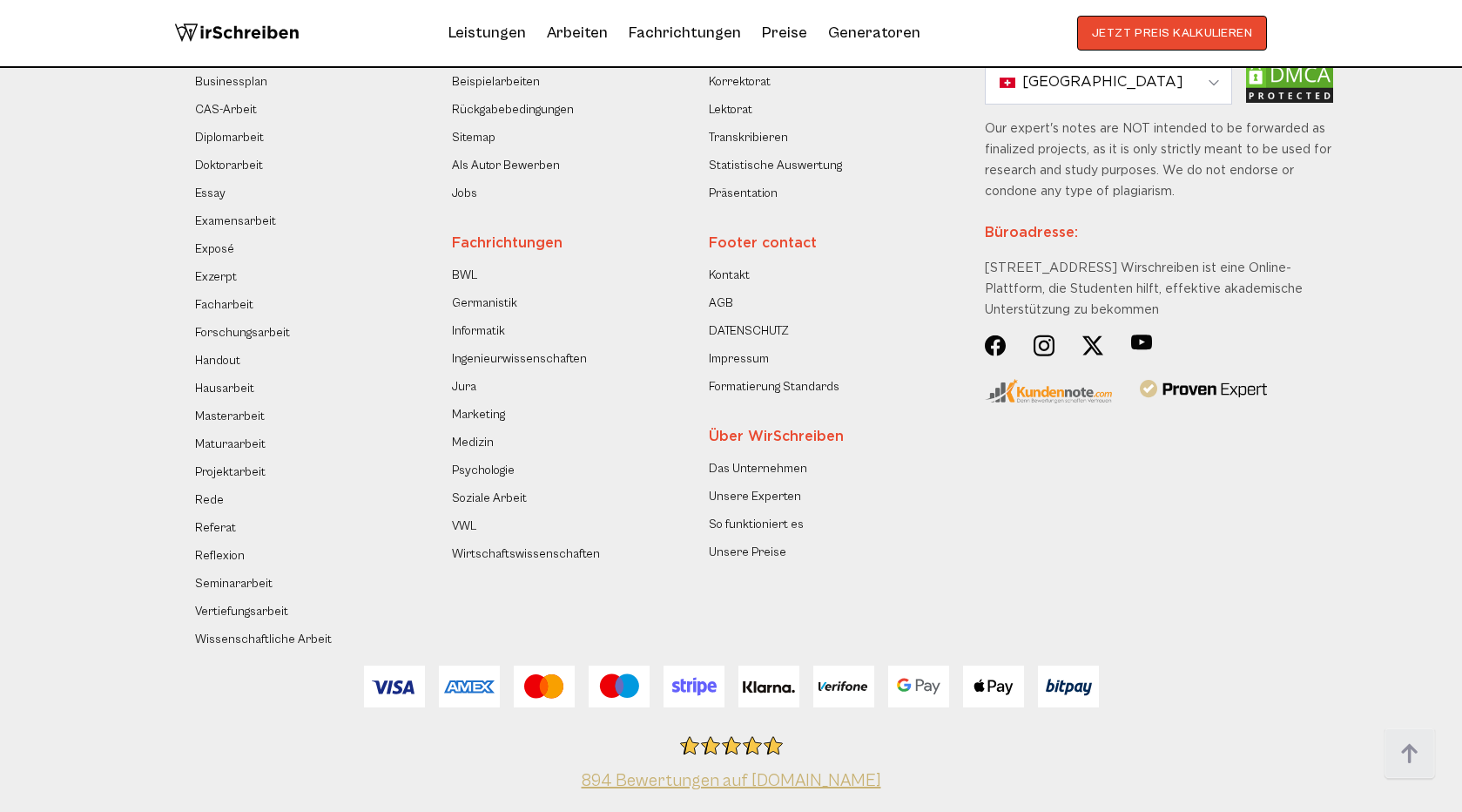
scroll to position [3574, 0]
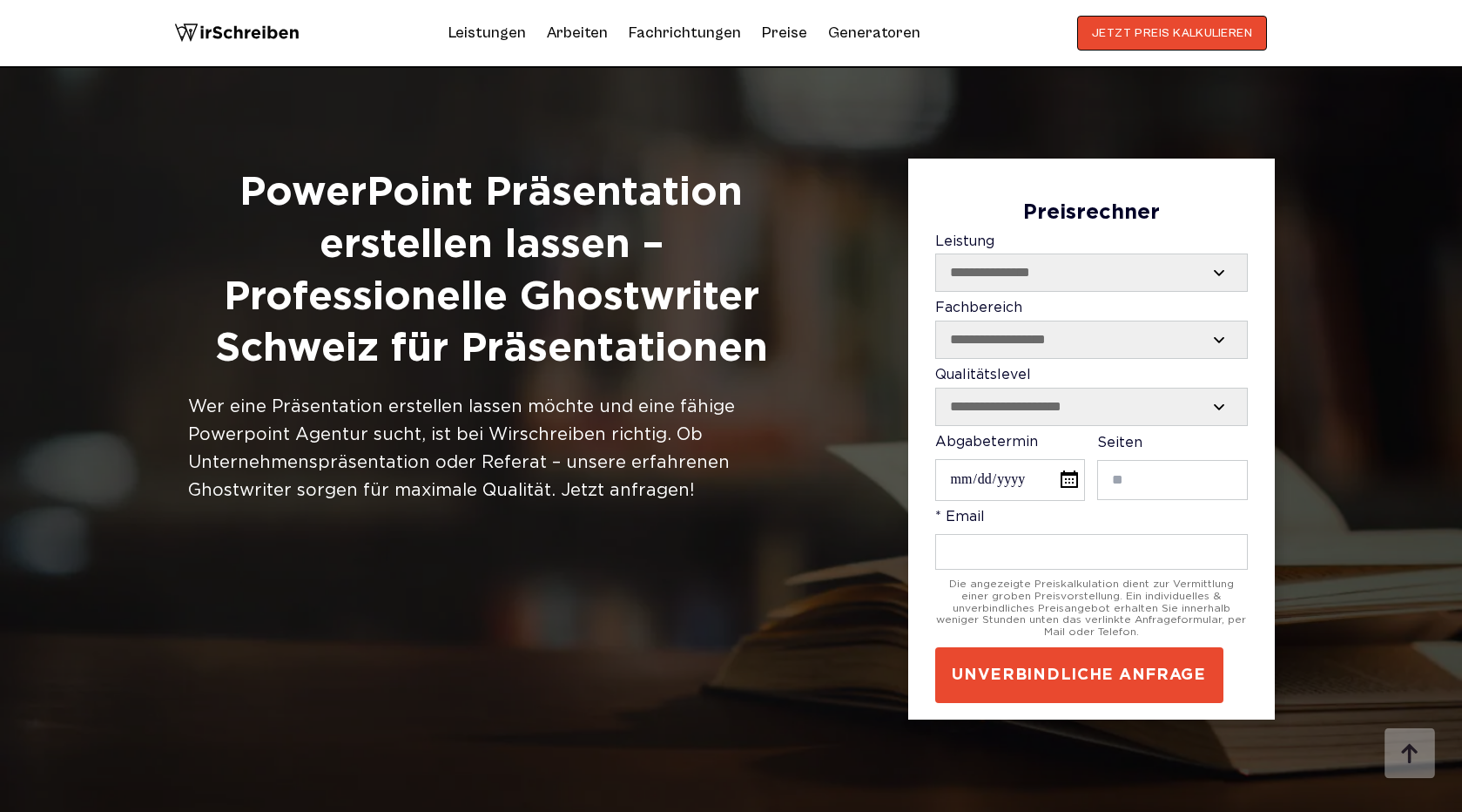
scroll to position [5677, 0]
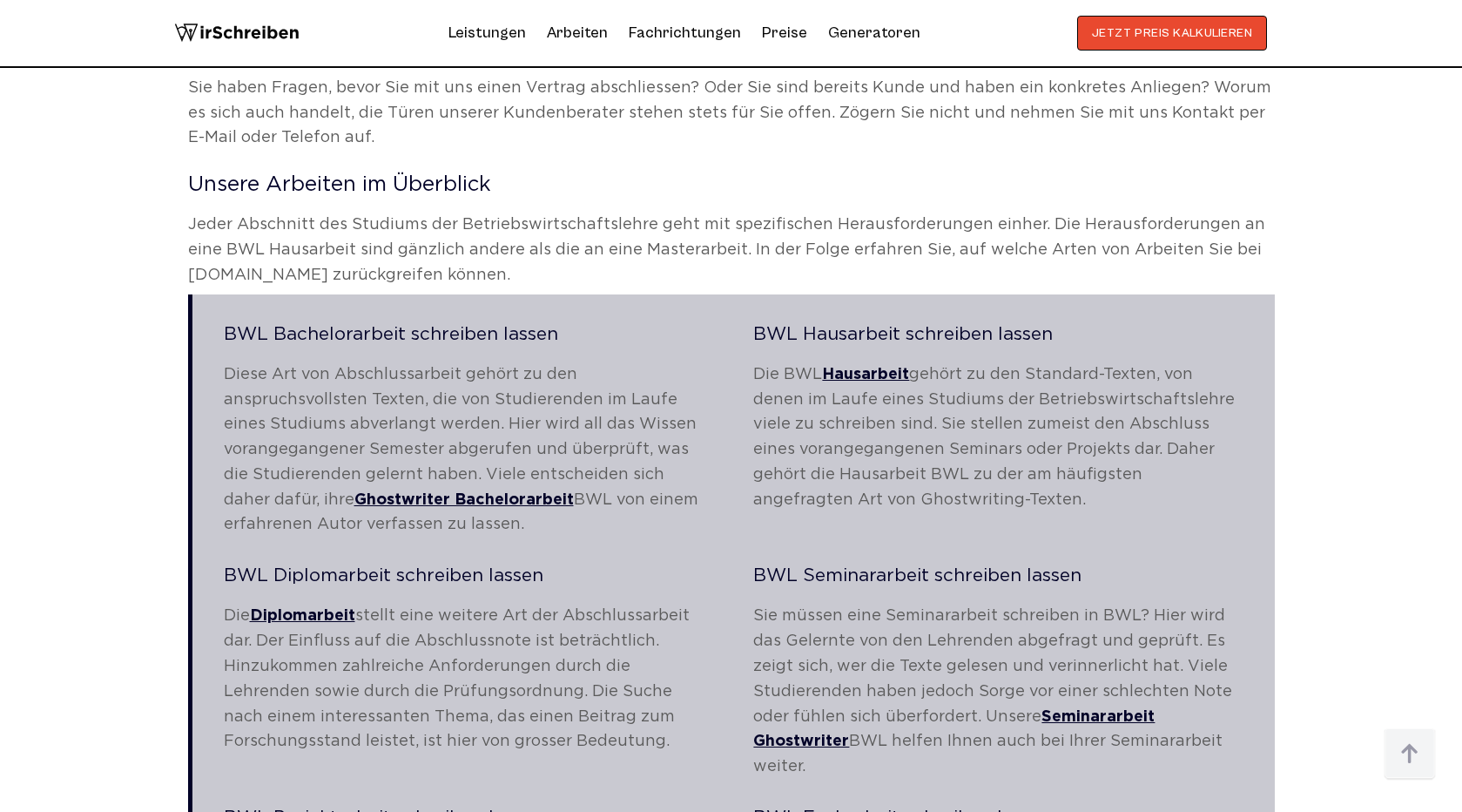
scroll to position [2165, 0]
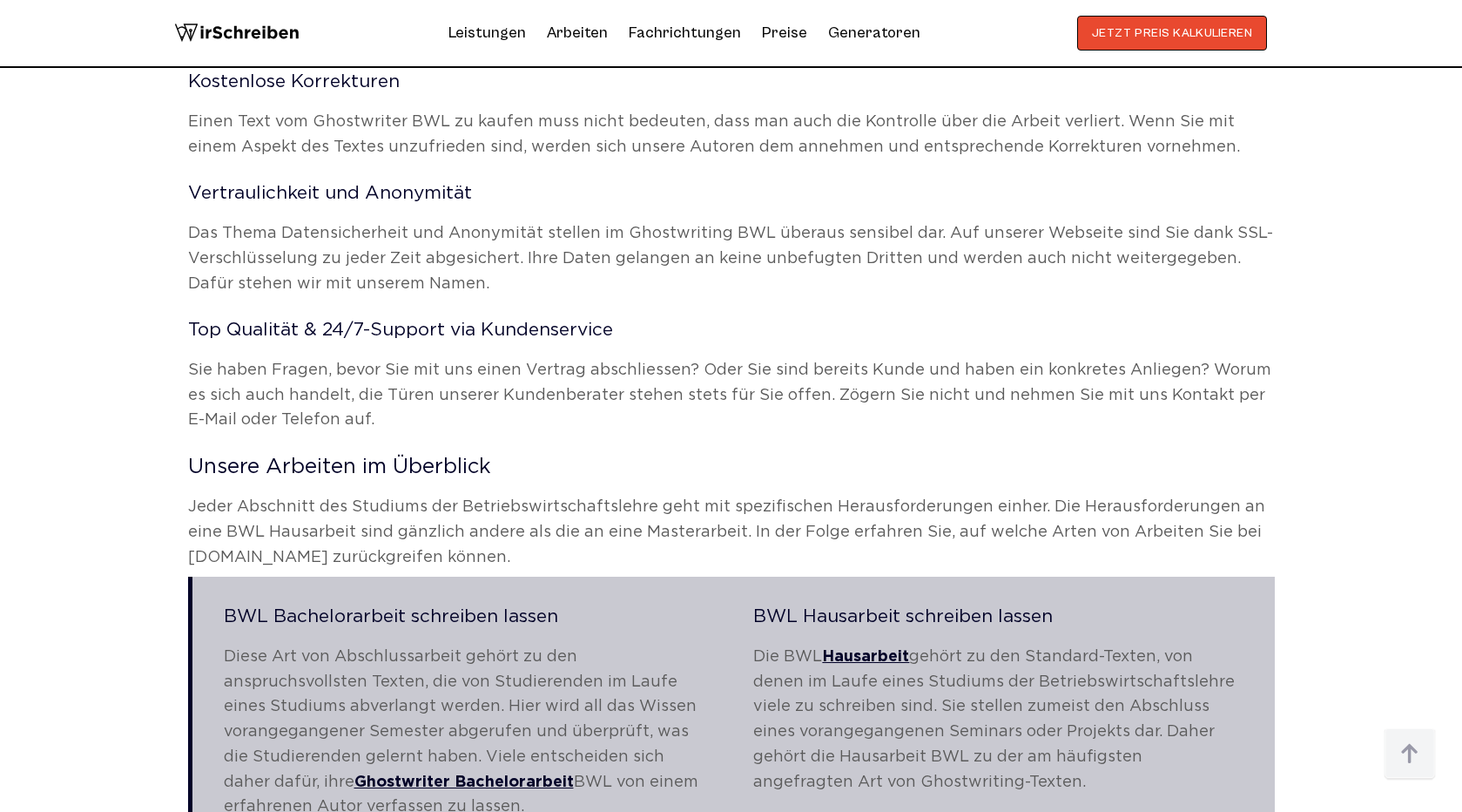
click at [654, 530] on p "Jeder Abschnitt des Studiums der Betriebswirtschaftslehre geht mit spezifischen…" at bounding box center [731, 531] width 1087 height 75
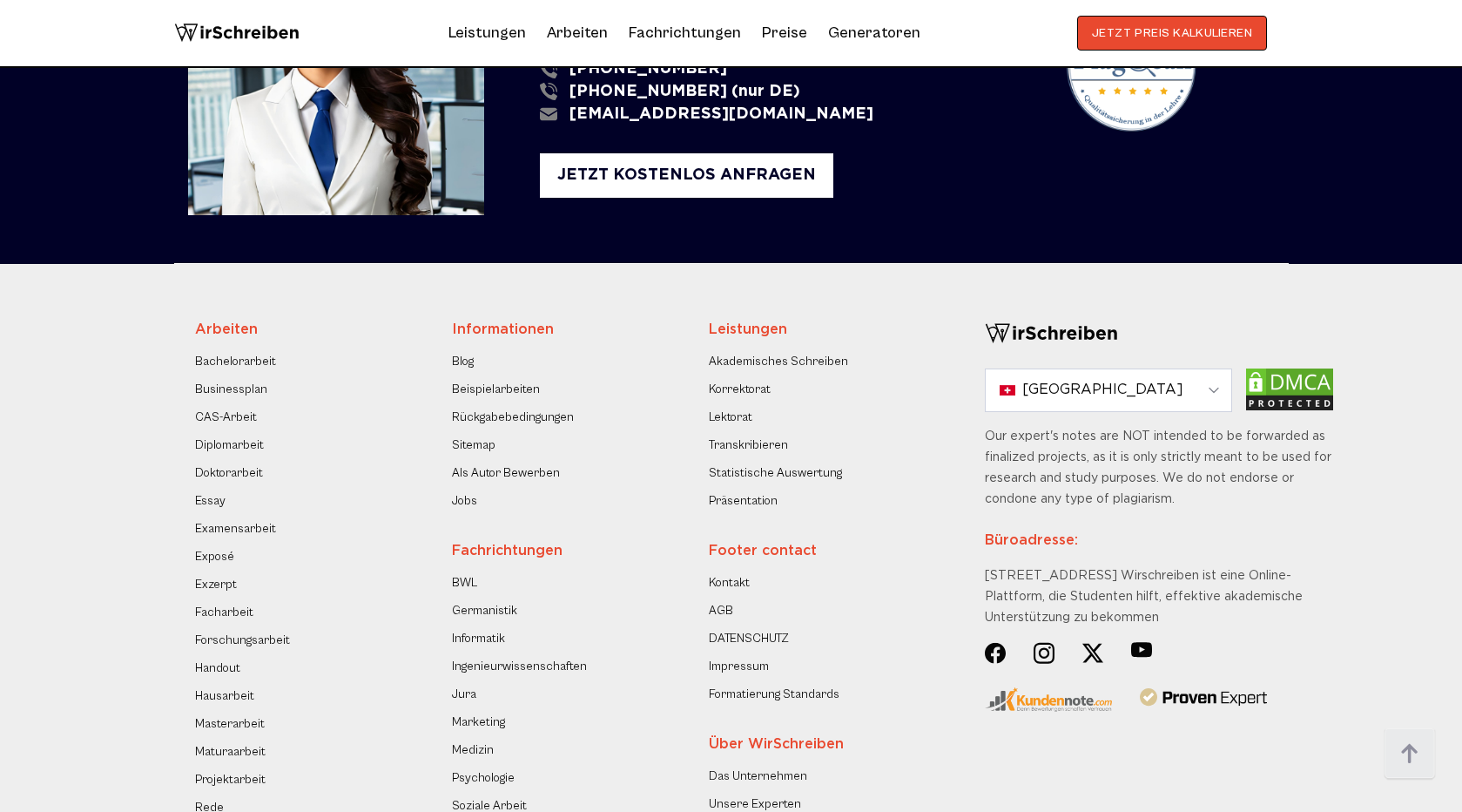
scroll to position [3382, 0]
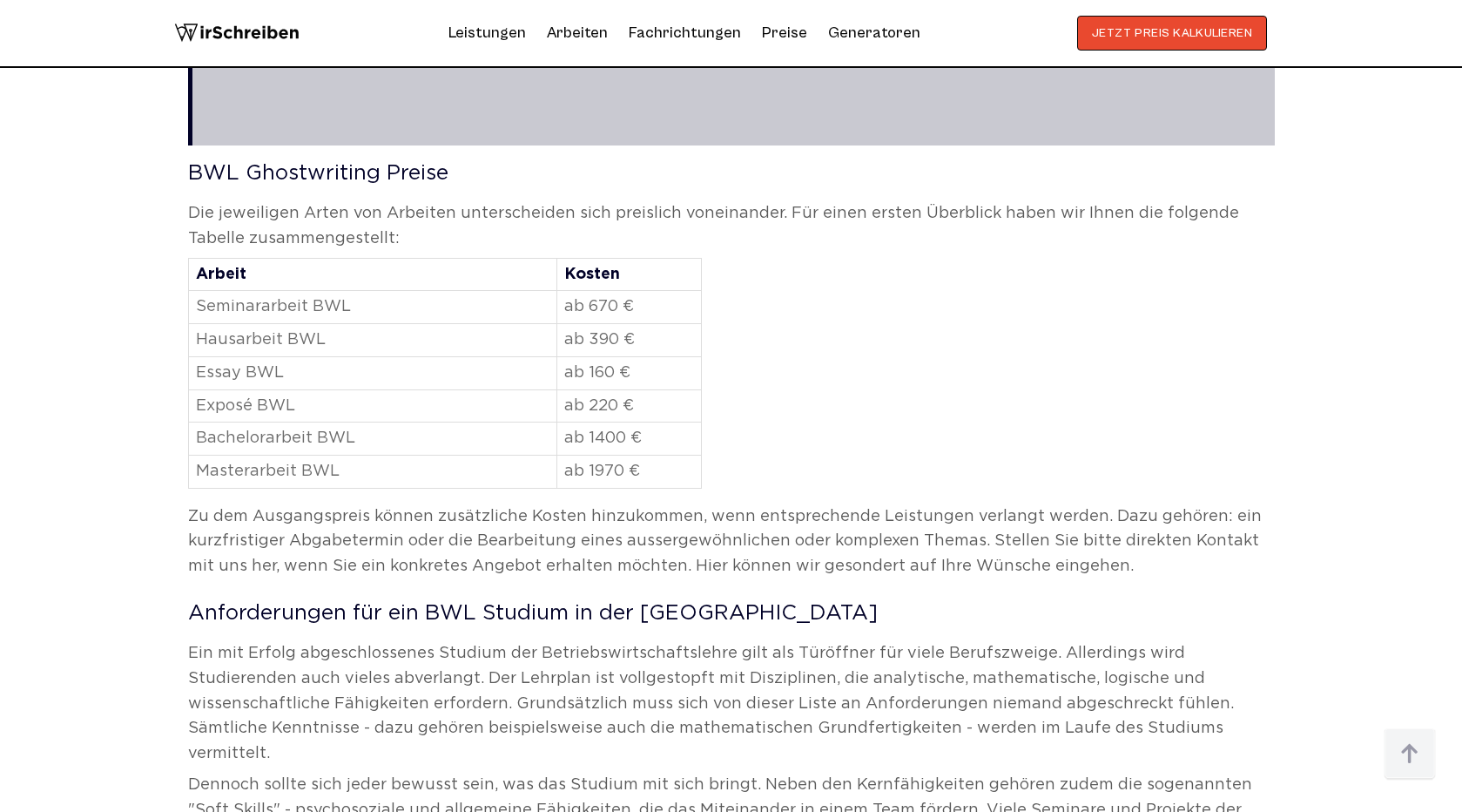
click at [221, 404] on td "Exposé BWL" at bounding box center [372, 405] width 368 height 33
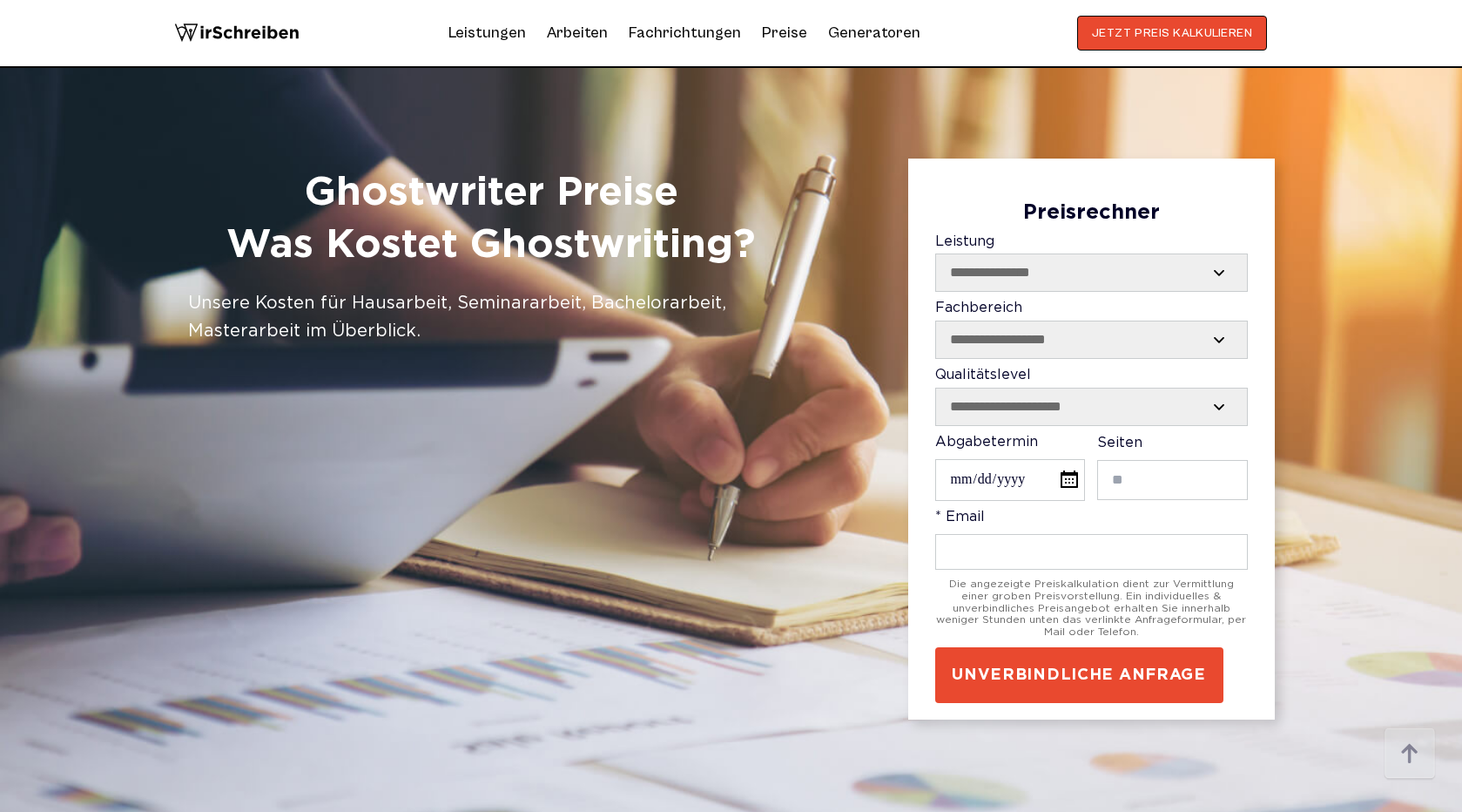
scroll to position [6454, 0]
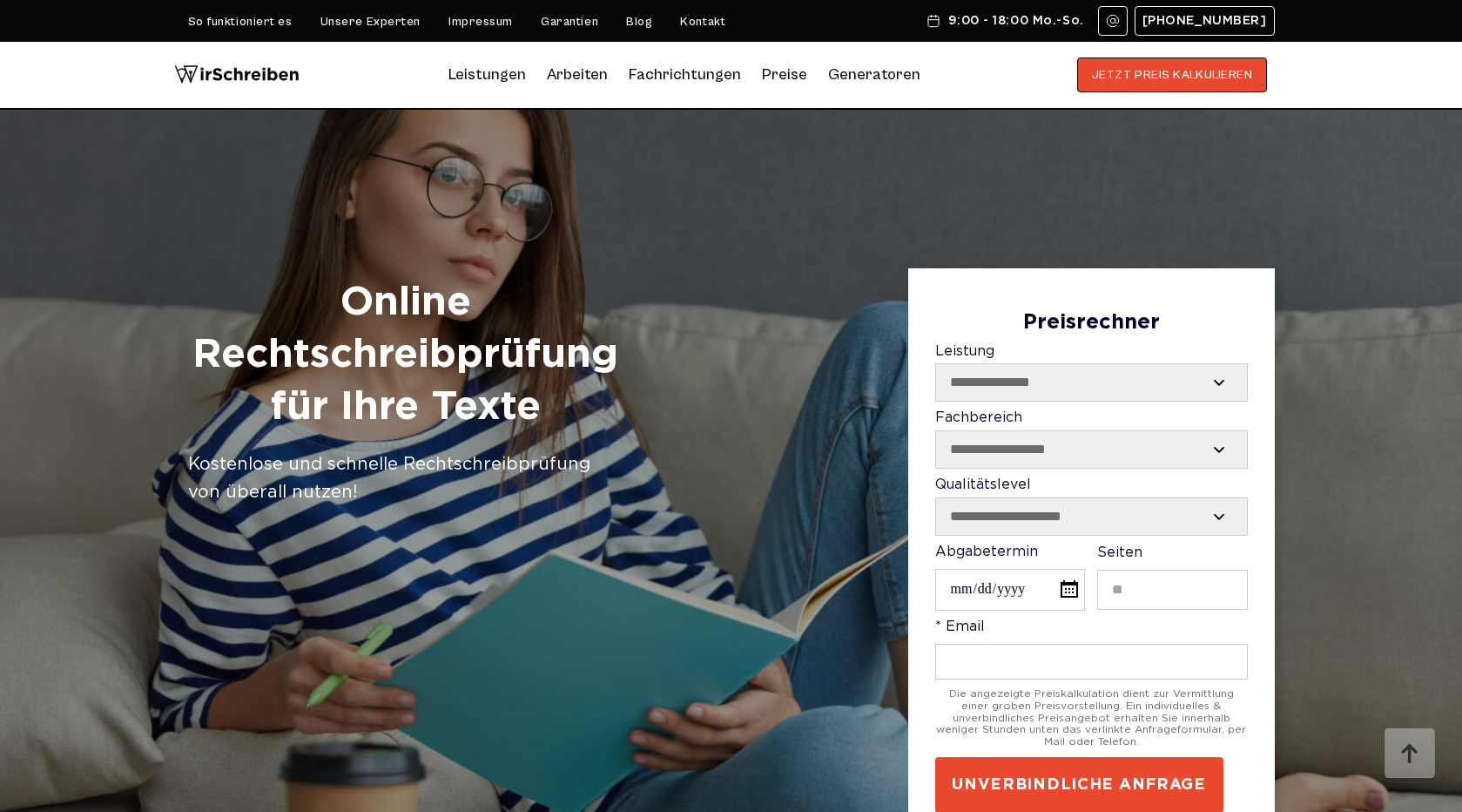
scroll to position [4513, 0]
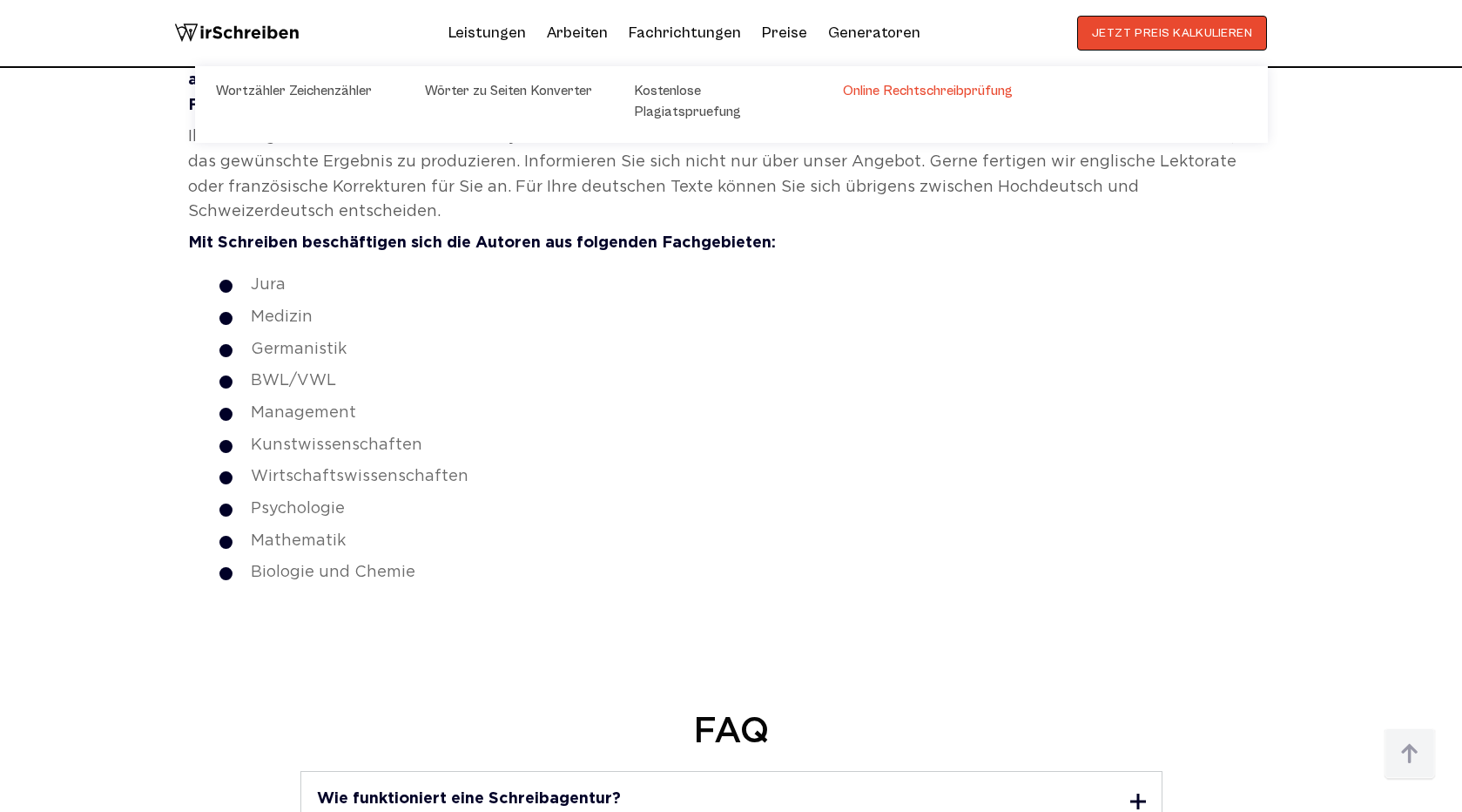
scroll to position [2585, 0]
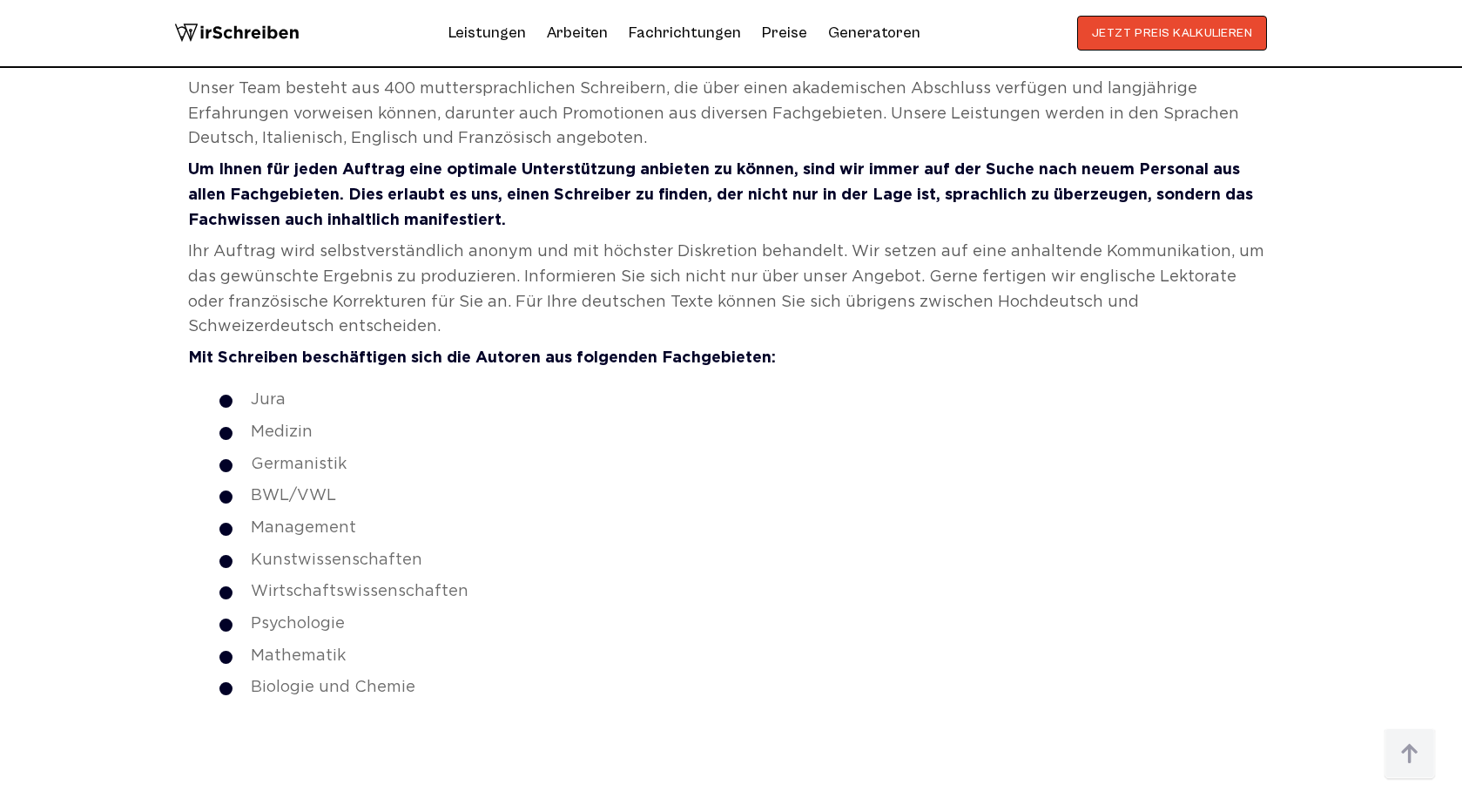
click at [453, 163] on strong "Um Ihnen für jeden Auftrag eine optimale Unterstützung anbieten zu können, sind…" at bounding box center [720, 195] width 1065 height 65
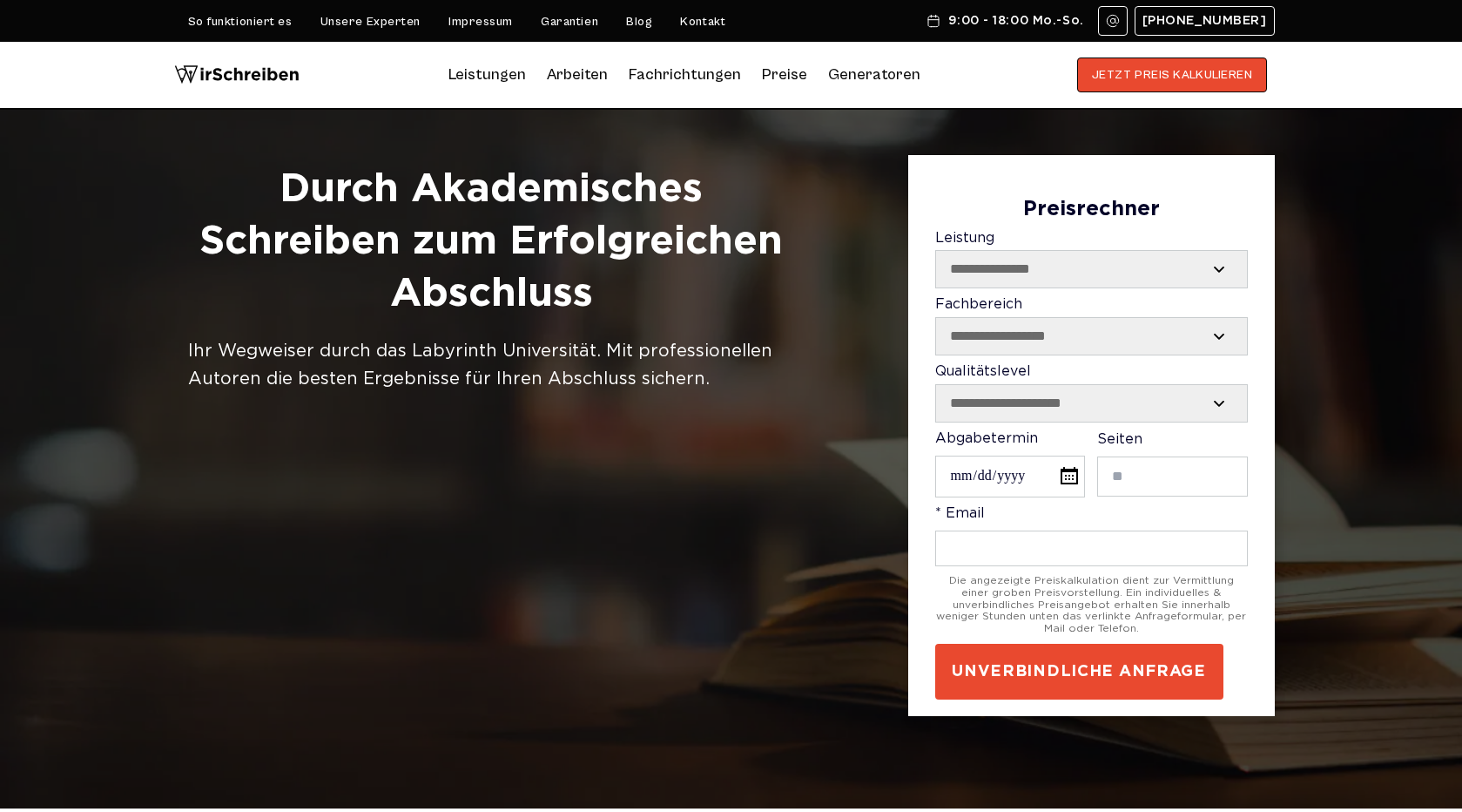
scroll to position [0, 0]
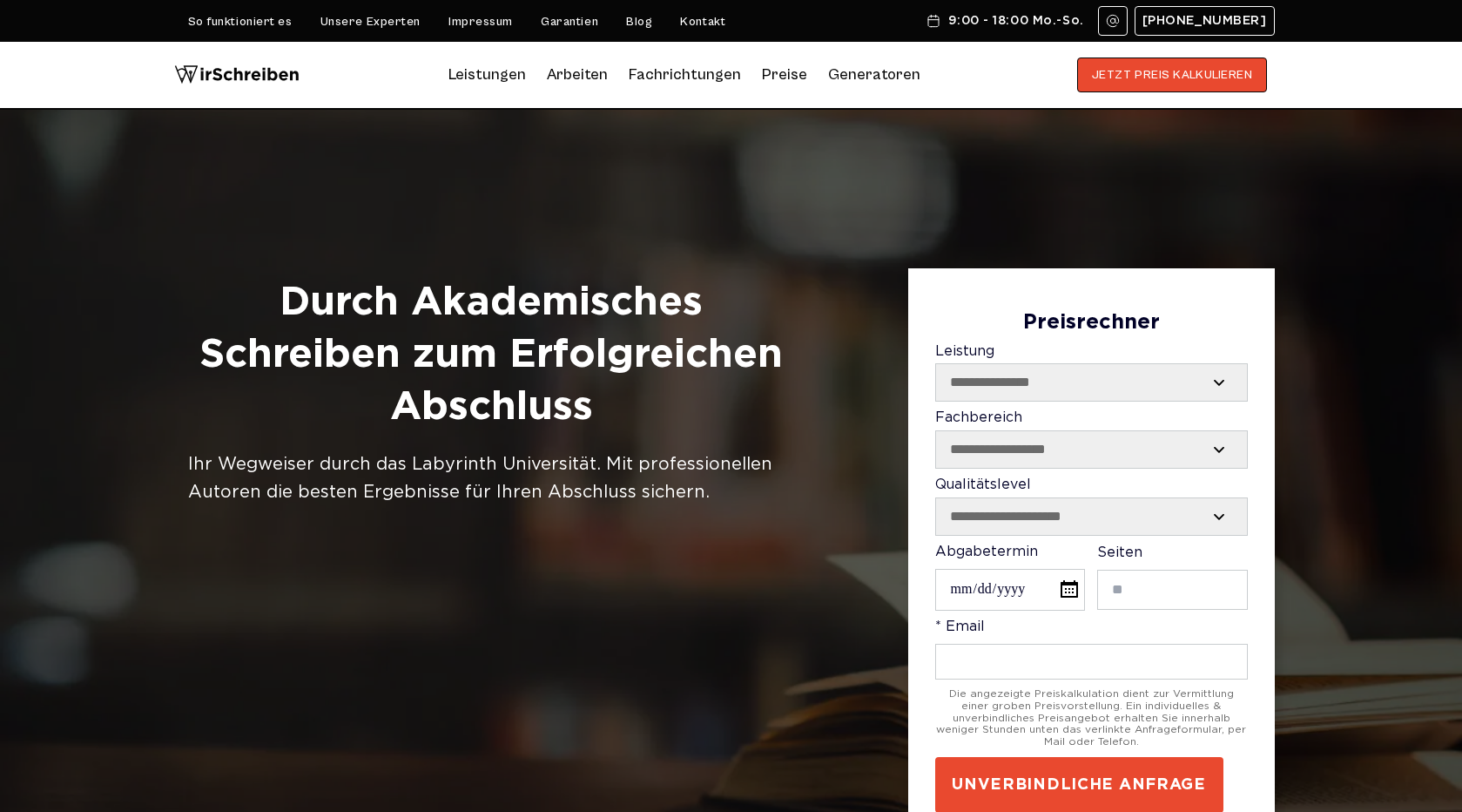
click at [512, 294] on h1 "Durch Akademisches Schreiben zum Erfolgreichen Abschluss" at bounding box center [492, 355] width 607 height 156
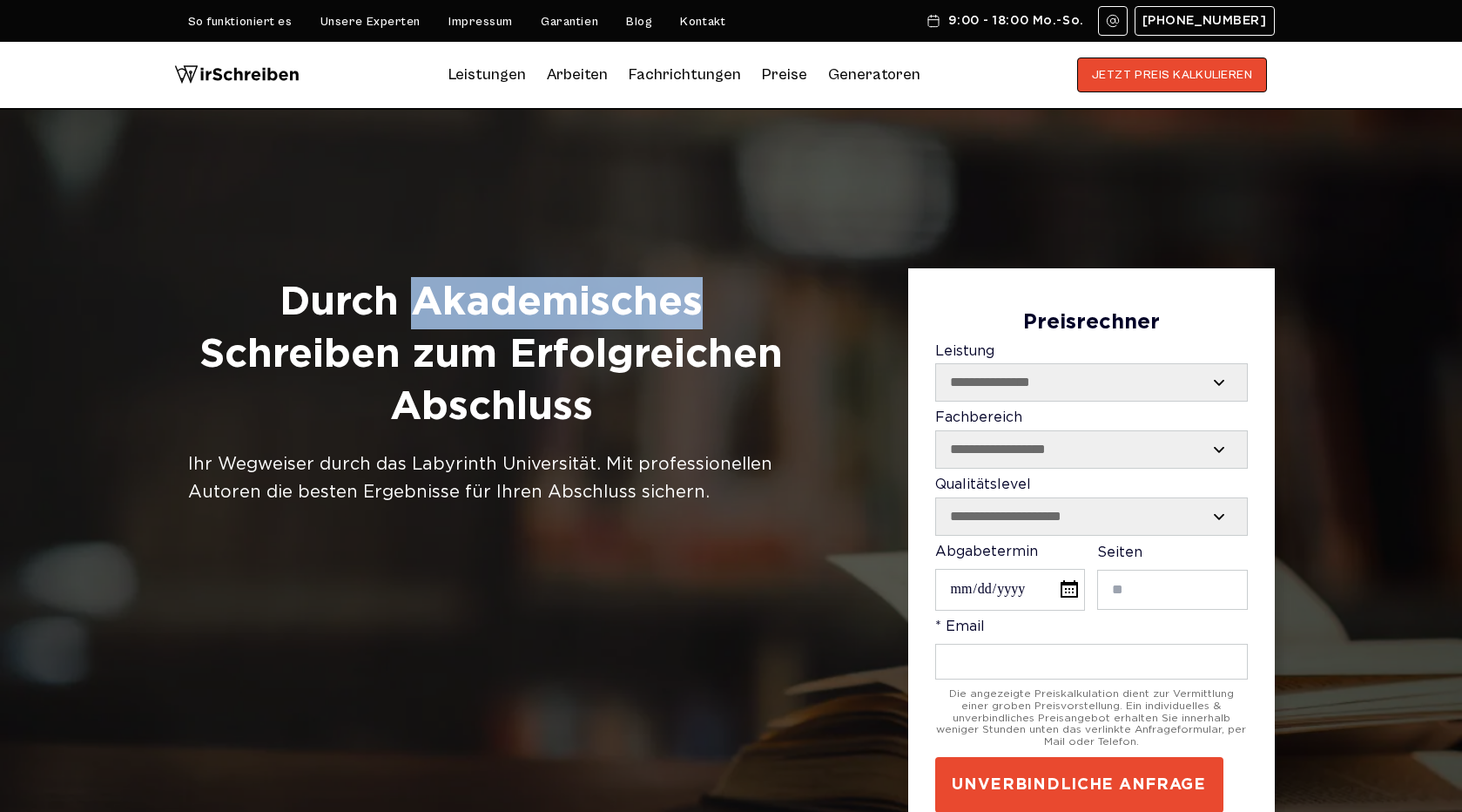
click at [512, 294] on h1 "Durch Akademisches Schreiben zum Erfolgreichen Abschluss" at bounding box center [492, 355] width 607 height 156
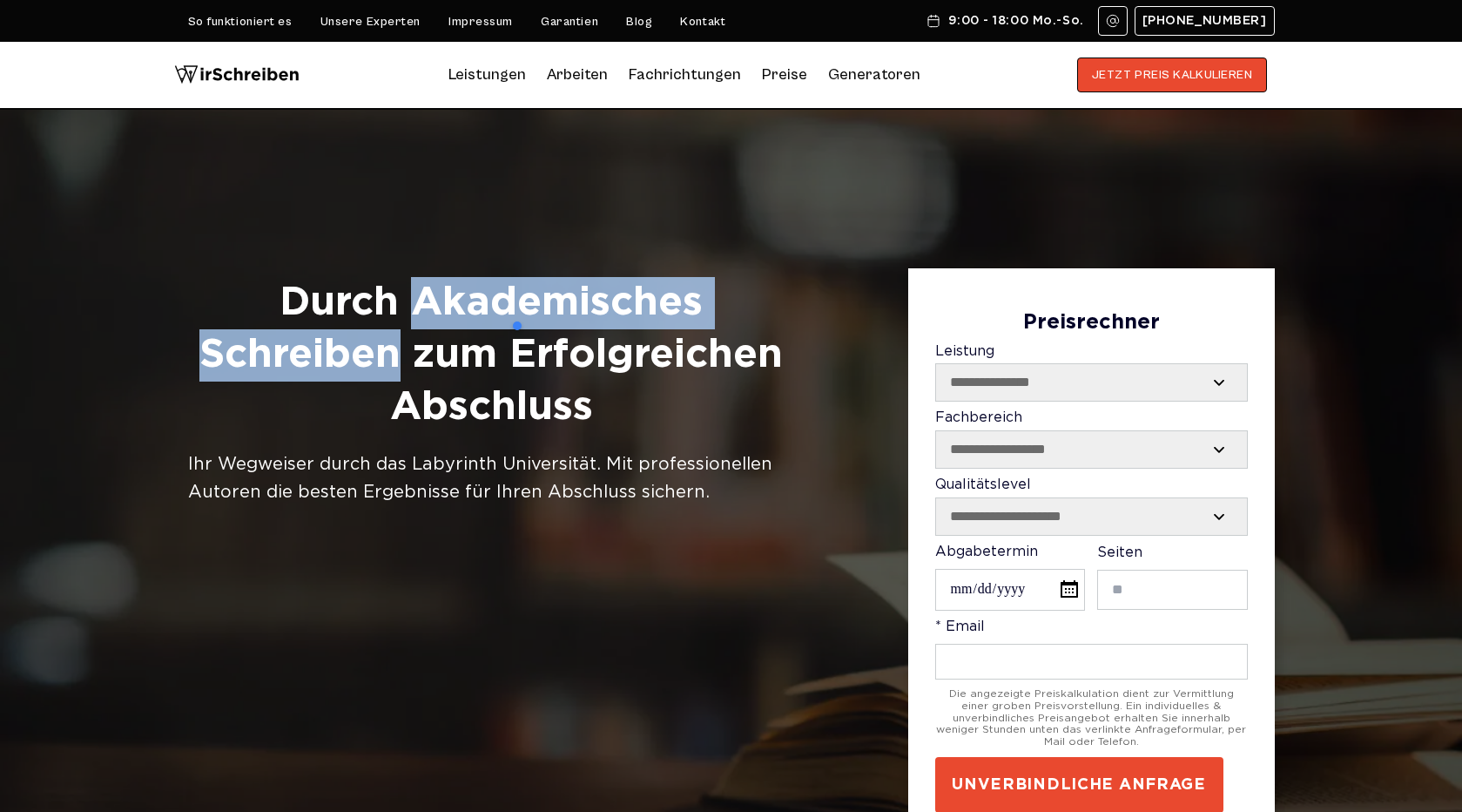
click at [326, 357] on h1 "Durch Akademisches Schreiben zum Erfolgreichen Abschluss" at bounding box center [492, 355] width 607 height 156
copy h1 "Akademisches Schreiben"
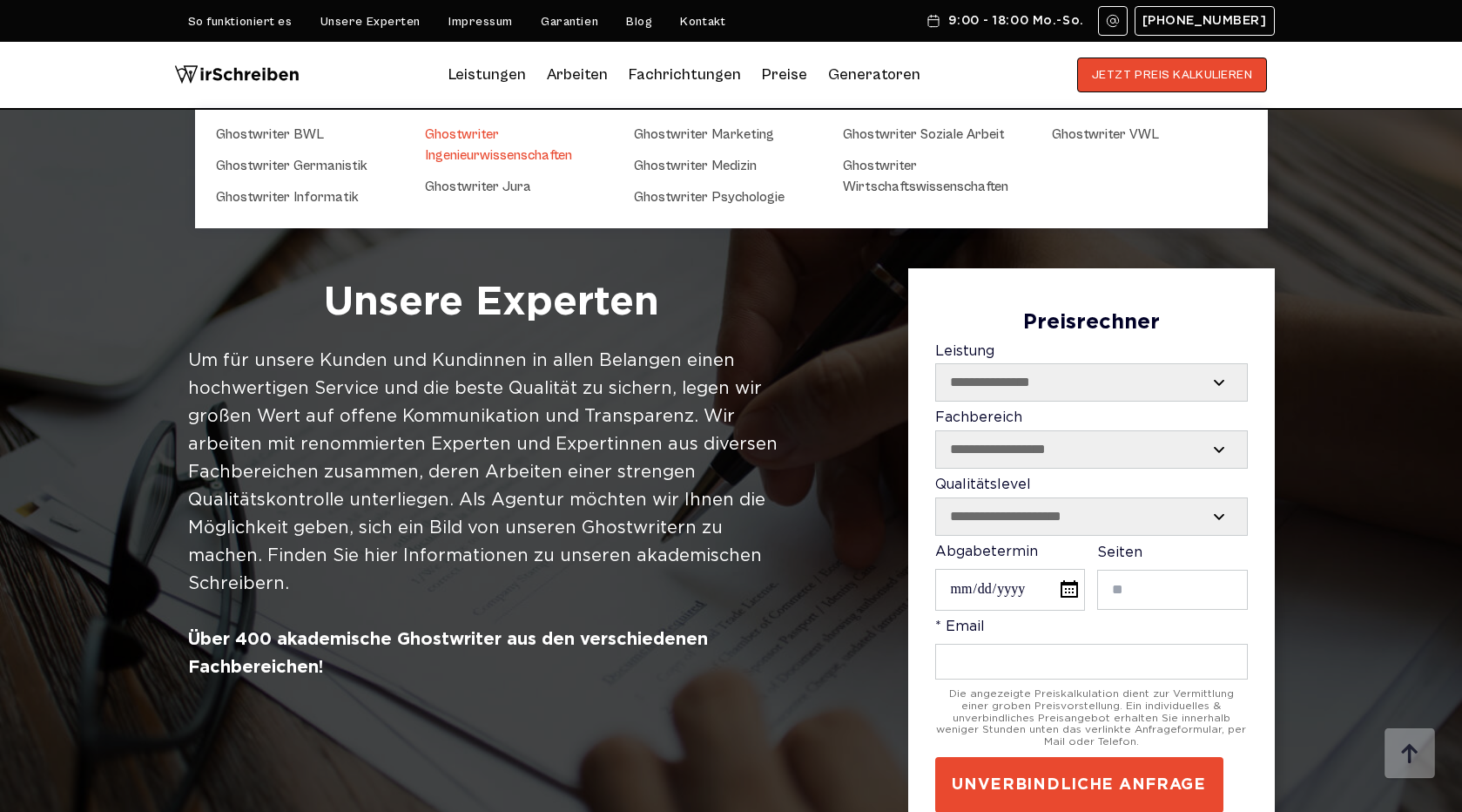
click at [478, 152] on link "Ghostwriter Ingenieurwissenschaften" at bounding box center [511, 144] width 174 height 41
click at [670, 135] on link "Ghostwriter Marketing" at bounding box center [720, 133] width 174 height 21
click at [876, 129] on link "Ghostwriter Soziale Arbeit" at bounding box center [929, 133] width 174 height 21
click at [876, 158] on link "Ghostwriter Wirtschaftswissenschaften" at bounding box center [929, 176] width 174 height 41
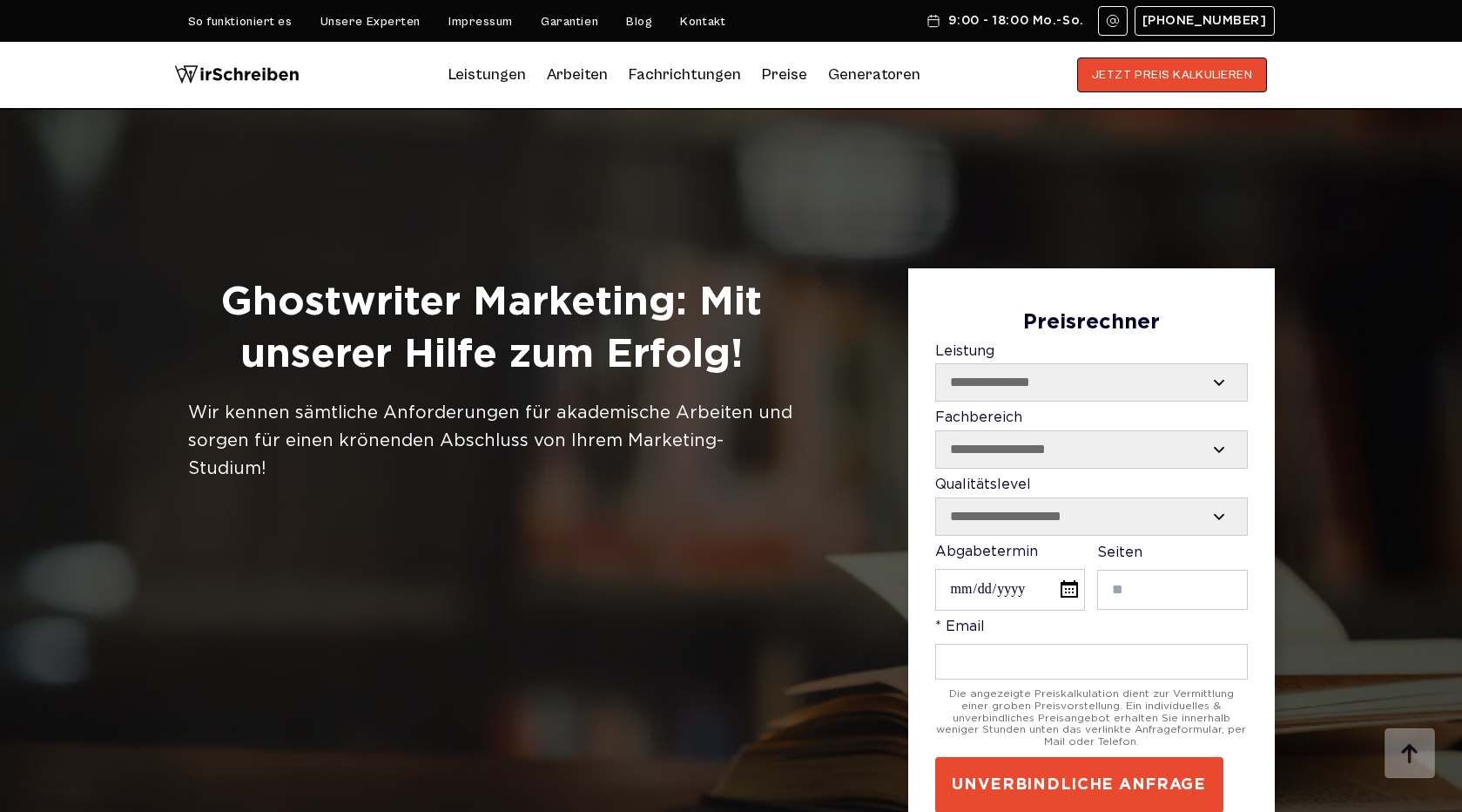
click at [537, 317] on h1 "Ghostwriter Marketing: Mit unserer Hilfe zum Erfolg!" at bounding box center [492, 329] width 607 height 104
copy h1 "Marketing"
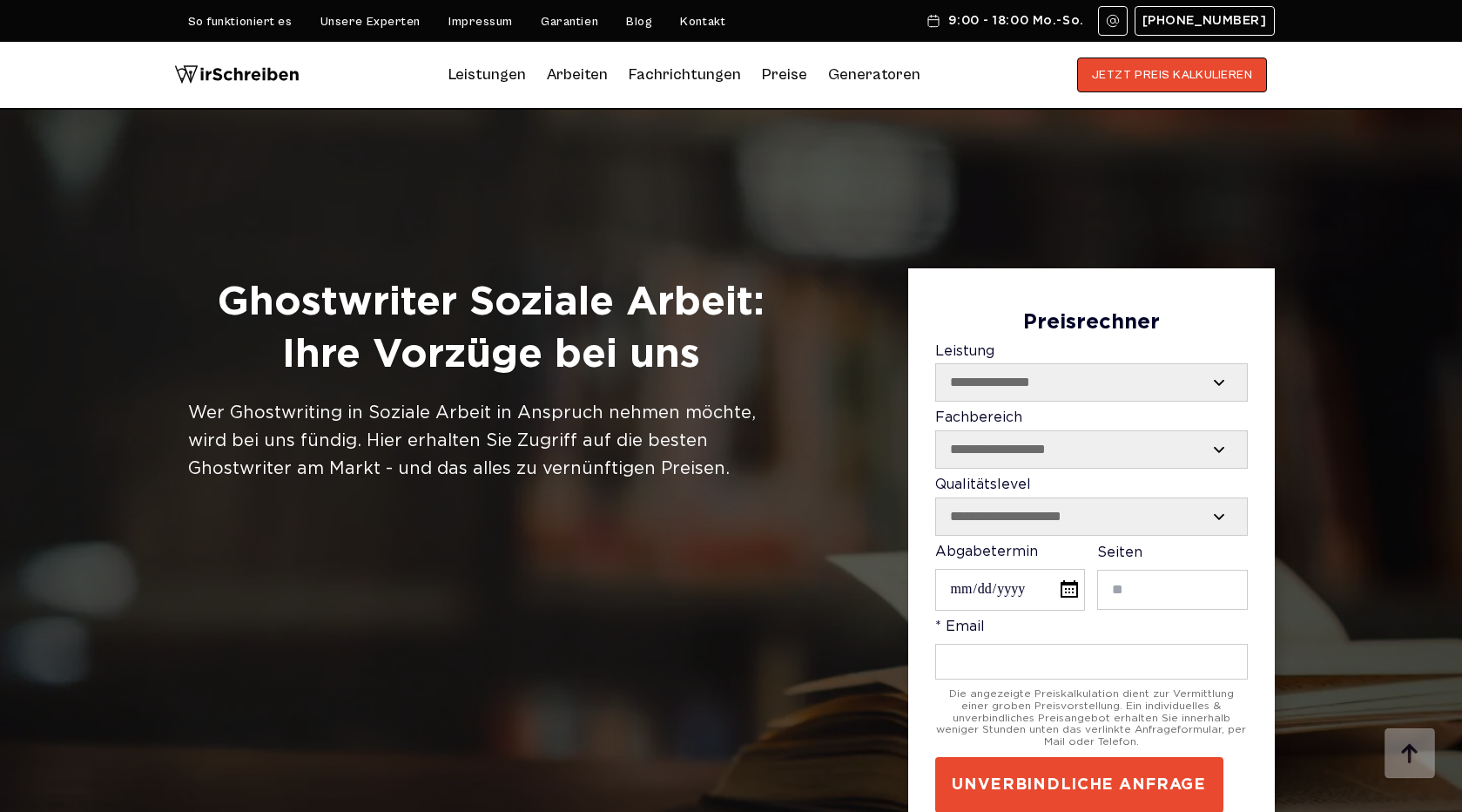
click at [523, 299] on h1 "Ghostwriter Soziale Arbeit: Ihre Vorzüge bei uns" at bounding box center [492, 329] width 607 height 104
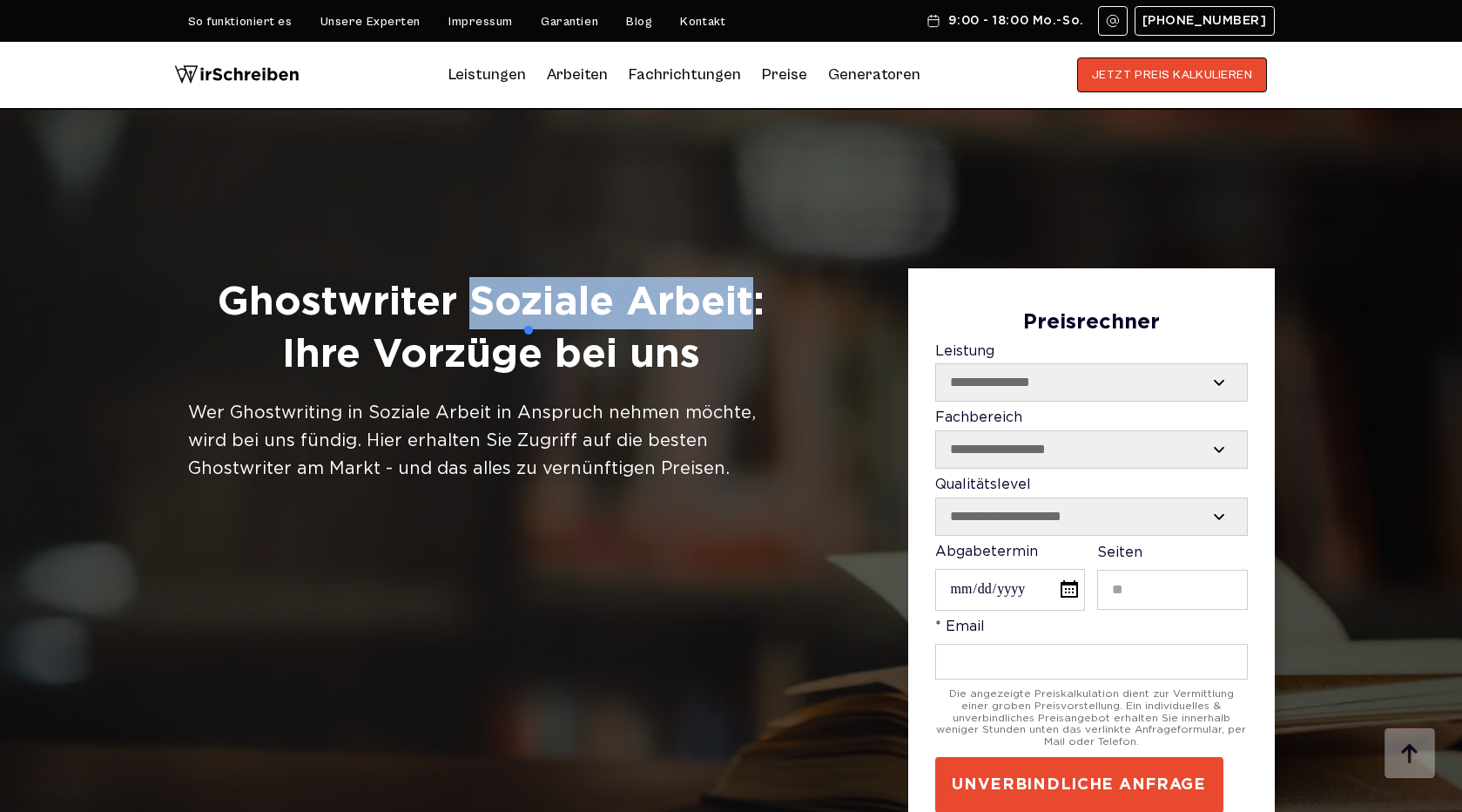
click at [675, 300] on h1 "Ghostwriter Soziale Arbeit: Ihre Vorzüge bei uns" at bounding box center [492, 329] width 607 height 104
copy h1 "Soziale Arbeit"
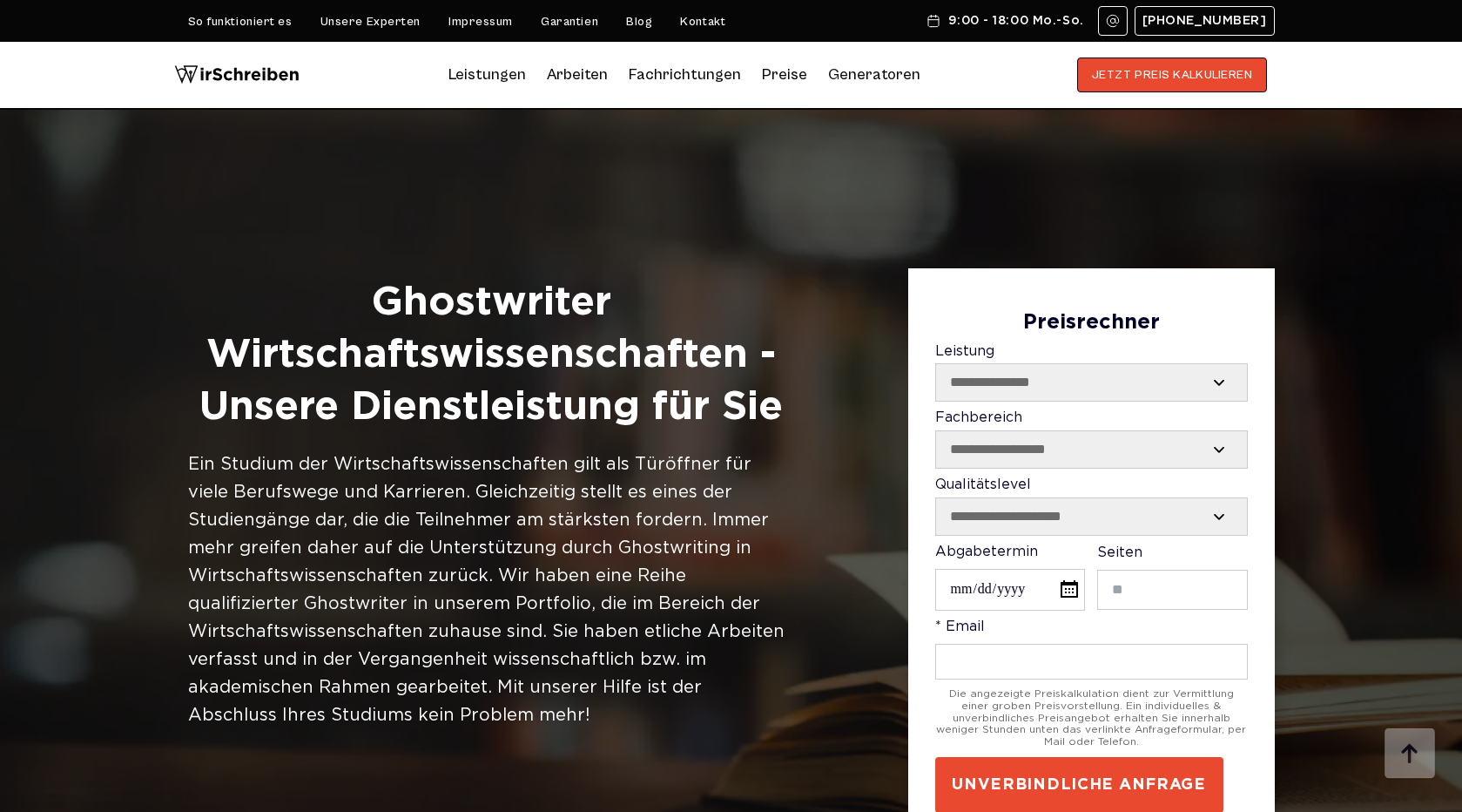
click at [494, 383] on h1 "Ghostwriter Wirtschaftswissenschaften - Unsere Dienstleistung für Sie" at bounding box center [492, 355] width 607 height 156
click at [496, 359] on h1 "Ghostwriter Wirtschaftswissenschaften - Unsere Dienstleistung für Sie" at bounding box center [492, 355] width 607 height 156
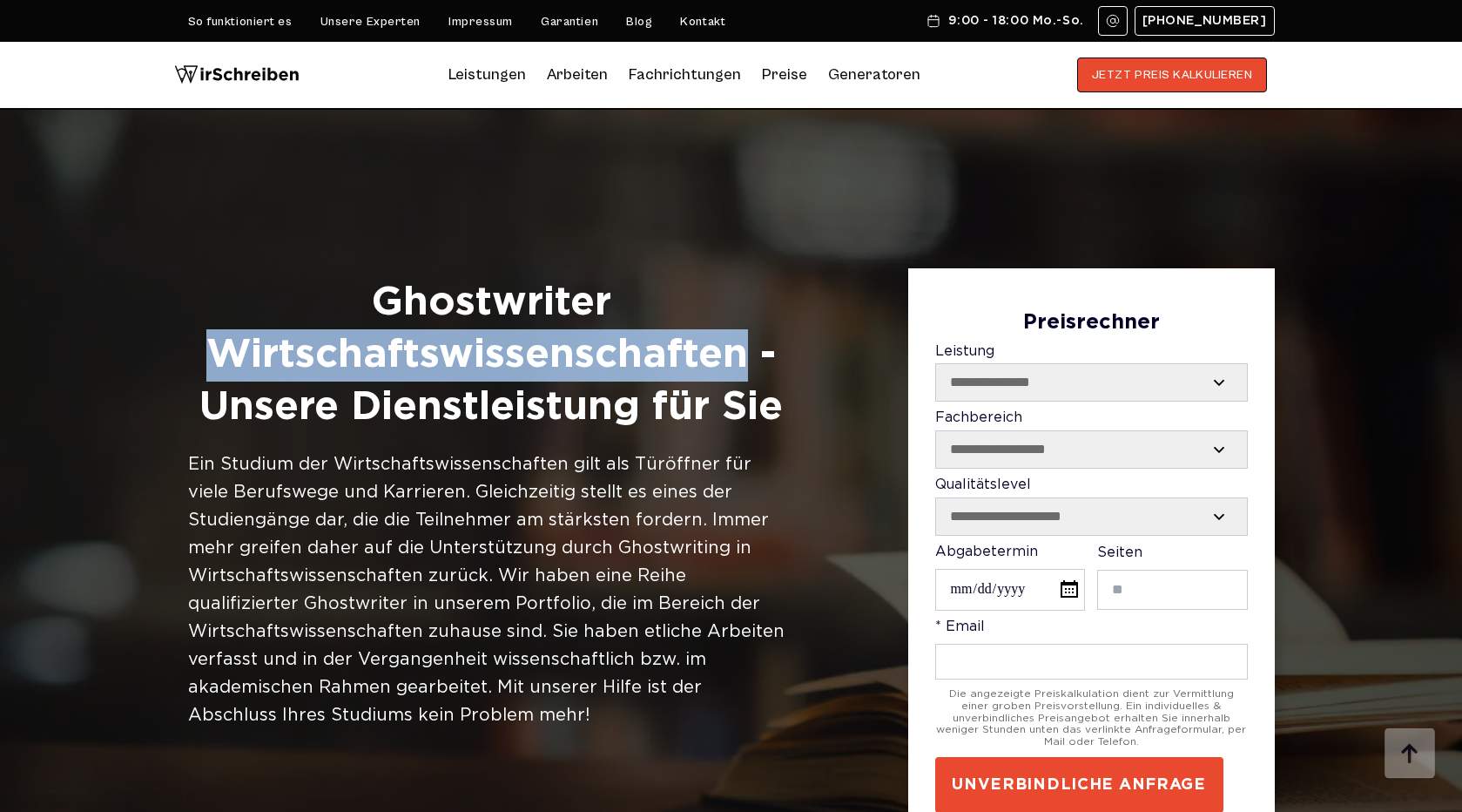
click at [496, 359] on h1 "Ghostwriter Wirtschaftswissenschaften - Unsere Dienstleistung für Sie" at bounding box center [492, 355] width 607 height 156
copy h1 "Wirtschaftswissenschaften"
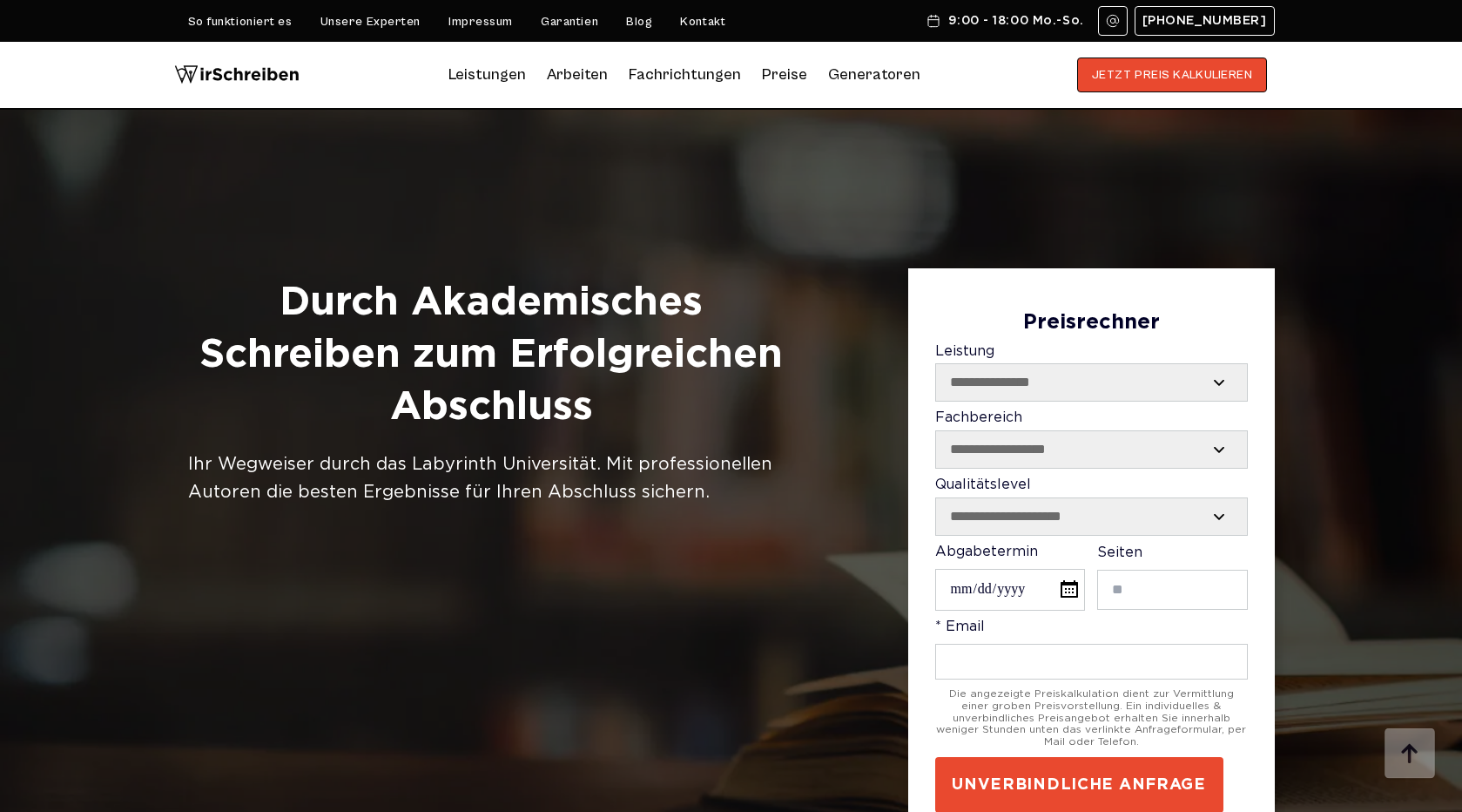
scroll to position [2177, 0]
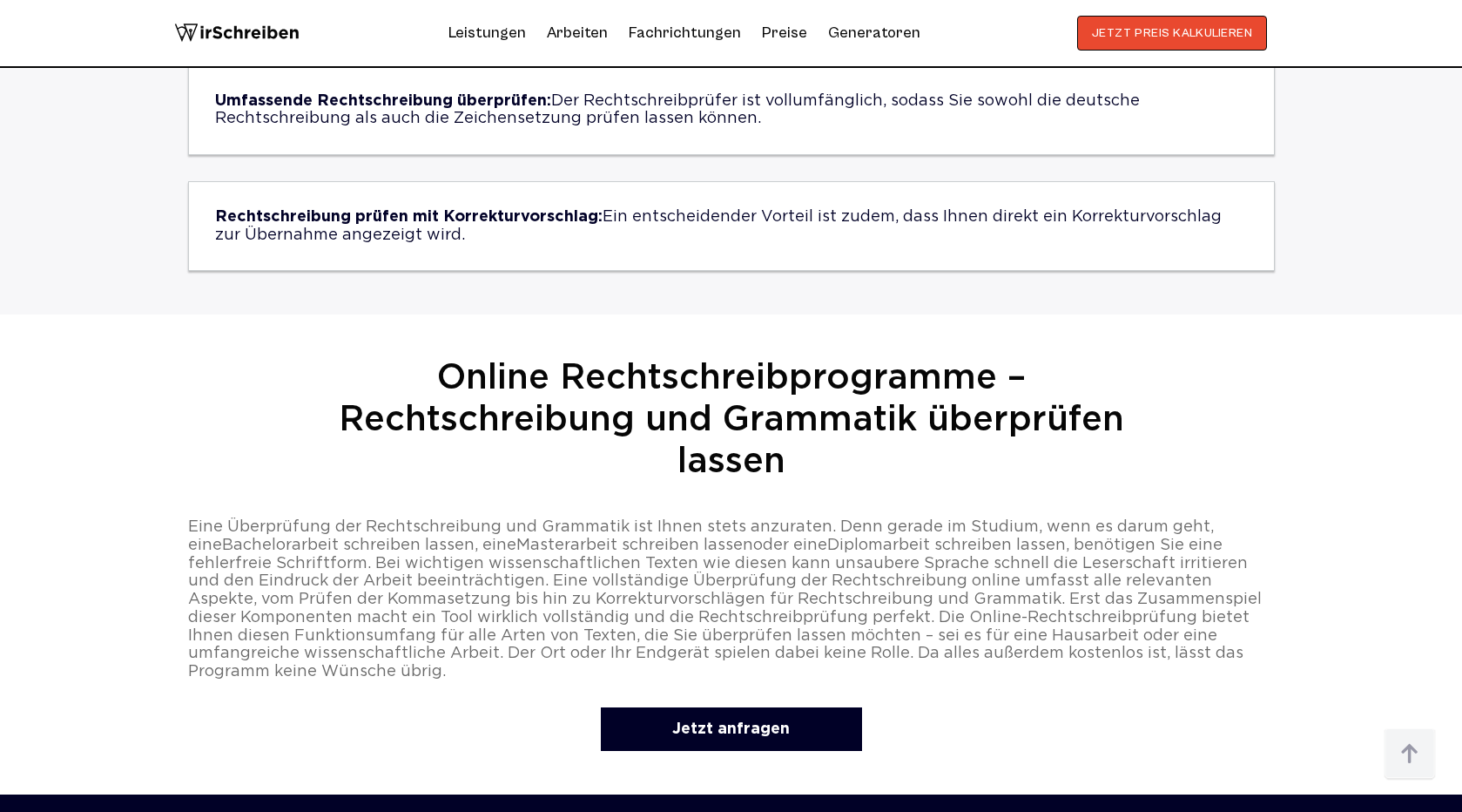
scroll to position [3469, 0]
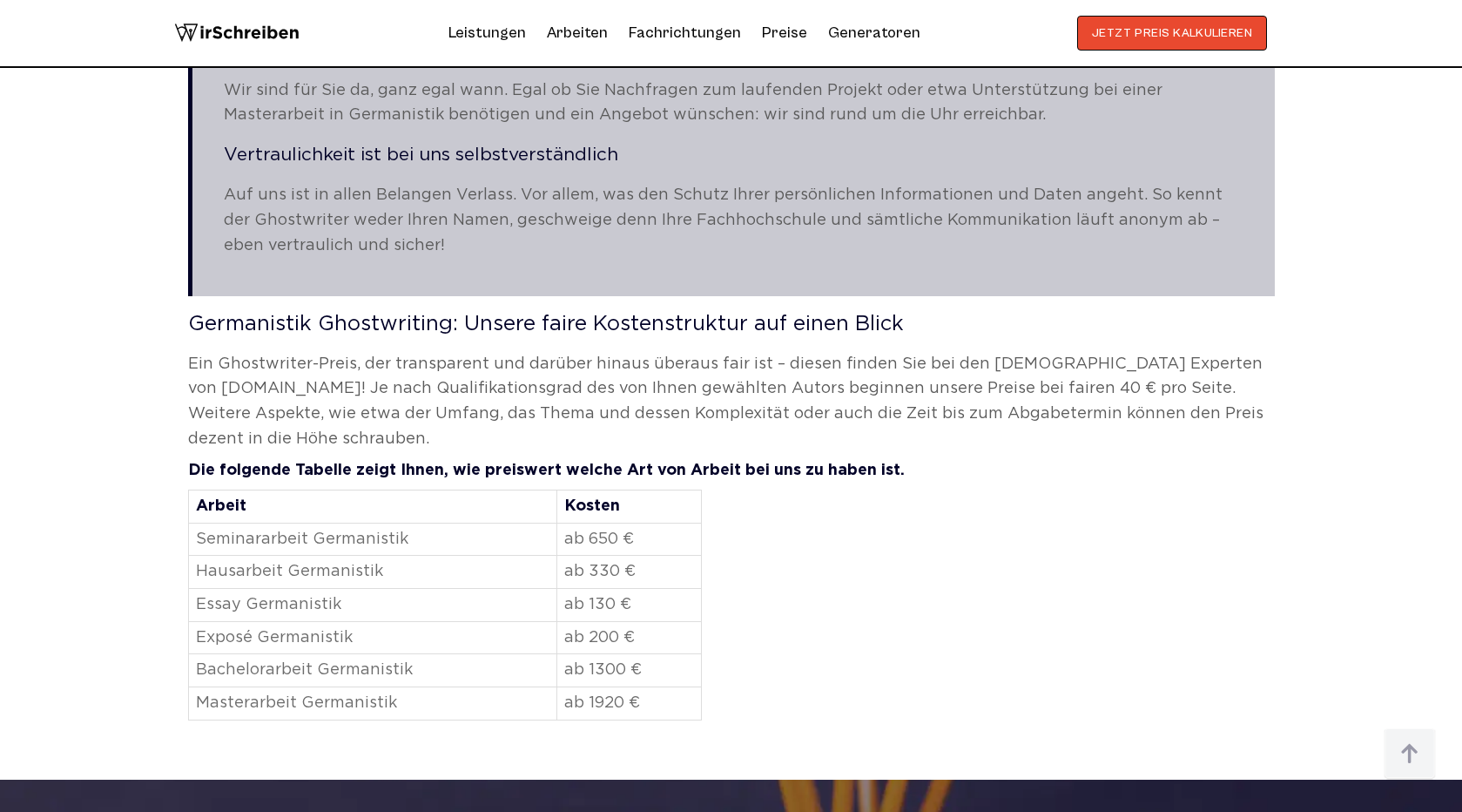
scroll to position [2254, 0]
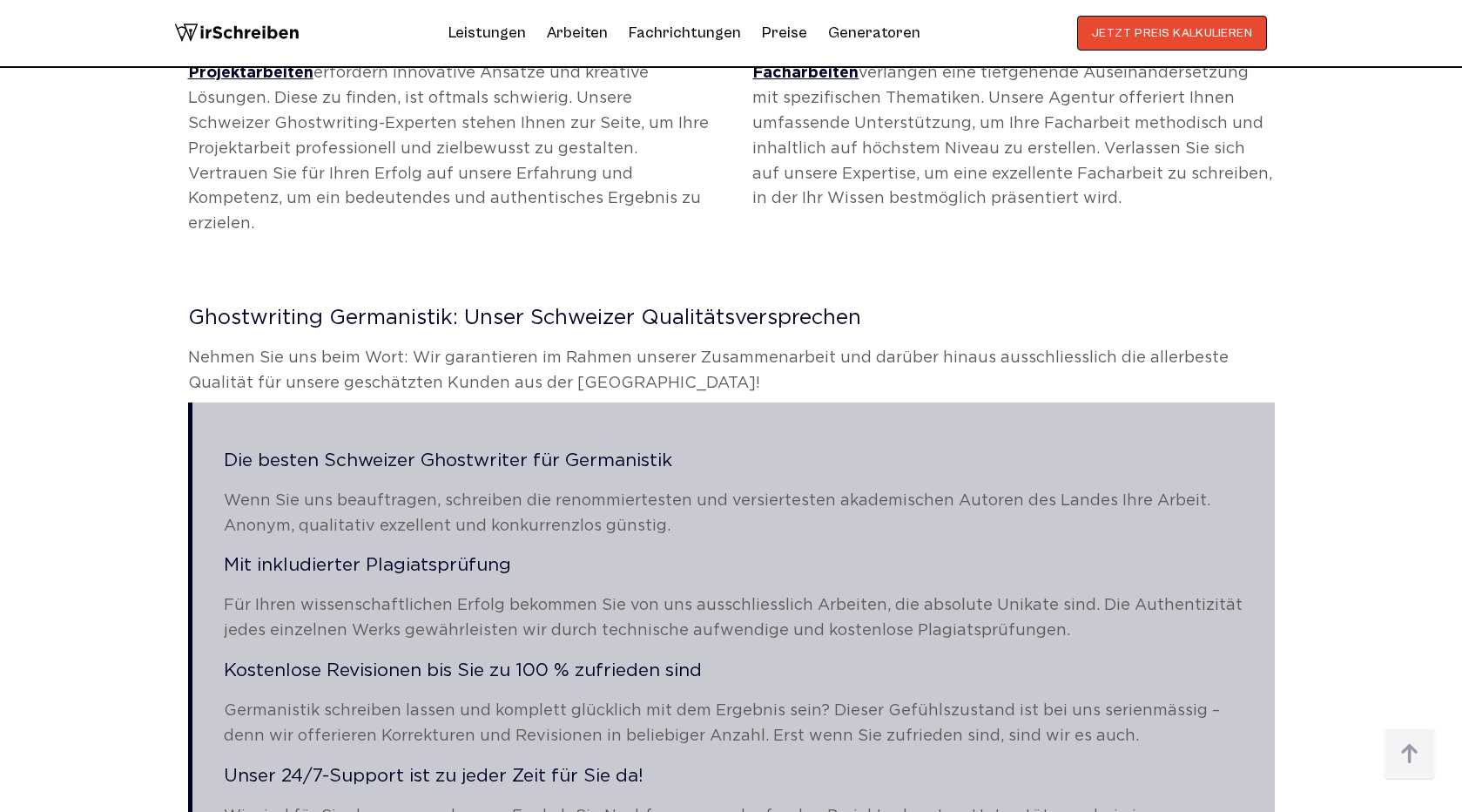
scroll to position [1312, 0]
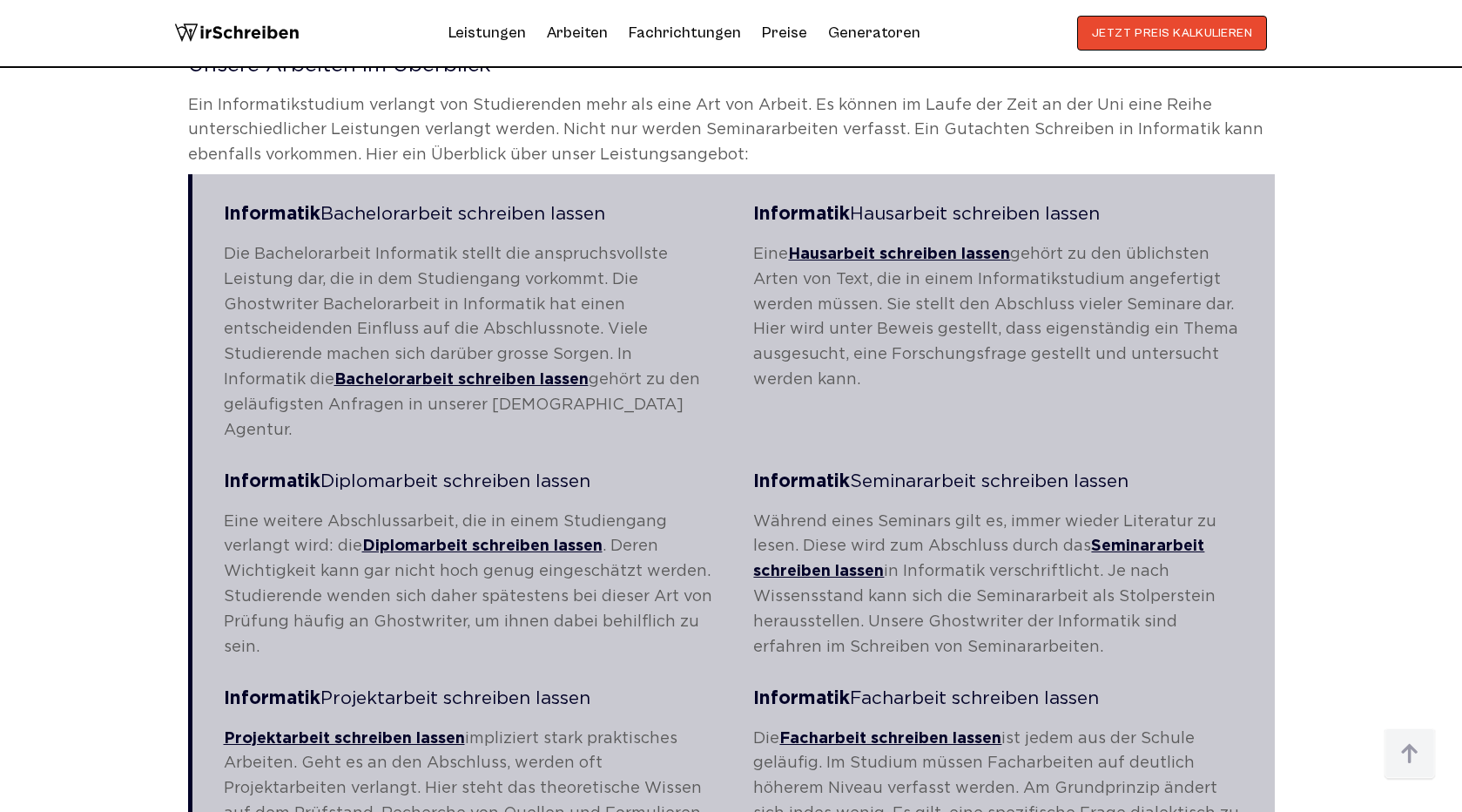
scroll to position [2563, 0]
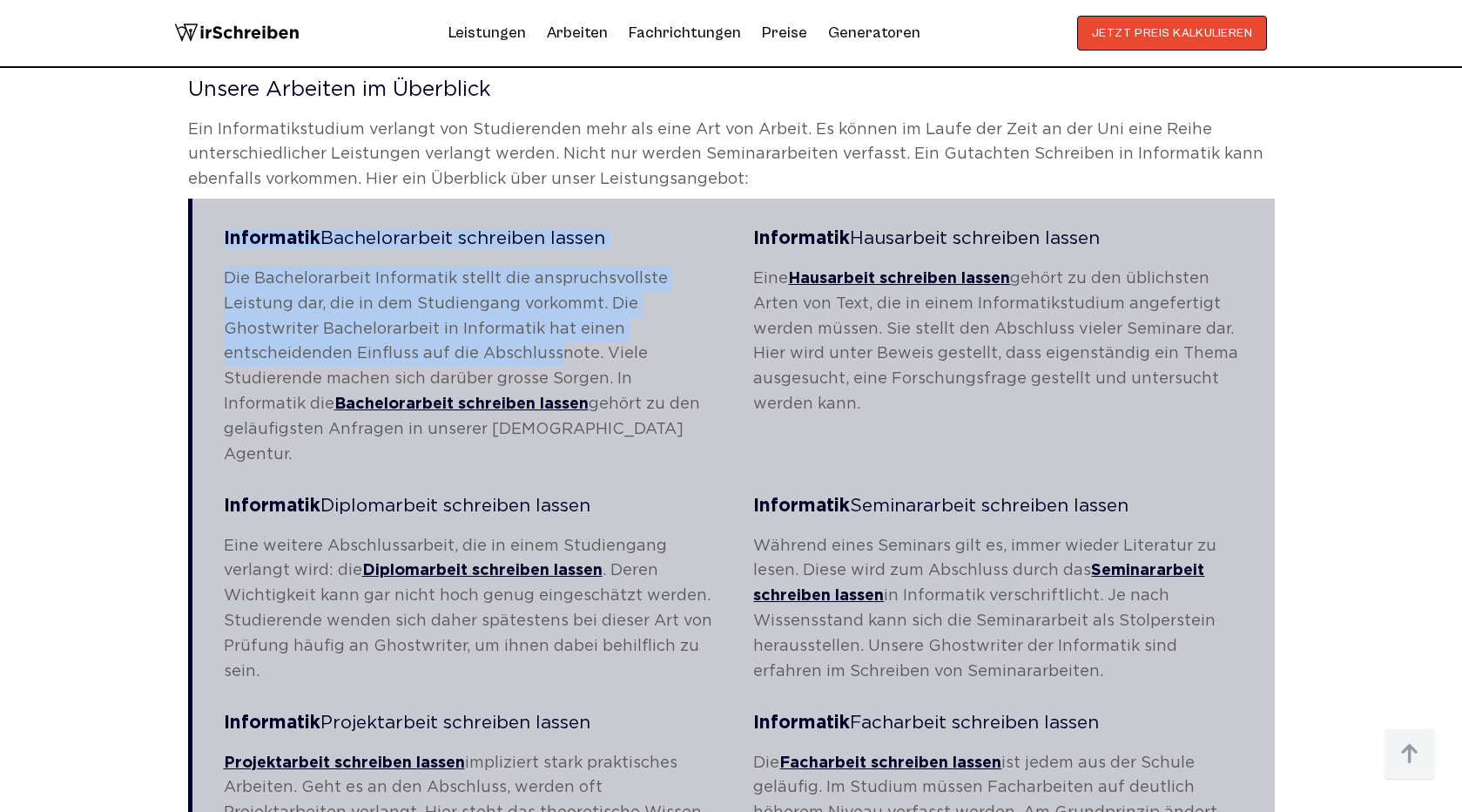
drag, startPoint x: 216, startPoint y: 168, endPoint x: 557, endPoint y: 284, distance: 360.2
click at [557, 284] on blockquote "Informatik Bachelorarbeit schreiben lassen Die Bachelorarbeit Informatik stellt…" at bounding box center [731, 592] width 1087 height 788
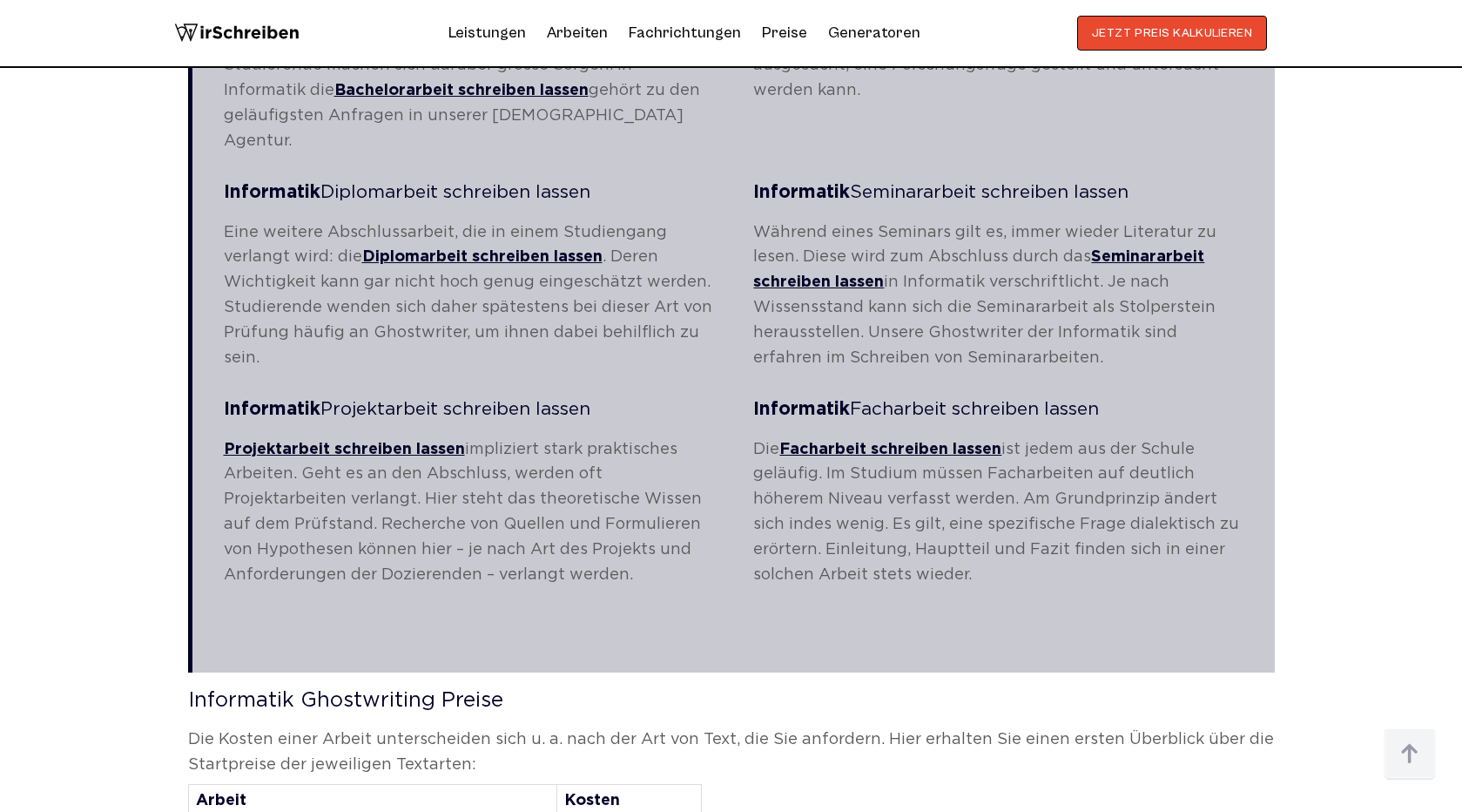
scroll to position [3099, 0]
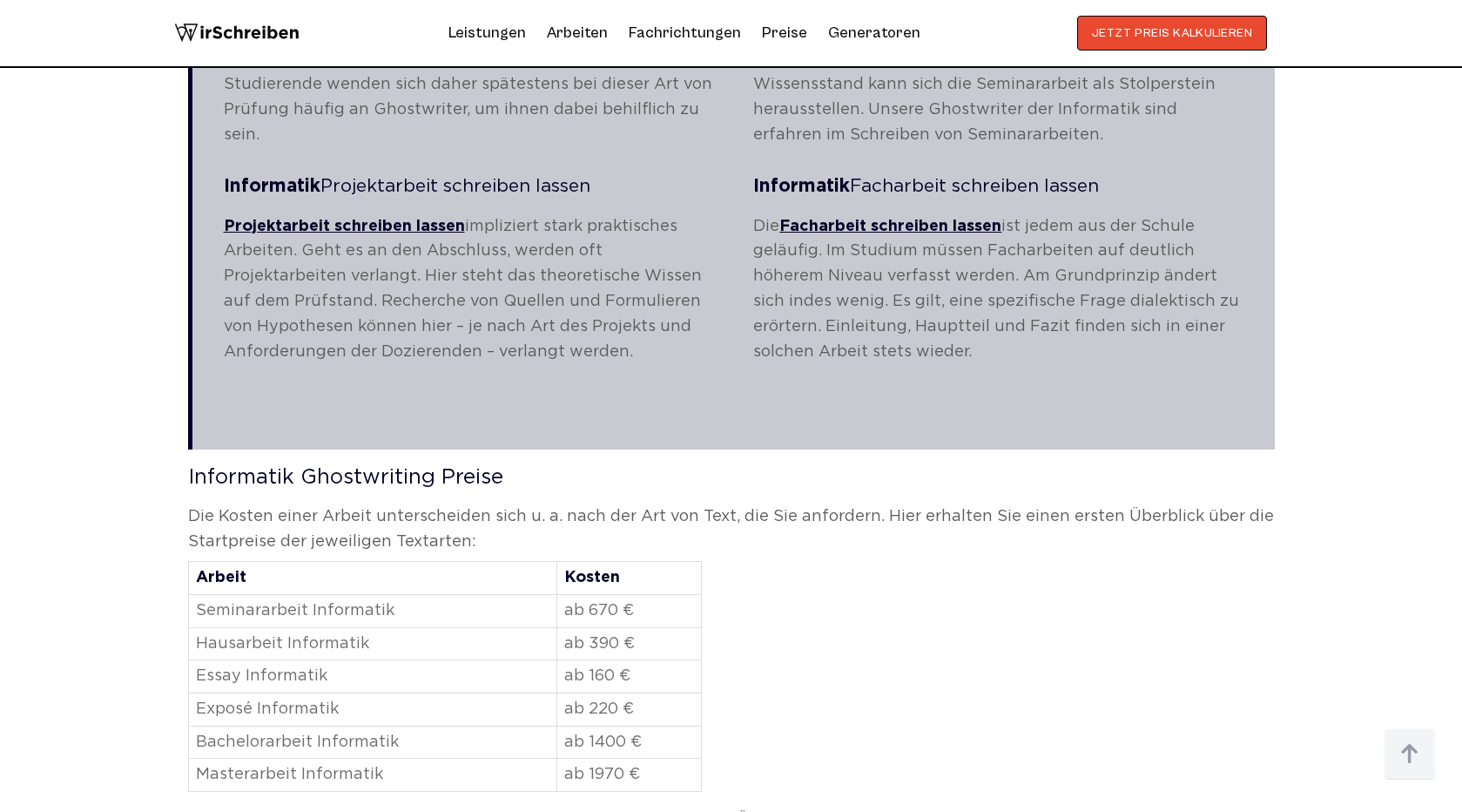
click at [987, 261] on p "Die Facharbeit schreiben lassen ist jedem aus der Schule geläufig. Im Studium m…" at bounding box center [998, 289] width 490 height 150
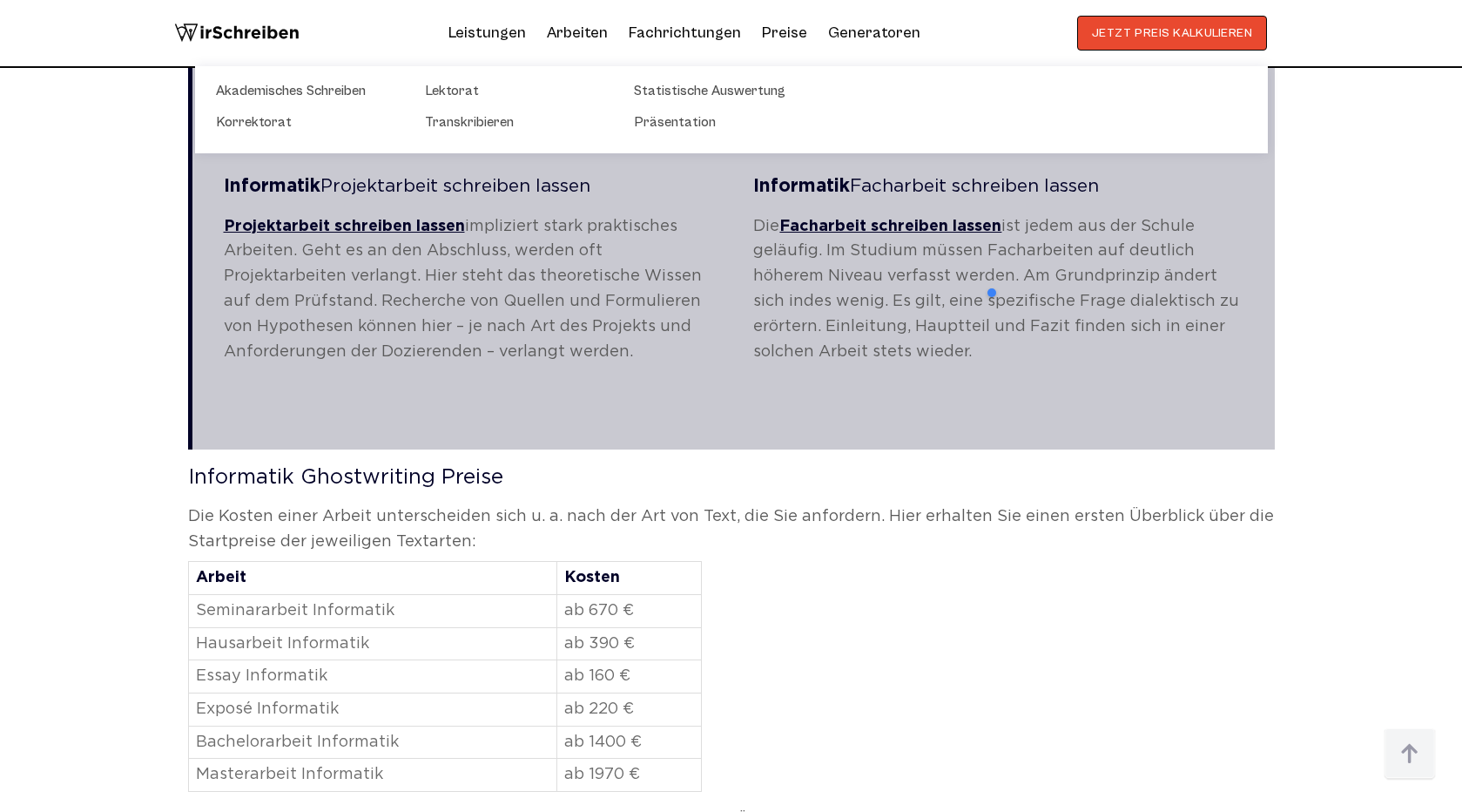
copy blockquote "Informatik Bachelorarbeit schreiben lassen Die Bachelorarbeit Informatik stellt…"
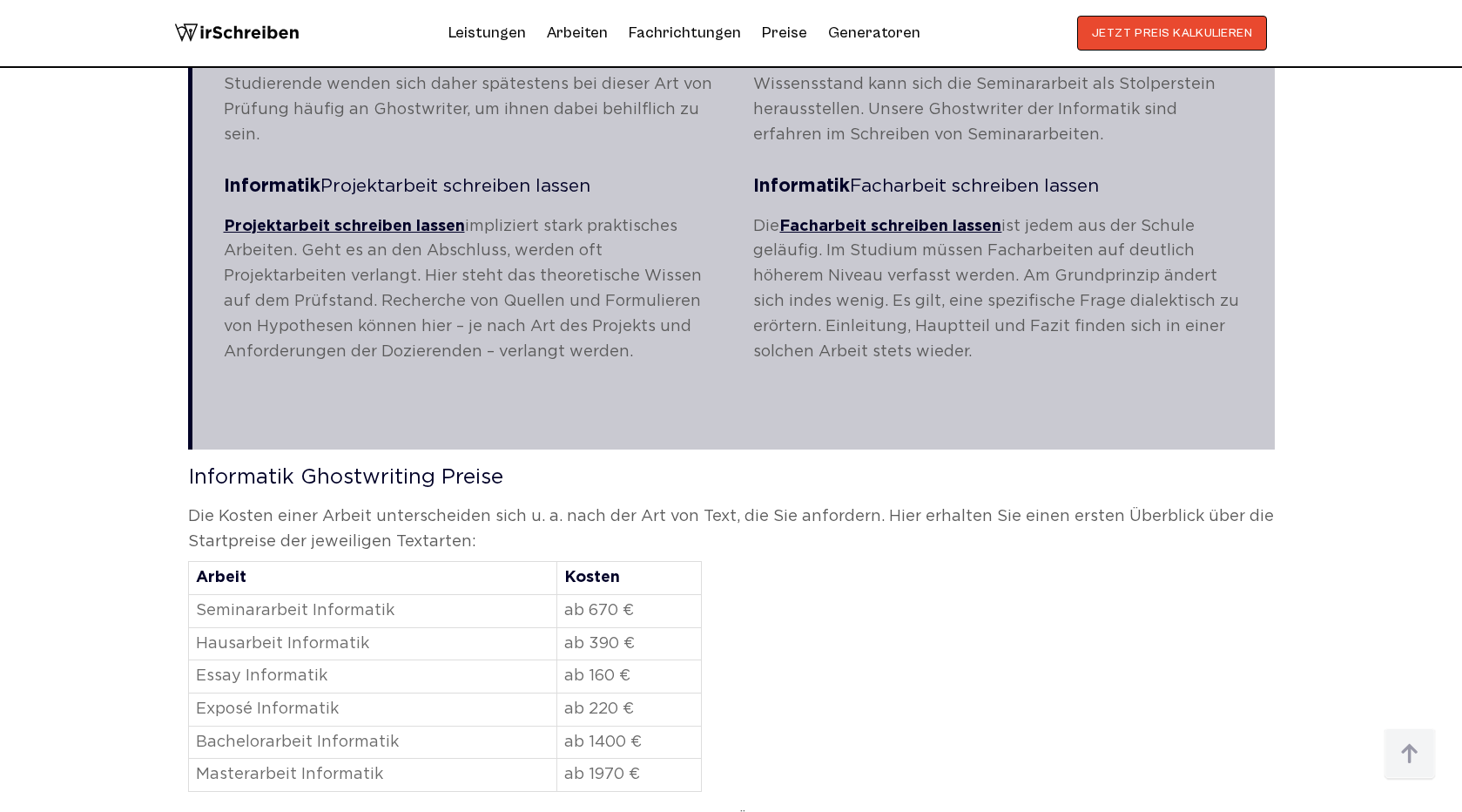
click at [266, 467] on h2 "Informatik Ghostwriting Preise" at bounding box center [731, 477] width 1087 height 21
copy h2 "Informatik"
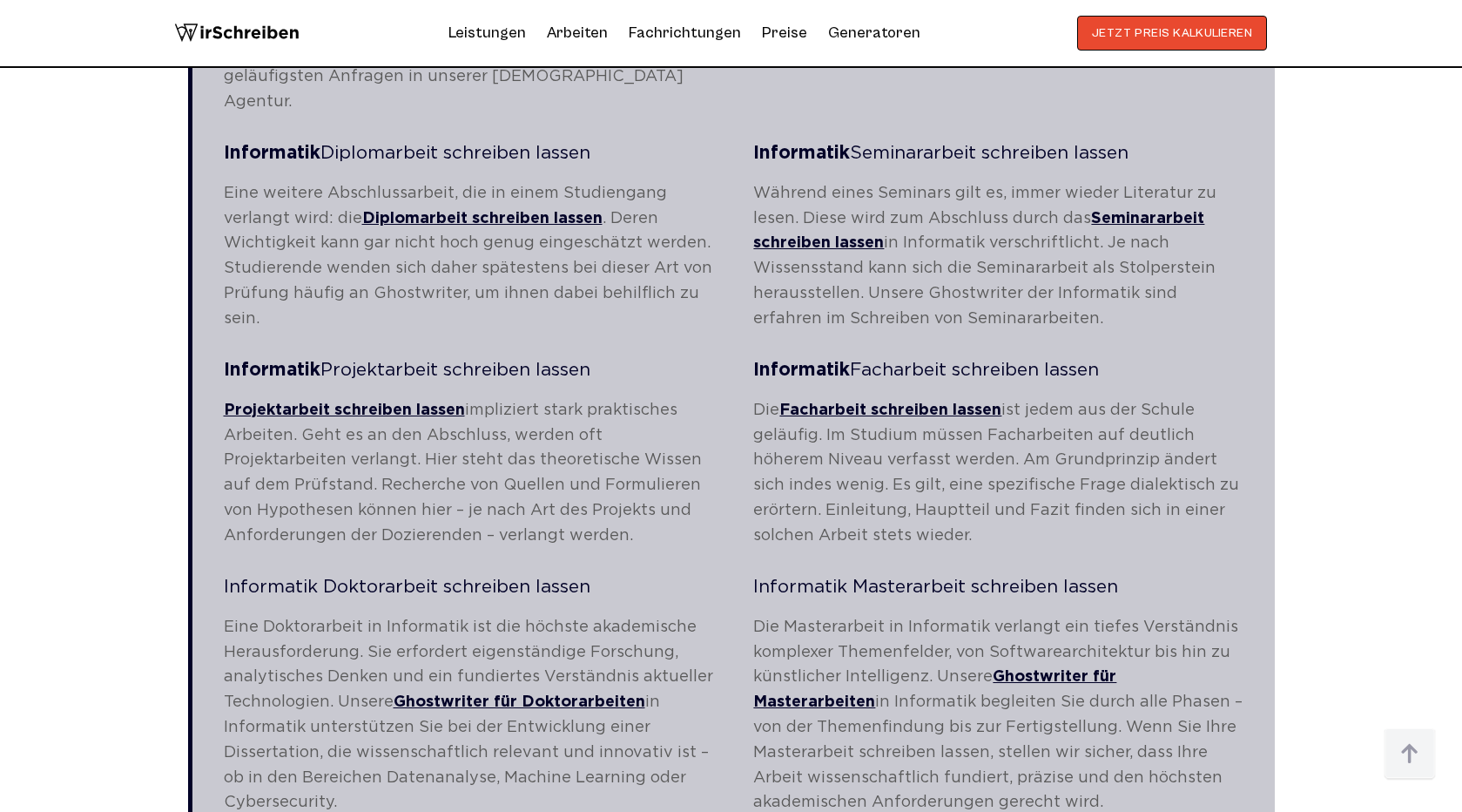
scroll to position [2947, 0]
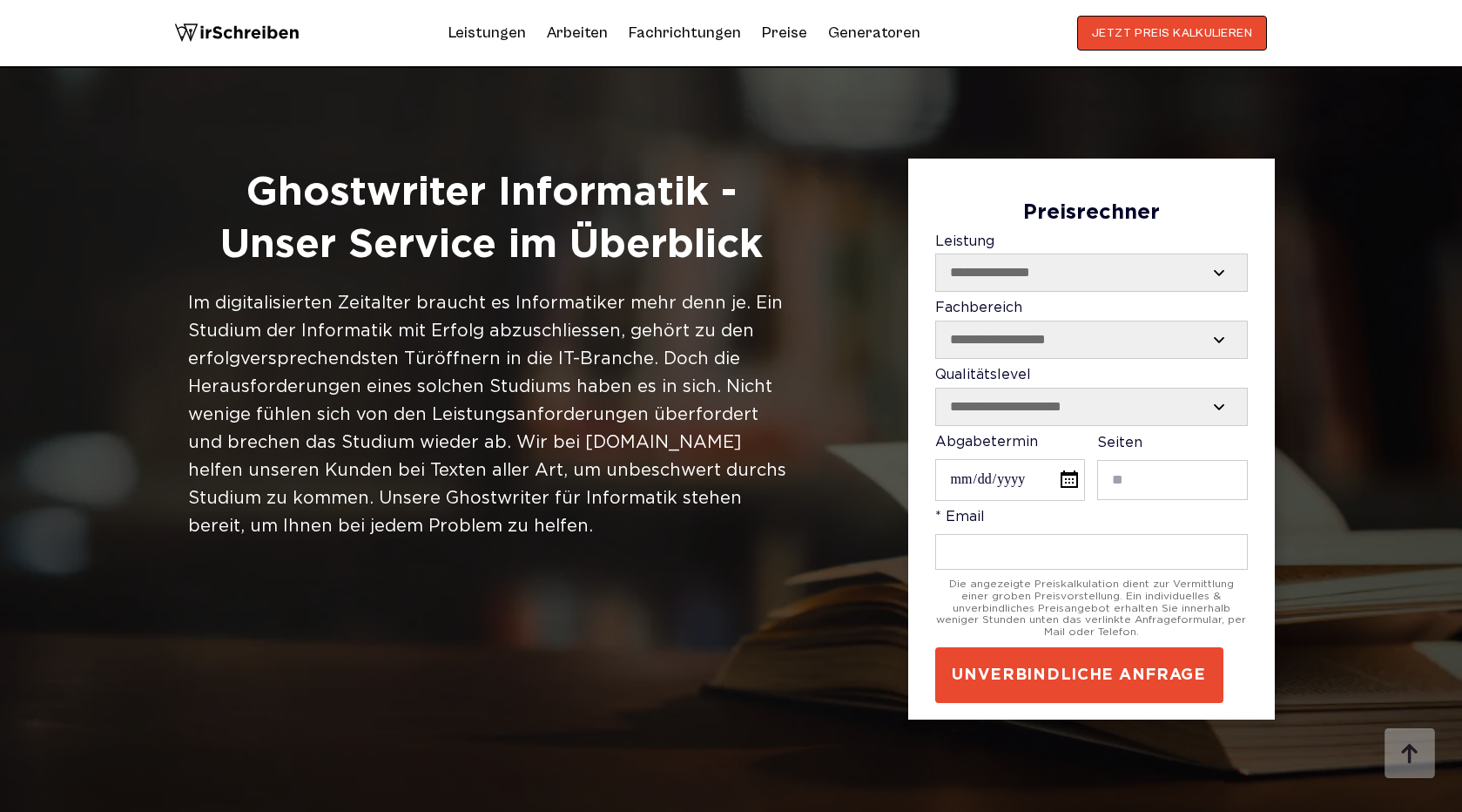
scroll to position [2947, 0]
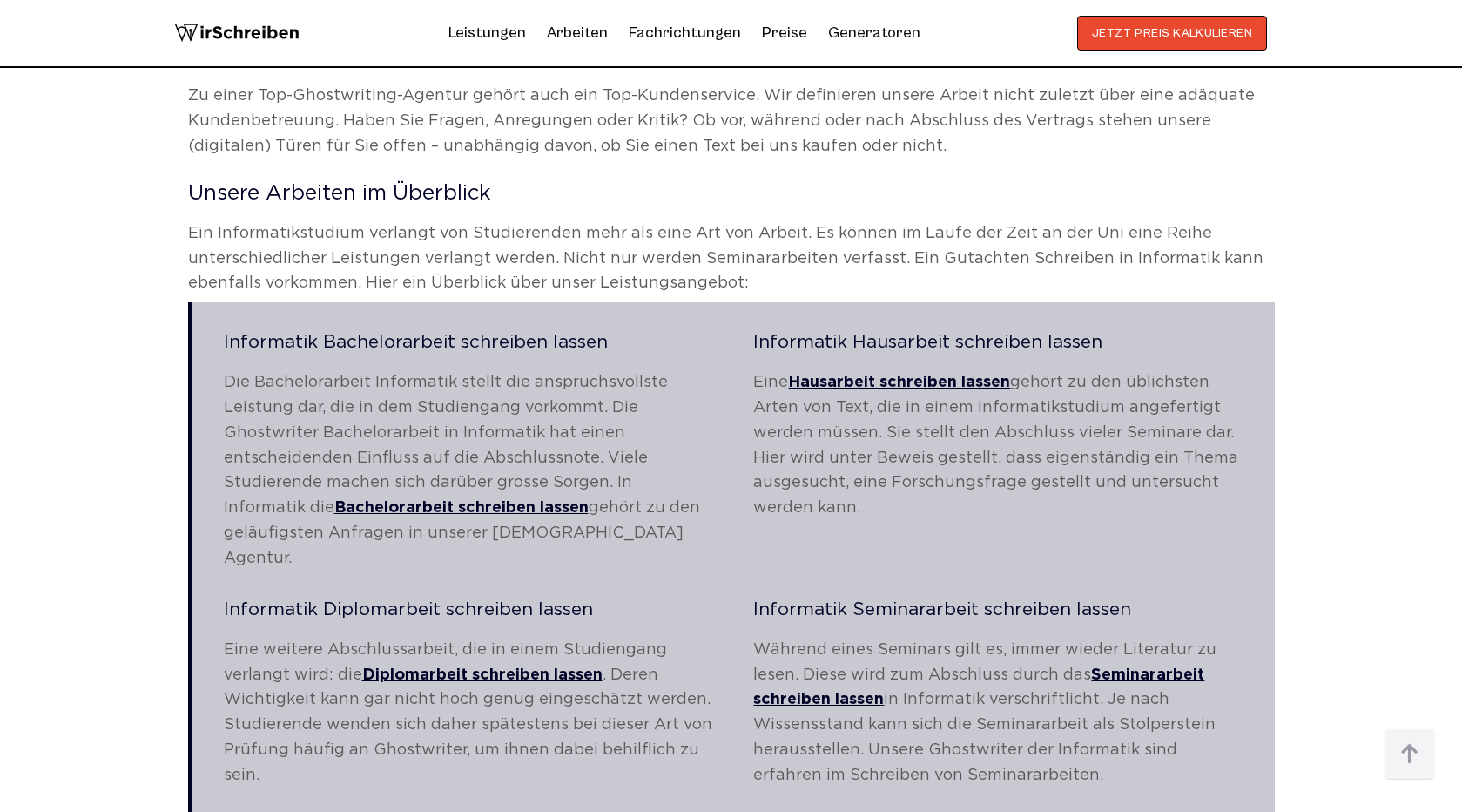
scroll to position [2385, 0]
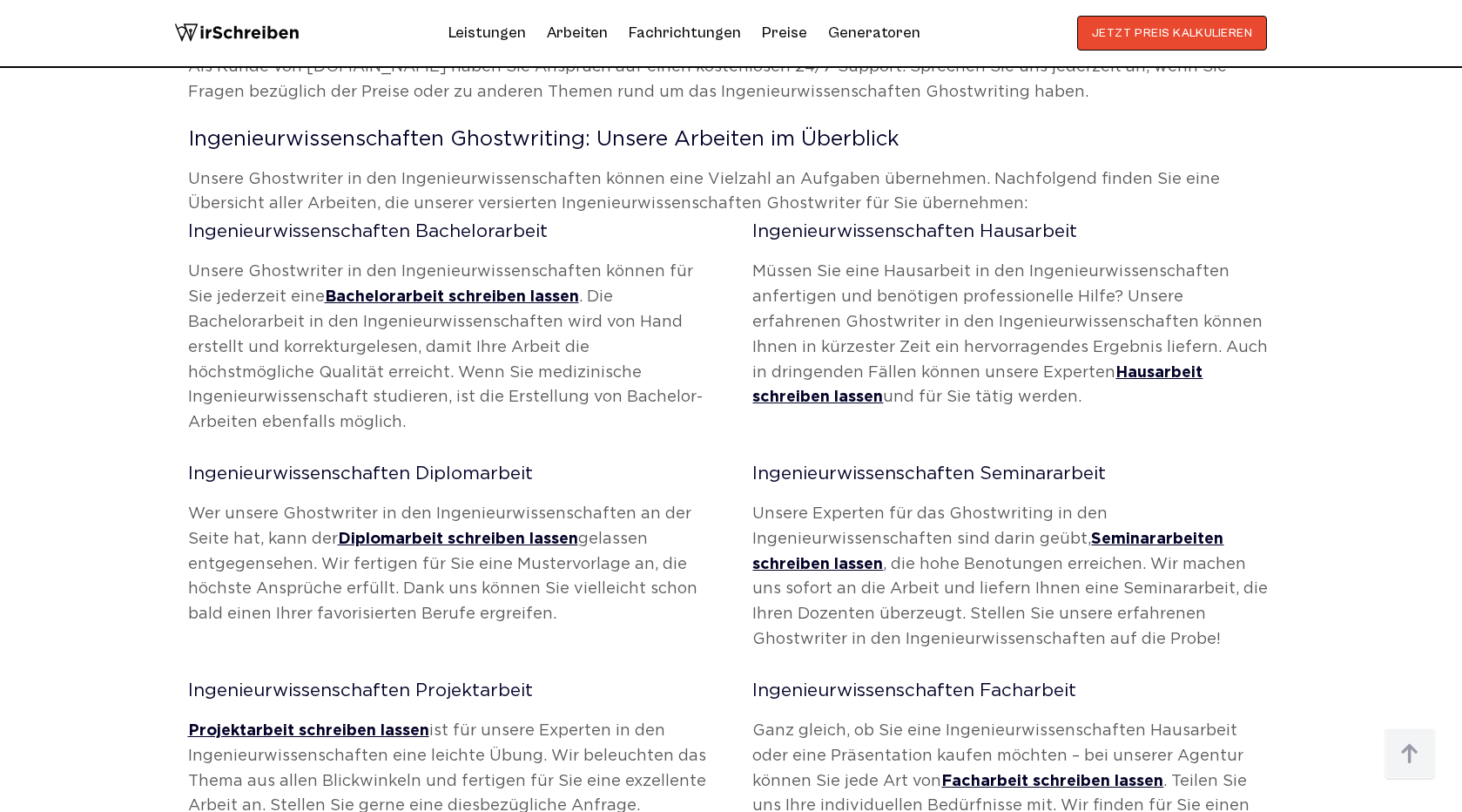
scroll to position [2498, 0]
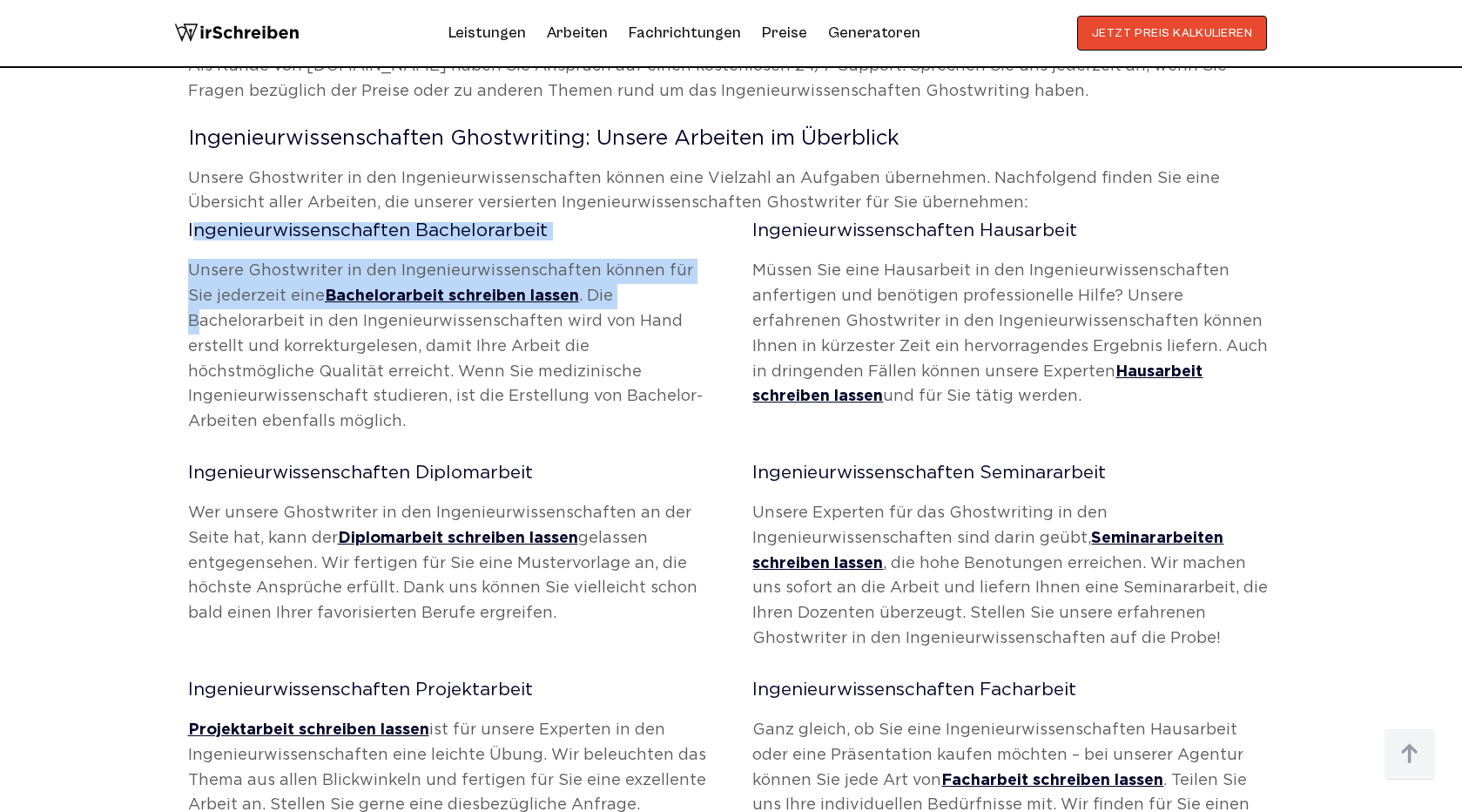
drag, startPoint x: 174, startPoint y: 200, endPoint x: 605, endPoint y: 265, distance: 435.9
click at [605, 265] on div "INHALTSVERZEICHNIS Unsere Leistungen im Fachbereich Ingenieurwissenschaften Gho…" at bounding box center [731, 785] width 1115 height 4785
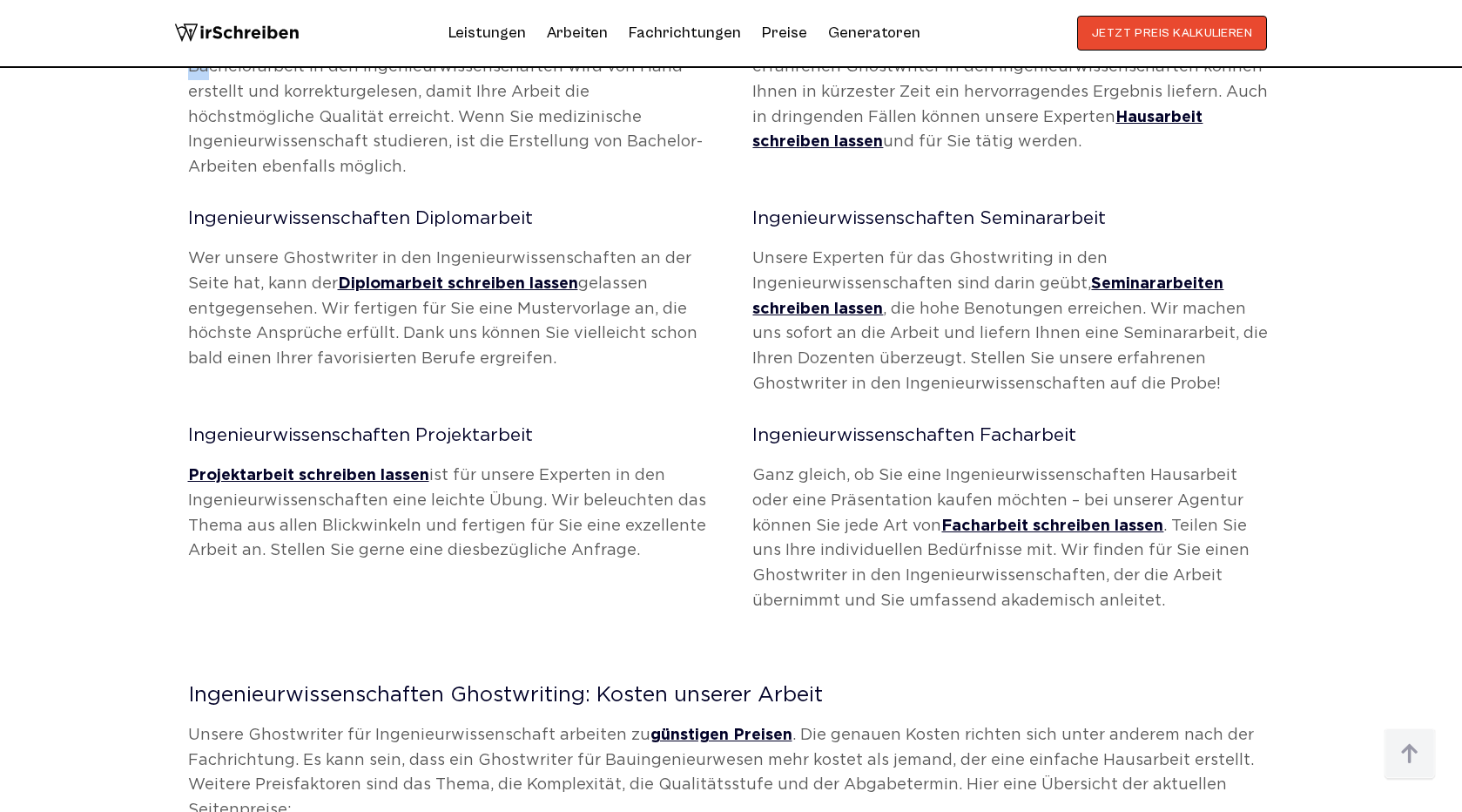
scroll to position [2797, 0]
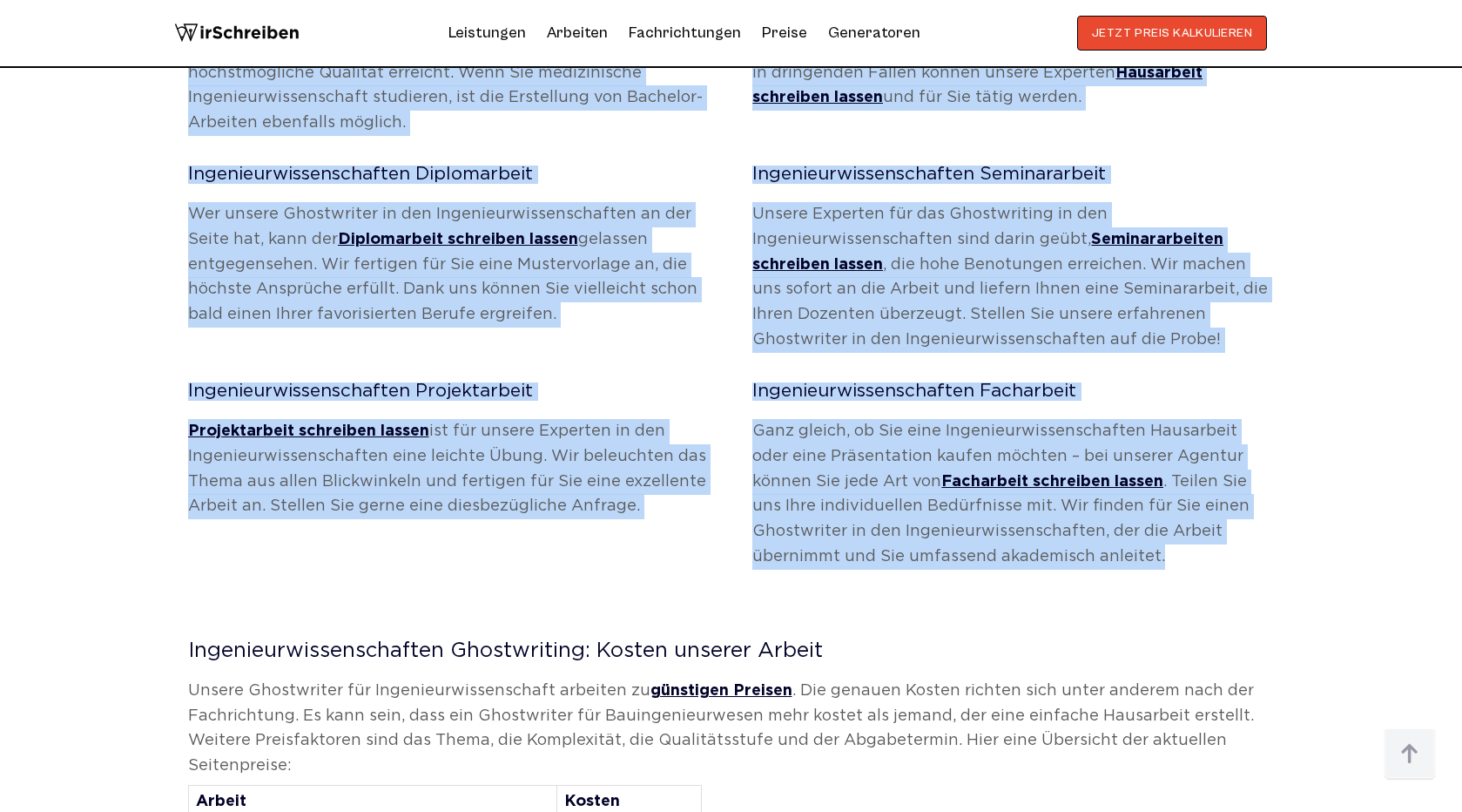
click at [1113, 511] on p "Ganz gleich, ob Sie eine Ingenieurwissenschaften Hausarbeit oder eine Präsentat…" at bounding box center [1013, 493] width 521 height 150
copy div "Ingenieurwissenschaften Bachelorarbeit Unsere Ghostwriter in den Ingenieurwisse…"
click at [749, 229] on div "Ingenieurwissenschaften Diplomarbeit Wer unsere Ghostwriter in den Ingenieurwis…" at bounding box center [731, 262] width 1087 height 194
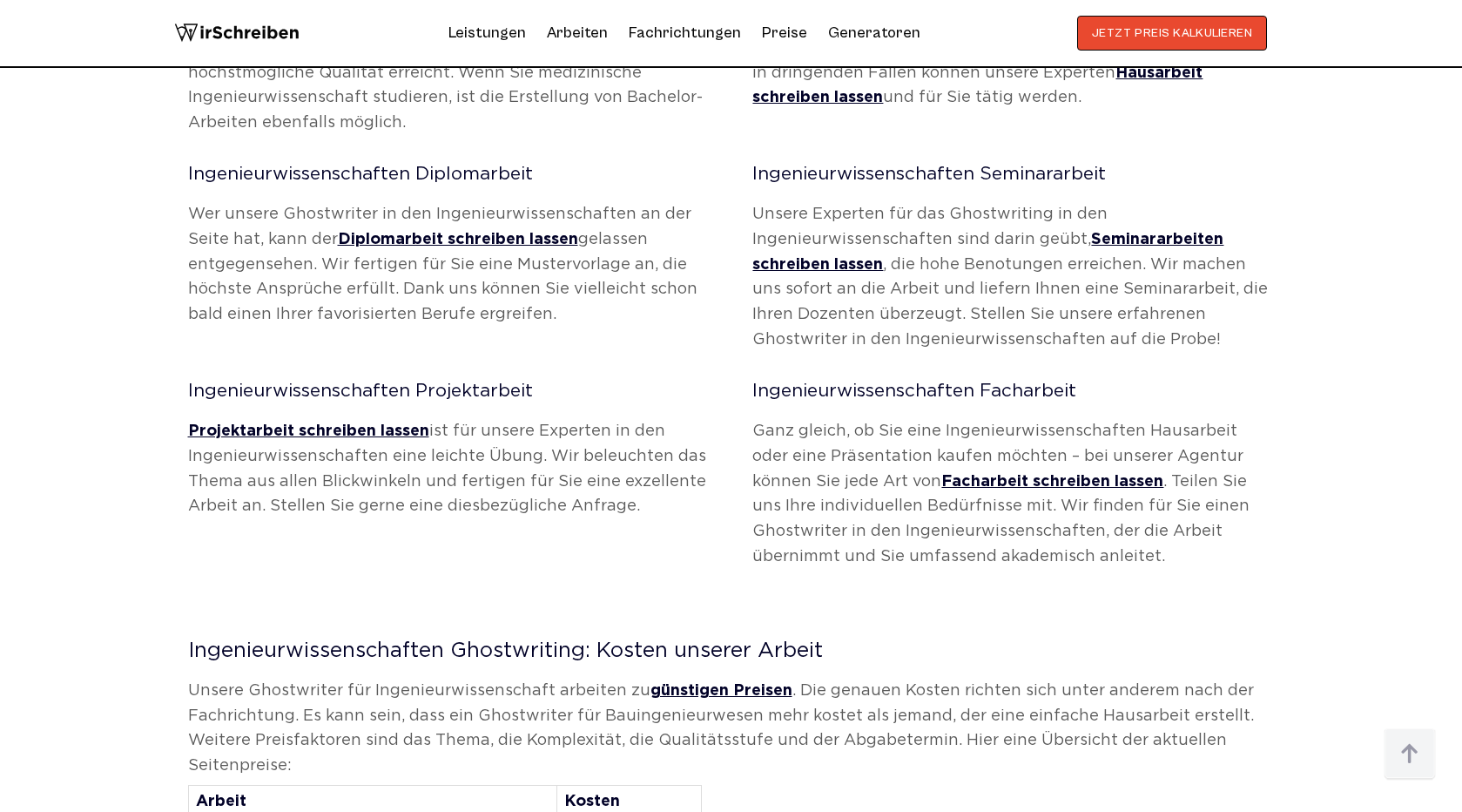
click at [375, 111] on div "INHALTSVERZEICHNIS Unsere Leistungen im Fachbereich Ingenieurwissenschaften Gho…" at bounding box center [731, 486] width 1087 height 4785
copy h3 "Ingenieurwissenschaften"
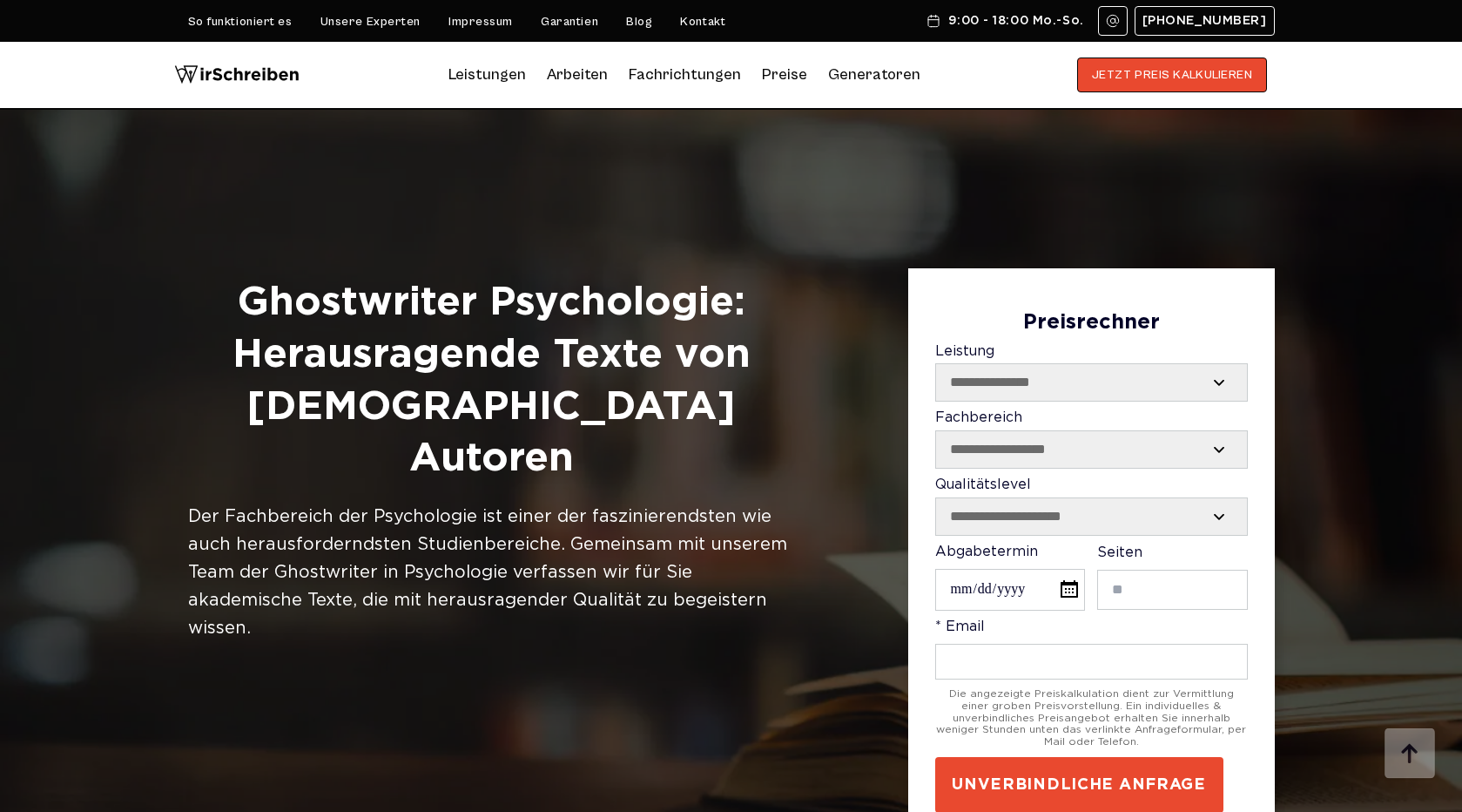
click at [582, 305] on h1 "Ghostwriter Psychologie: Herausragende Texte von Schweizer Autoren" at bounding box center [492, 381] width 607 height 208
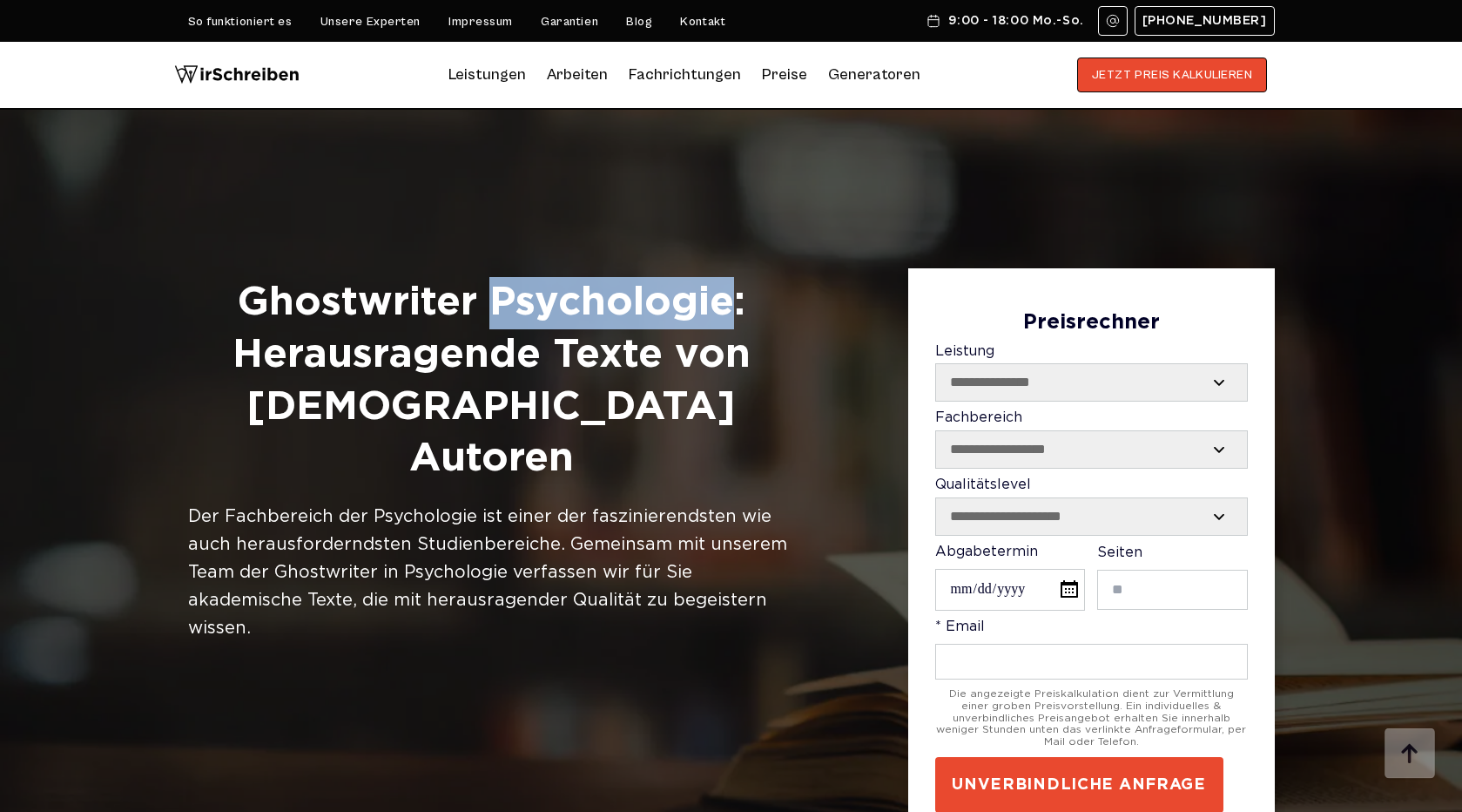
click at [582, 305] on h1 "Ghostwriter Psychologie: Herausragende Texte von Schweizer Autoren" at bounding box center [492, 381] width 607 height 208
copy h1 "Psychologie"
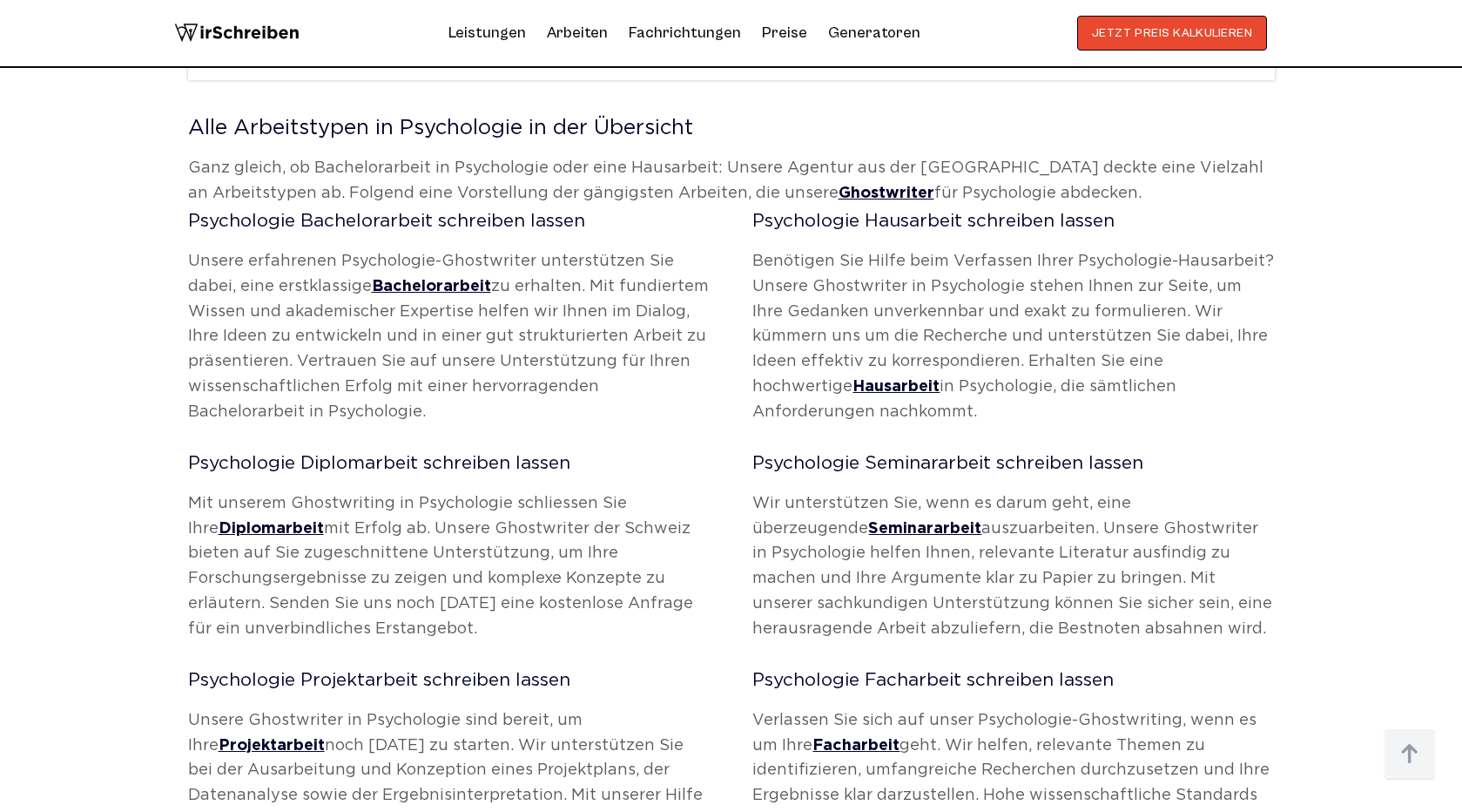
scroll to position [877, 0]
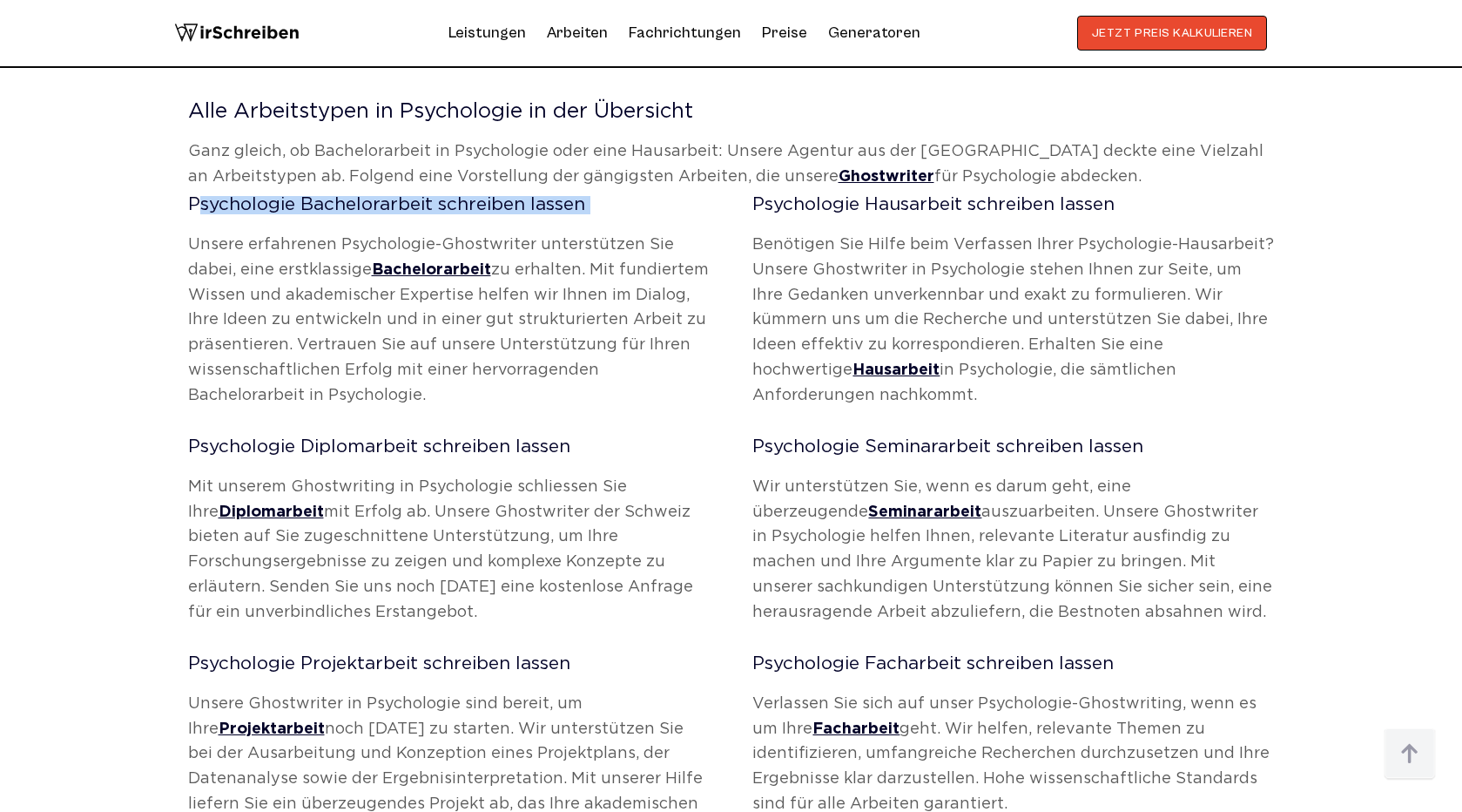
drag, startPoint x: 172, startPoint y: 209, endPoint x: 464, endPoint y: 240, distance: 293.6
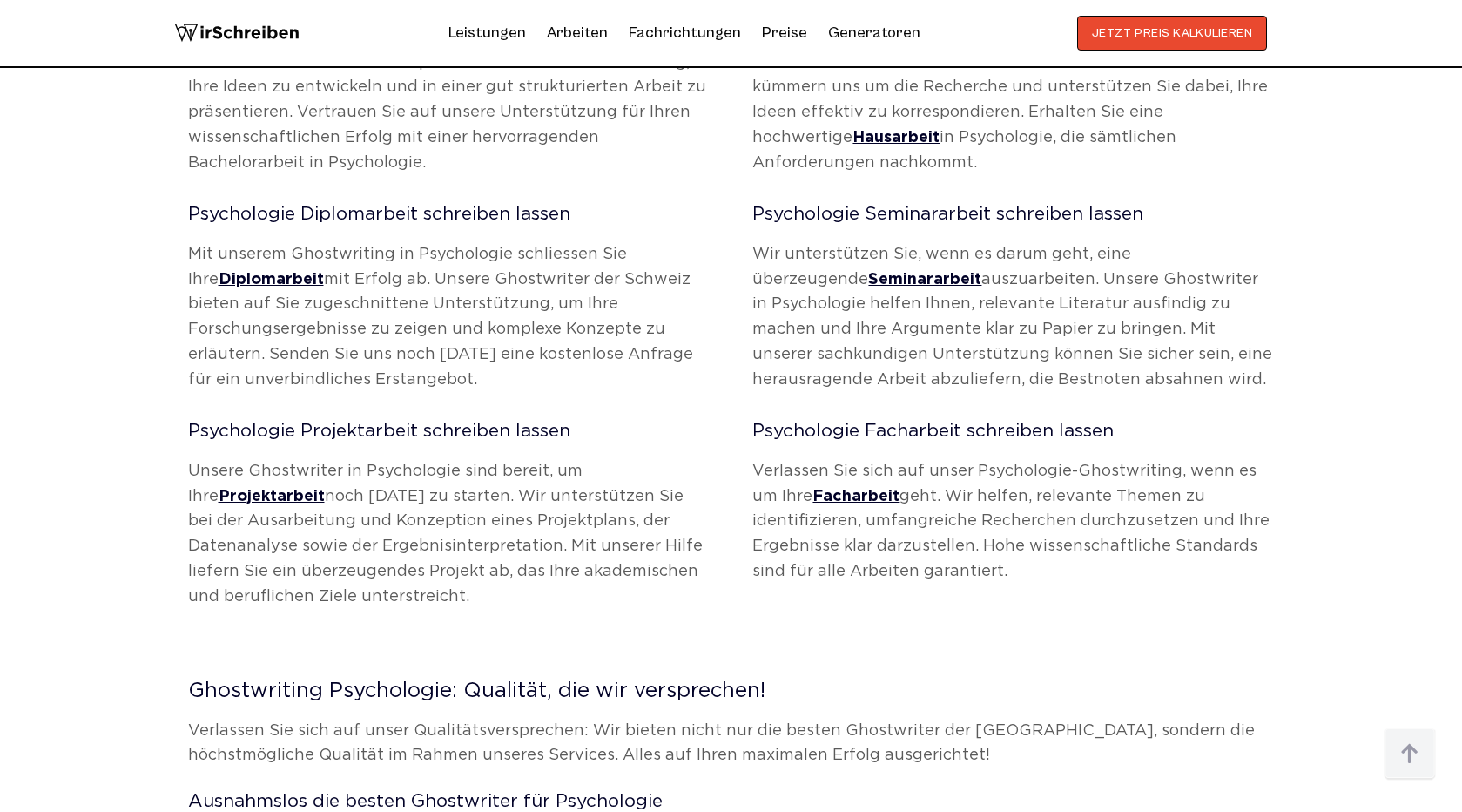
scroll to position [1213, 0]
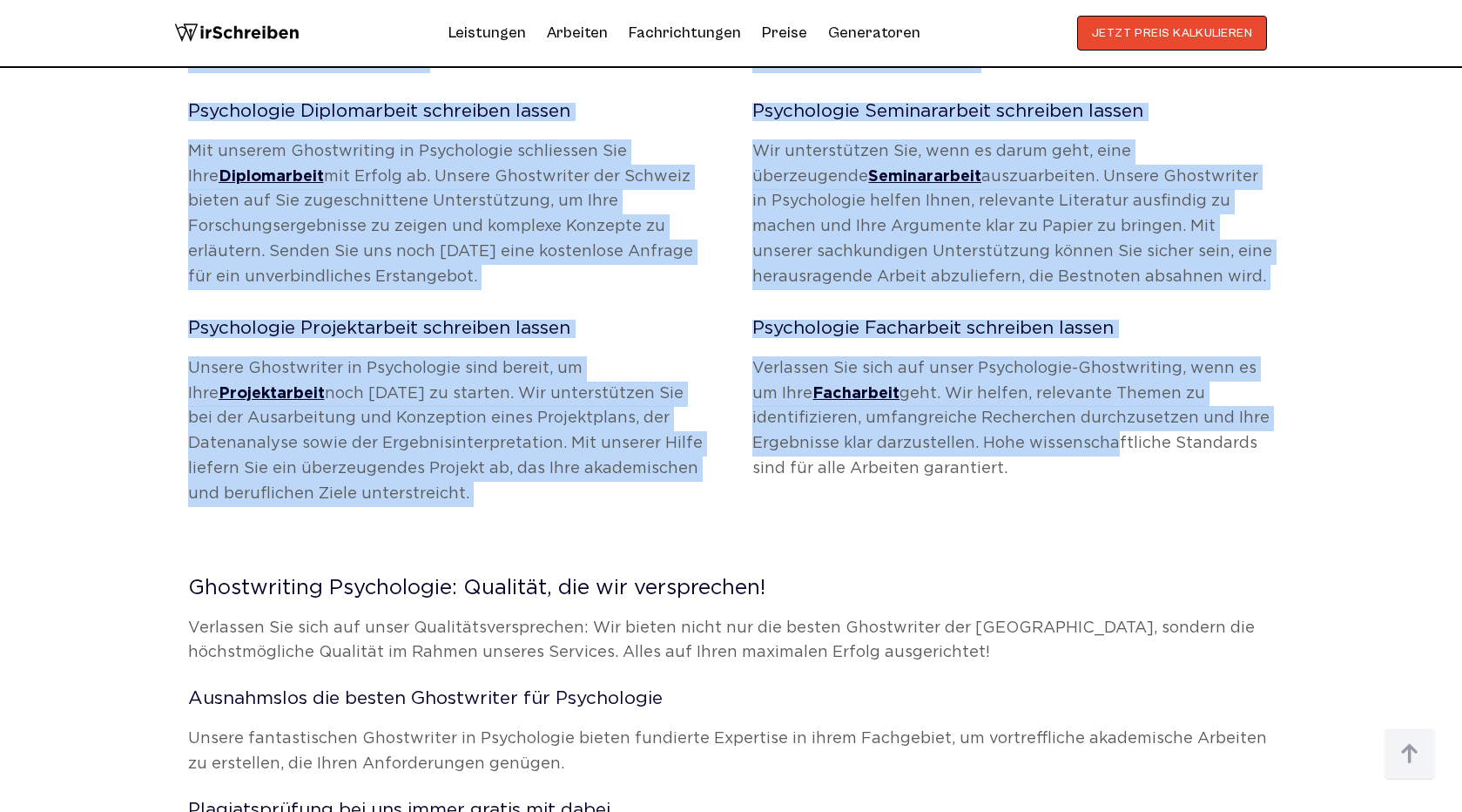
click at [1106, 454] on p "Verlassen Sie sich auf unser Psychologie-Ghostwriting, wenn es um Ihre Facharbe…" at bounding box center [1013, 419] width 521 height 125
click at [1099, 479] on p "Verlassen Sie sich auf unser Psychologie-Ghostwriting, wenn es um Ihre Facharbe…" at bounding box center [1013, 419] width 521 height 125
copy div "Psychologie Bachelorarbeit schreiben lassen Unsere erfahrenen Psychologie-Ghost…"
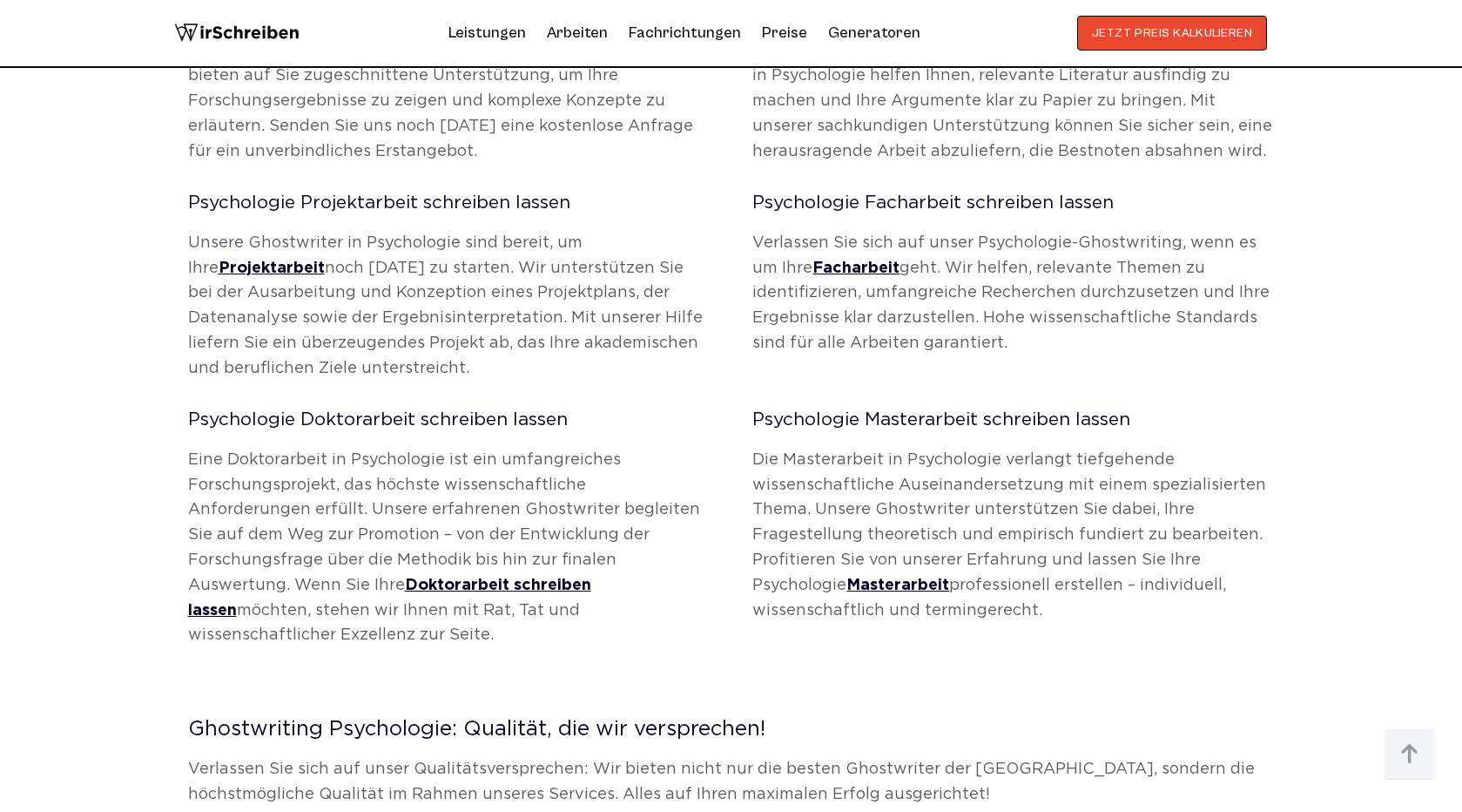
scroll to position [1349, 0]
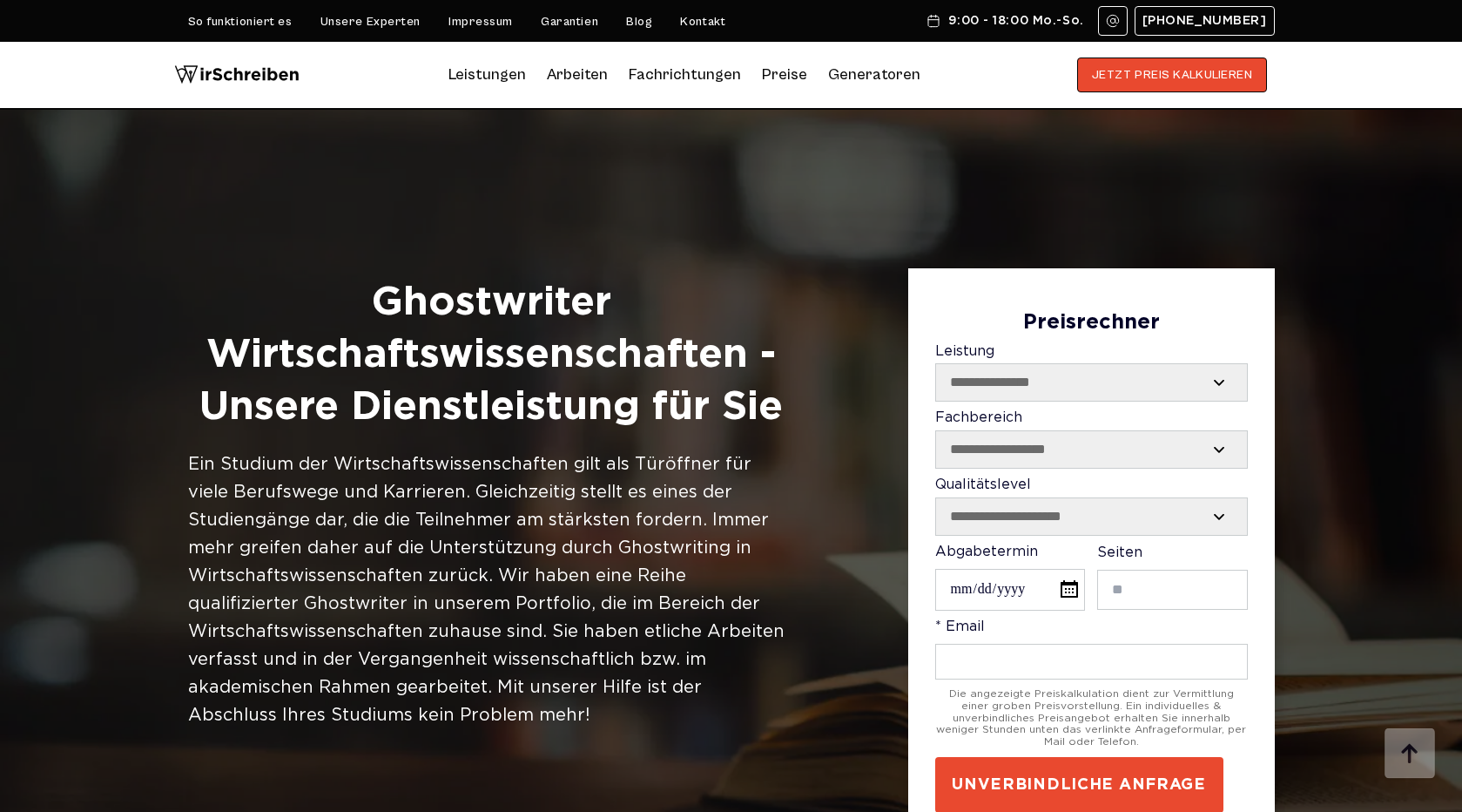
click at [474, 365] on h1 "Ghostwriter Wirtschaftswissenschaften - Unsere Dienstleistung für Sie" at bounding box center [492, 355] width 607 height 156
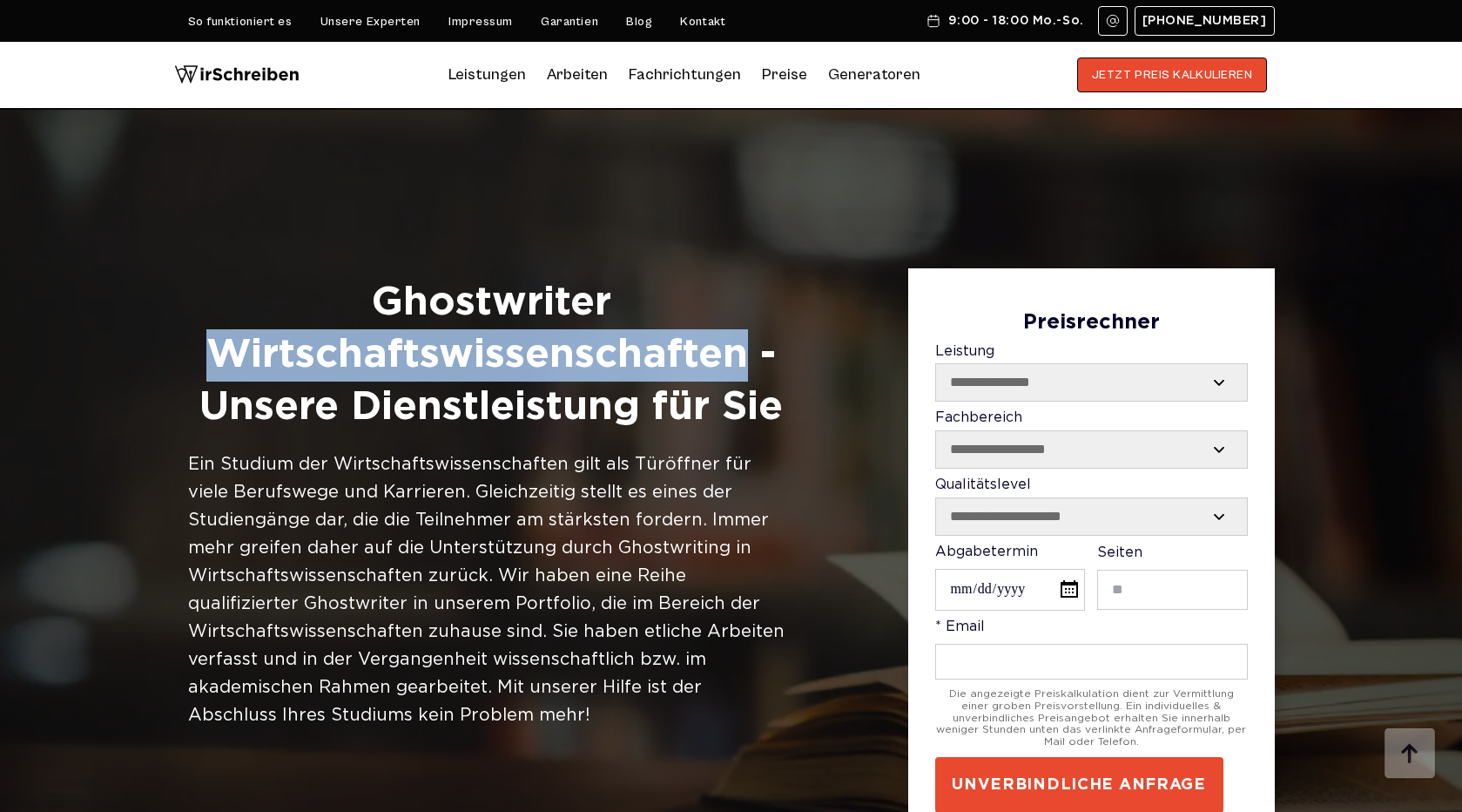
click at [474, 365] on h1 "Ghostwriter Wirtschaftswissenschaften - Unsere Dienstleistung für Sie" at bounding box center [492, 355] width 607 height 156
copy h1 "Wirtschaftswissenschaften"
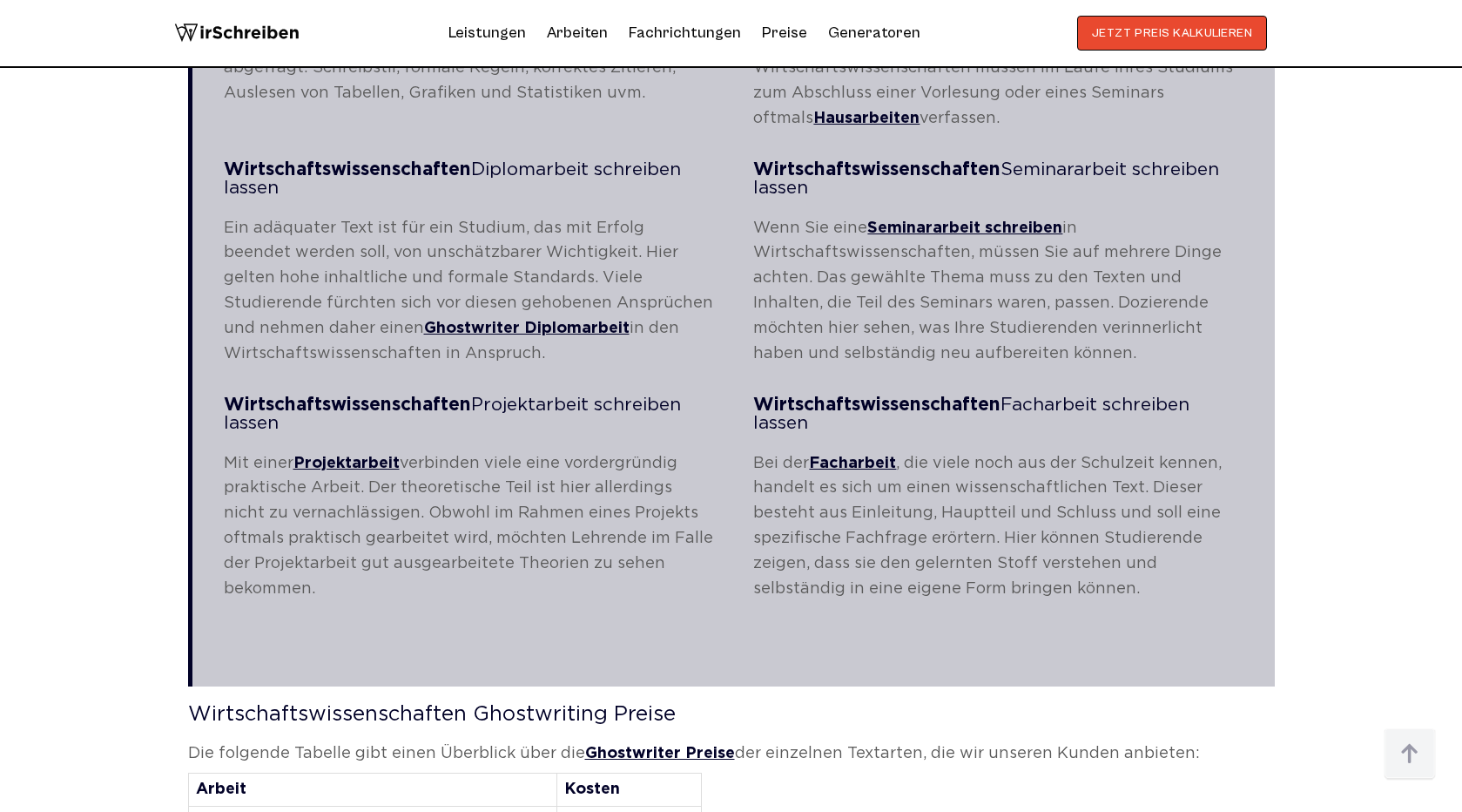
scroll to position [2974, 0]
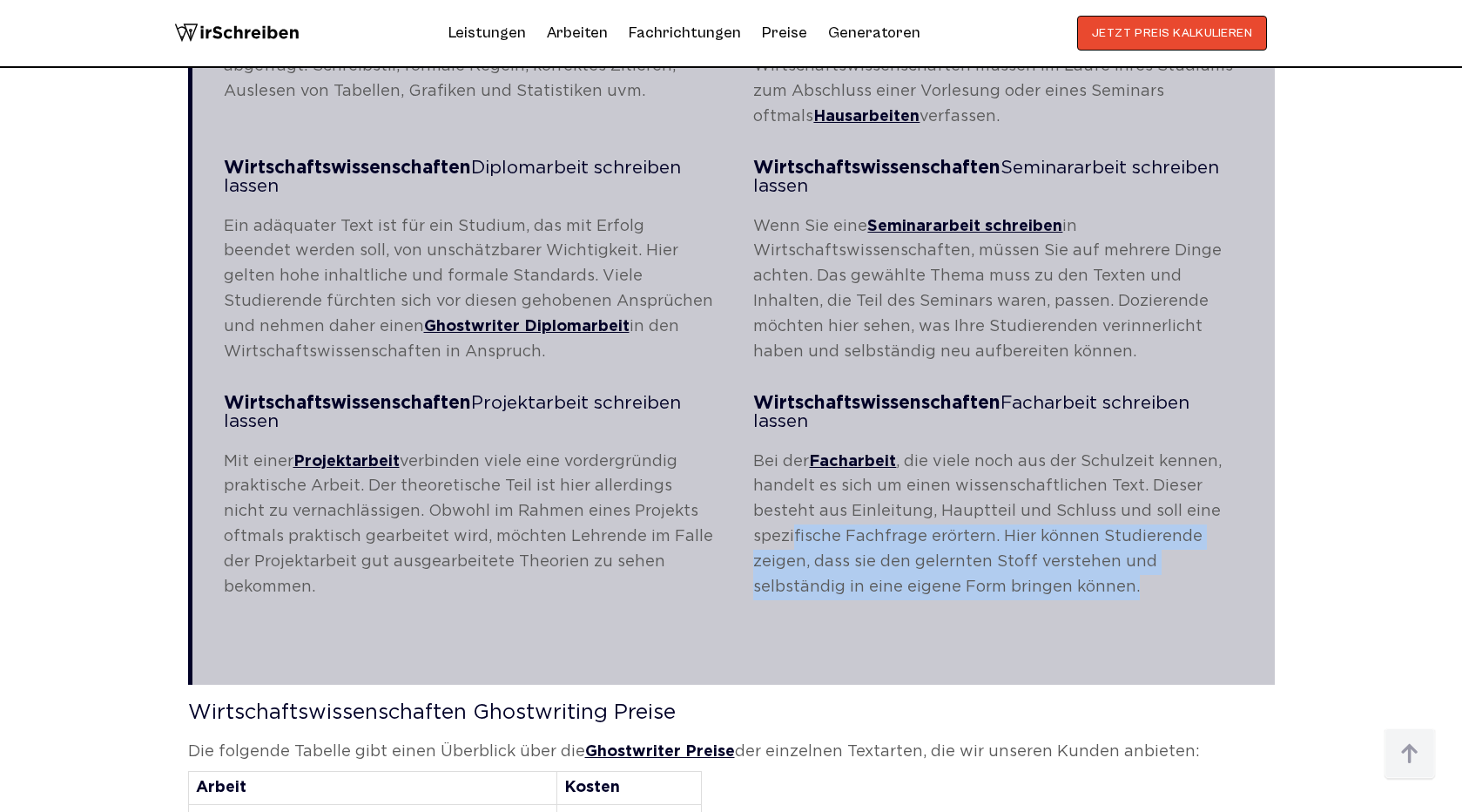
drag, startPoint x: 1088, startPoint y: 553, endPoint x: 773, endPoint y: 493, distance: 320.7
click at [774, 497] on p "Bei der Facharbeit , die viele noch aus der Schulzeit kennen, handelt es sich u…" at bounding box center [998, 524] width 490 height 150
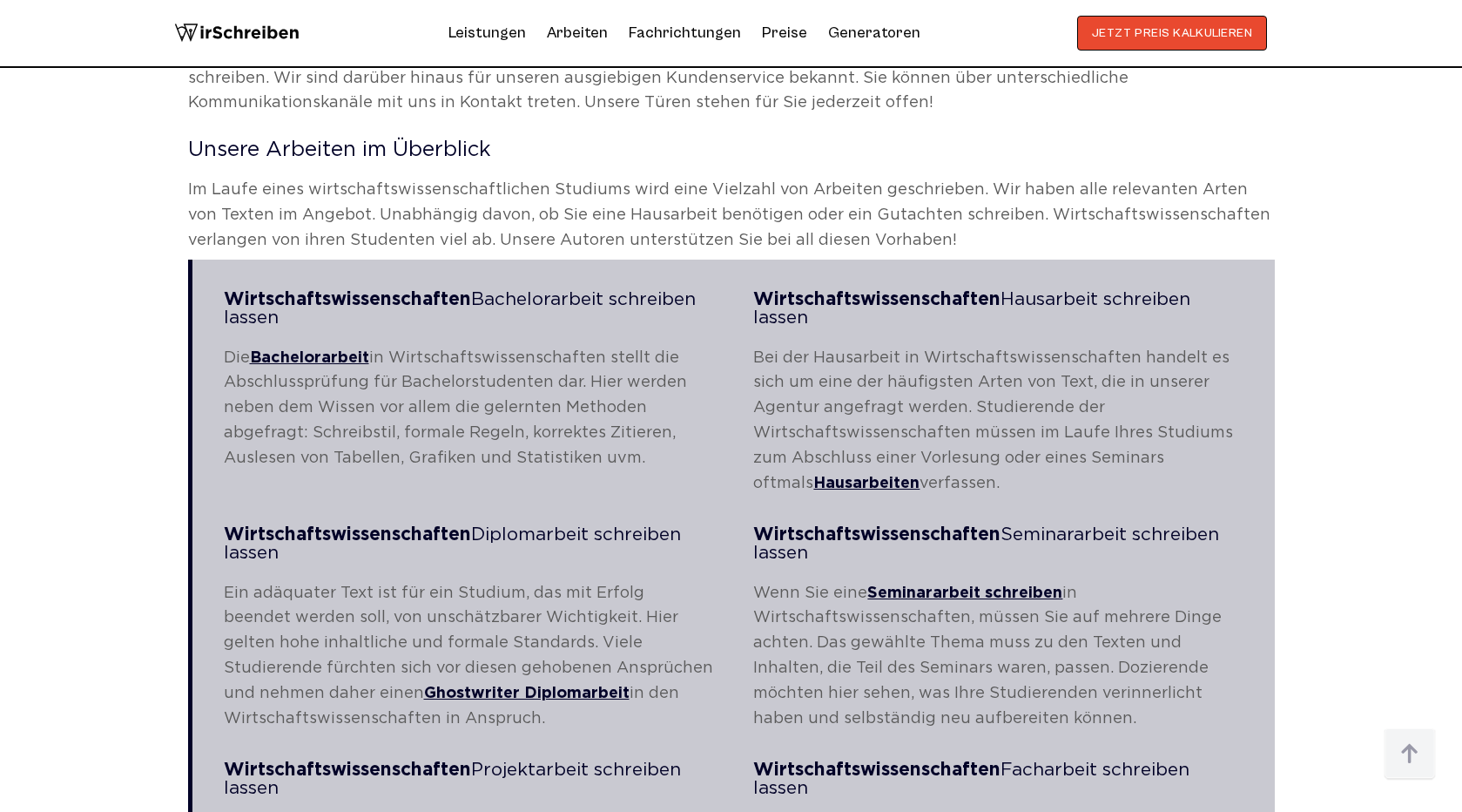
scroll to position [2496, 0]
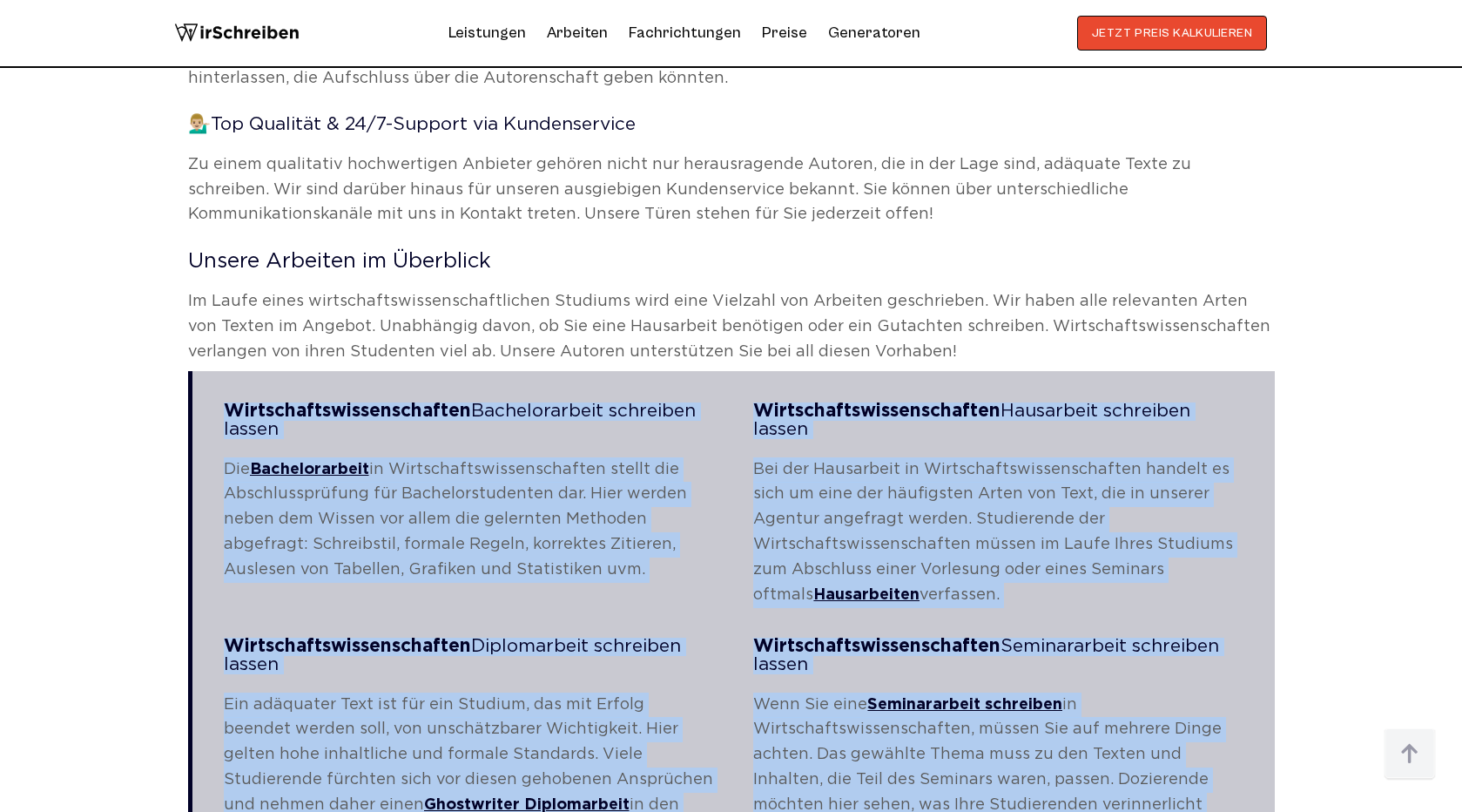
click at [227, 402] on h3 "Wirtschaftswissenschaften Bachelorarbeit schreiben lassen" at bounding box center [469, 420] width 490 height 37
copy blockquote "Wirtschaftswissenschaften Bachelorarbeit schreiben lassen Die Bachelorarbeit in…"
click at [267, 37] on img at bounding box center [236, 32] width 125 height 35
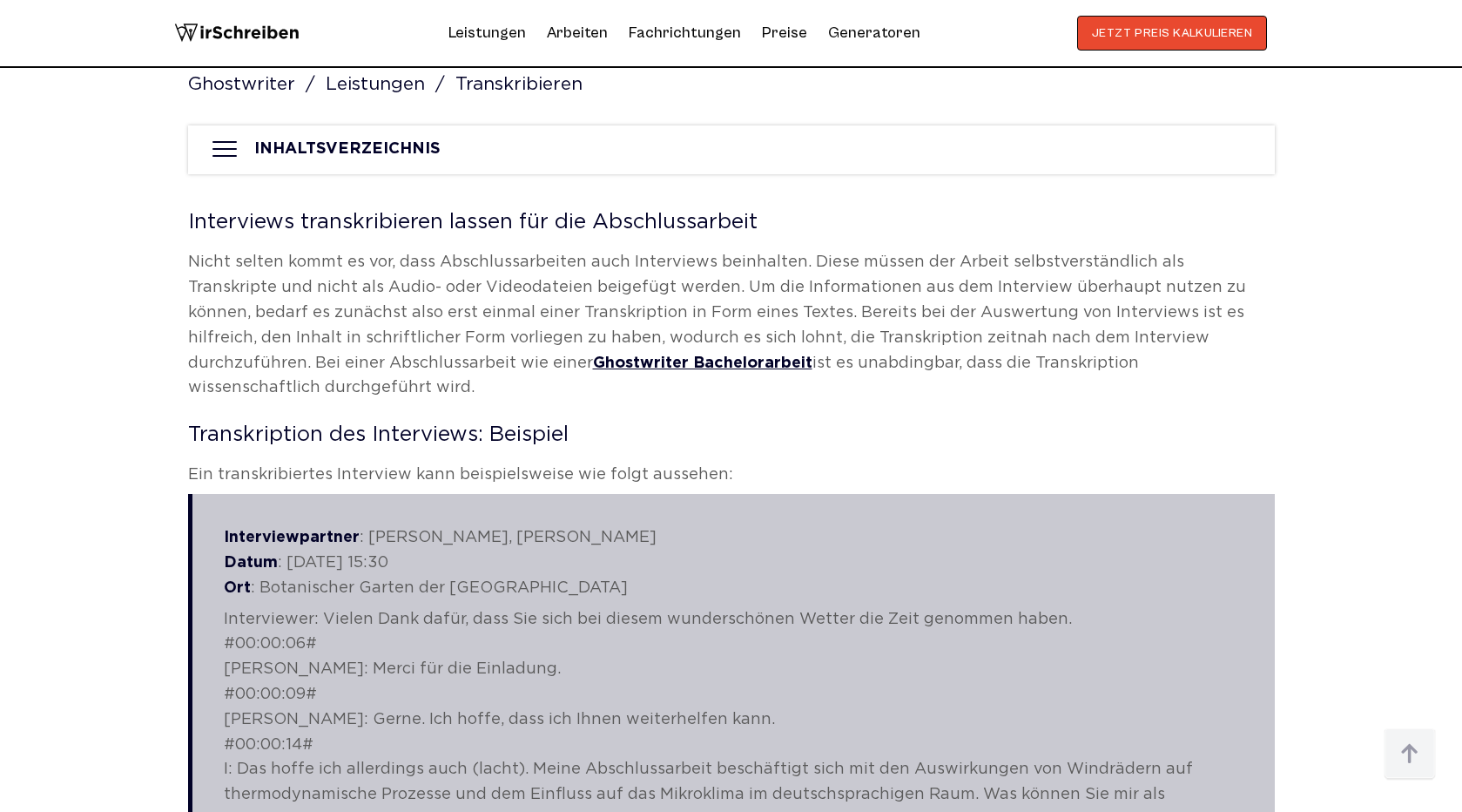
scroll to position [661, 0]
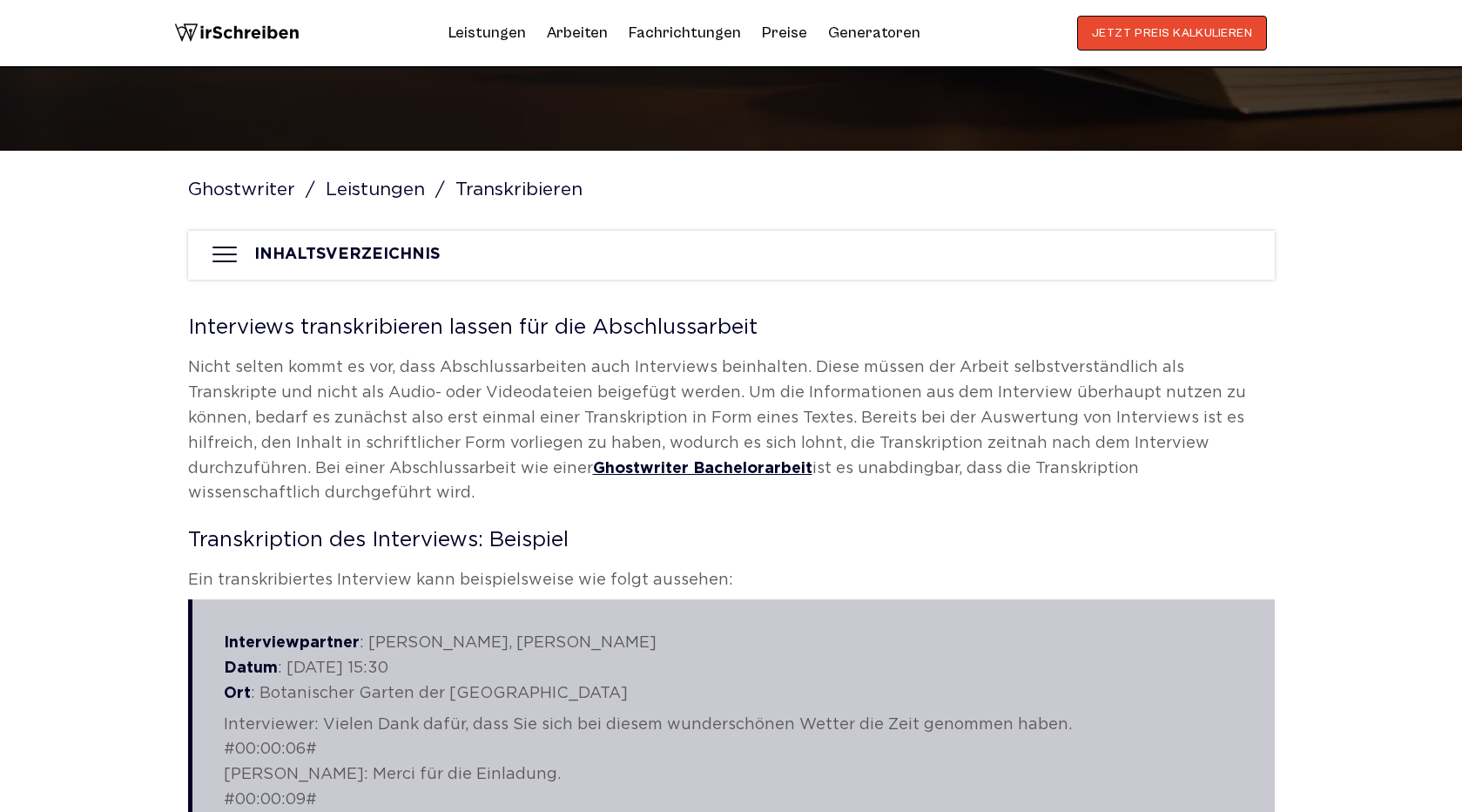
drag, startPoint x: 185, startPoint y: 361, endPoint x: 1414, endPoint y: 472, distance: 1234.0
copy p "Nicht selten kommt es vor, dass Abschlussarbeiten auch Interviews beinhalten. D…"
click at [371, 334] on h2 "Interviews transkribieren lassen für die Abschlussarbeit" at bounding box center [731, 327] width 1087 height 21
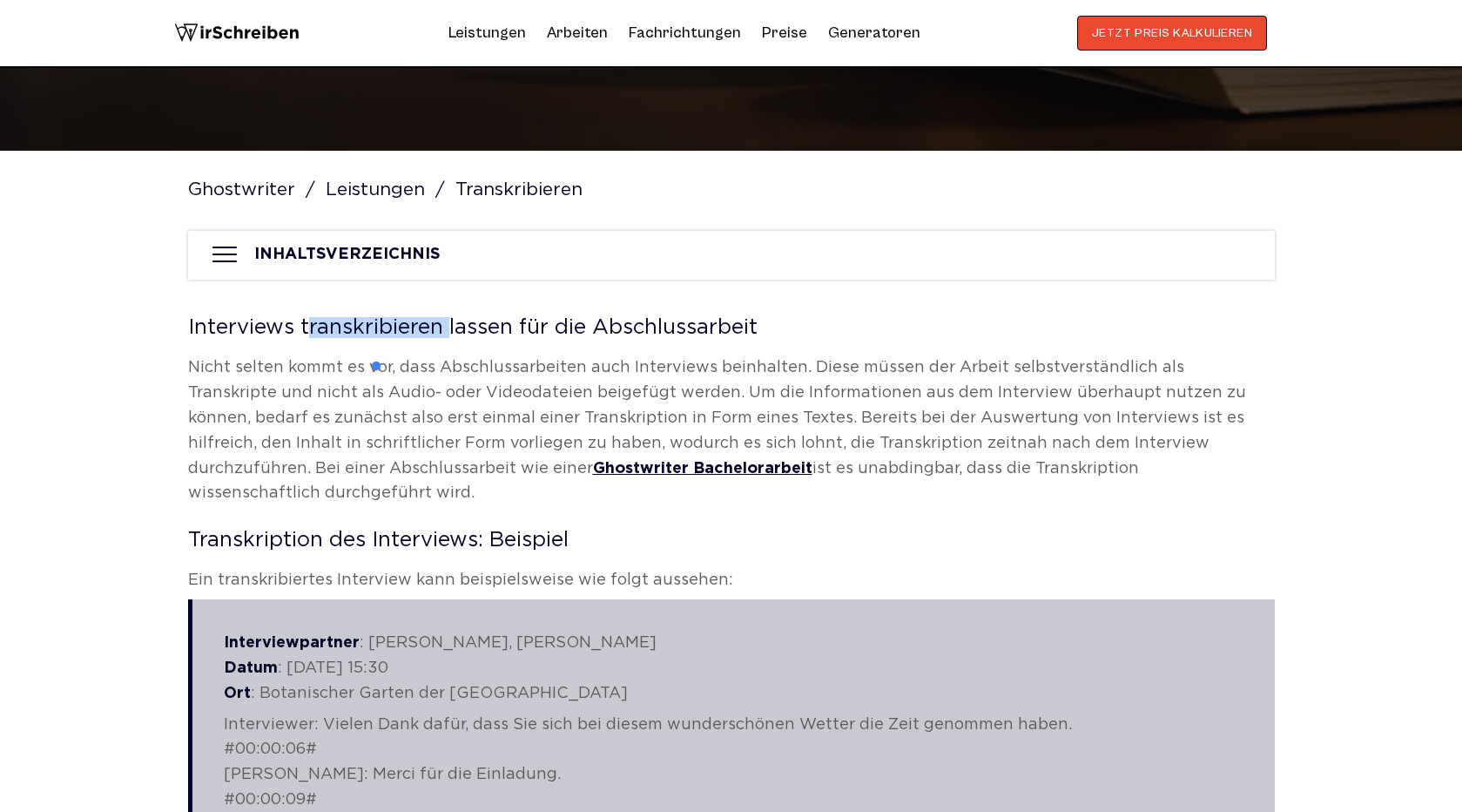
copy h2 "transkribieren"
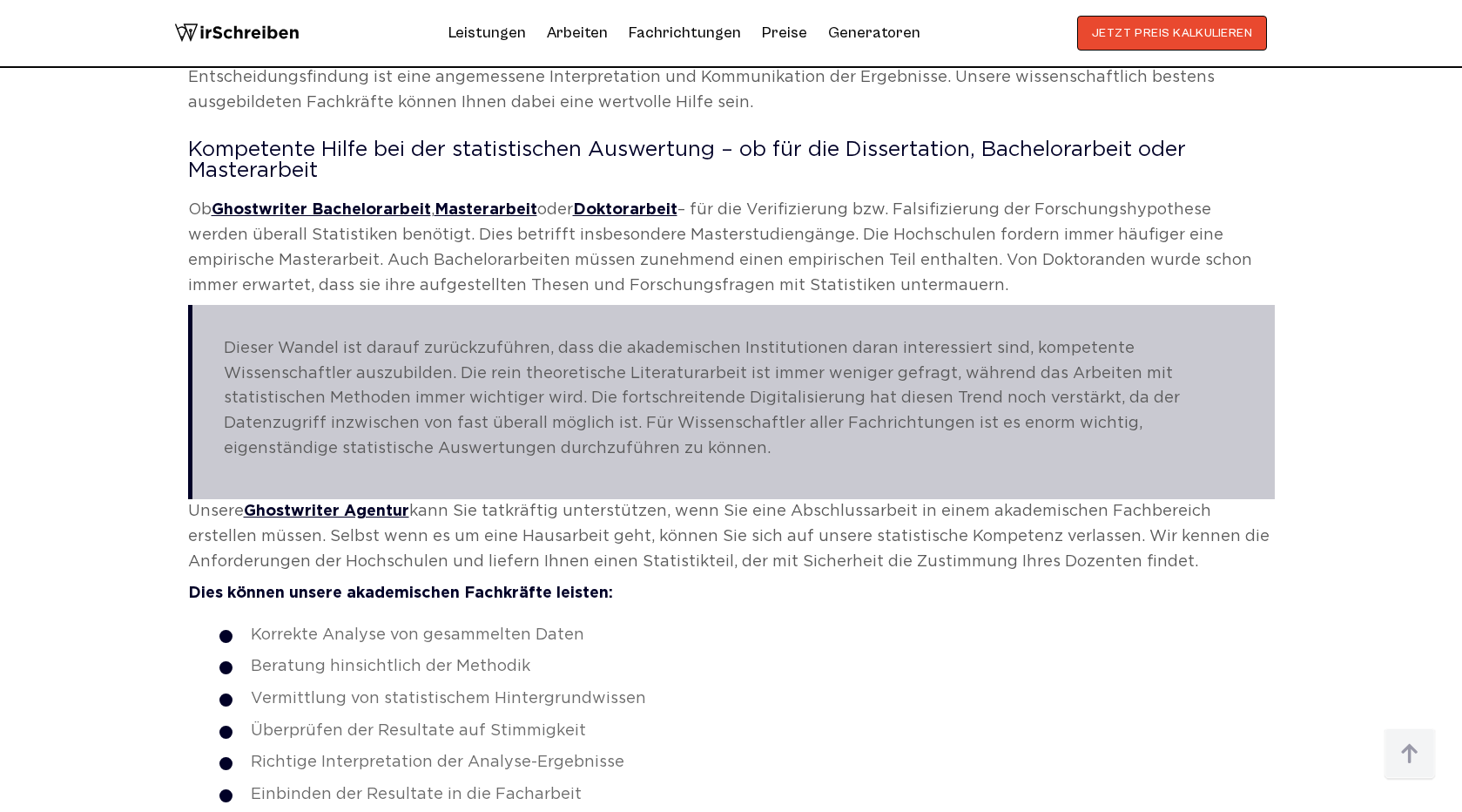
scroll to position [2768, 0]
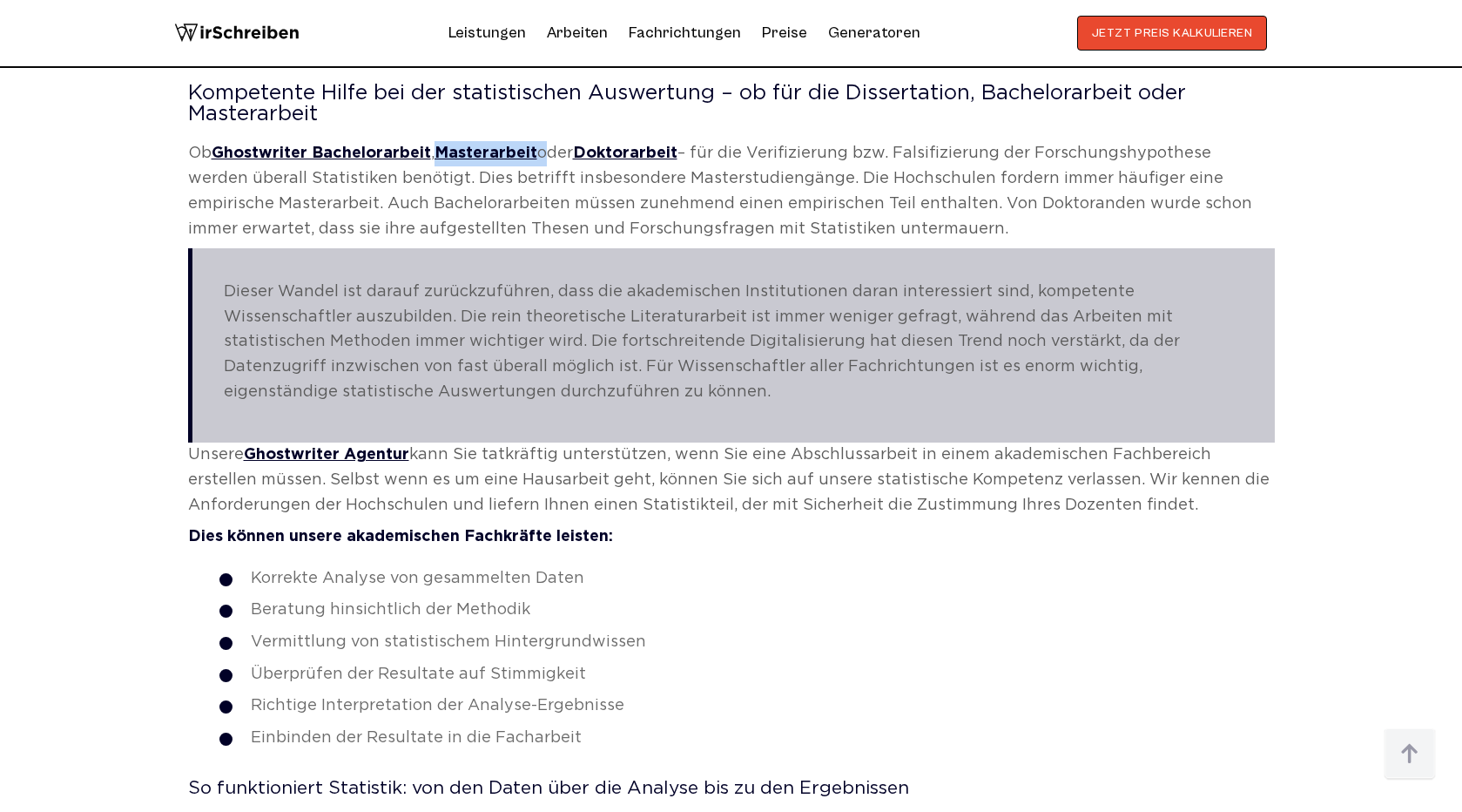
drag, startPoint x: 544, startPoint y: 153, endPoint x: 440, endPoint y: 147, distance: 104.2
click at [440, 147] on p "Ob Ghostwriter Bachelorarbeit , Masterarbeit oder Doktorarbeit – für die Verifi…" at bounding box center [731, 191] width 1087 height 100
copy p "Masterarbeit"
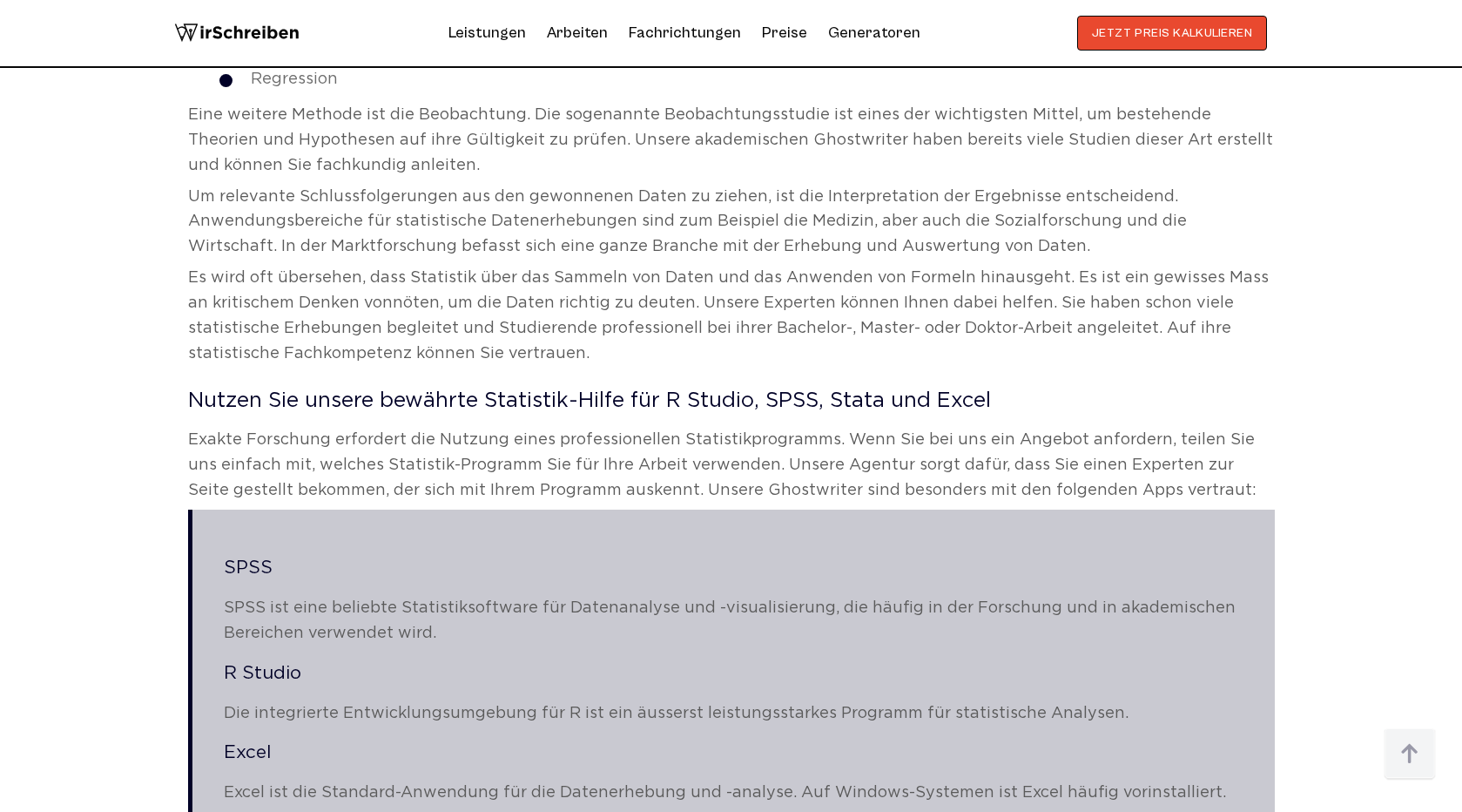
scroll to position [3686, 0]
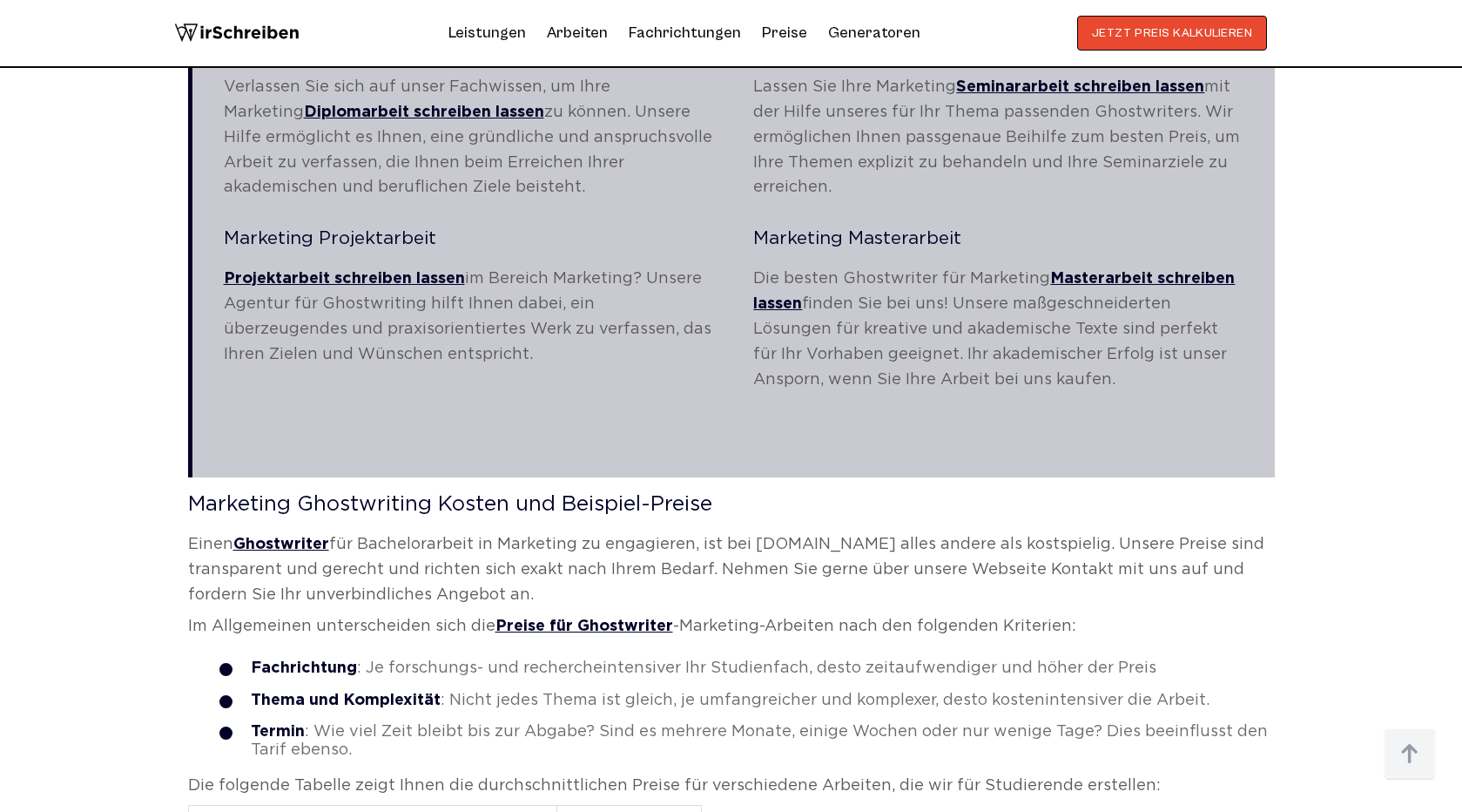
scroll to position [3220, 0]
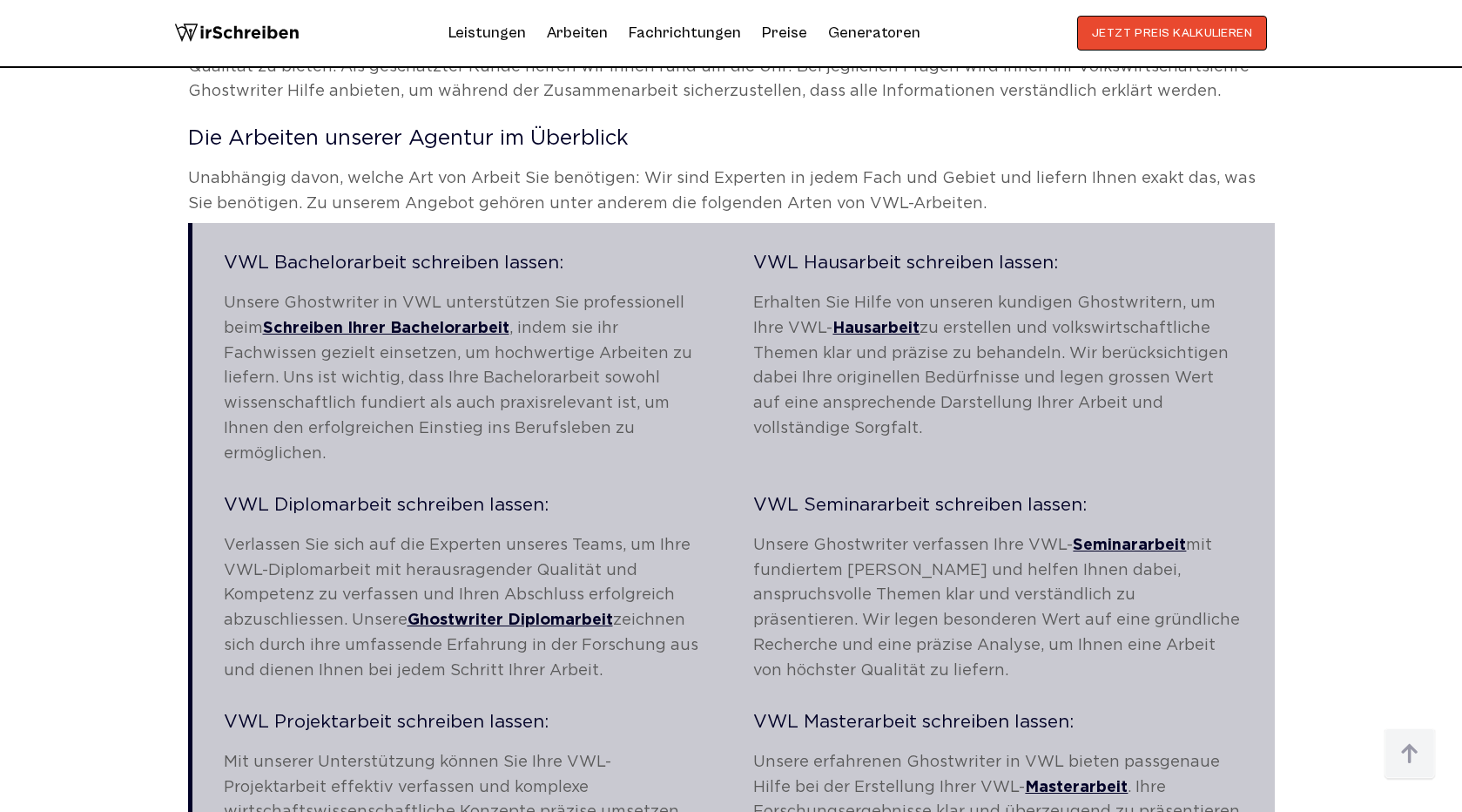
scroll to position [2766, 0]
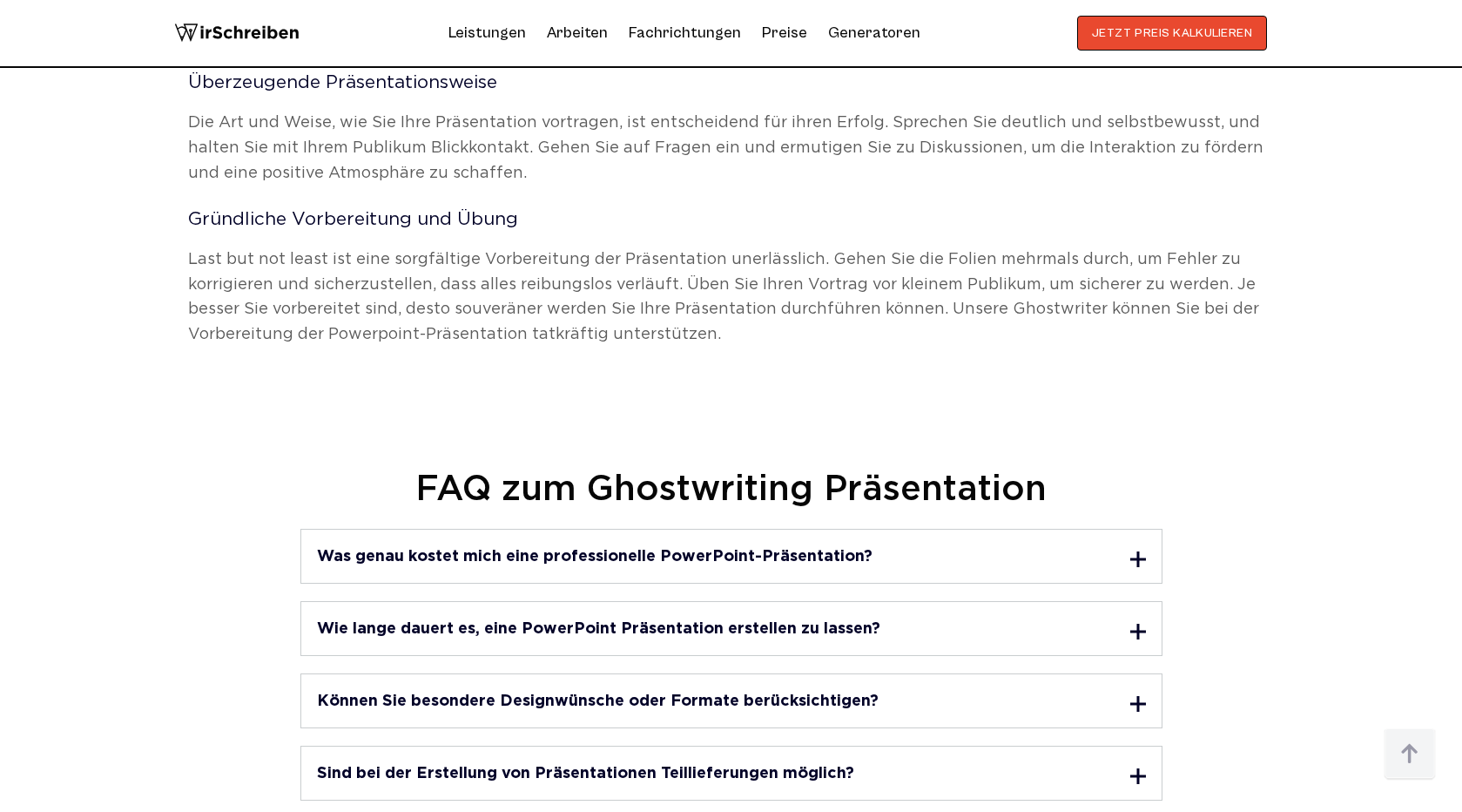
scroll to position [4424, 0]
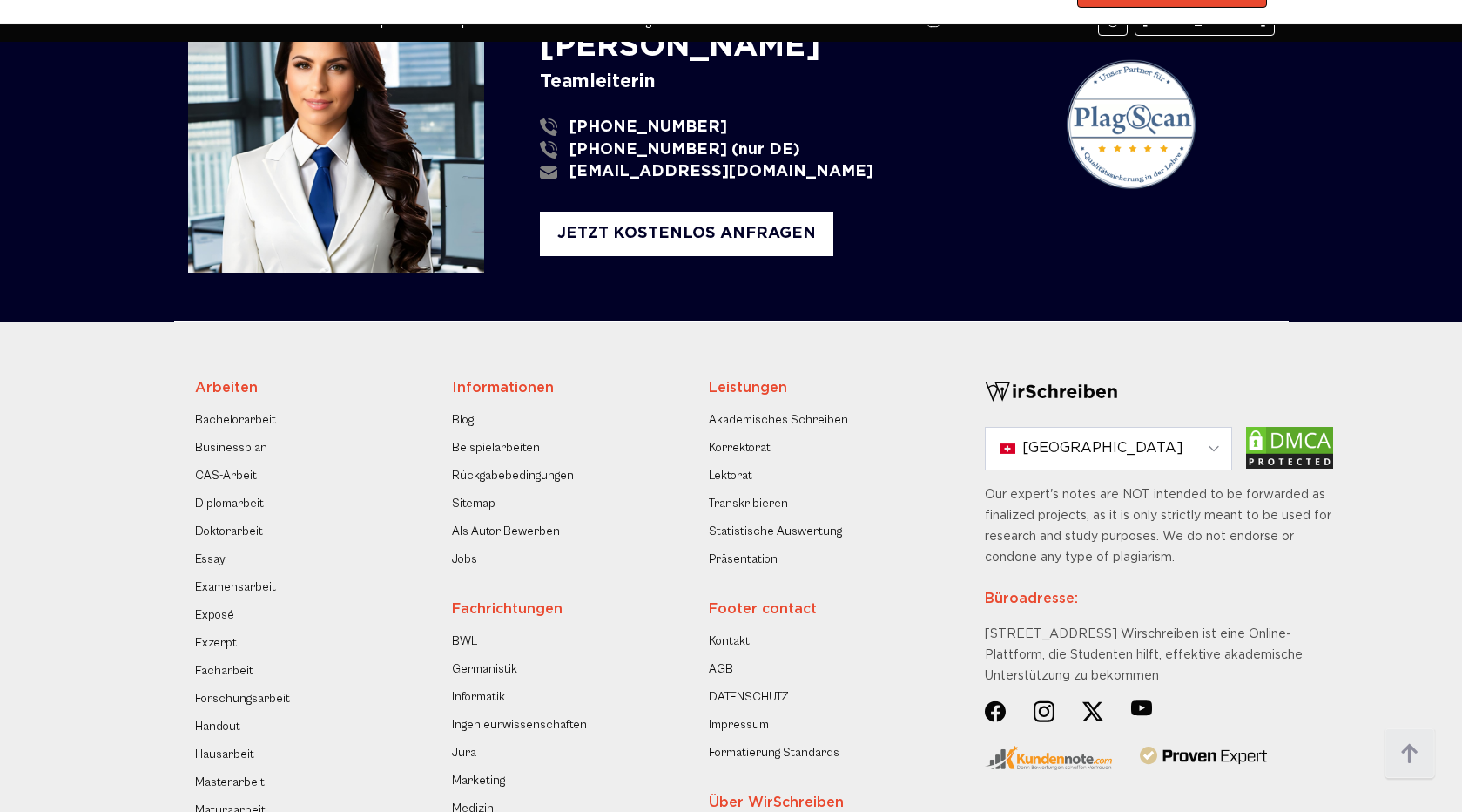
scroll to position [880, 0]
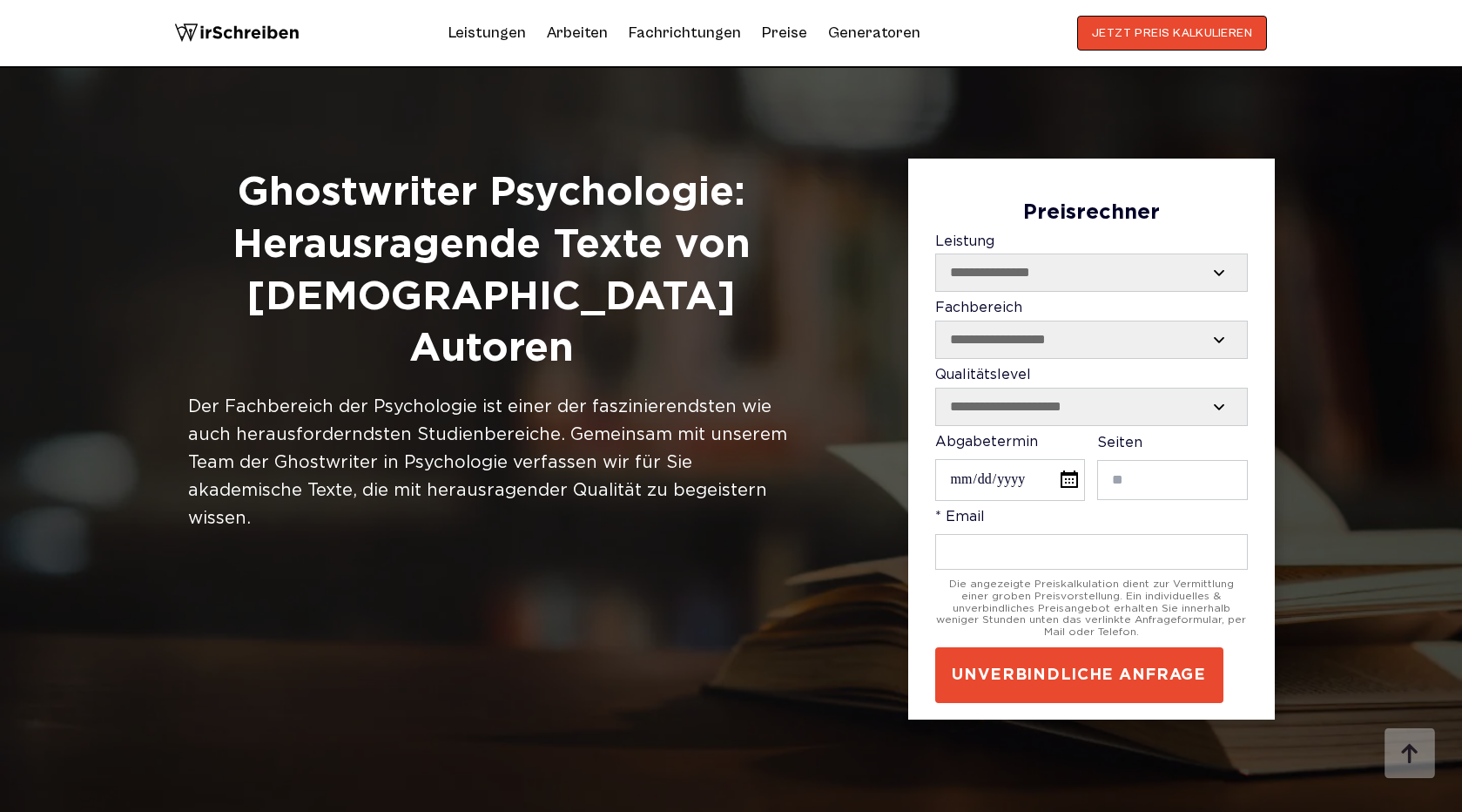
scroll to position [3426, 0]
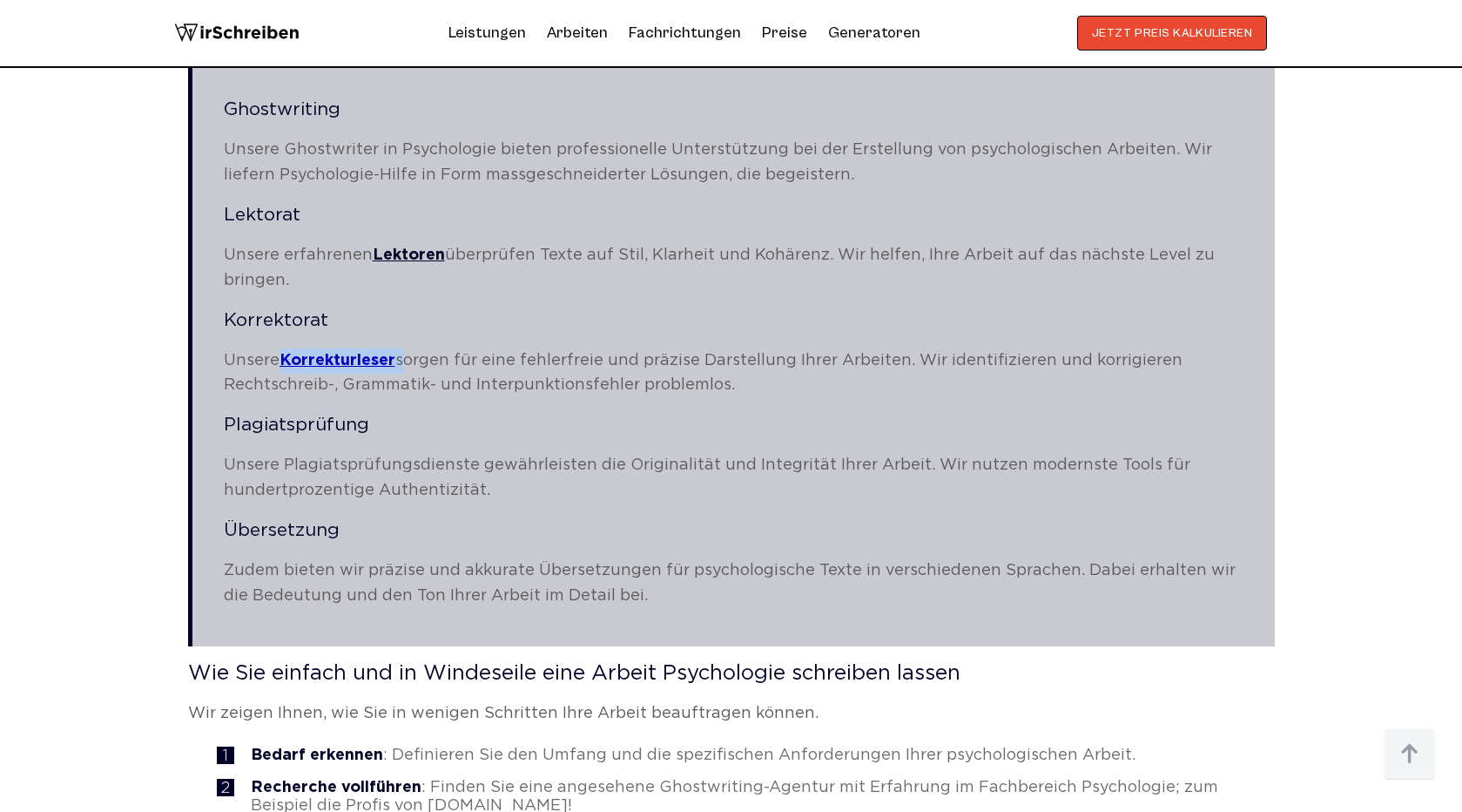
drag, startPoint x: 400, startPoint y: 334, endPoint x: 284, endPoint y: 330, distance: 116.1
click at [284, 348] on p "Unsere Korrekturleser sorgen für eine fehlerfreie und präzise Darstellung Ihrer…" at bounding box center [734, 374] width 1020 height 50
copy p "Korrekturleser"
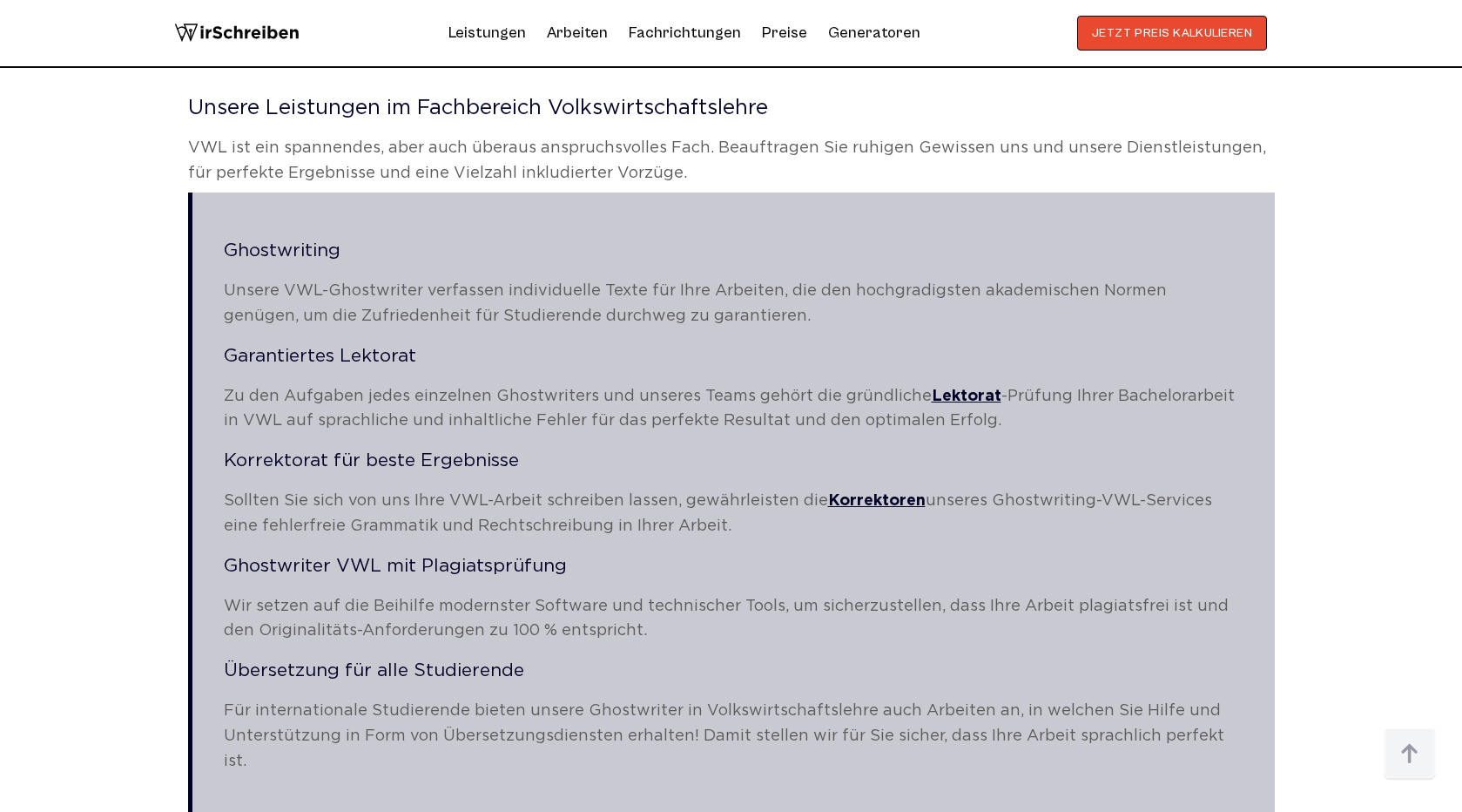
scroll to position [1157, 0]
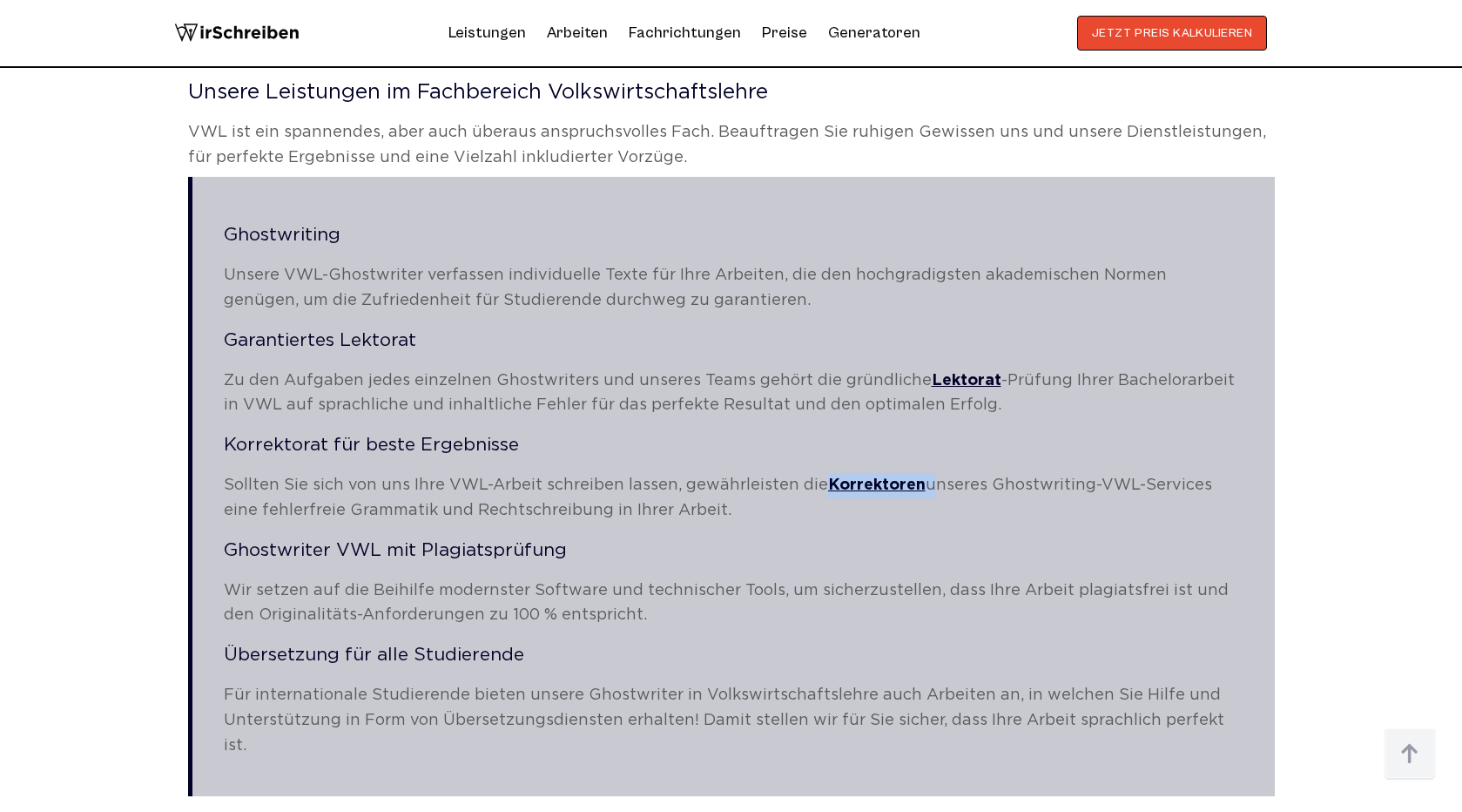
drag, startPoint x: 916, startPoint y: 477, endPoint x: 821, endPoint y: 477, distance: 95.0
click at [821, 477] on p "Sollten Sie sich von uns Ihre VWL-Arbeit schreiben lassen, gewährleisten die Ko…" at bounding box center [734, 498] width 1020 height 50
copy p "Korrektoren"
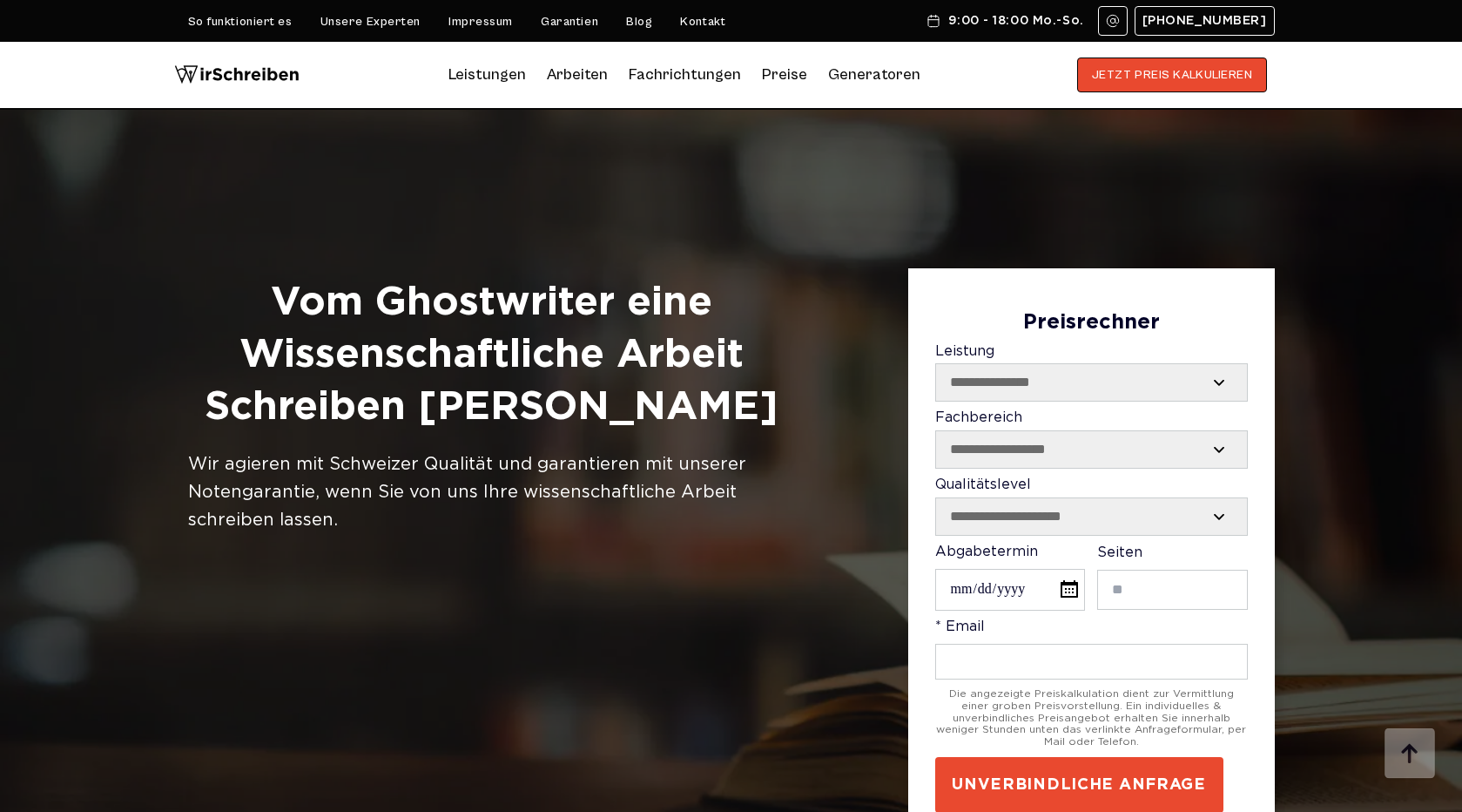
scroll to position [4876, 0]
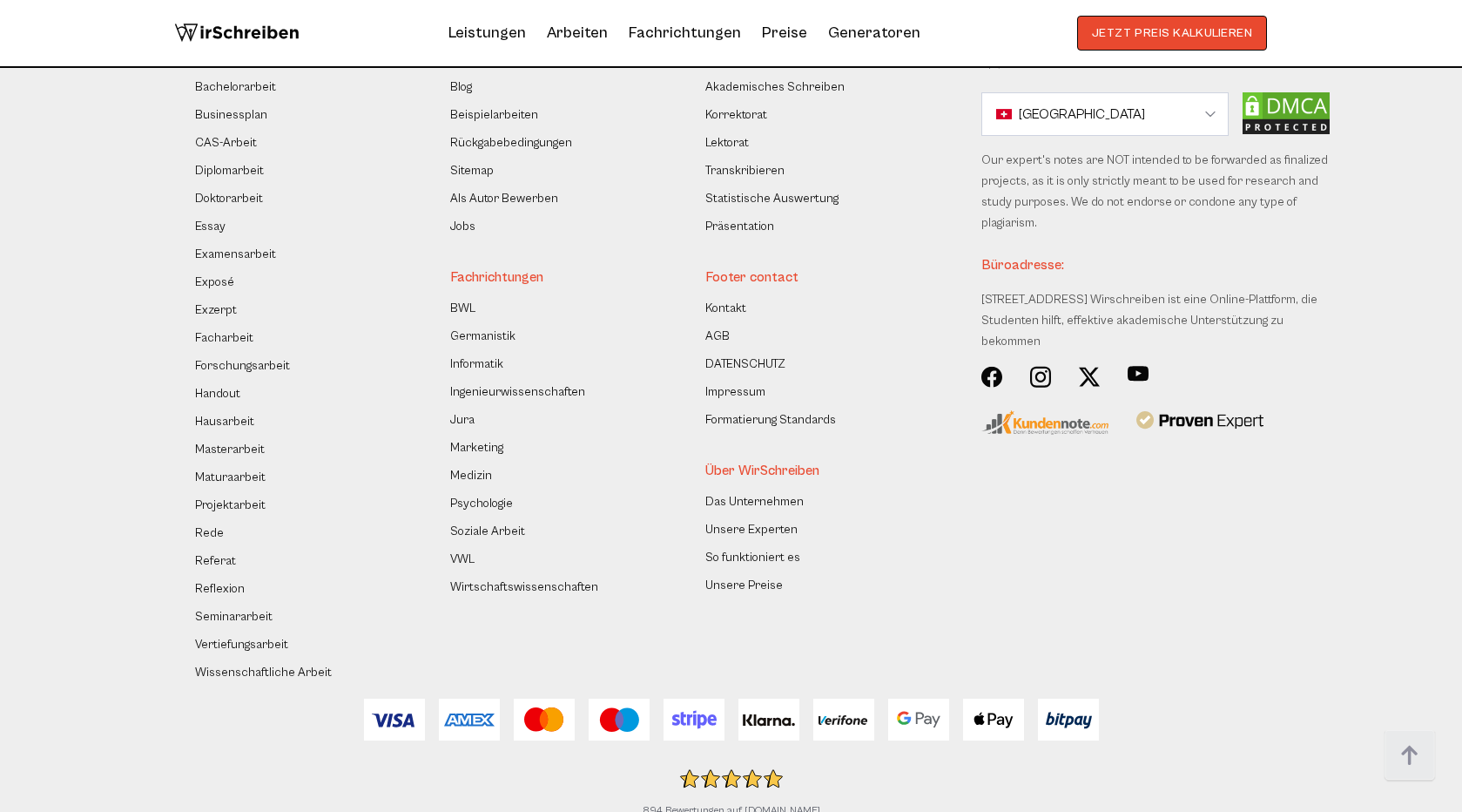
scroll to position [14822, 0]
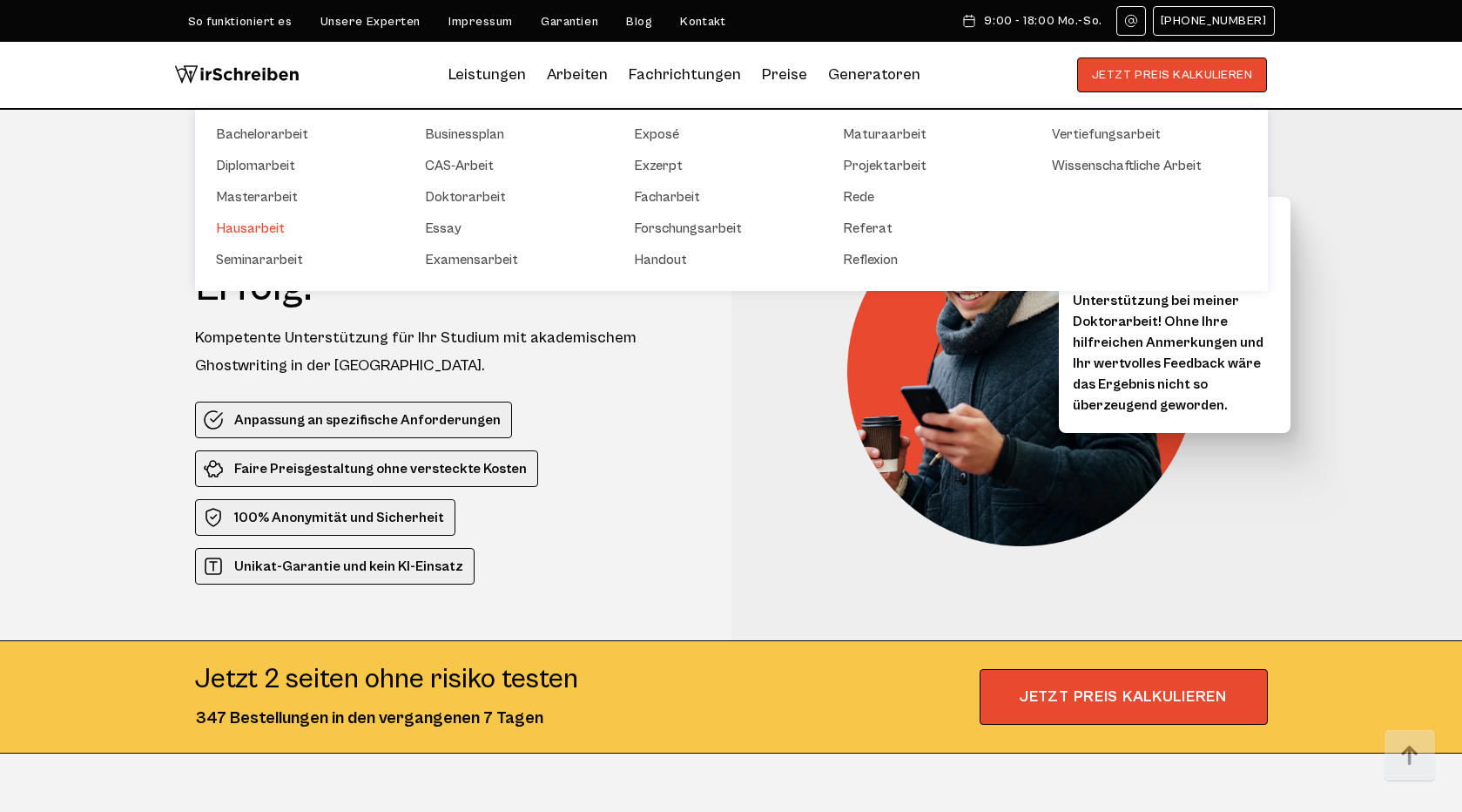
click at [278, 227] on link "Hausarbeit" at bounding box center [302, 228] width 174 height 21
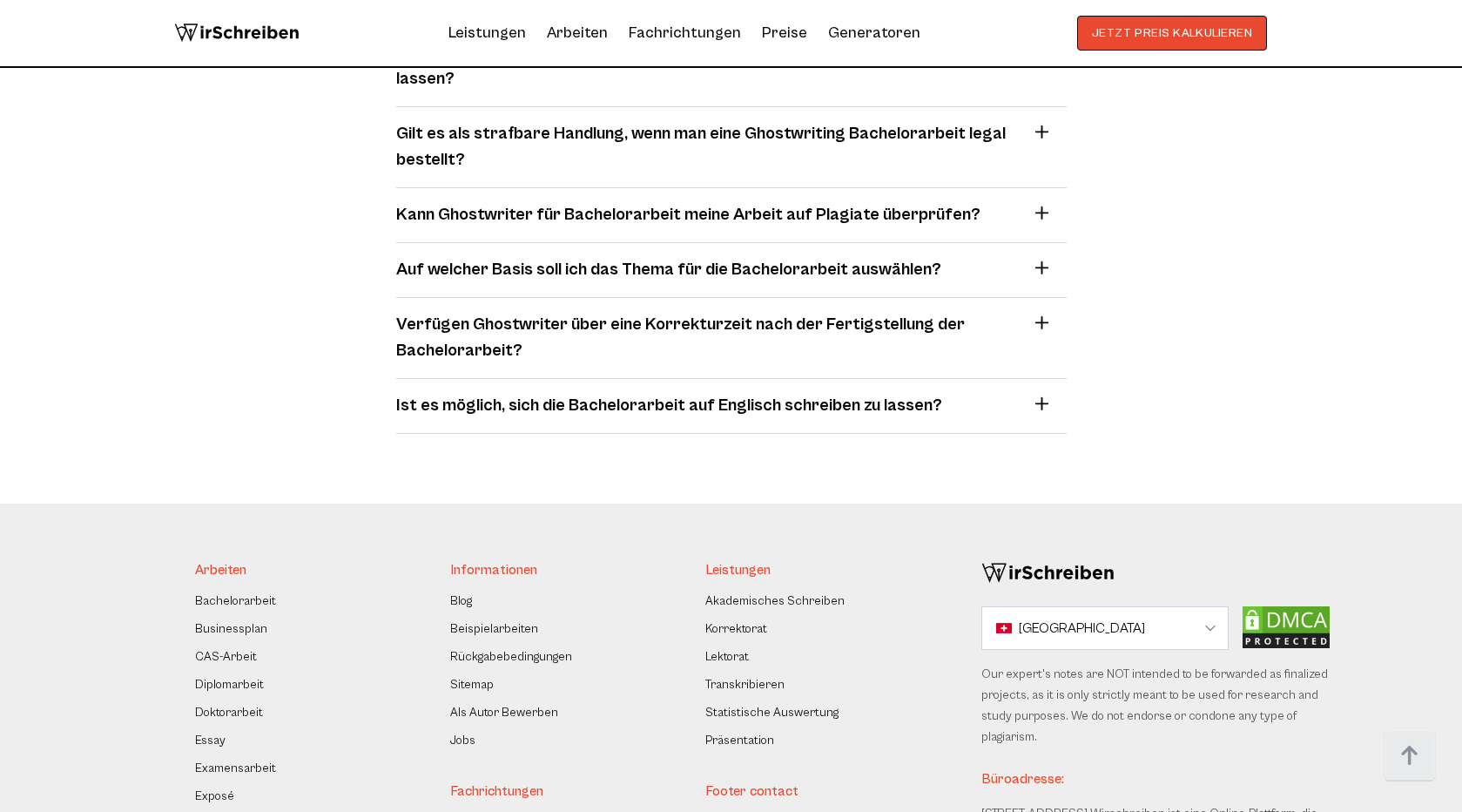
scroll to position [10844, 0]
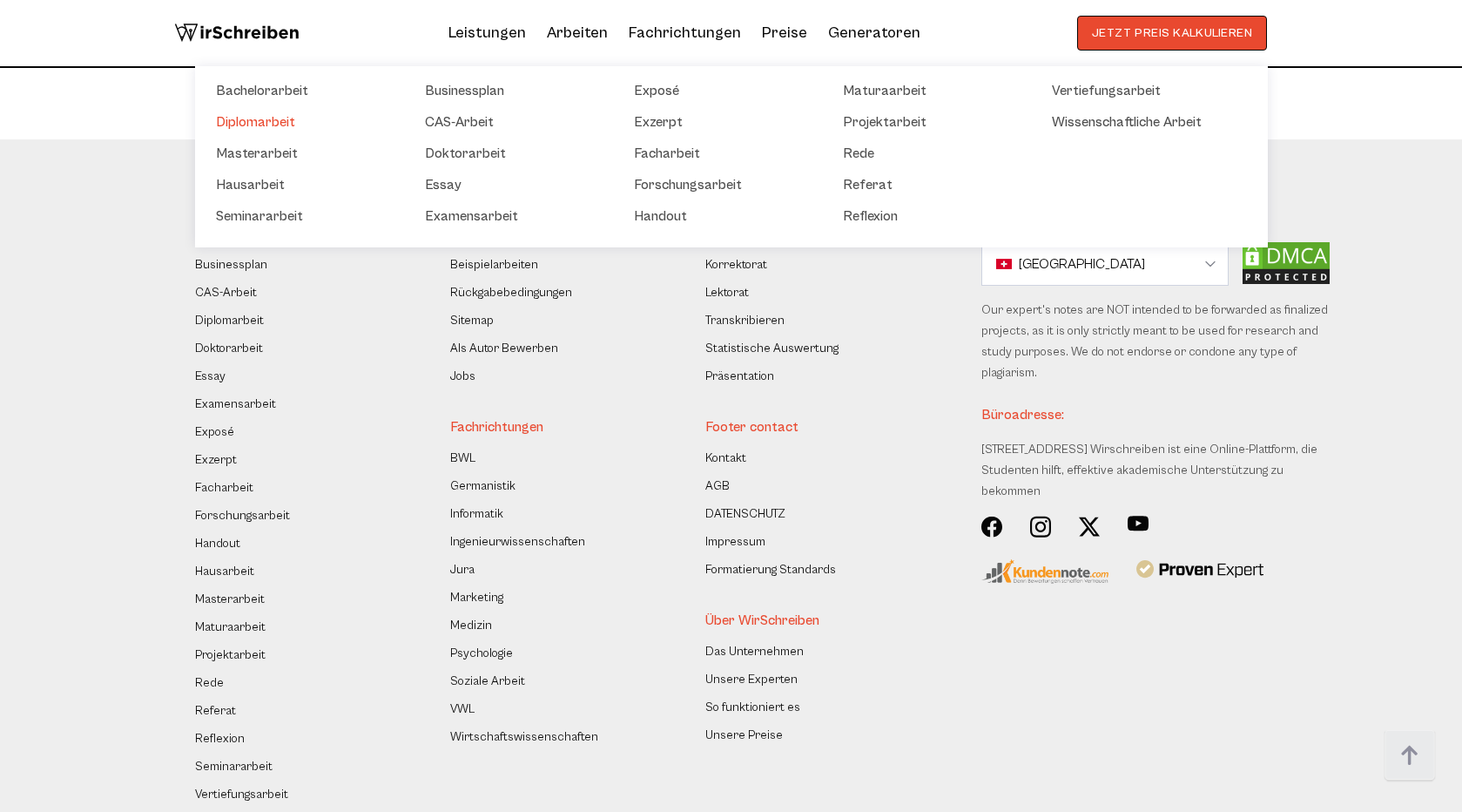
click at [267, 120] on link "Diplomarbeit" at bounding box center [302, 122] width 174 height 21
click at [267, 151] on link "Masterarbeit" at bounding box center [302, 153] width 174 height 21
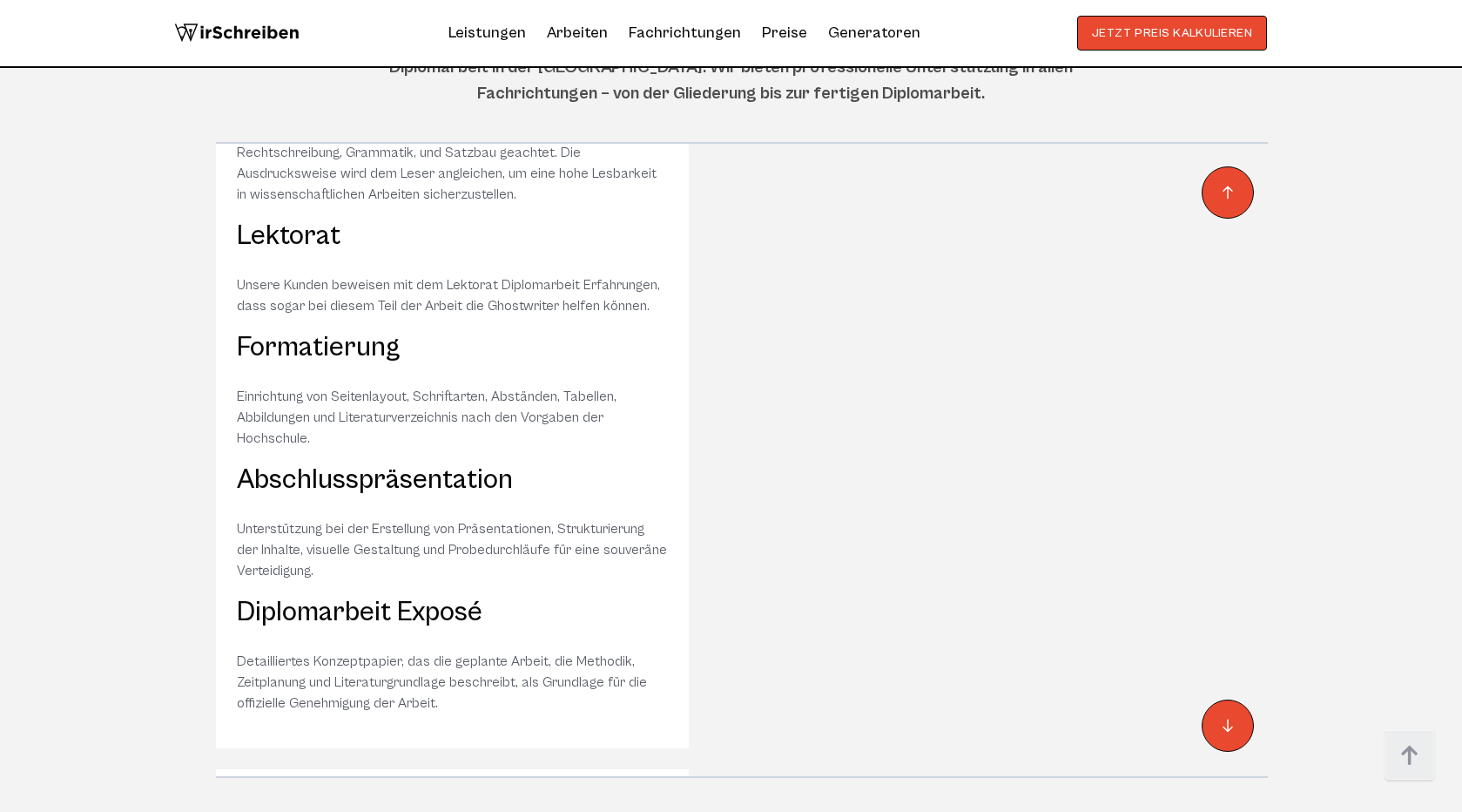
scroll to position [1082, 0]
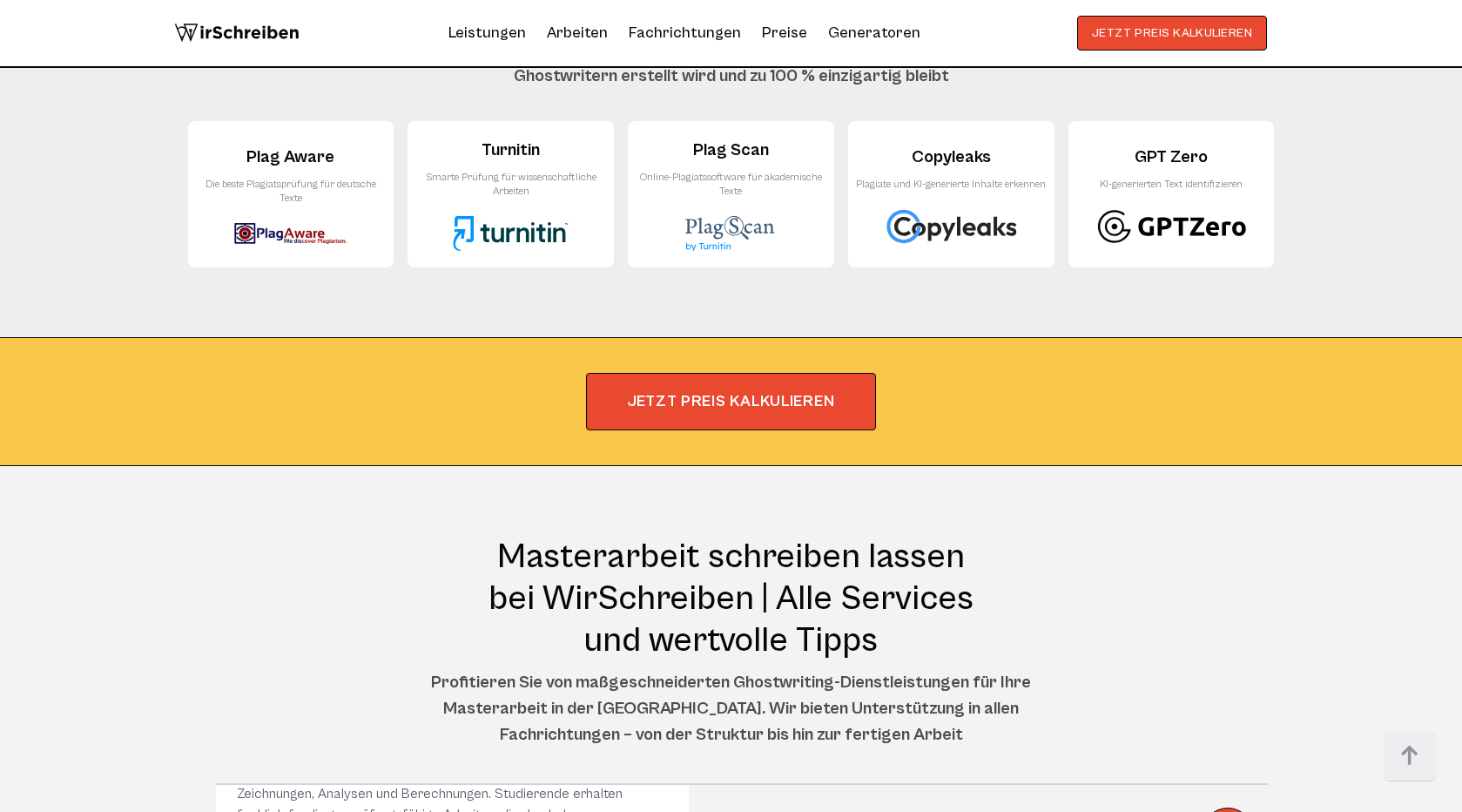
scroll to position [9280, 0]
